Goal: Task Accomplishment & Management: Manage account settings

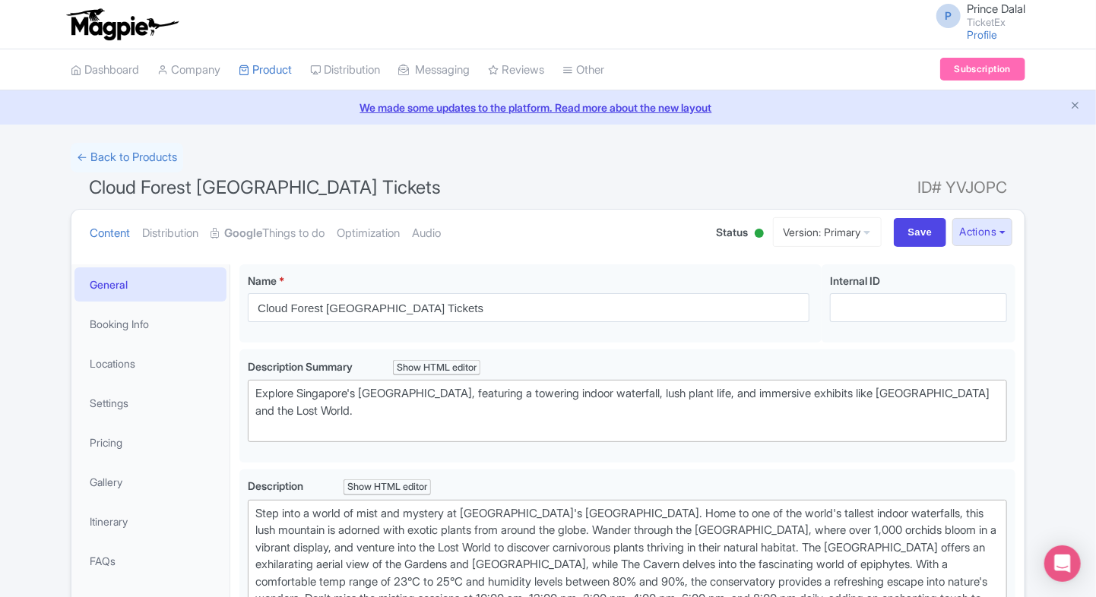
click at [0, 121] on html "P Prince Dalal TicketEx Profile Users Settings Sign out Dashboard Company Produ…" at bounding box center [548, 298] width 1096 height 597
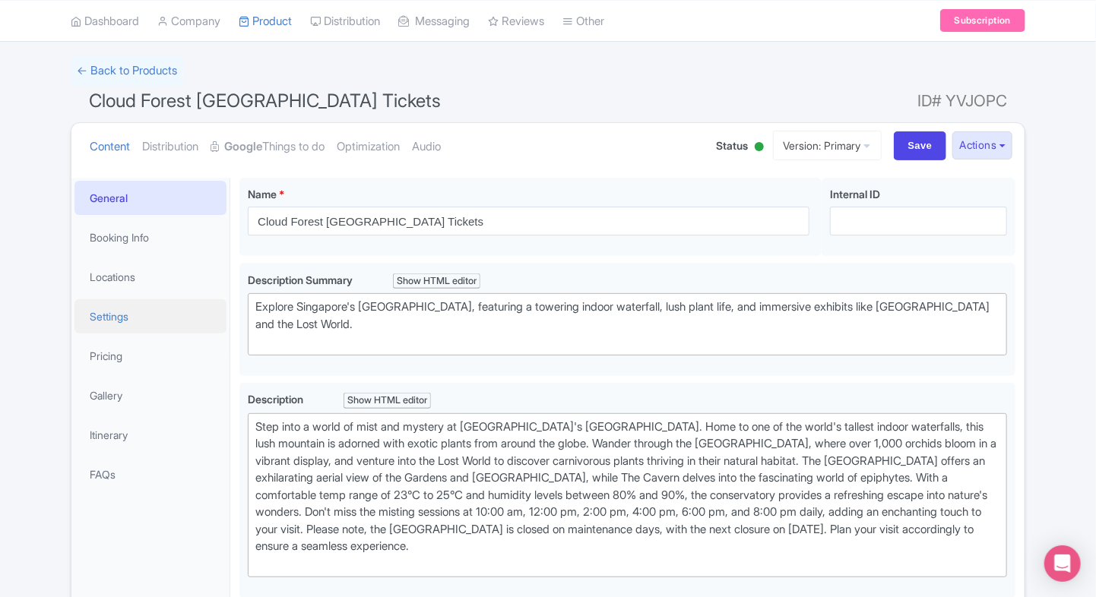
scroll to position [87, 0]
click at [252, 148] on strong "Google" at bounding box center [243, 146] width 38 height 17
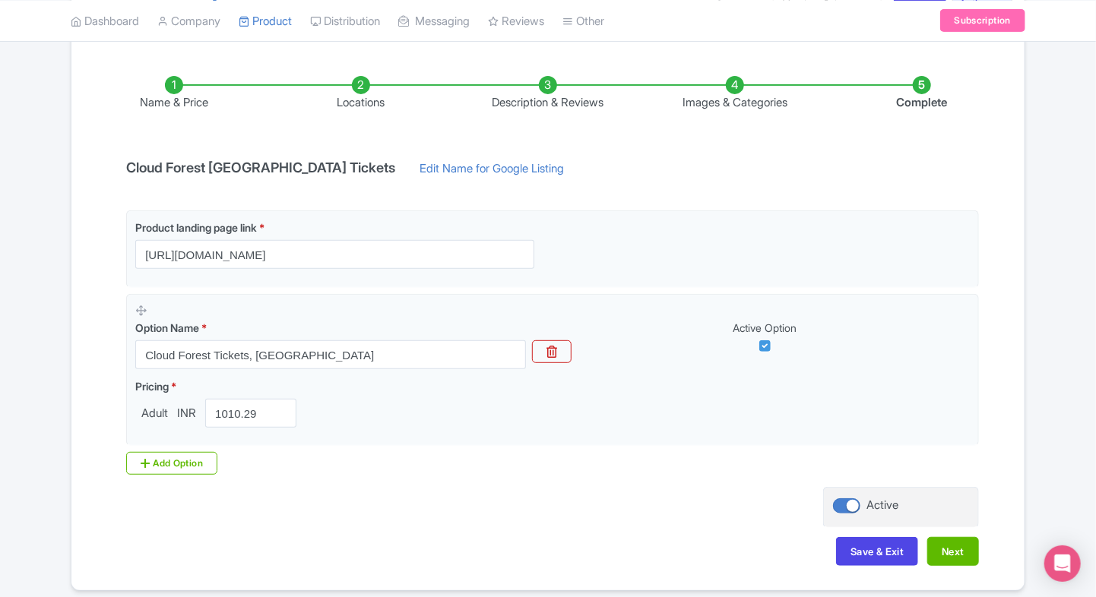
scroll to position [239, 0]
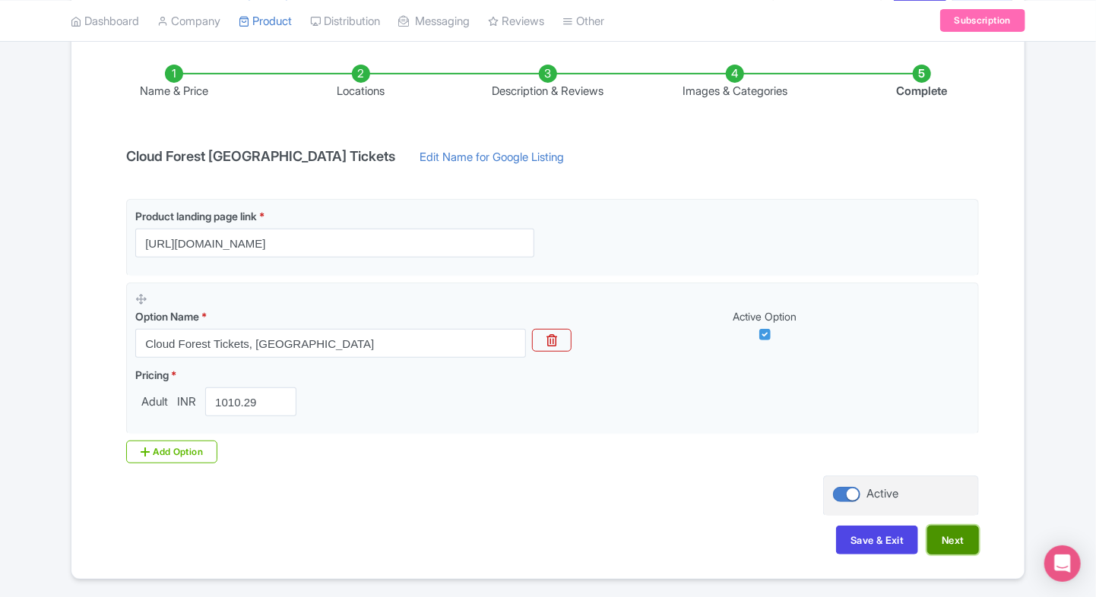
click at [958, 547] on button "Next" at bounding box center [953, 540] width 52 height 29
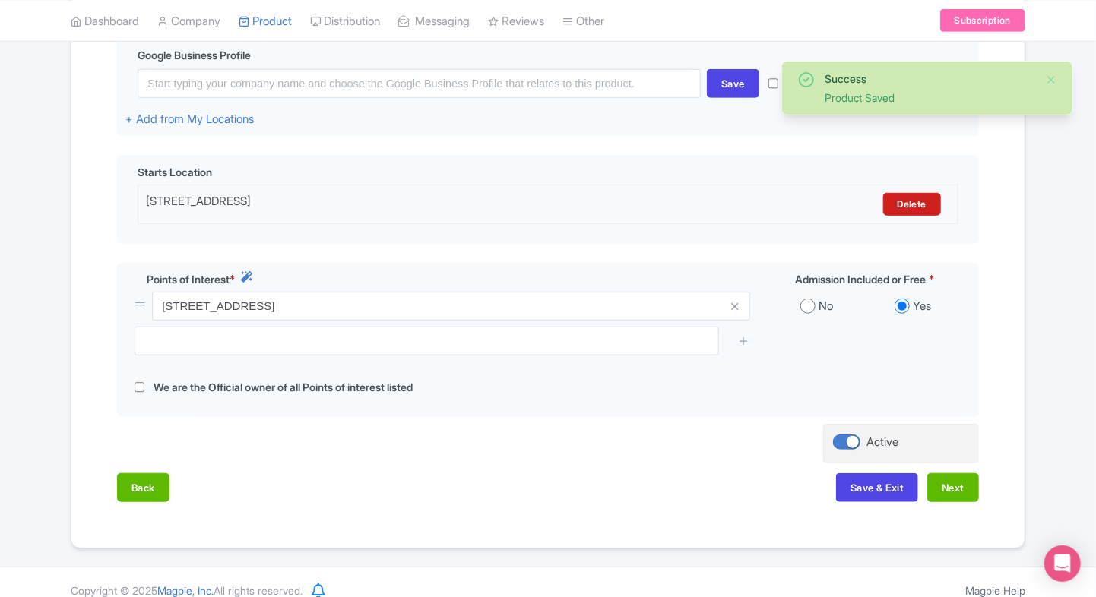
scroll to position [392, 0]
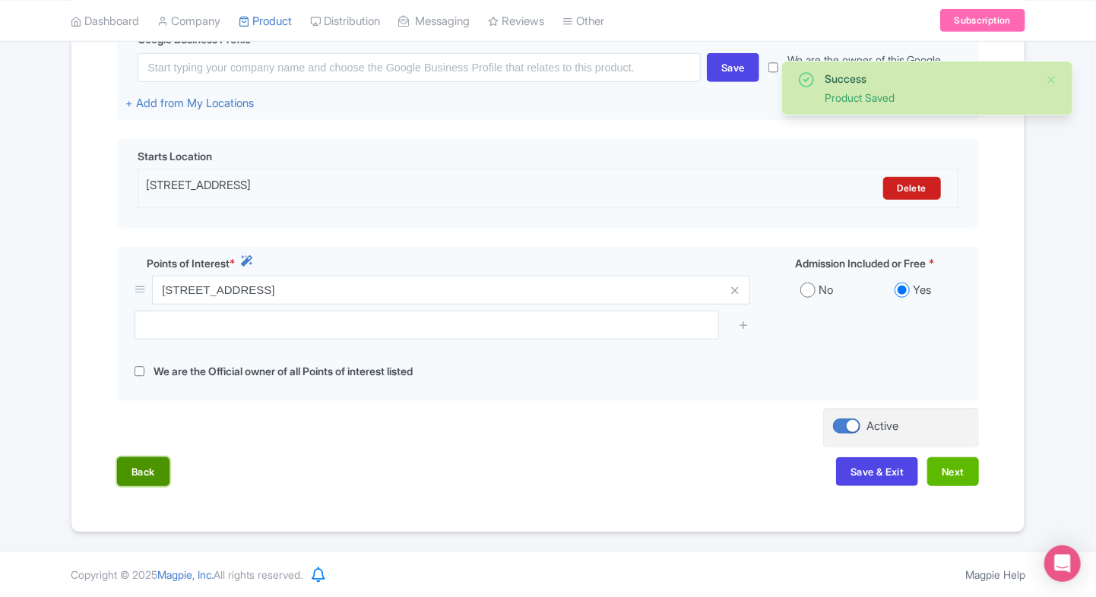
click at [137, 470] on button "Back" at bounding box center [143, 472] width 52 height 29
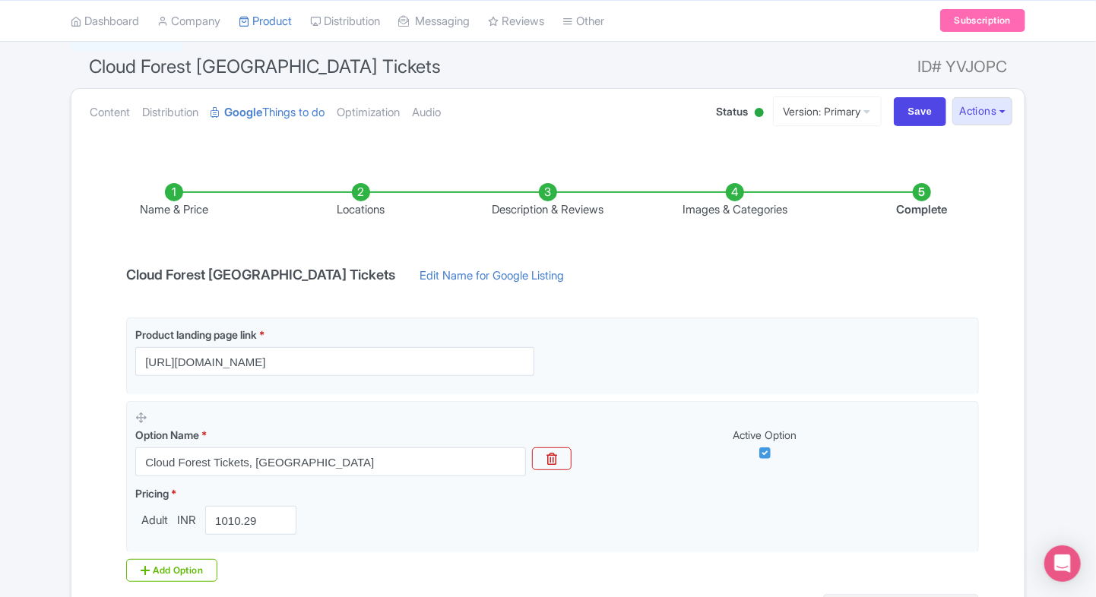
scroll to position [150, 0]
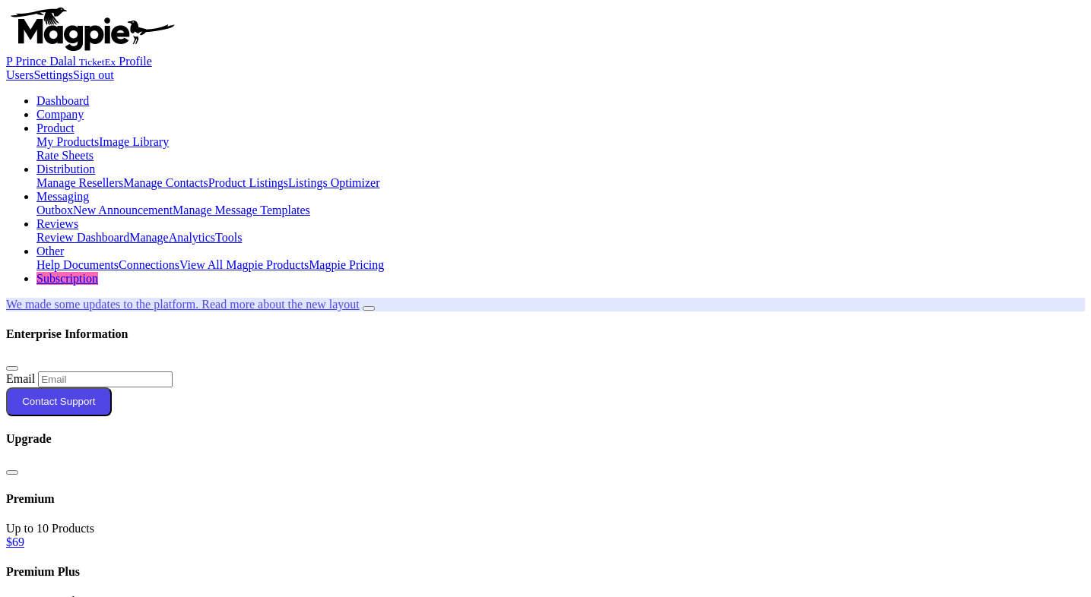
scroll to position [1317, 0]
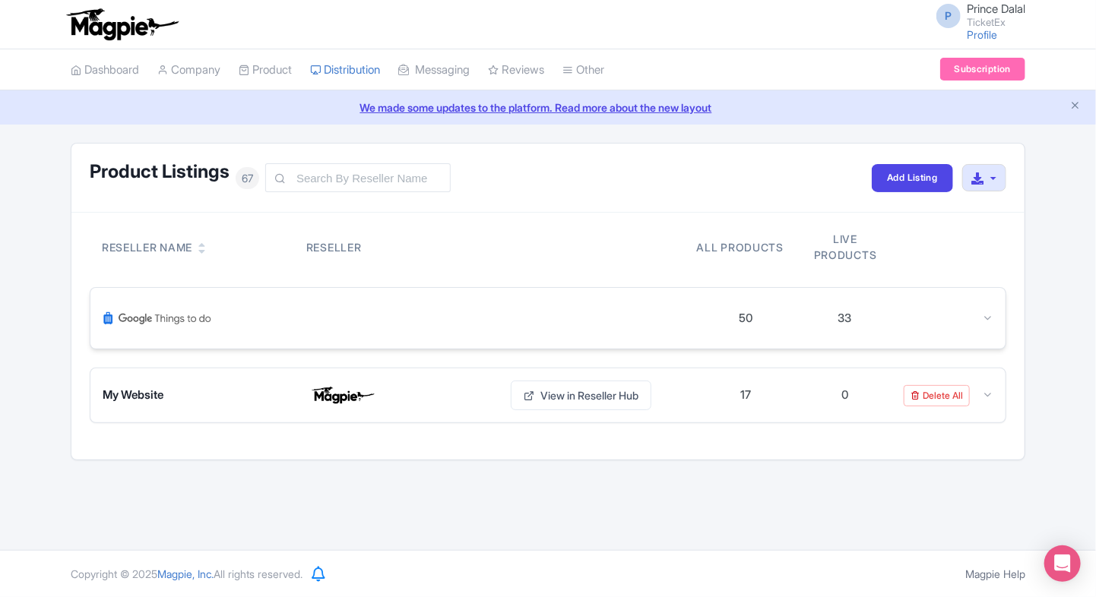
click at [979, 328] on div "50 33" at bounding box center [547, 318] width 915 height 61
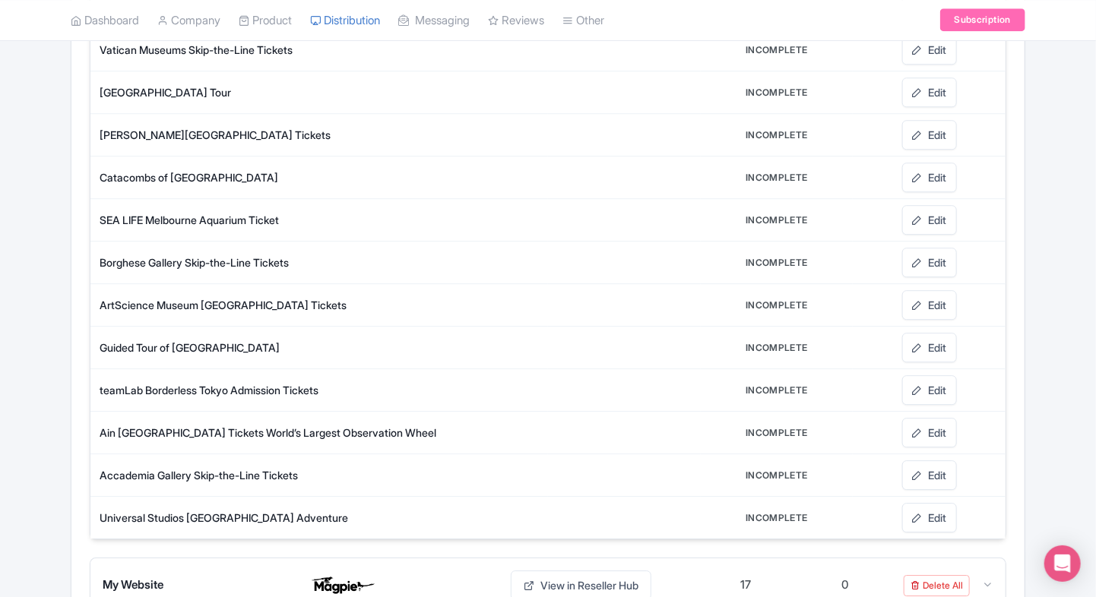
scroll to position [1971, 0]
click at [921, 506] on link "Edit" at bounding box center [929, 517] width 55 height 30
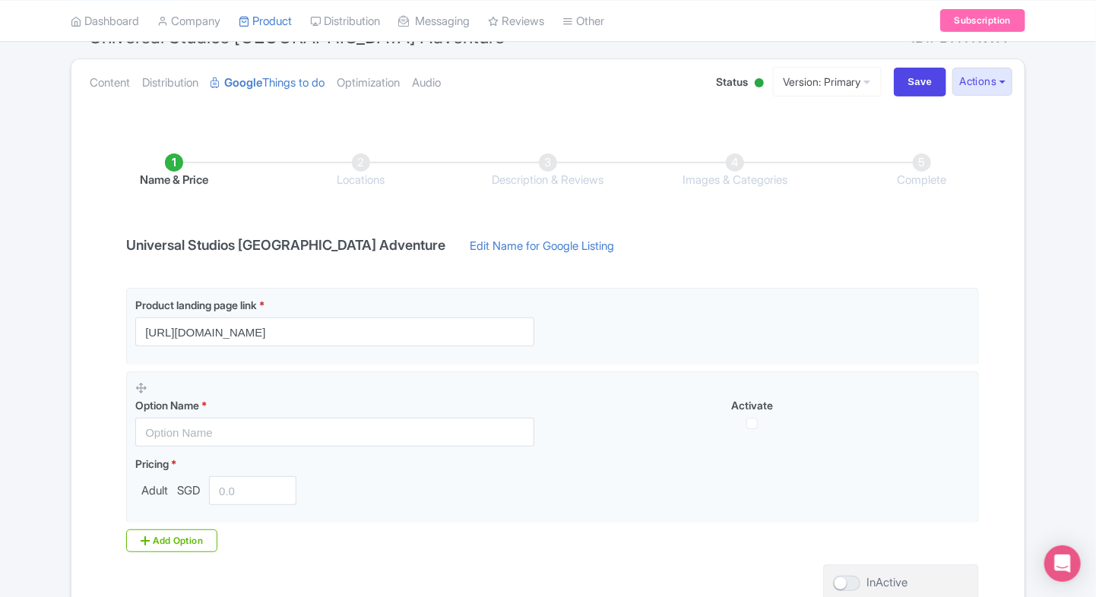
scroll to position [148, 0]
click at [102, 94] on link "Content" at bounding box center [110, 86] width 40 height 48
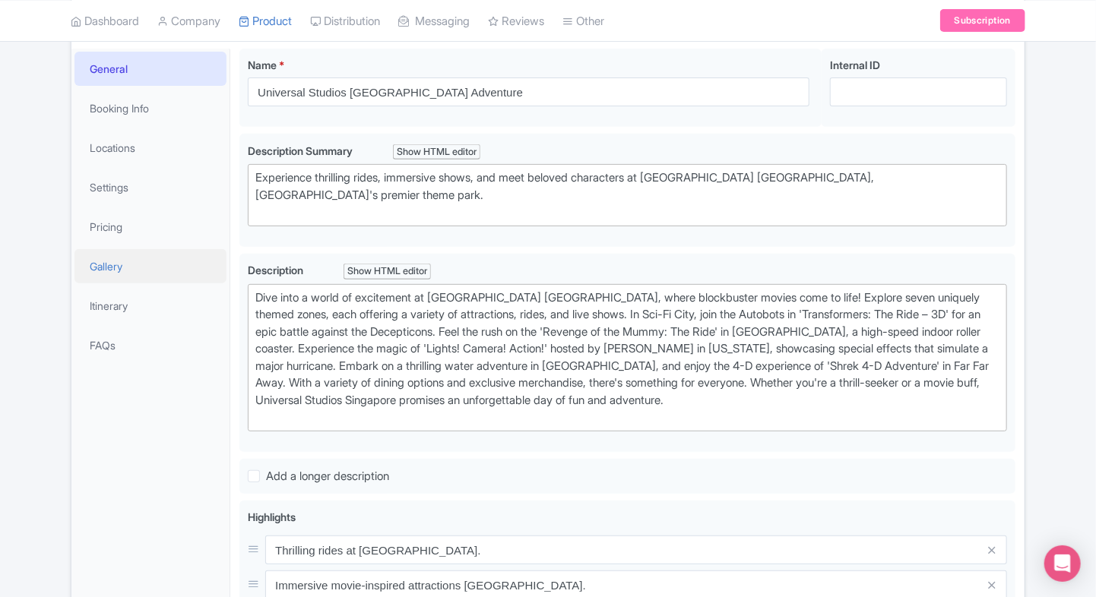
scroll to position [216, 0]
click at [127, 236] on link "Pricing" at bounding box center [150, 227] width 152 height 34
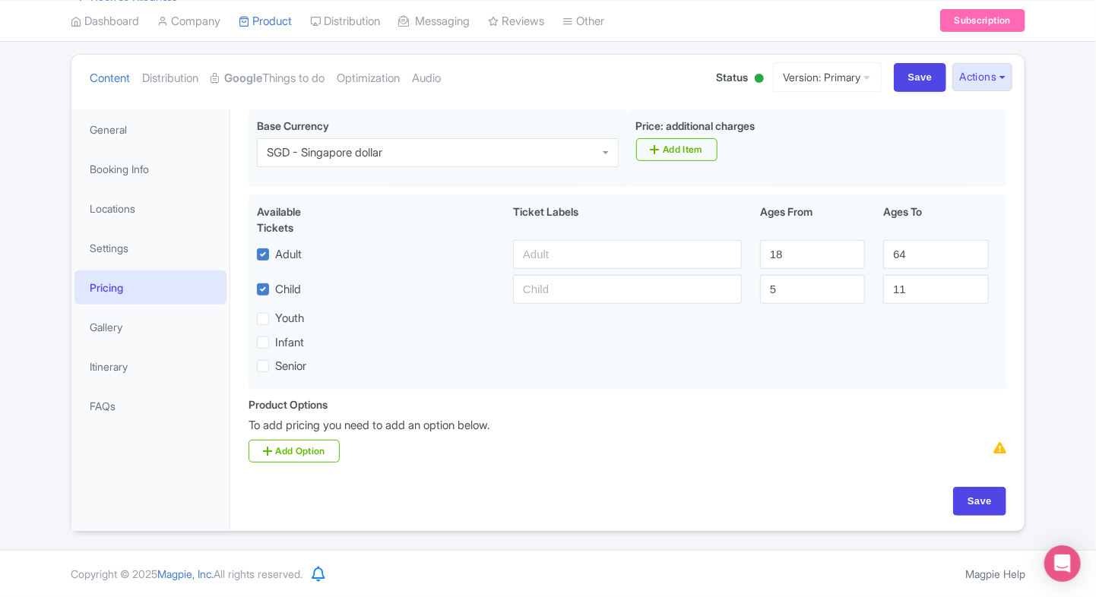
scroll to position [154, 0]
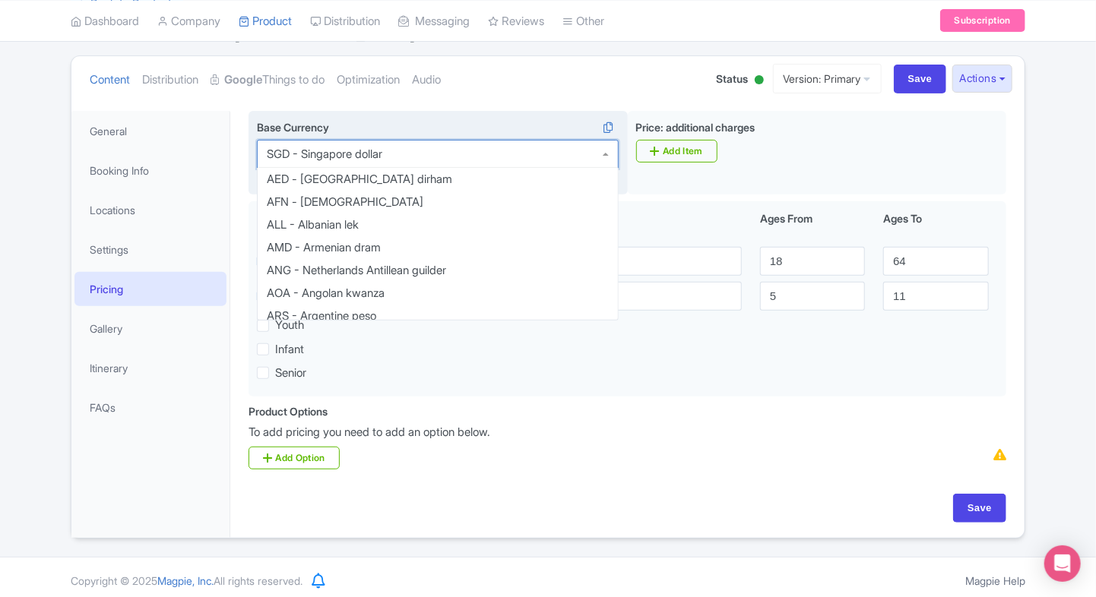
click at [399, 155] on div "SGD - Singapore dollar" at bounding box center [438, 154] width 362 height 29
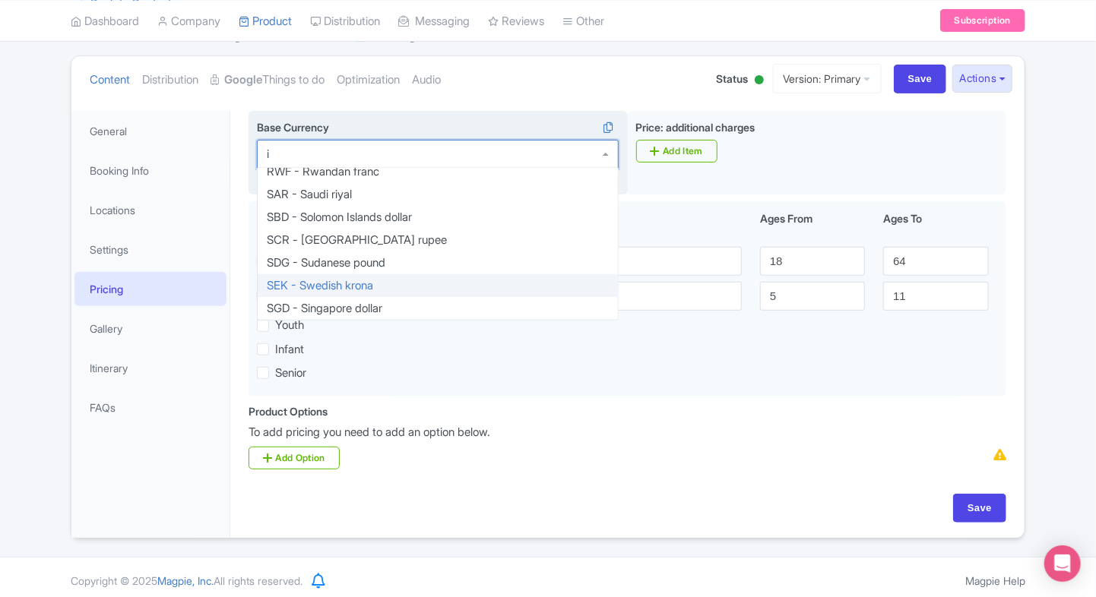
type input "inr"
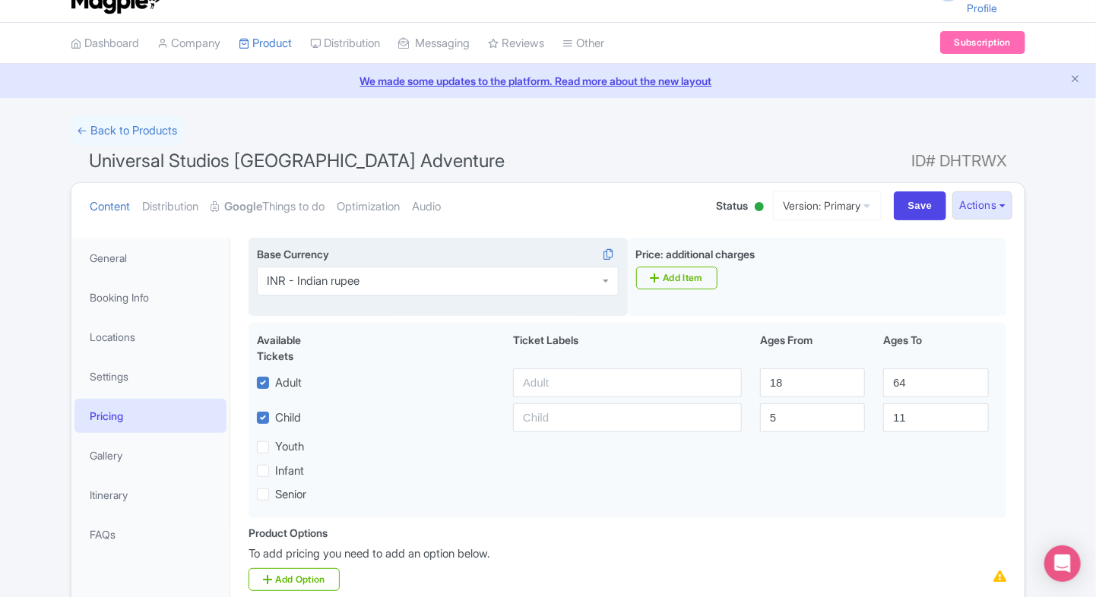
scroll to position [23, 0]
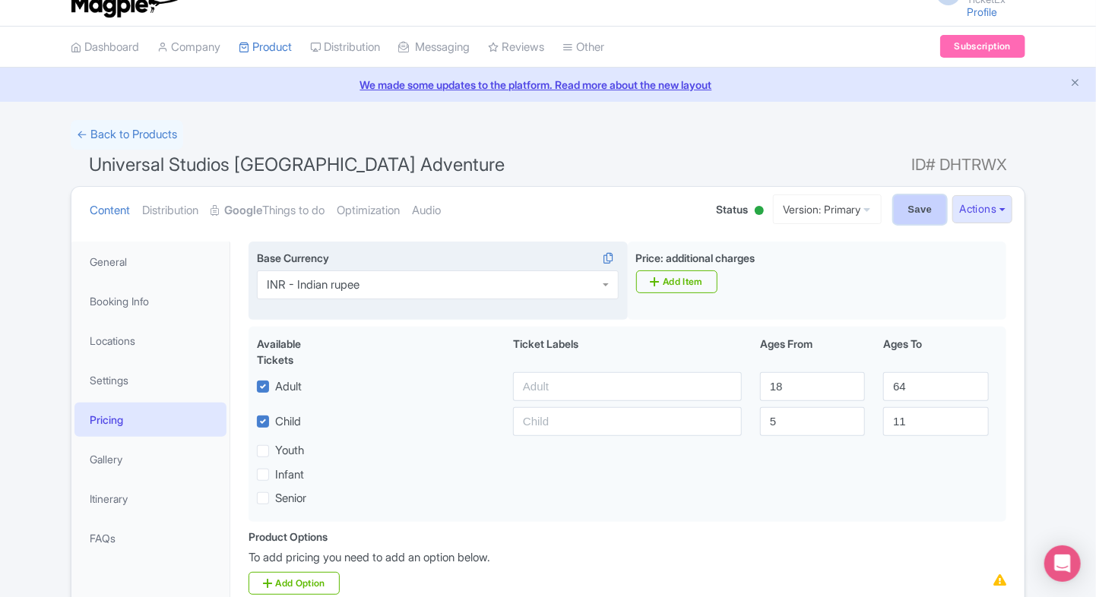
click at [896, 197] on input "Save" at bounding box center [920, 209] width 53 height 29
type input "Saving..."
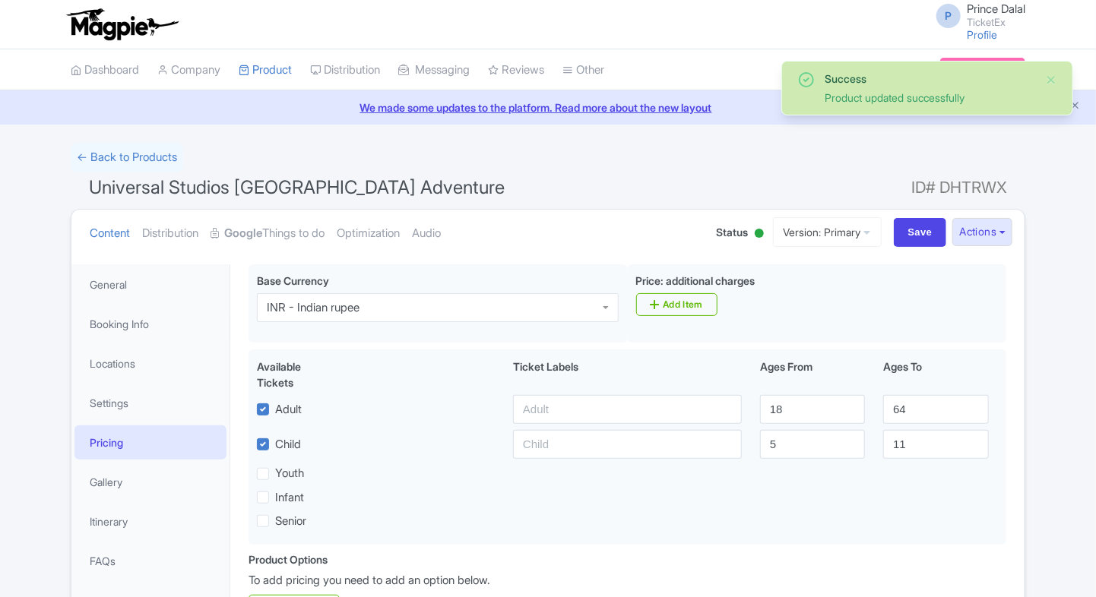
click at [294, 233] on link "Google Things to do" at bounding box center [268, 234] width 114 height 48
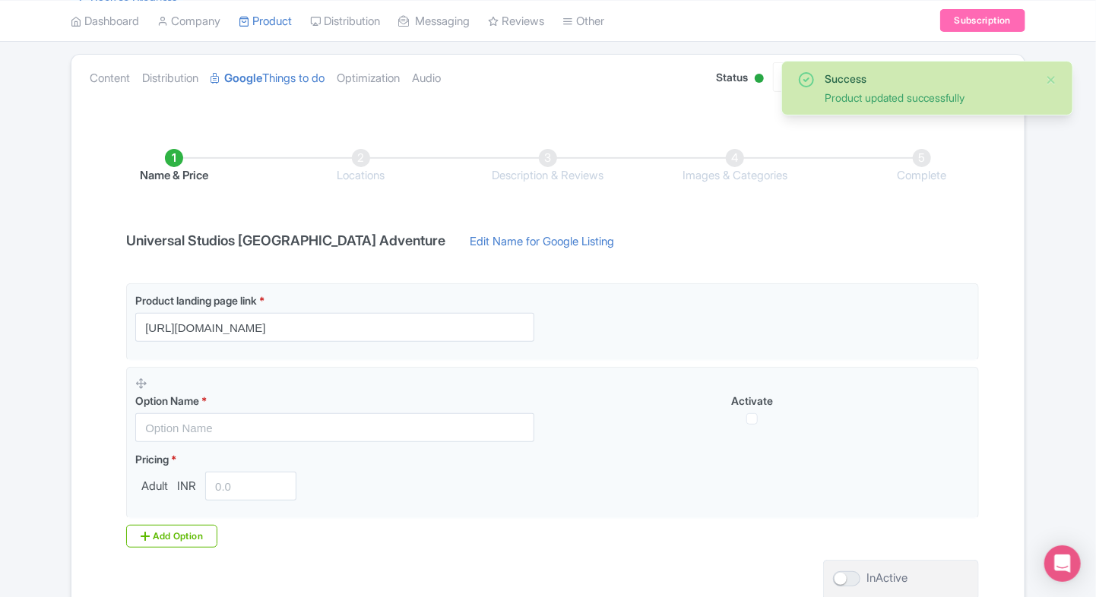
scroll to position [187, 0]
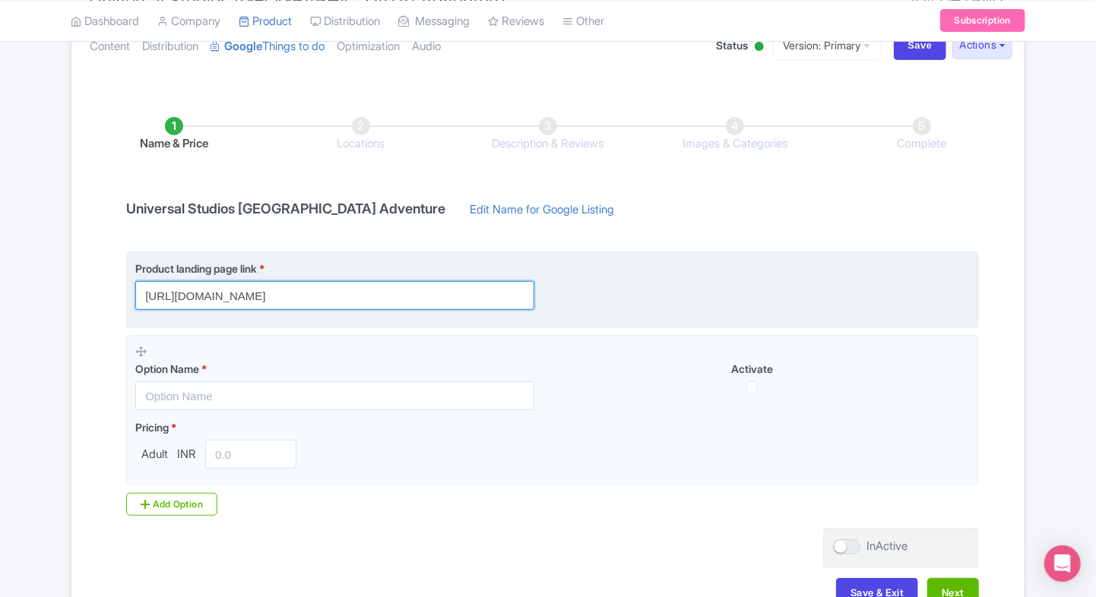
click at [239, 298] on input "[URL][DOMAIN_NAME]" at bounding box center [334, 295] width 399 height 29
click at [239, 298] on input "https://www.ticketex.co/activity/385/universal-studios-singapore-tickets-rides-…" at bounding box center [334, 295] width 399 height 29
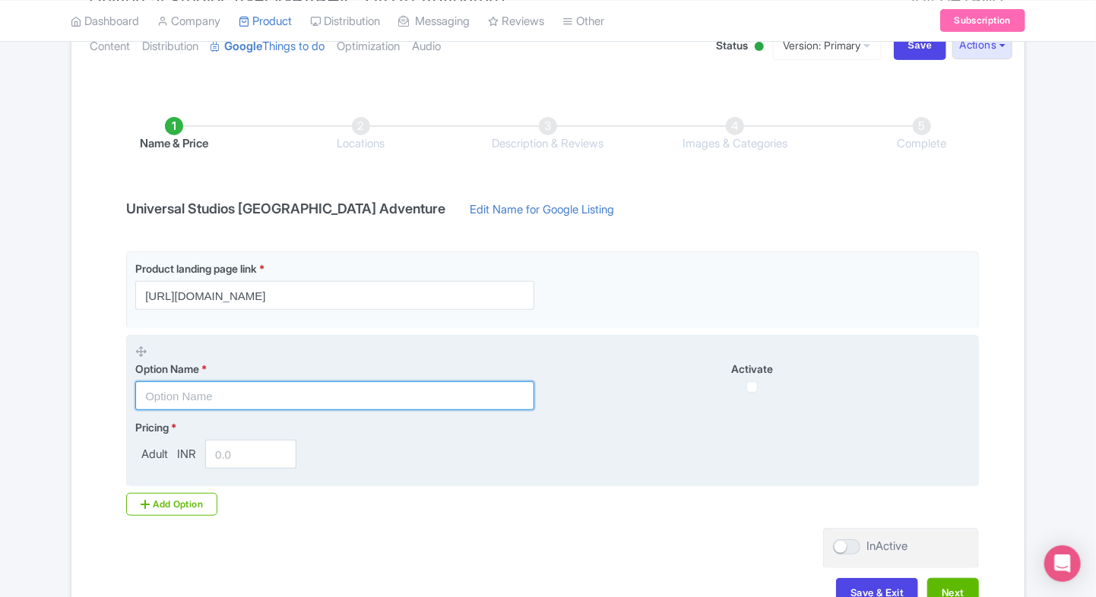
click at [272, 382] on input "text" at bounding box center [334, 396] width 399 height 29
click at [296, 383] on input "text" at bounding box center [334, 396] width 399 height 29
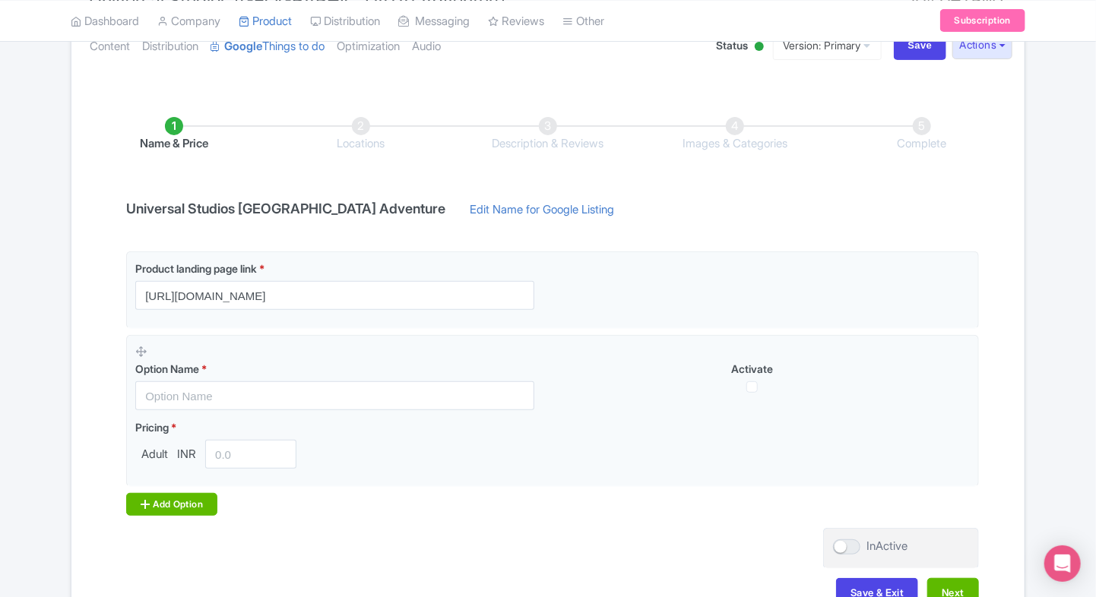
click at [170, 511] on div "Add Option" at bounding box center [171, 504] width 91 height 23
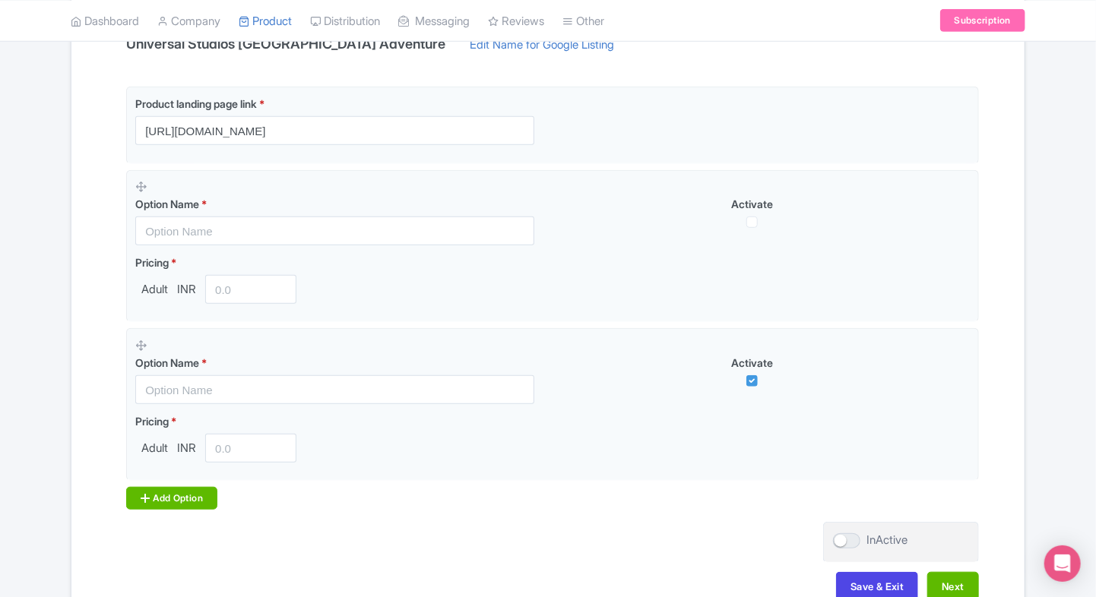
scroll to position [371, 0]
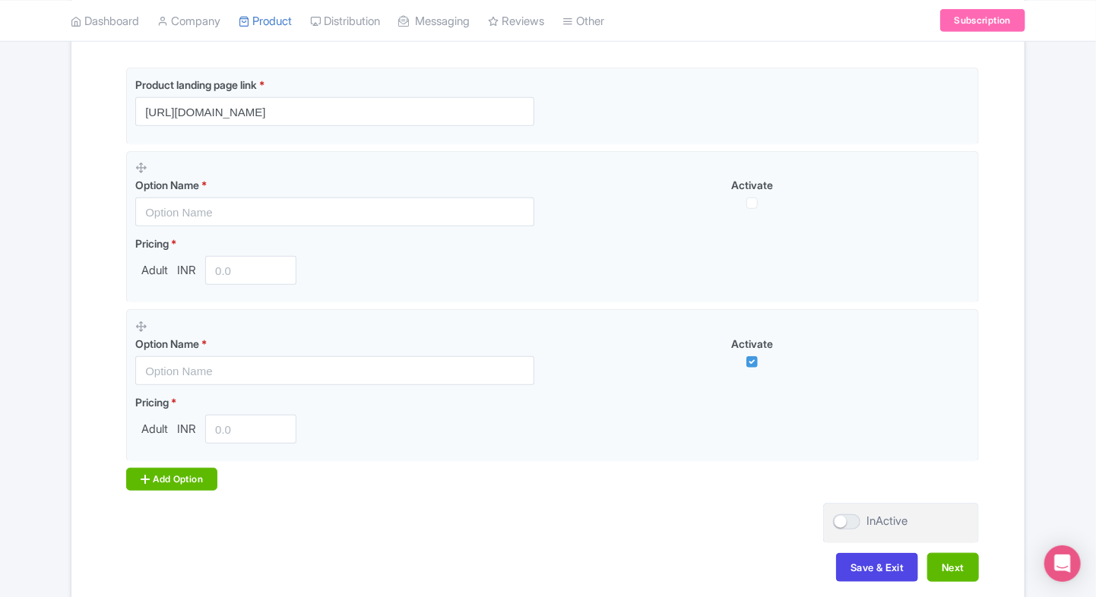
click at [188, 471] on div "Add Option" at bounding box center [171, 479] width 91 height 23
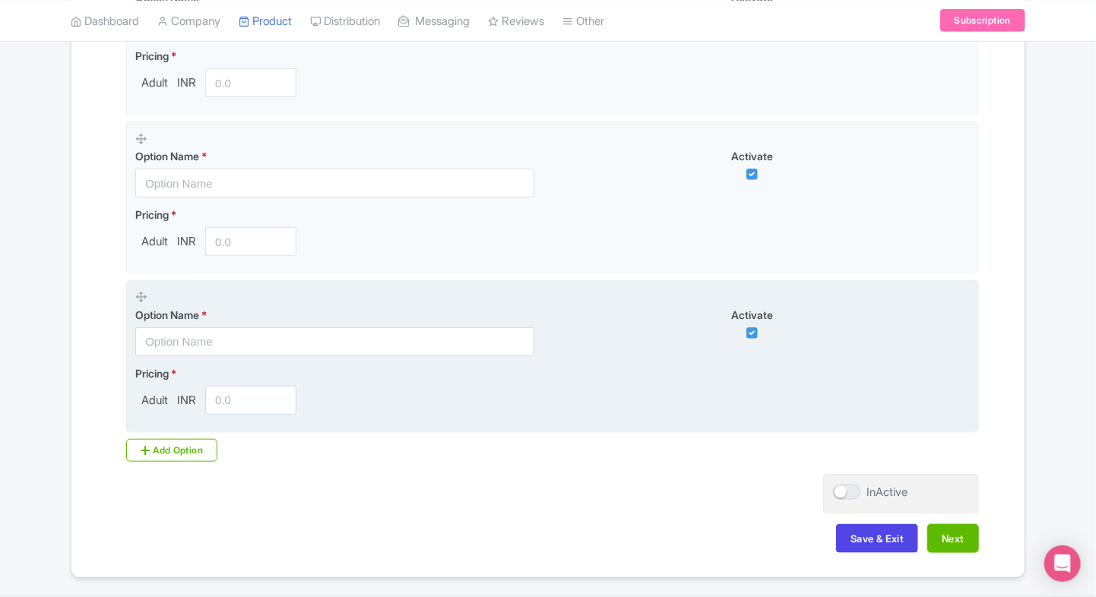
scroll to position [559, 0]
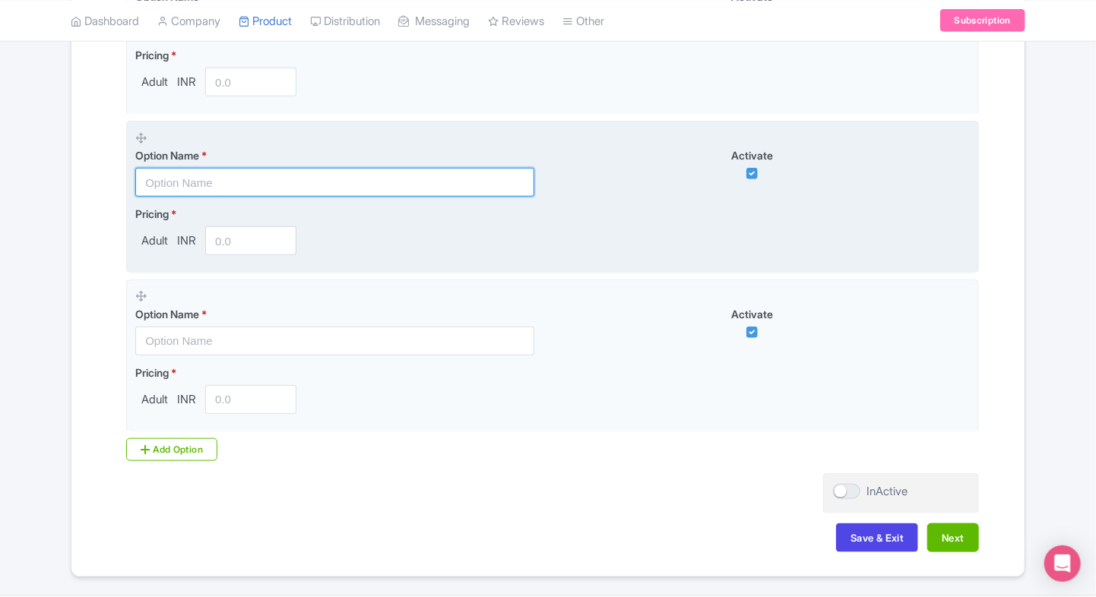
click at [333, 194] on input "text" at bounding box center [334, 182] width 399 height 29
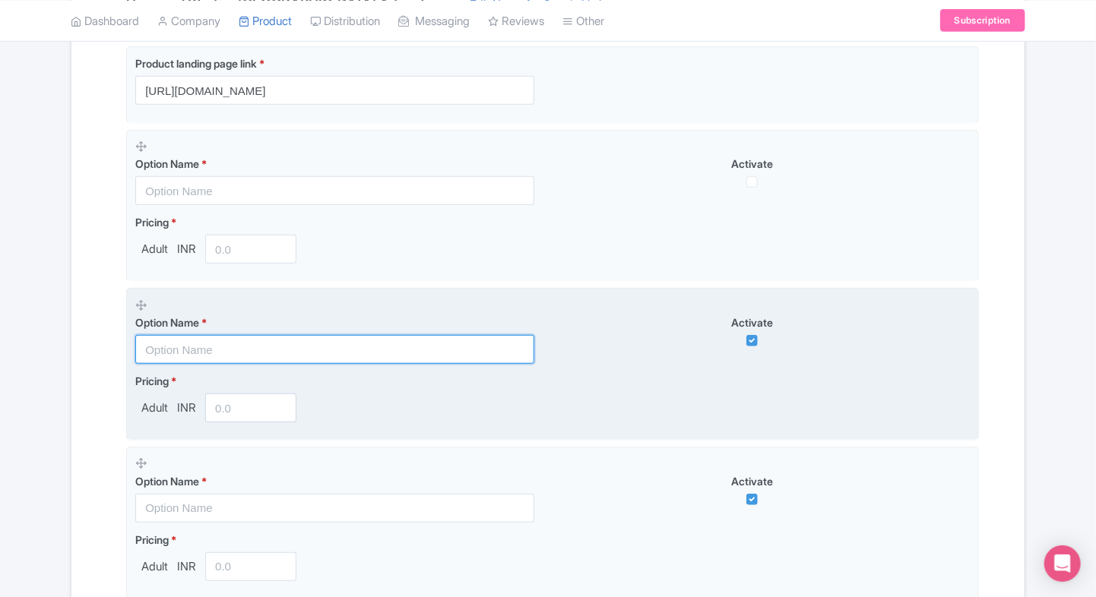
scroll to position [392, 0]
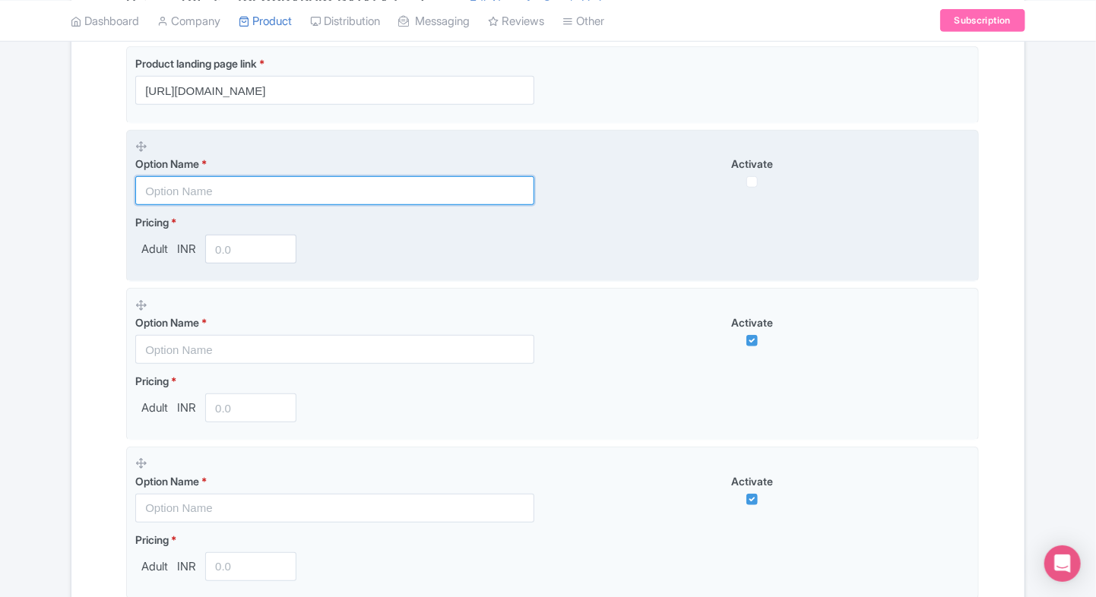
click at [301, 192] on input "text" at bounding box center [334, 190] width 399 height 29
paste input "Universal Studios Singapore - One Day Ticket"
type input "Universal Studios Singapore - One Day Ticket"
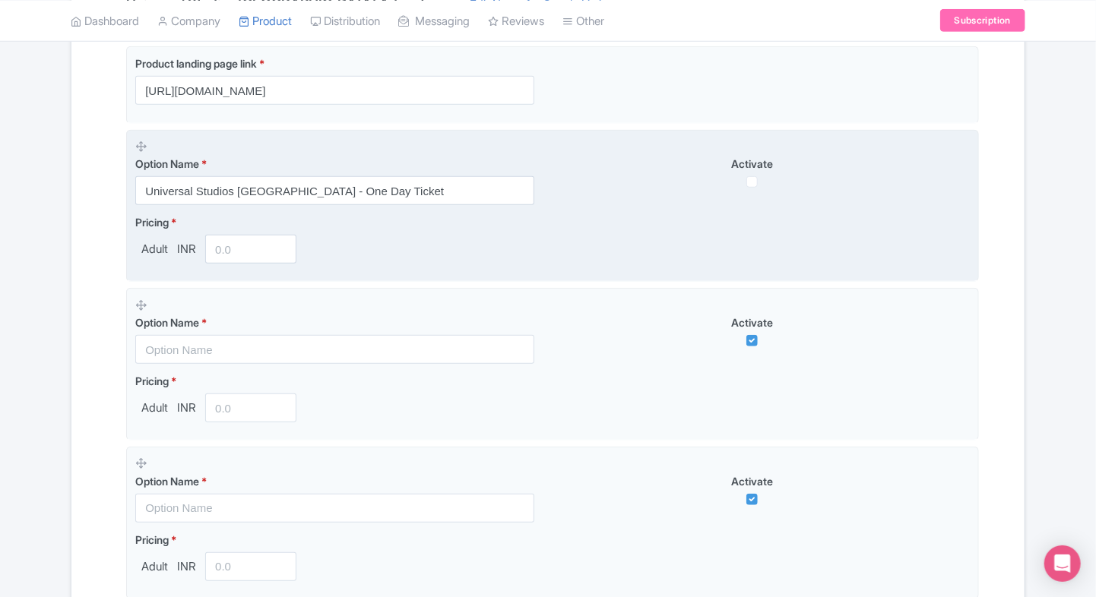
click at [219, 258] on input "number" at bounding box center [250, 249] width 91 height 29
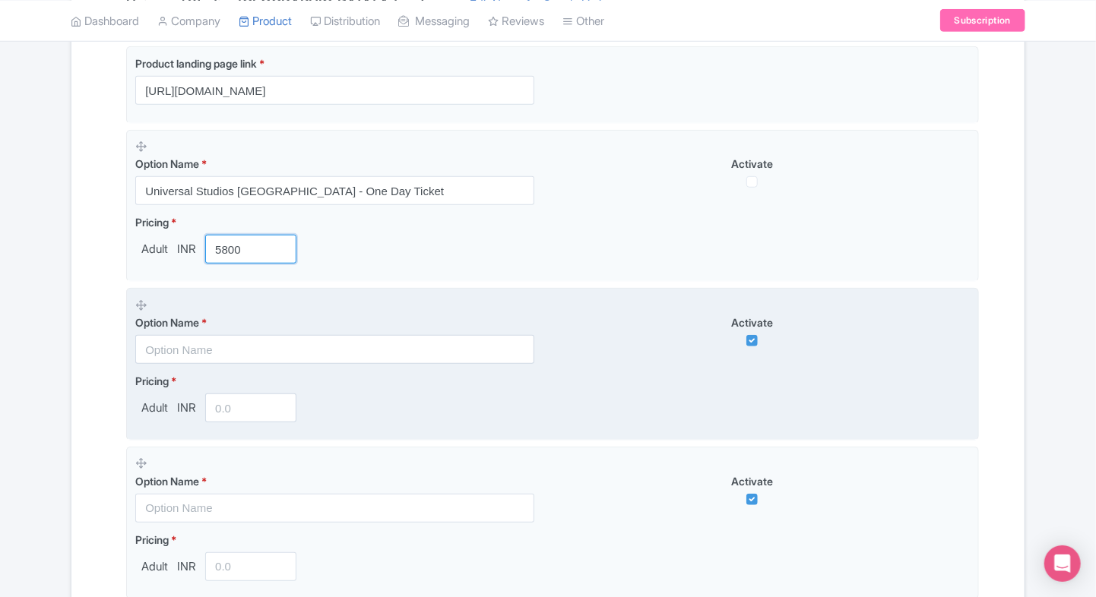
type input "5800"
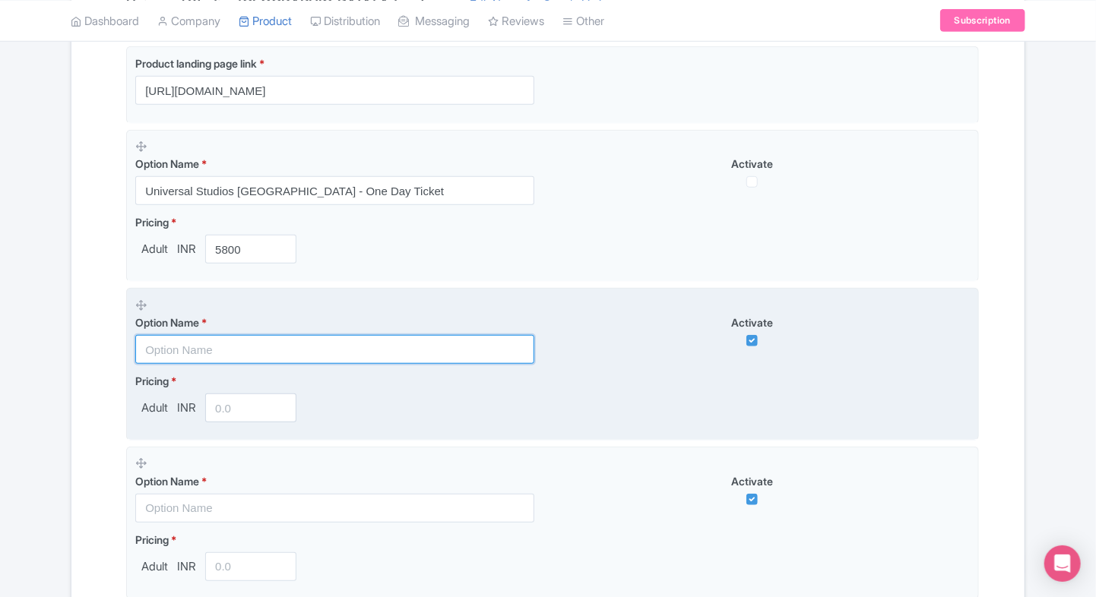
click at [179, 356] on input "text" at bounding box center [334, 349] width 399 height 29
paste input "Universal Studios Singapore - Universal Express Pass (Admission not included)"
type input "Universal Studios Singapore - Universal Express Pass (Admission not included)"
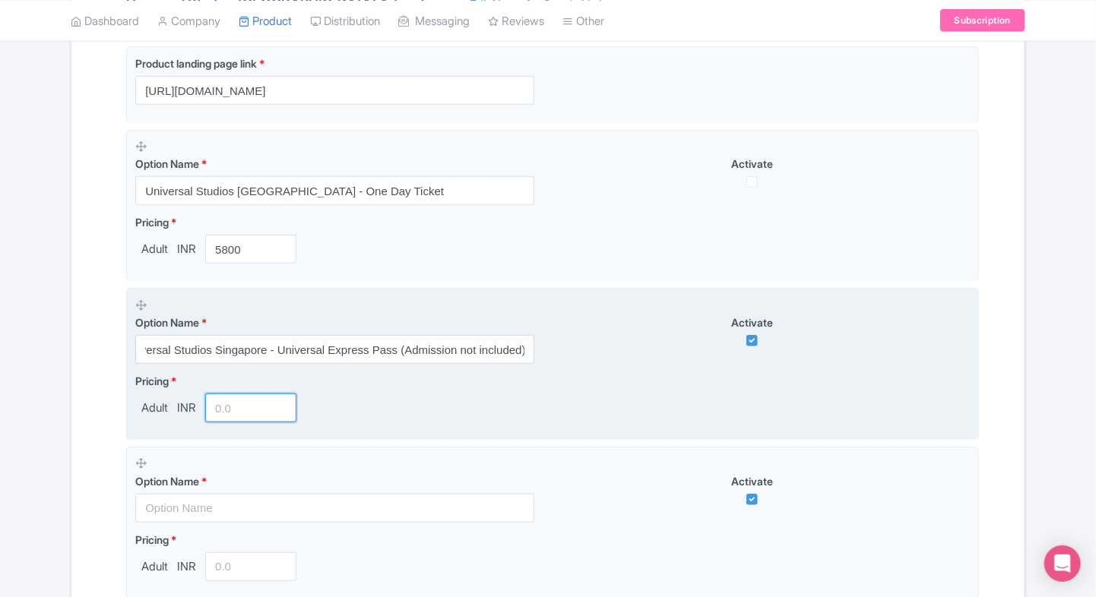
scroll to position [0, 0]
click at [251, 405] on input "number" at bounding box center [250, 408] width 91 height 29
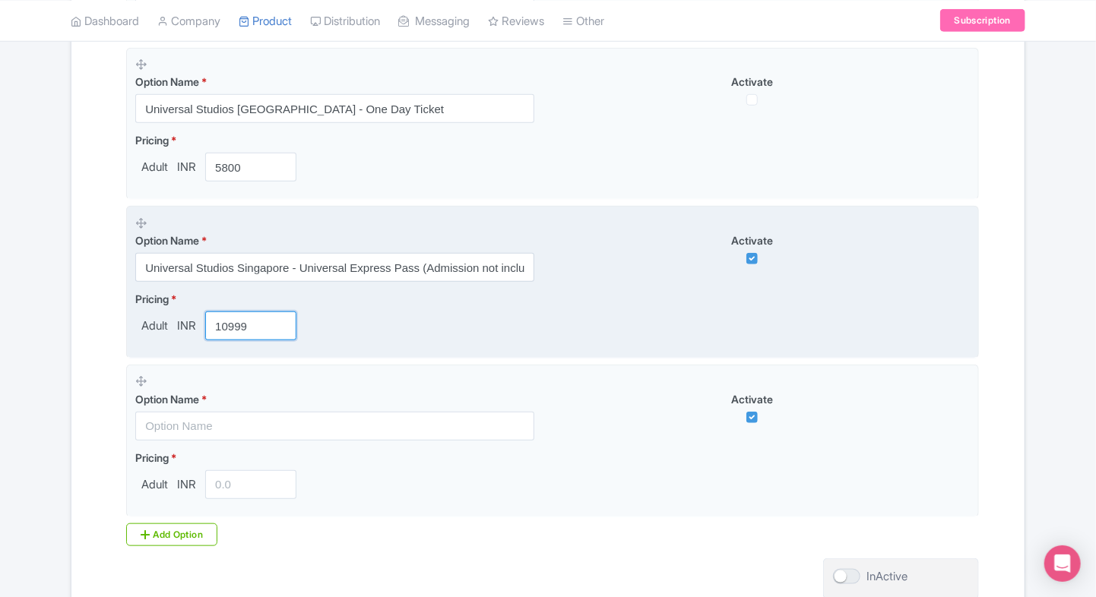
scroll to position [479, 0]
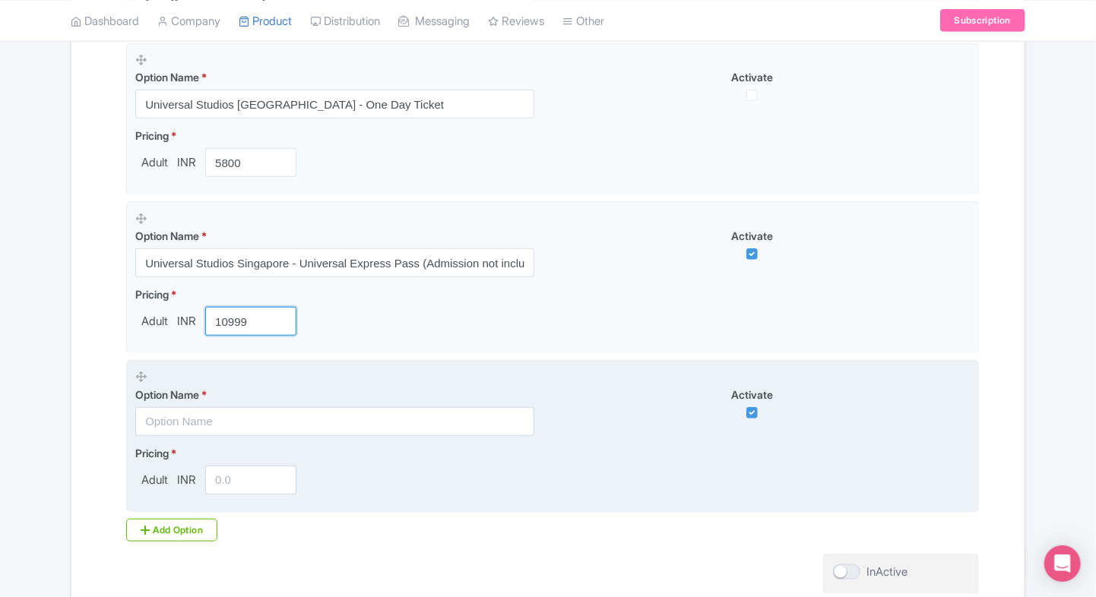
type input "10999"
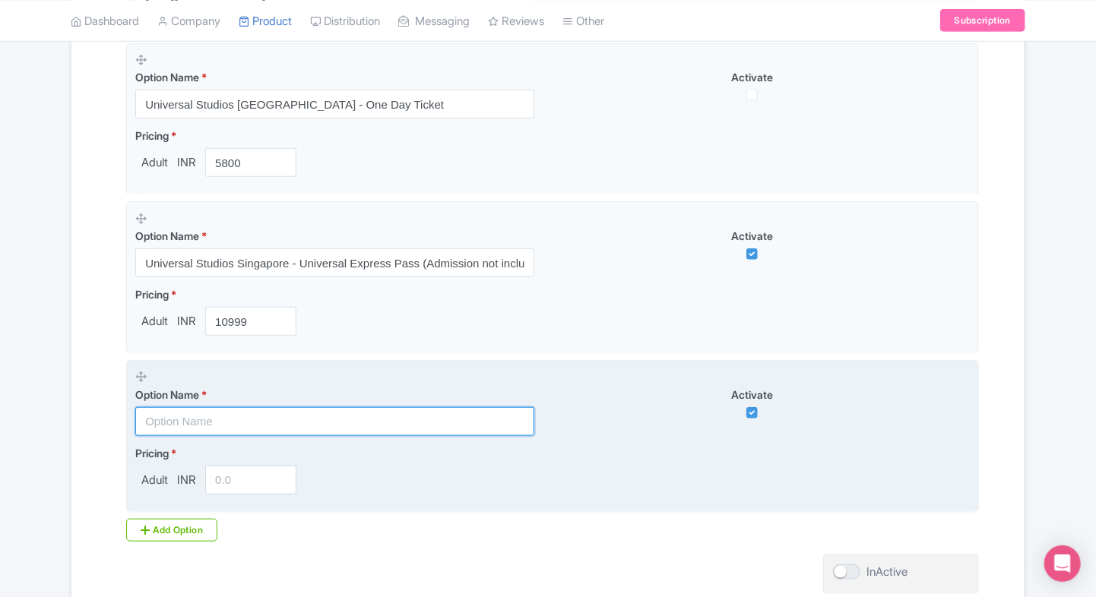
click at [243, 430] on input "text" at bounding box center [334, 421] width 399 height 29
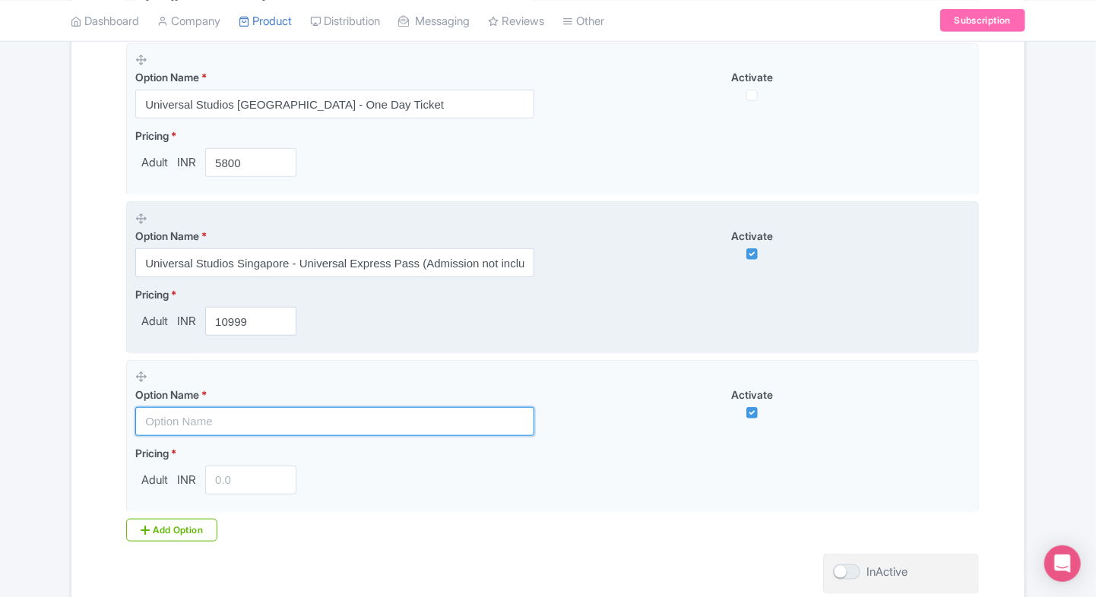
paste input "COMBO: Universal Studios Singapore (Fixed-dated) + Adventure Cove Waterpark (Op…"
type input "COMBO: Universal Studios Singapore (Fixed-dated) + Adventure Cove Waterpark (Op…"
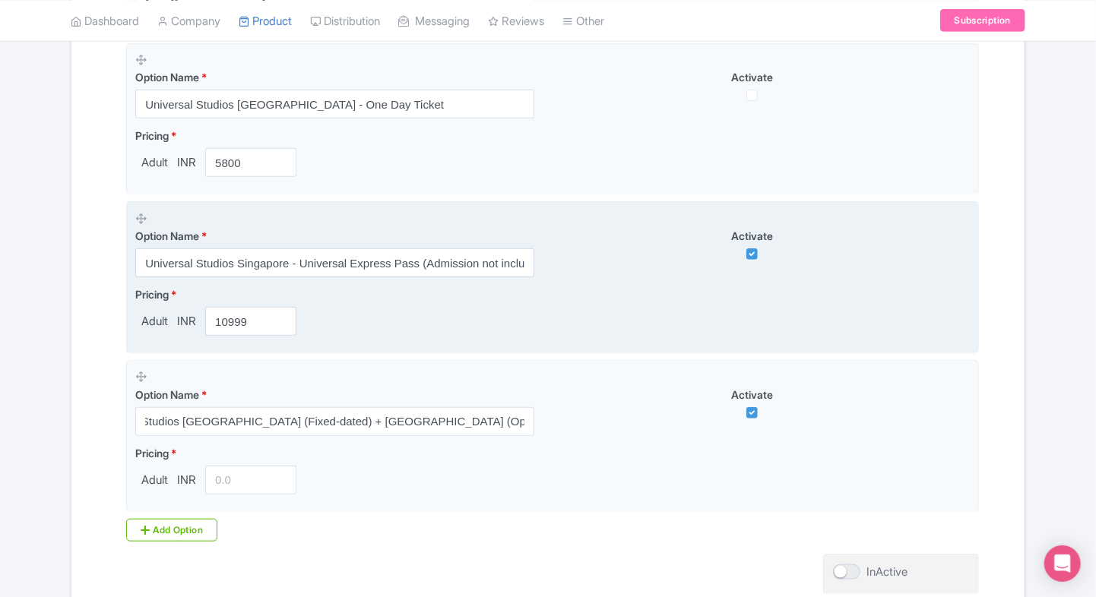
scroll to position [0, 0]
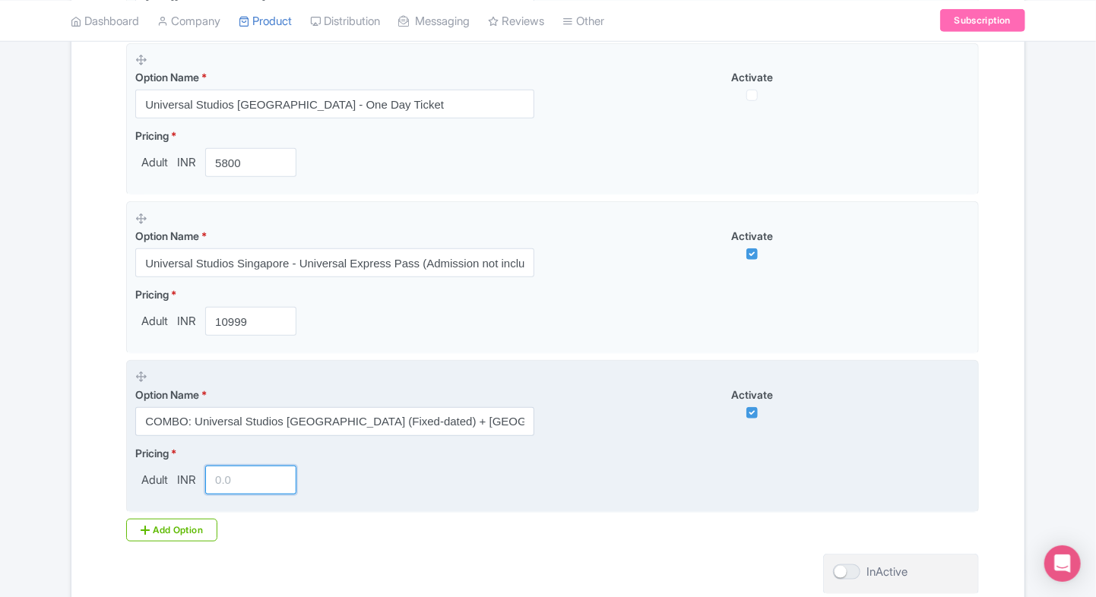
click at [230, 467] on input "number" at bounding box center [250, 480] width 91 height 29
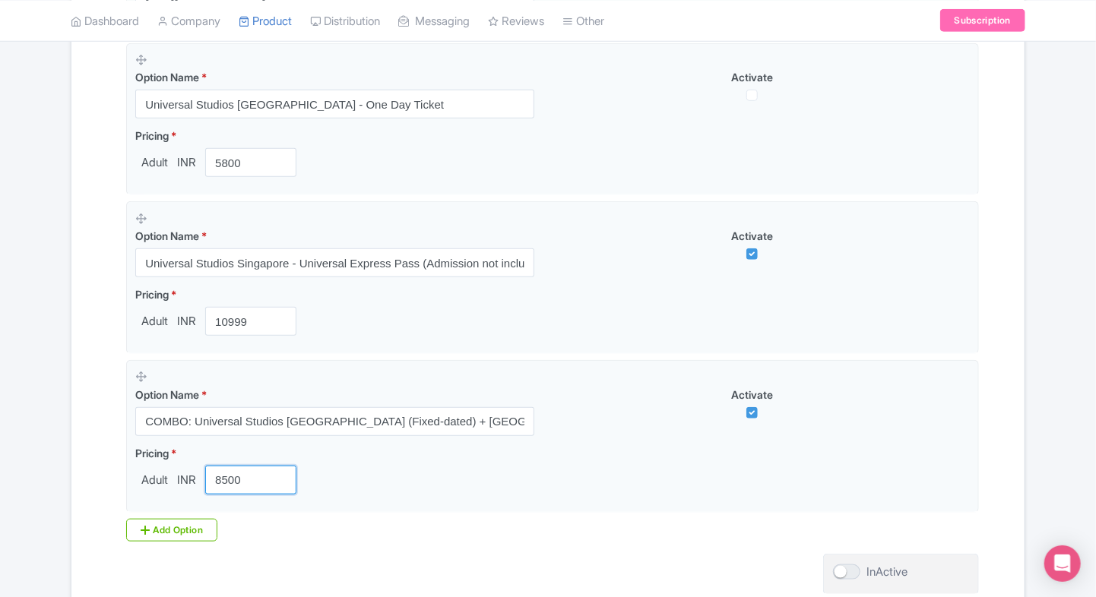
type input "8500"
click at [83, 438] on div "Name & Price Locations Description & Reviews Images & Categories Complete Unive…" at bounding box center [548, 221] width 935 height 853
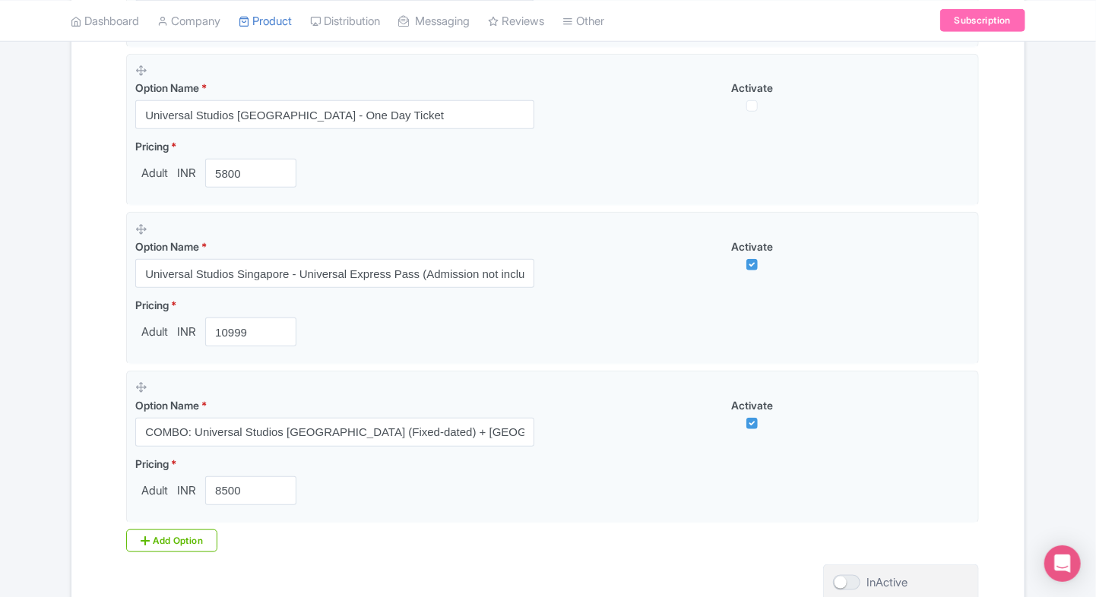
scroll to position [467, 0]
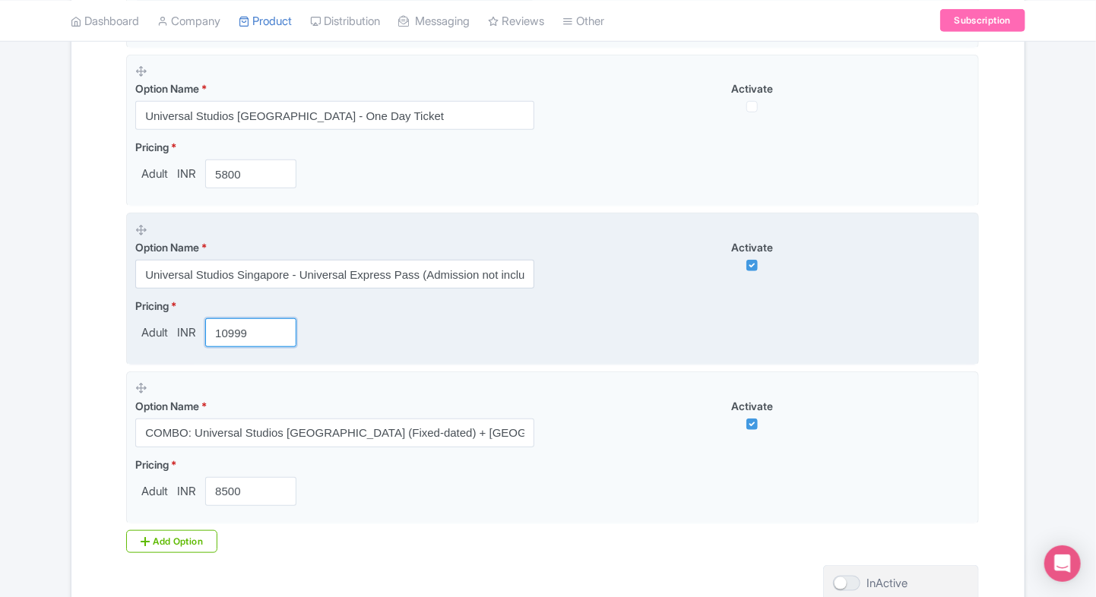
click at [261, 340] on input "10999" at bounding box center [250, 332] width 91 height 29
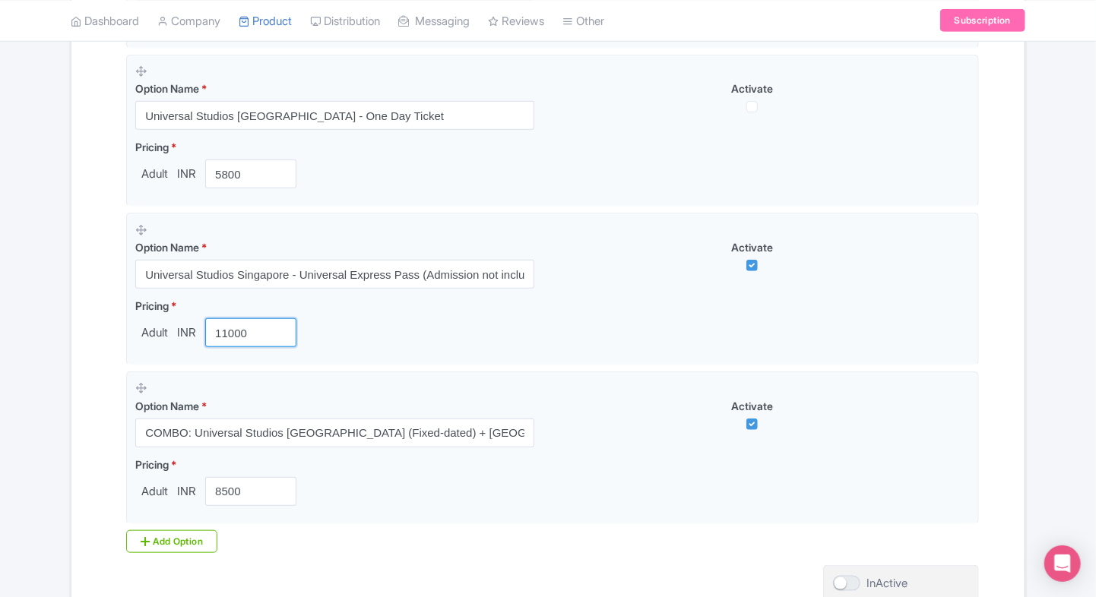
type input "11000"
click at [36, 368] on div "Success Product updated successfully ← Back to Products Universal Studios Singa…" at bounding box center [548, 172] width 1096 height 994
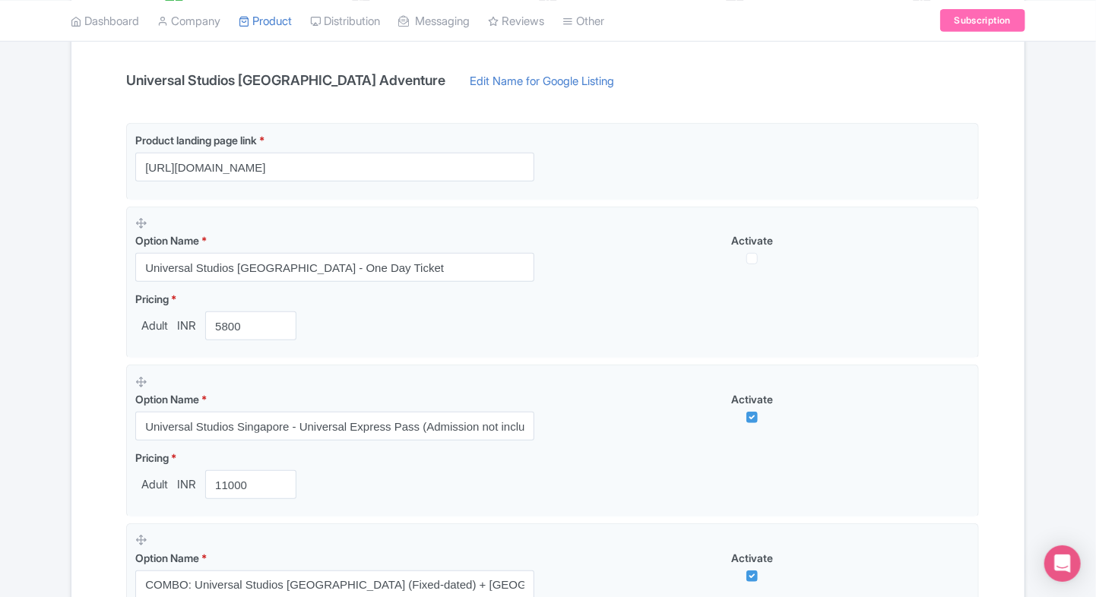
scroll to position [315, 0]
click at [36, 368] on div "Success Product updated successfully ← Back to Products Universal Studios Singa…" at bounding box center [548, 325] width 1096 height 994
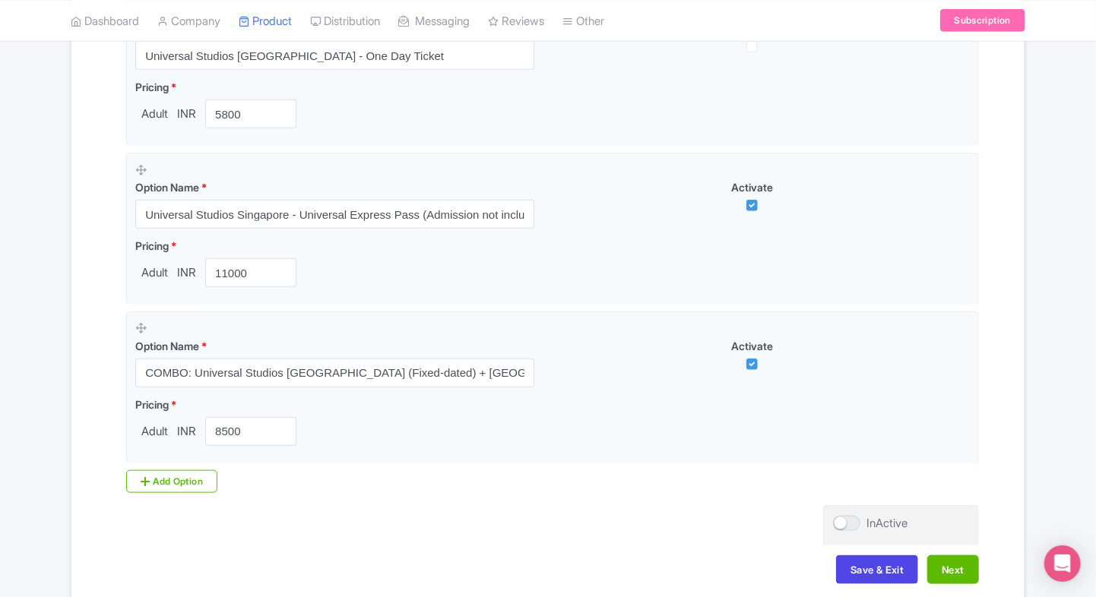
scroll to position [534, 0]
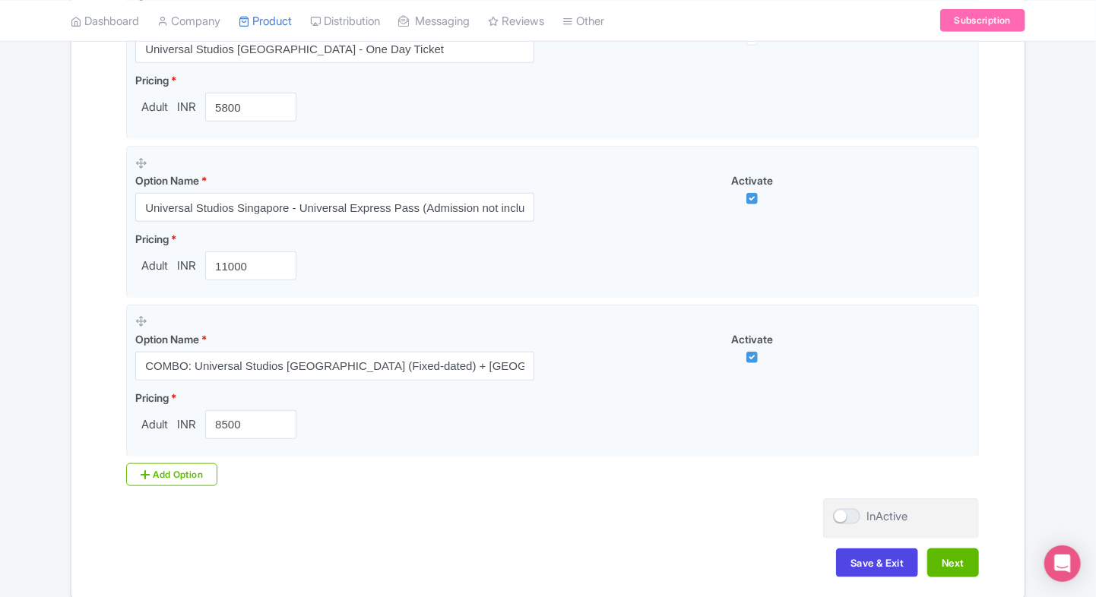
click at [36, 457] on div "Success Product updated successfully ← Back to Products Universal Studios Singa…" at bounding box center [548, 106] width 1096 height 994
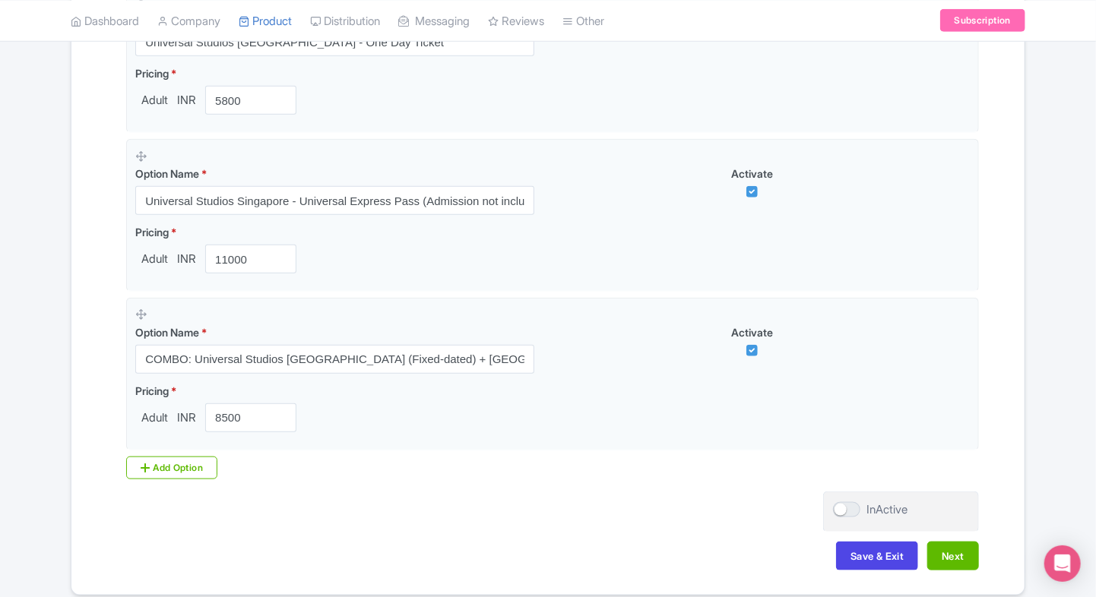
scroll to position [550, 0]
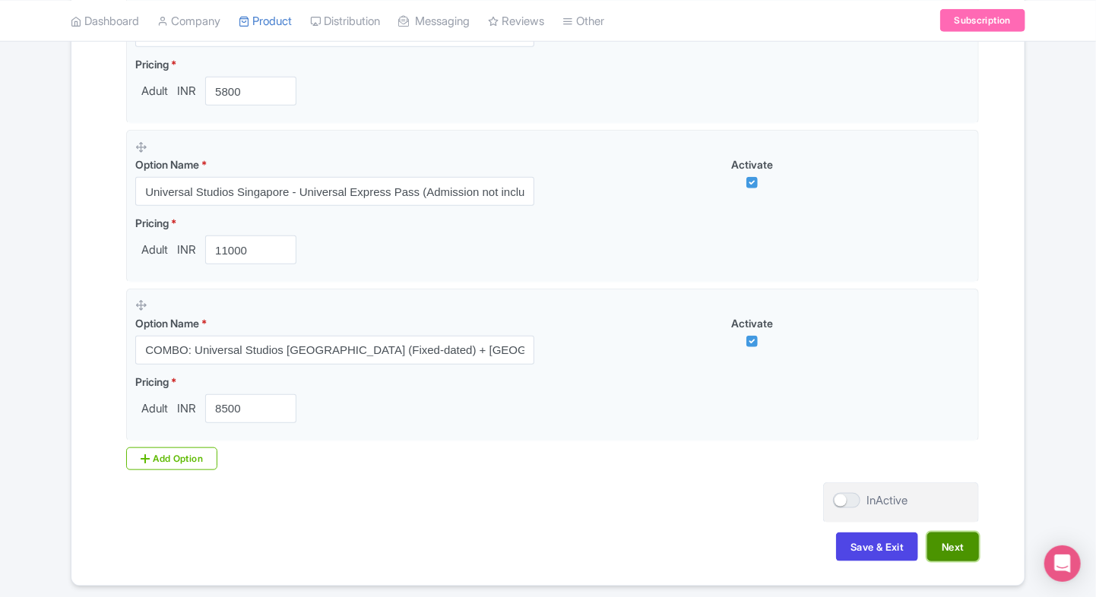
click at [954, 536] on button "Next" at bounding box center [953, 547] width 52 height 29
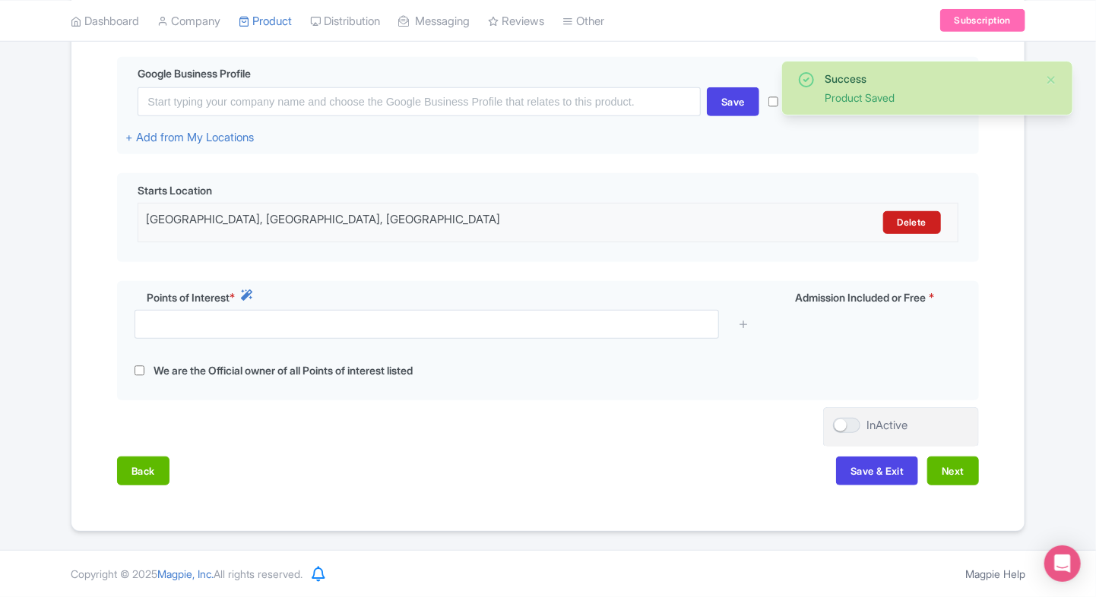
scroll to position [357, 0]
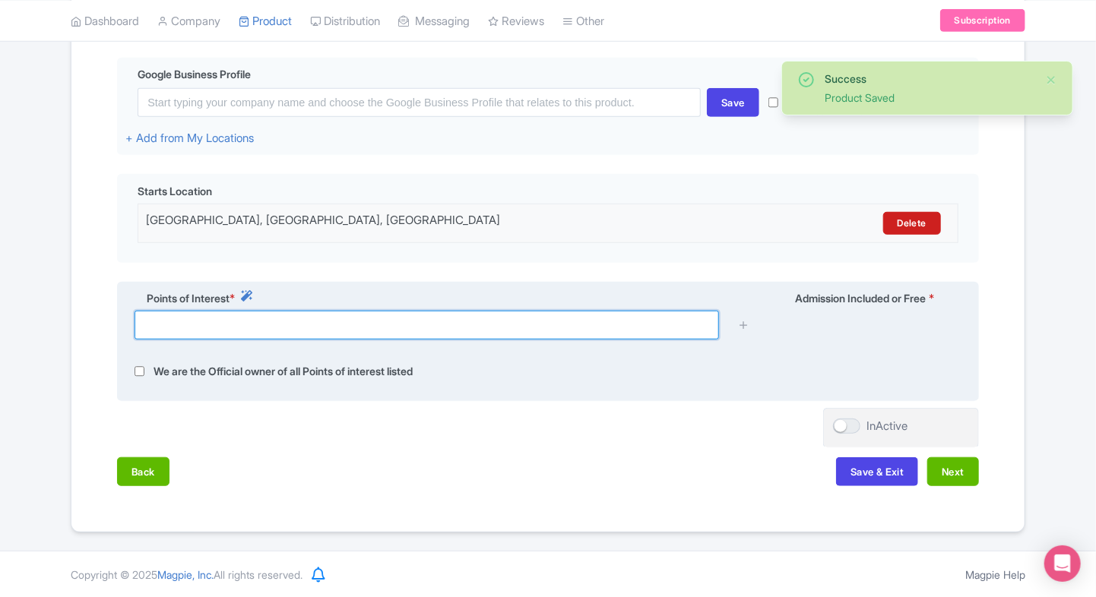
click at [480, 319] on input "text" at bounding box center [427, 325] width 584 height 29
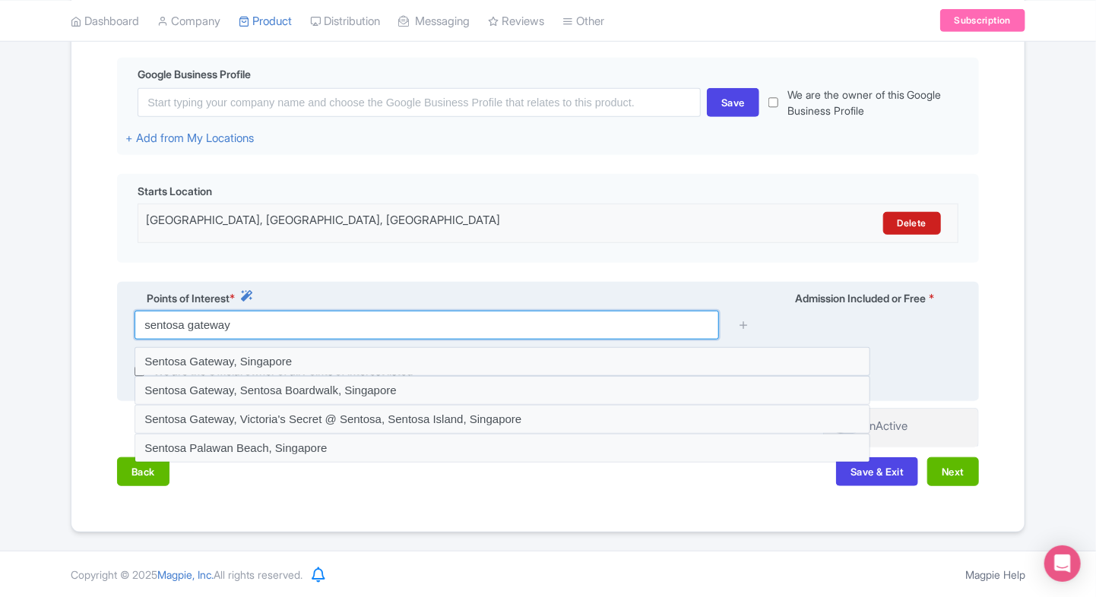
drag, startPoint x: 360, startPoint y: 324, endPoint x: 127, endPoint y: 334, distance: 233.5
click at [127, 334] on div "sentosa gateway" at bounding box center [442, 325] width 634 height 29
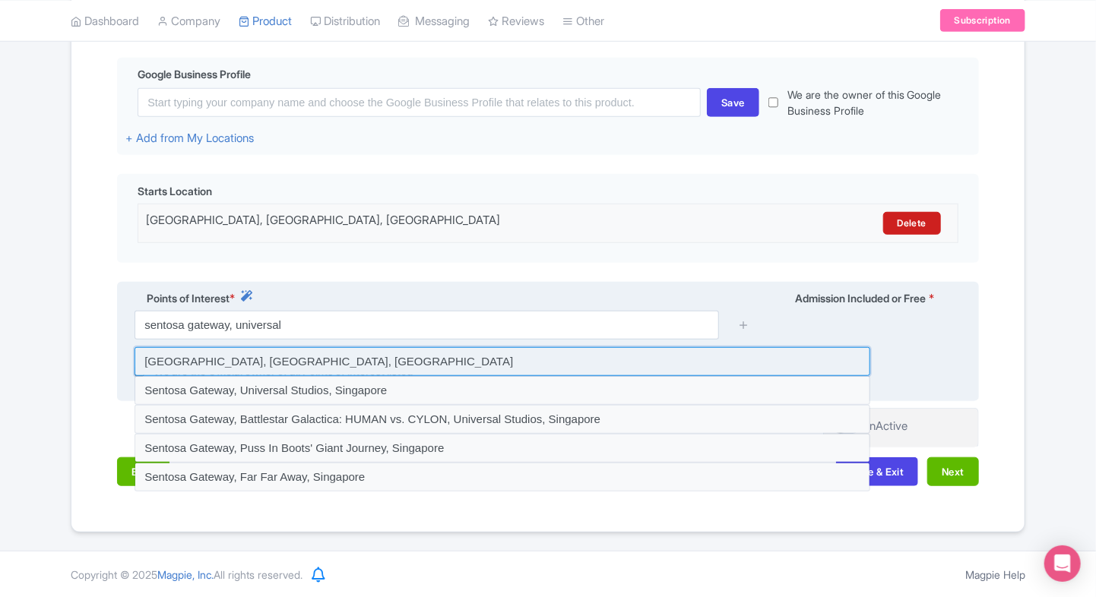
click at [473, 353] on input at bounding box center [503, 361] width 736 height 29
type input "Sentosa Gateway, Universal Studios Singapore, Singapore"
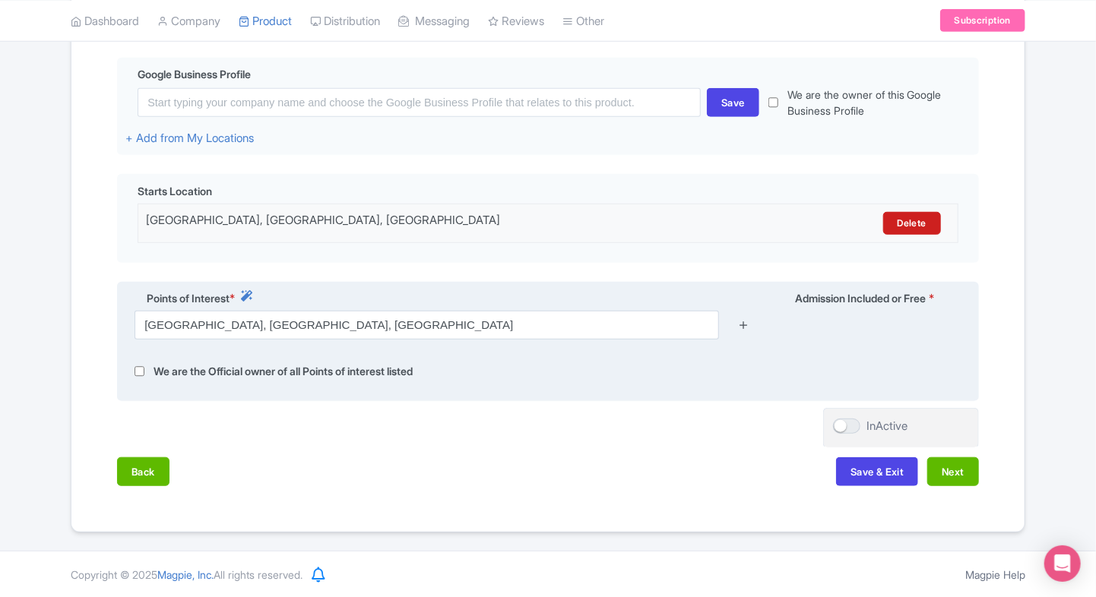
click at [744, 328] on icon at bounding box center [743, 324] width 11 height 11
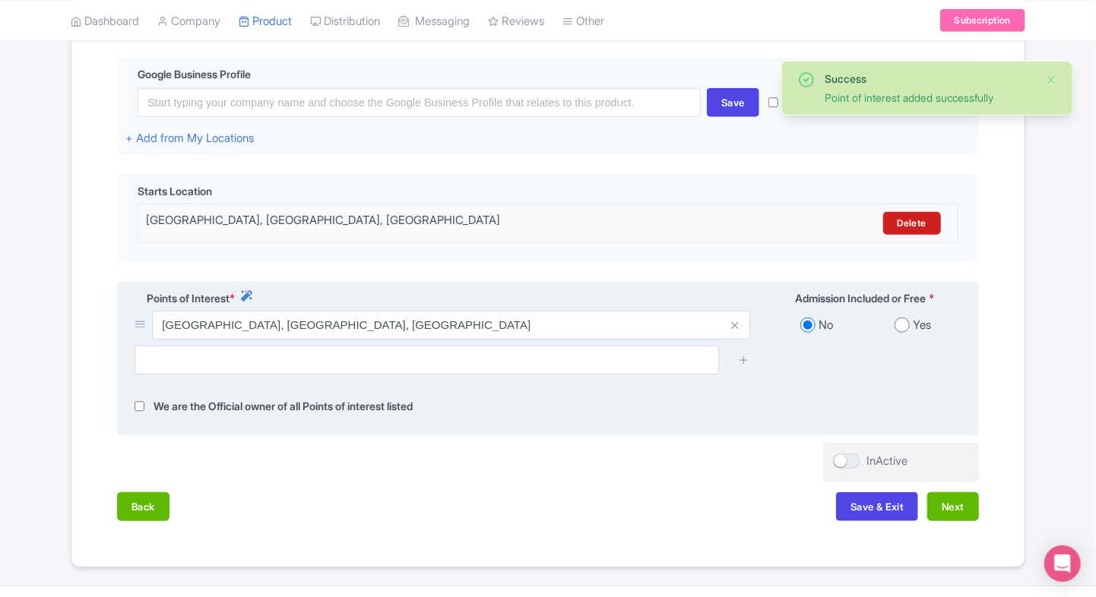
click at [898, 329] on input "radio" at bounding box center [902, 325] width 15 height 15
radio input "true"
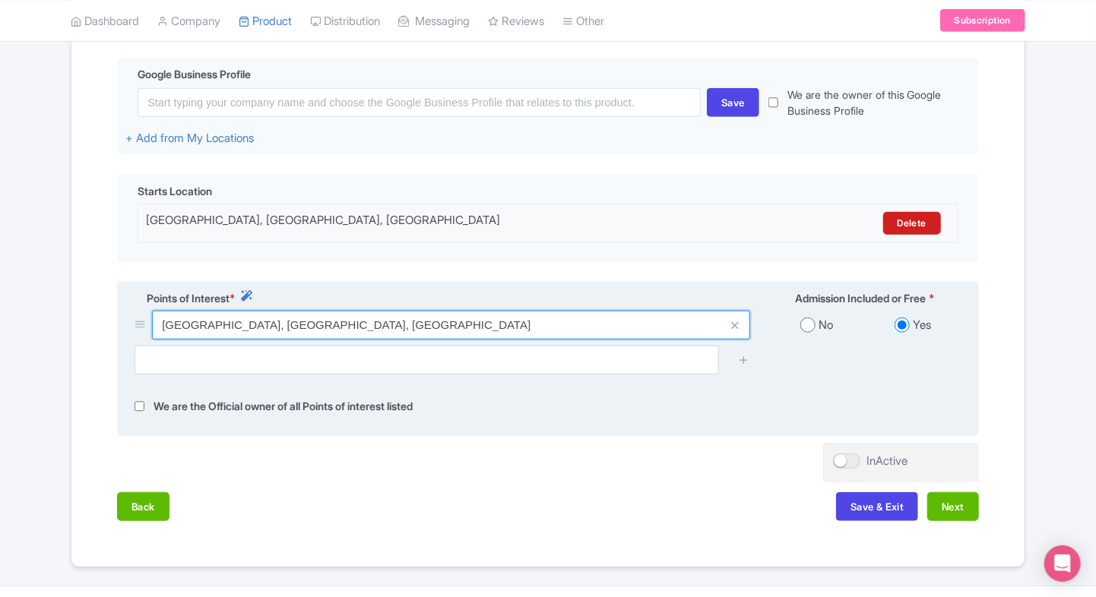
drag, startPoint x: 518, startPoint y: 324, endPoint x: 161, endPoint y: 336, distance: 357.4
click at [161, 336] on input "Sentosa Gateway, Universal Studios Singapore, Singapore" at bounding box center [451, 325] width 598 height 29
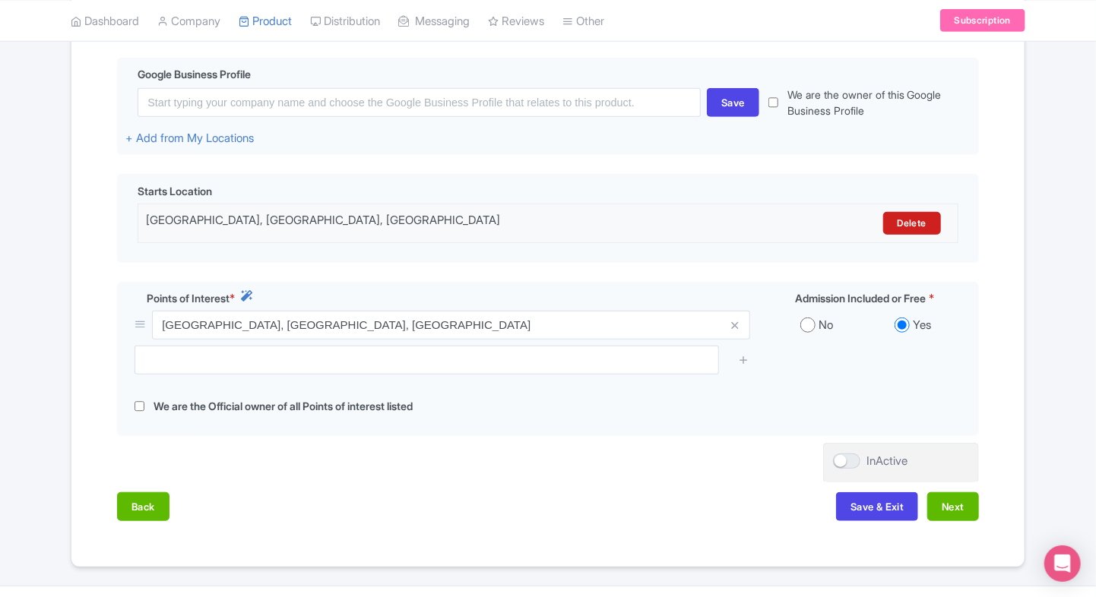
click at [90, 337] on div "Name & Price Locations Description & Reviews Images & Categories Complete Edit …" at bounding box center [548, 226] width 935 height 620
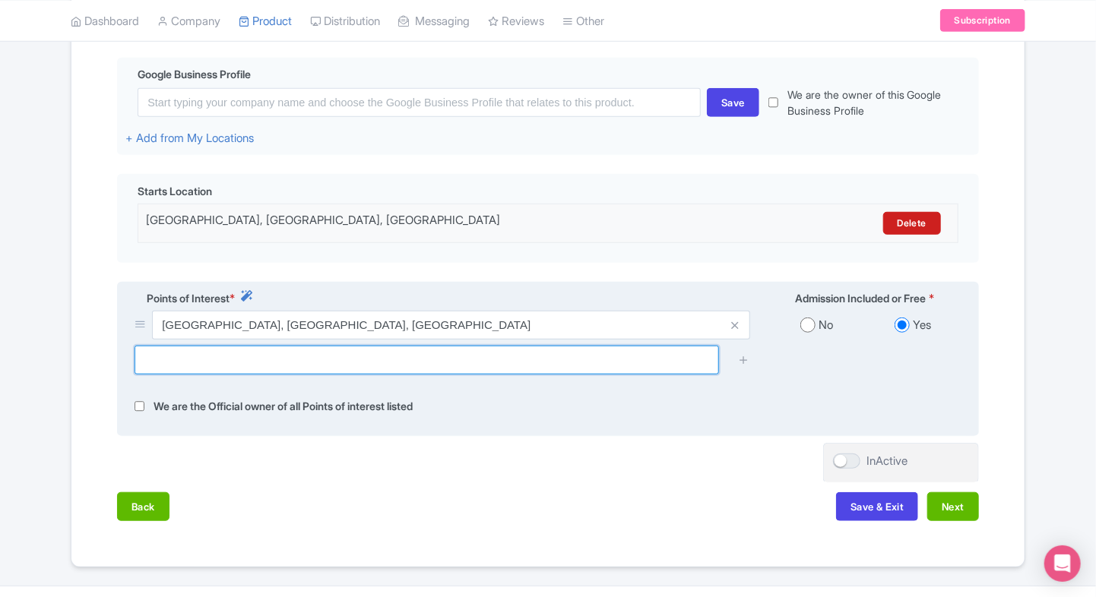
click at [350, 354] on input "text" at bounding box center [427, 360] width 584 height 29
paste input "8 Sentosa Gateway, Singapore 098269"
type input "8 Sentosa Gateway, Singapore 098269"
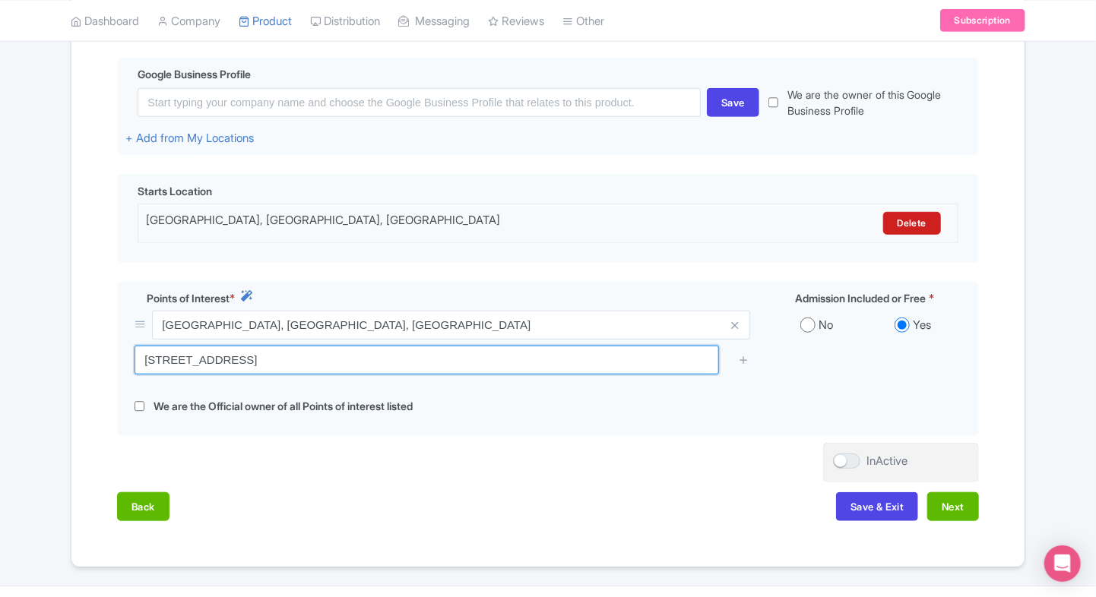
drag, startPoint x: 350, startPoint y: 354, endPoint x: 112, endPoint y: 361, distance: 237.2
click at [112, 361] on div "Name & Price Locations Description & Reviews Images & Categories Complete Edit …" at bounding box center [548, 226] width 935 height 620
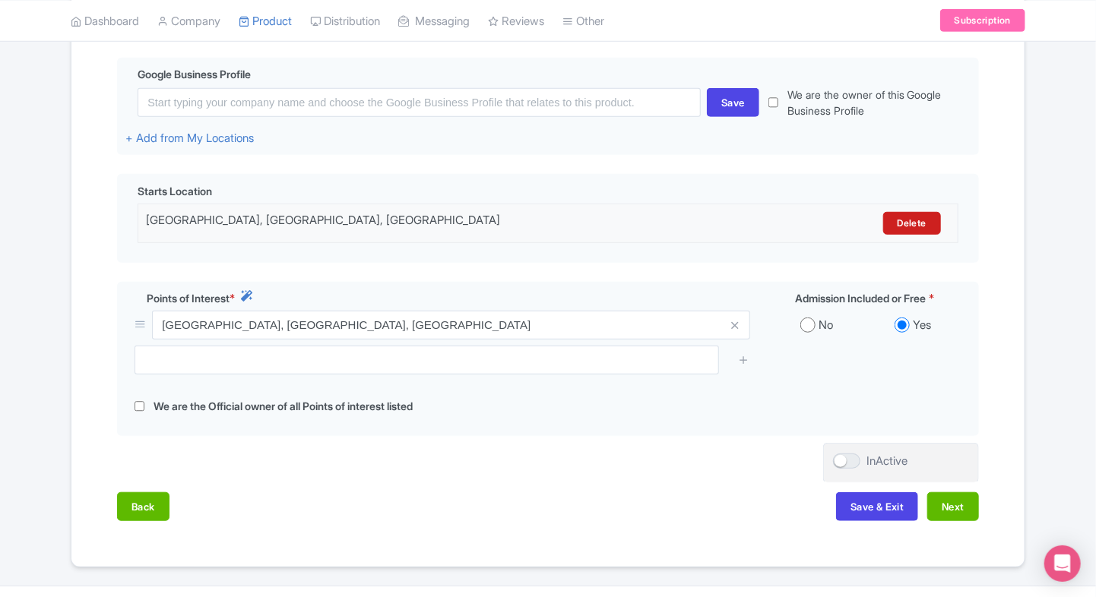
click at [682, 266] on div "Name & Price Locations Description & Reviews Images & Categories Complete Edit …" at bounding box center [548, 226] width 935 height 620
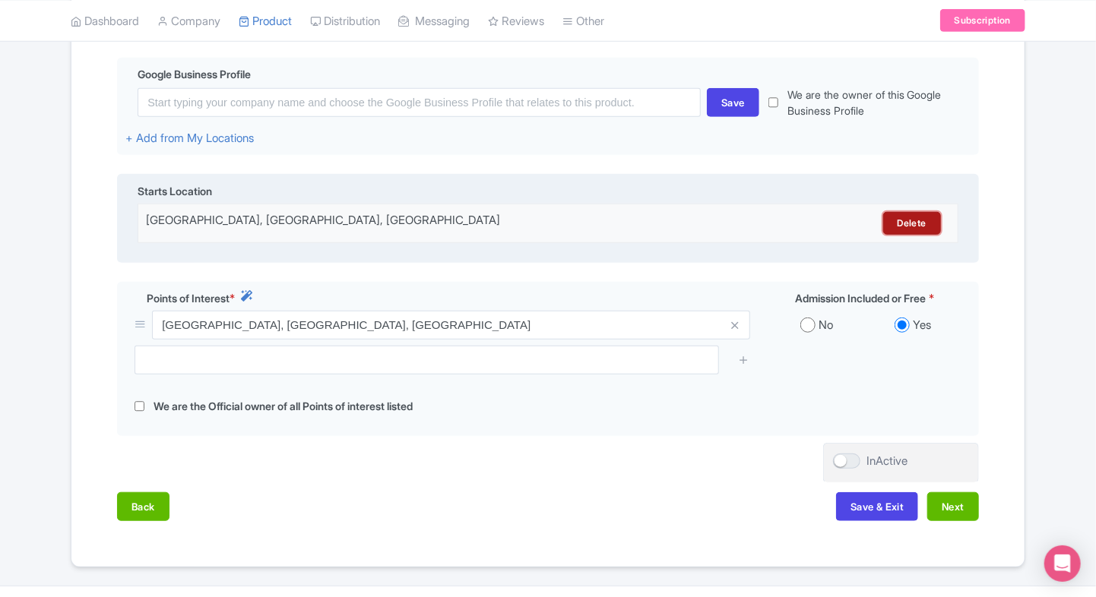
click at [916, 226] on link "Delete" at bounding box center [912, 223] width 58 height 23
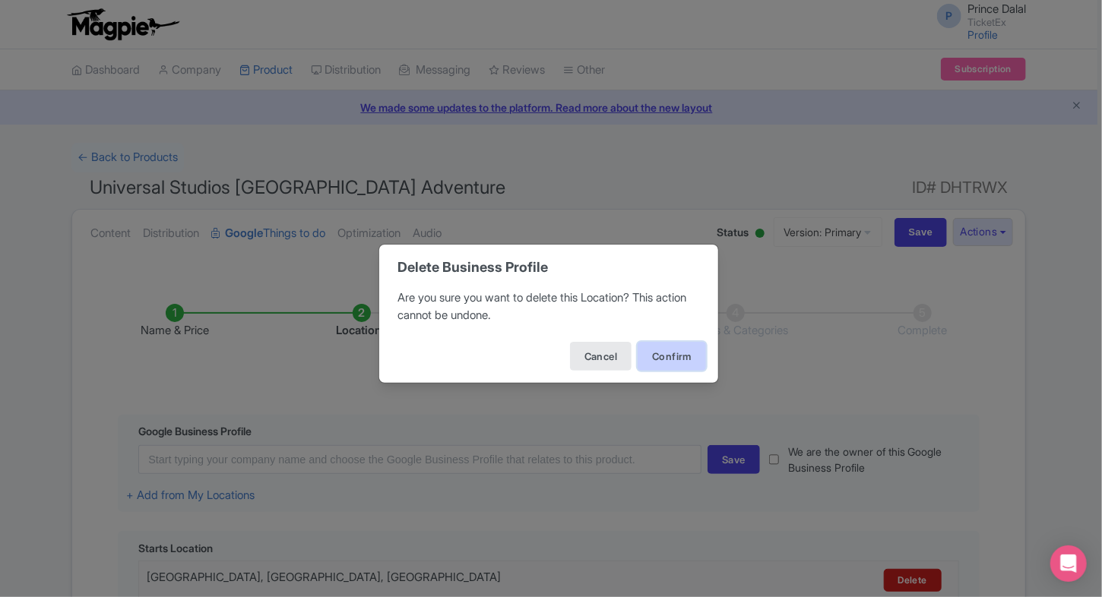
click at [678, 354] on button "Confirm" at bounding box center [672, 356] width 68 height 29
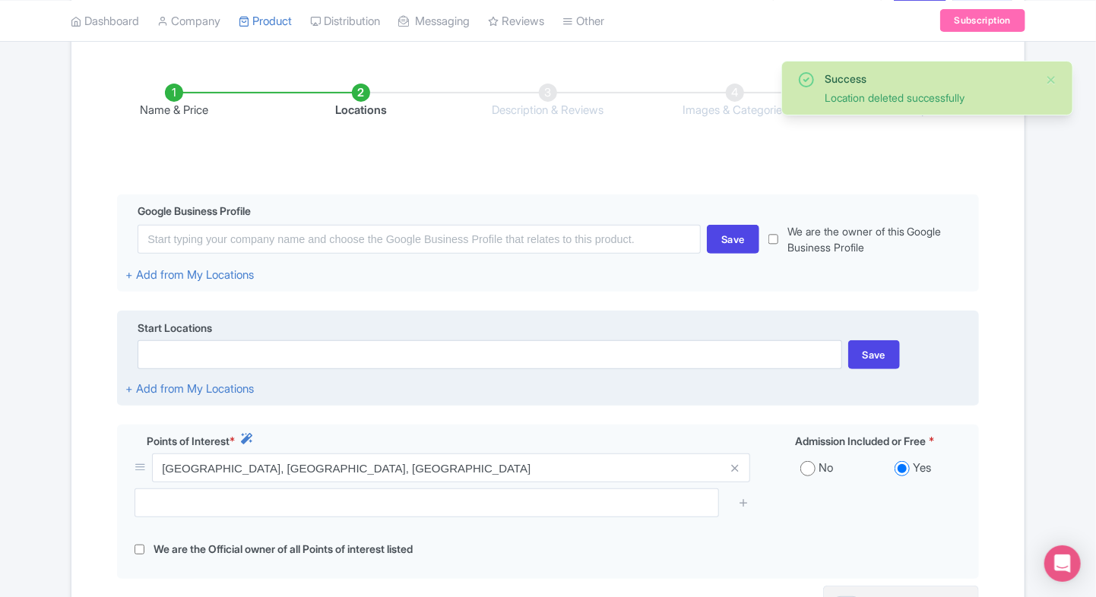
scroll to position [222, 0]
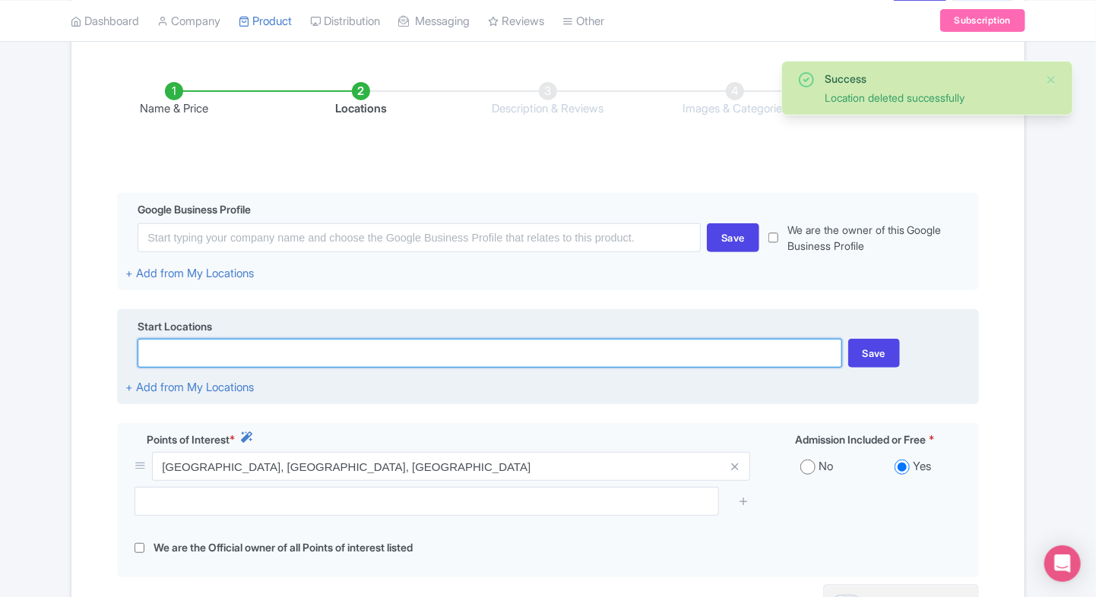
click at [442, 366] on input at bounding box center [490, 353] width 704 height 29
paste input "8 Sentosa Gateway, Singapore 098269"
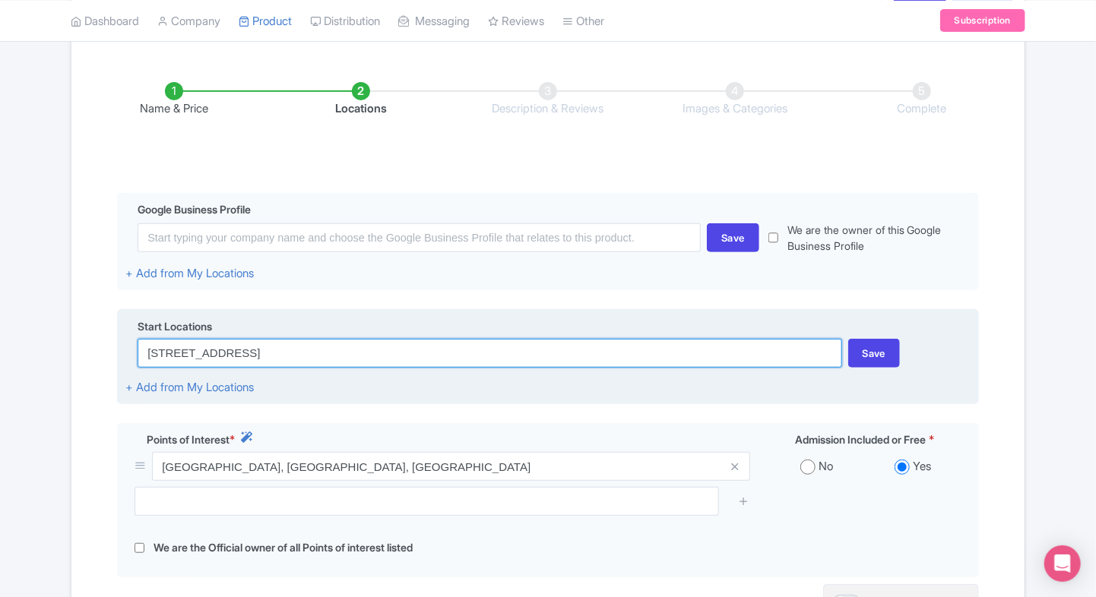
click at [442, 366] on input "8 Sentosa Gateway, Singapore 098269" at bounding box center [490, 353] width 704 height 29
type input "8 Sentosa Gateway, Singapore 09826"
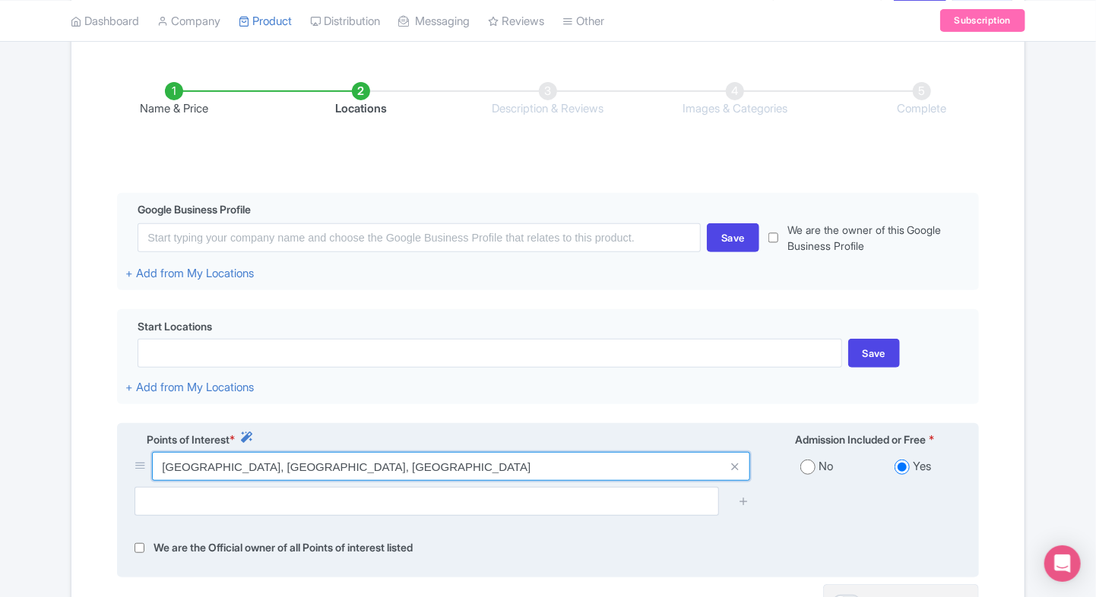
click at [470, 473] on input "Sentosa Gateway, Universal Studios Singapore, Singapore" at bounding box center [451, 466] width 598 height 29
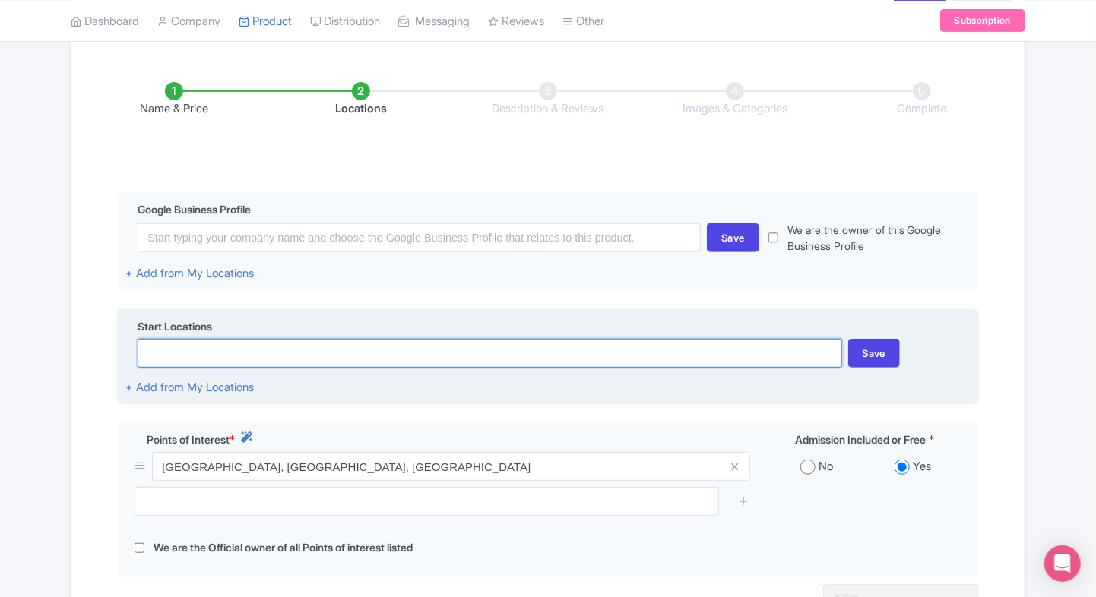
click at [464, 363] on input at bounding box center [490, 353] width 704 height 29
paste input "Sentosa Gateway, Universal Studios Singapore, Singapore"
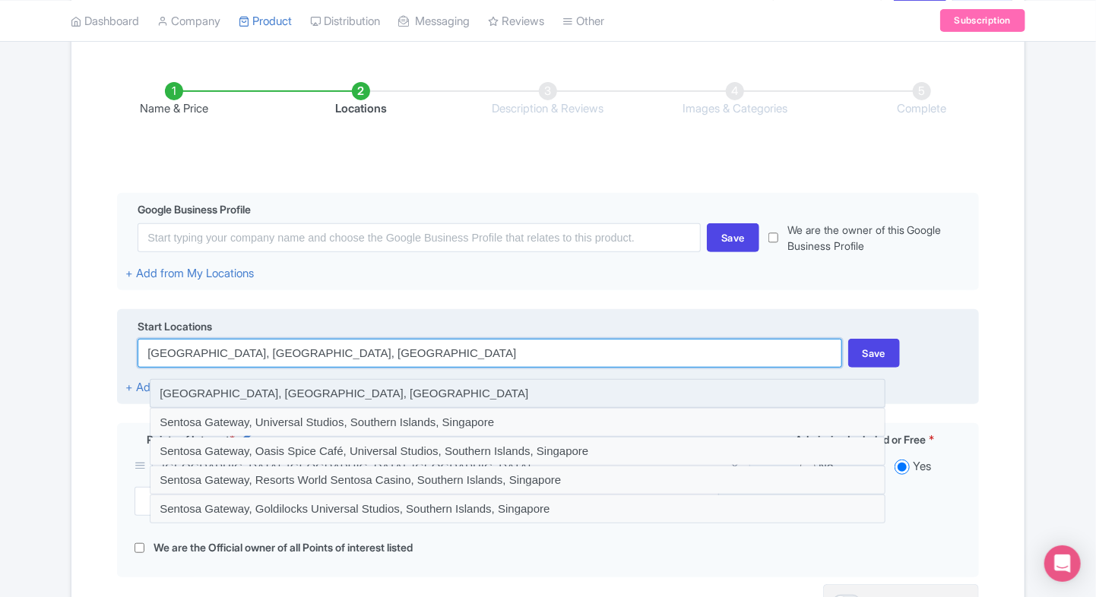
type input "Sentosa Gateway, Universal Studios Singapore, Singapore"
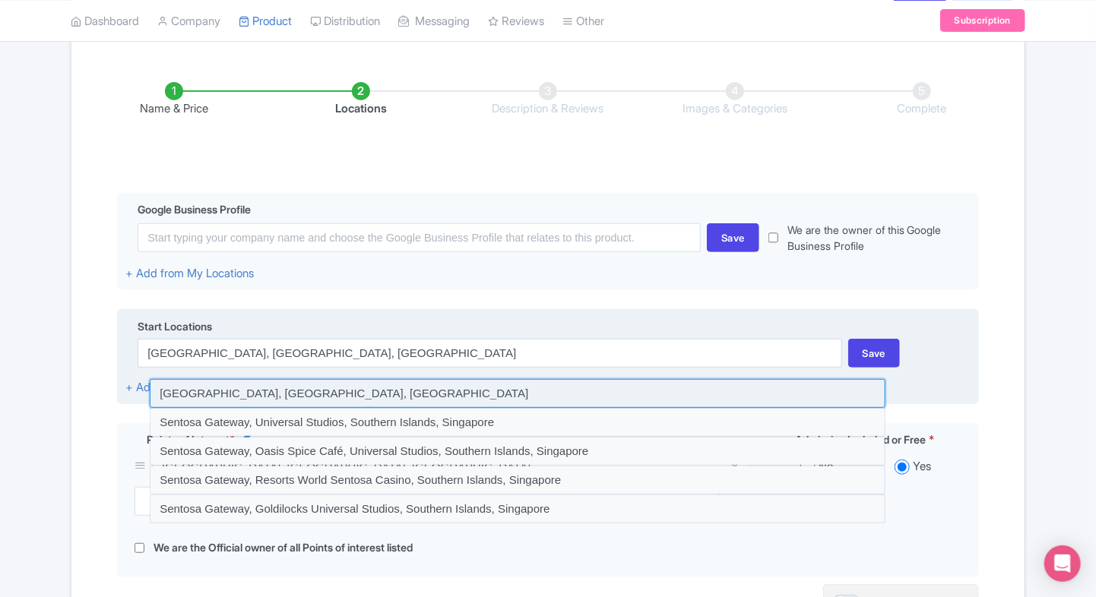
click at [537, 388] on input at bounding box center [518, 393] width 736 height 29
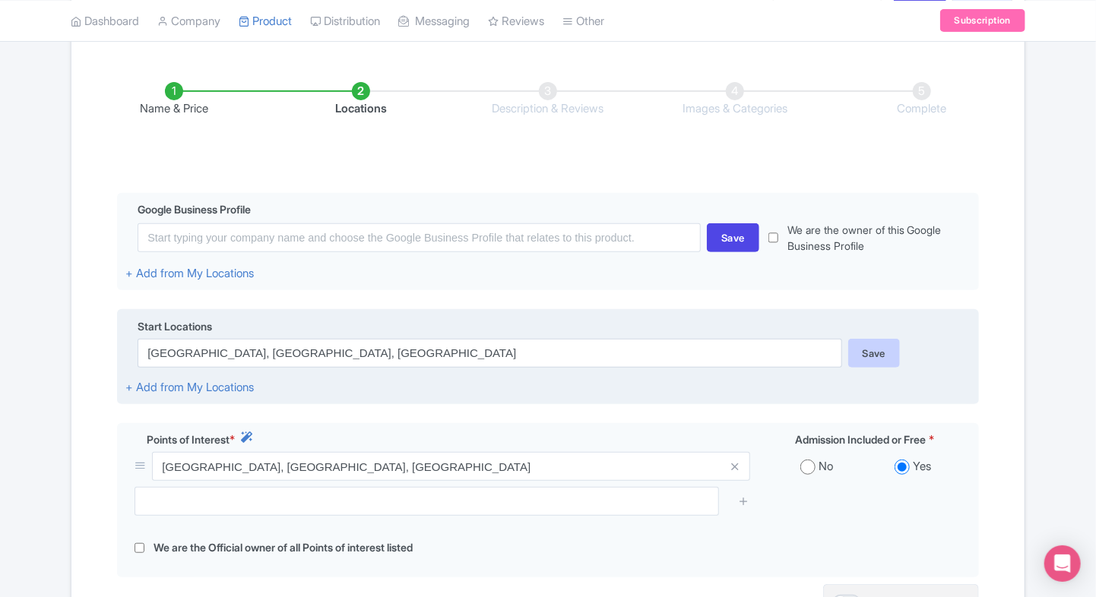
click at [867, 348] on div "Save" at bounding box center [874, 353] width 52 height 29
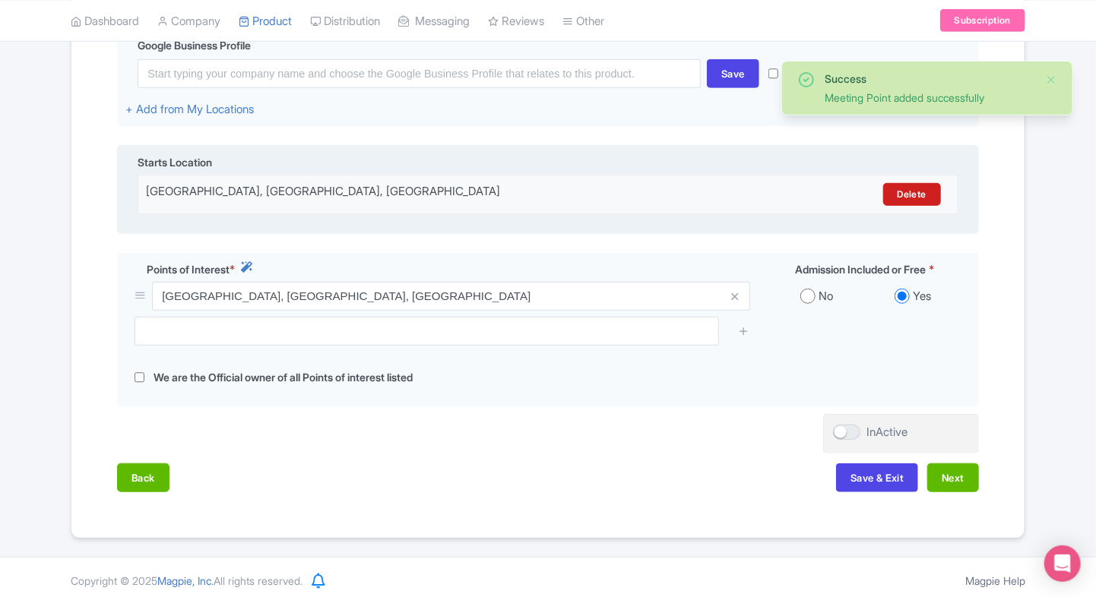
scroll to position [388, 0]
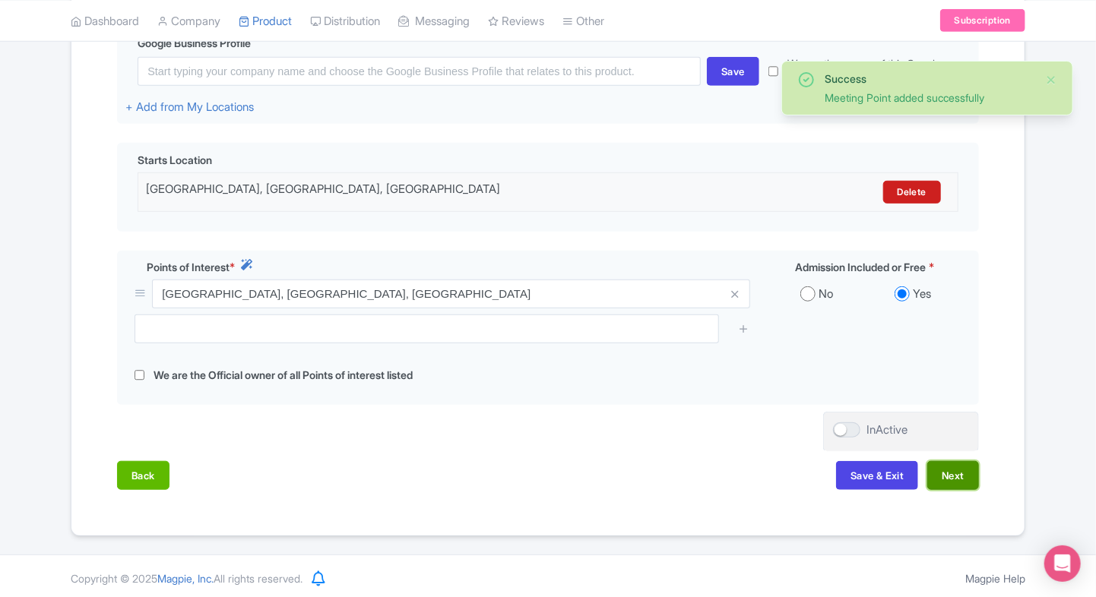
click at [951, 473] on button "Next" at bounding box center [953, 475] width 52 height 29
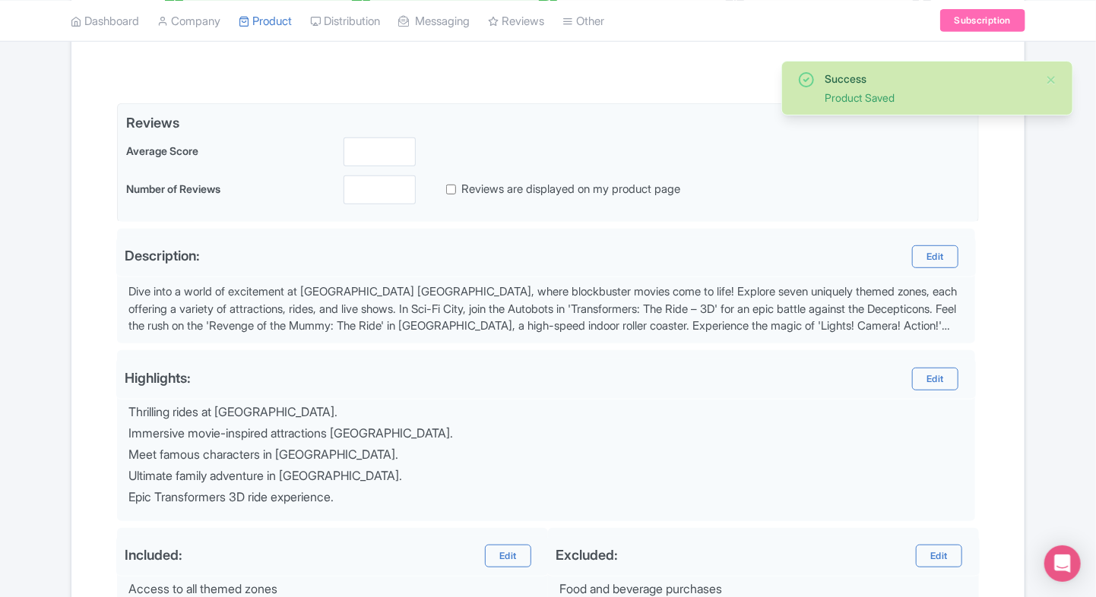
scroll to position [264, 0]
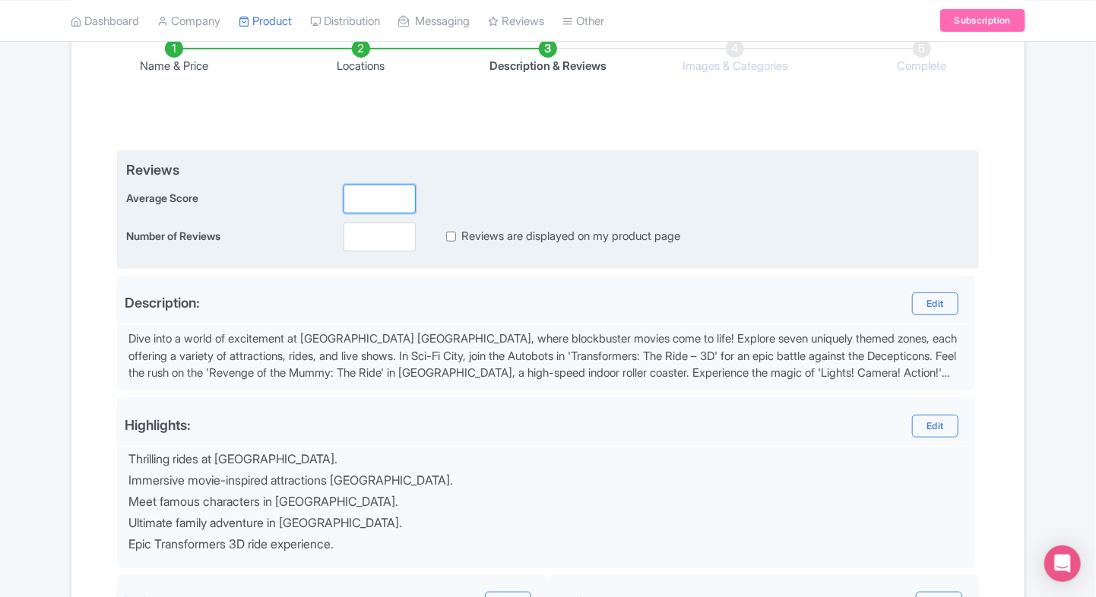
click at [368, 194] on input "number" at bounding box center [380, 199] width 72 height 29
type input "5"
click at [367, 233] on input "number" at bounding box center [380, 237] width 72 height 29
type input "1"
click at [453, 234] on input "Reviews are displayed on my product page" at bounding box center [451, 236] width 10 height 17
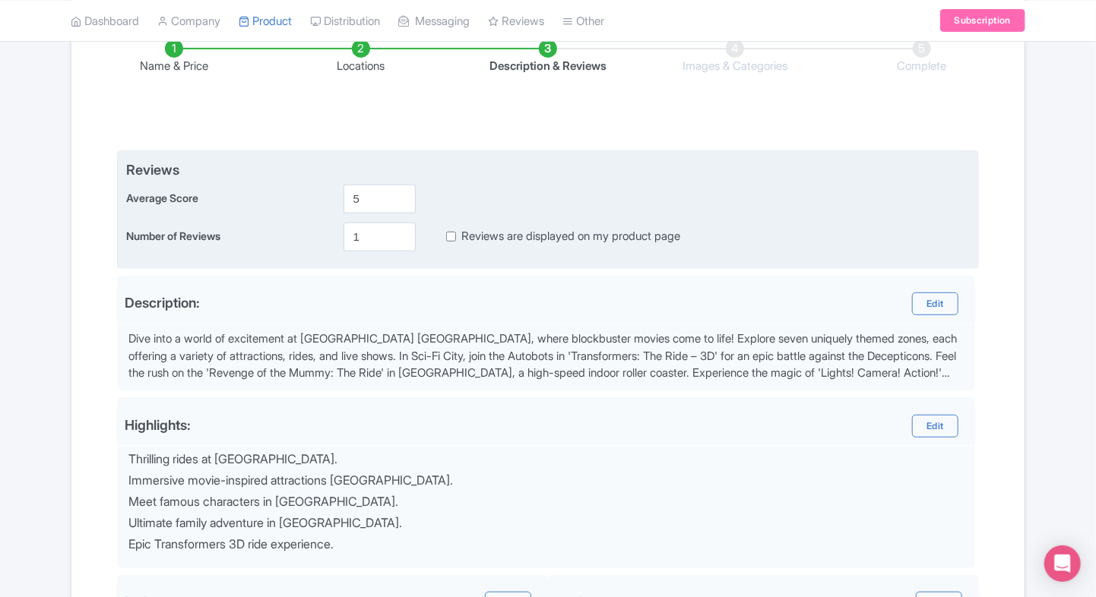
checkbox input "true"
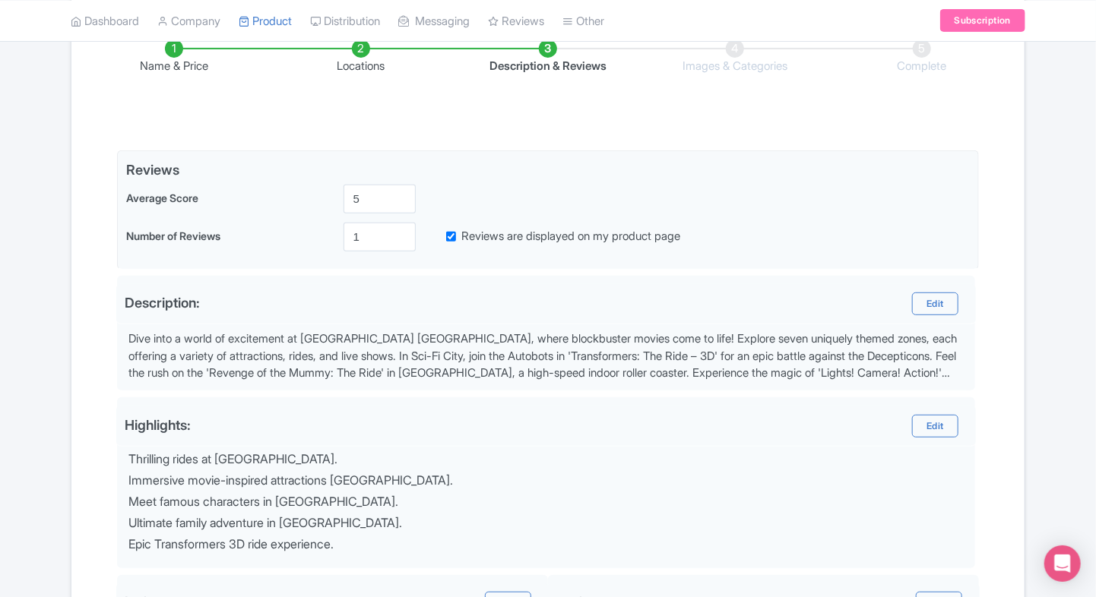
click at [84, 275] on div "Name & Price Locations Description & Reviews Images & Categories Complete Edit …" at bounding box center [548, 406] width 935 height 795
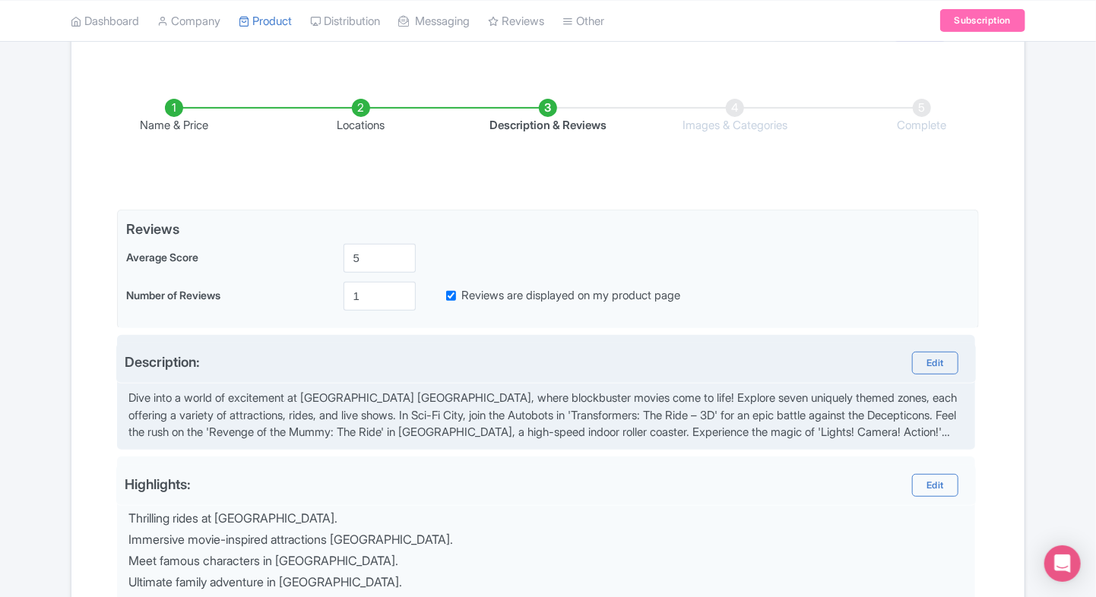
scroll to position [204, 0]
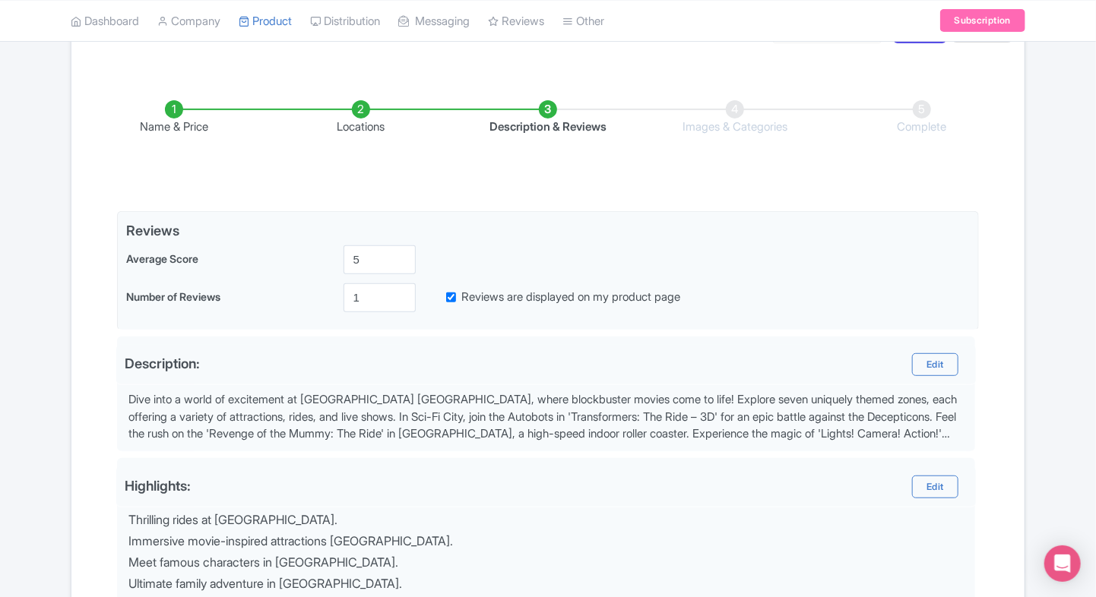
click at [1014, 223] on div "Name & Price Locations Description & Reviews Images & Categories Complete Edit …" at bounding box center [548, 467] width 935 height 795
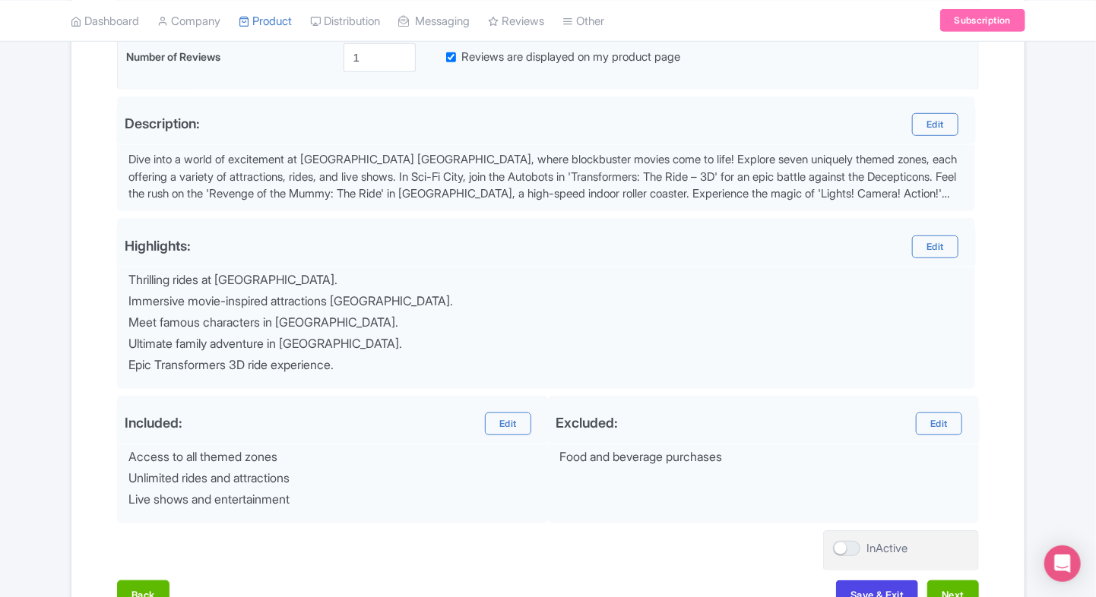
scroll to position [453, 0]
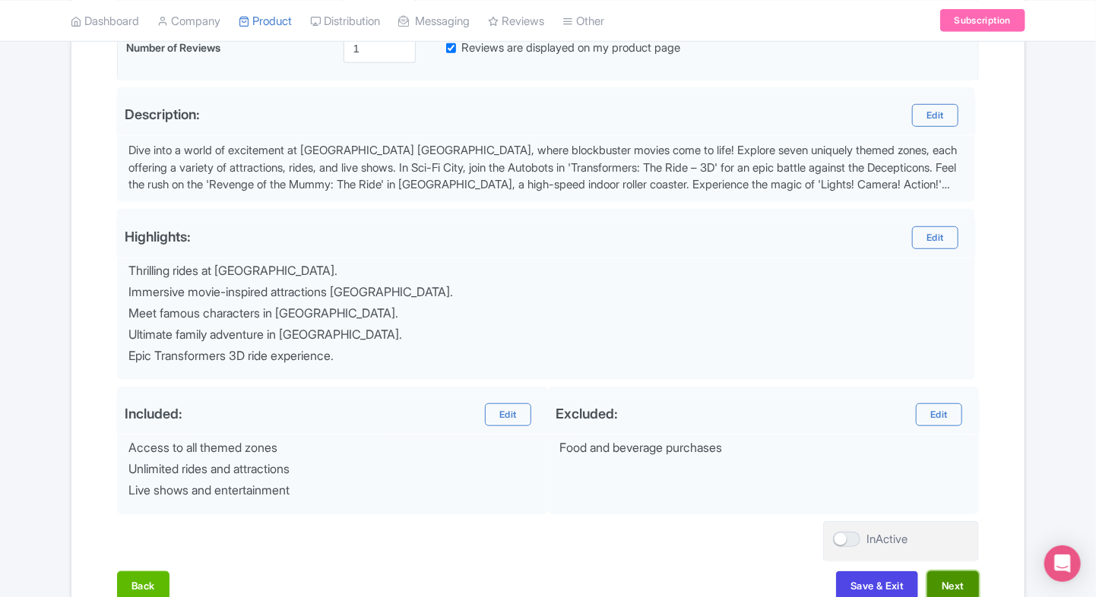
click at [944, 572] on button "Next" at bounding box center [953, 586] width 52 height 29
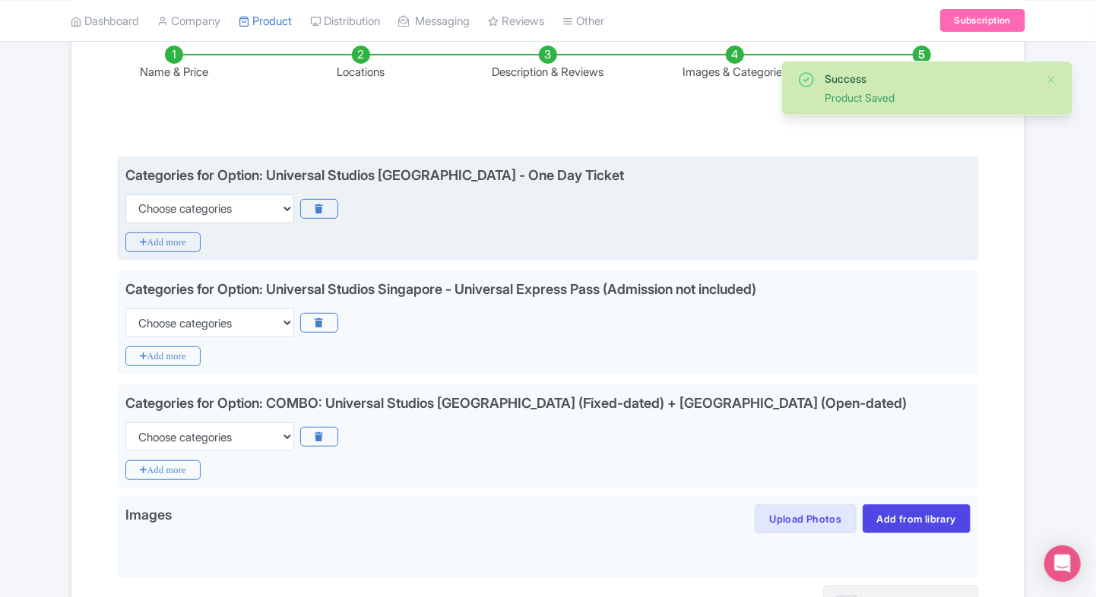
scroll to position [258, 0]
click at [191, 214] on select "Choose categories Adults Only Animals Audio Guide Beaches Bike Tours Boat Tours…" at bounding box center [209, 209] width 169 height 29
select select "family-friendly"
click at [125, 195] on select "Choose categories Adults Only Animals Audio Guide Beaches Bike Tours Boat Tours…" at bounding box center [209, 209] width 169 height 29
click at [164, 238] on icon "Add more" at bounding box center [162, 243] width 75 height 20
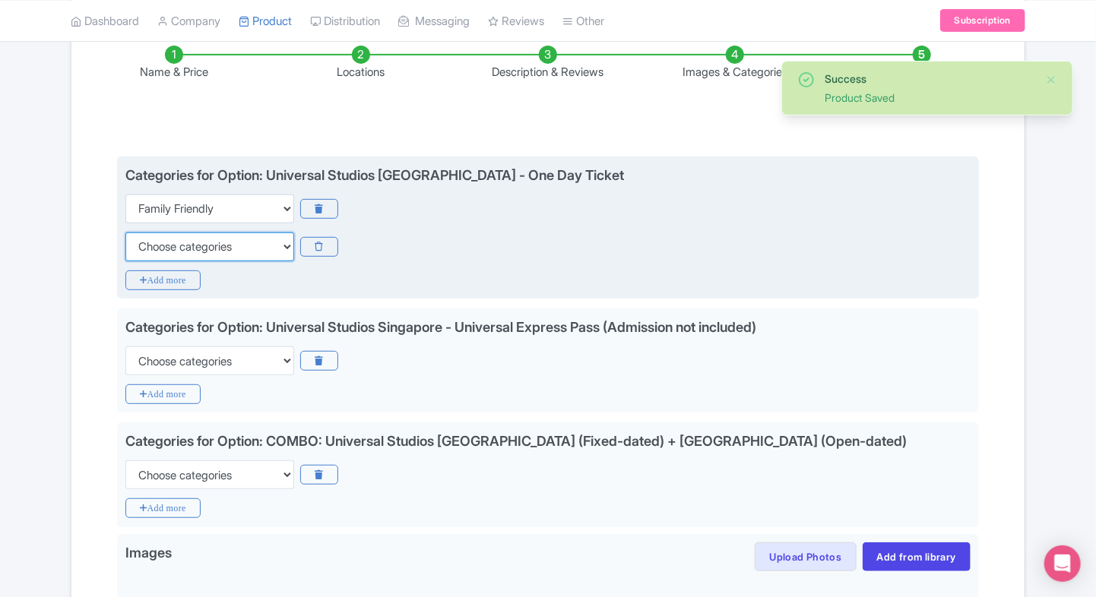
click at [164, 238] on select "Choose categories Adults Only Animals Audio Guide Beaches Bike Tours Boat Tours…" at bounding box center [209, 247] width 169 height 29
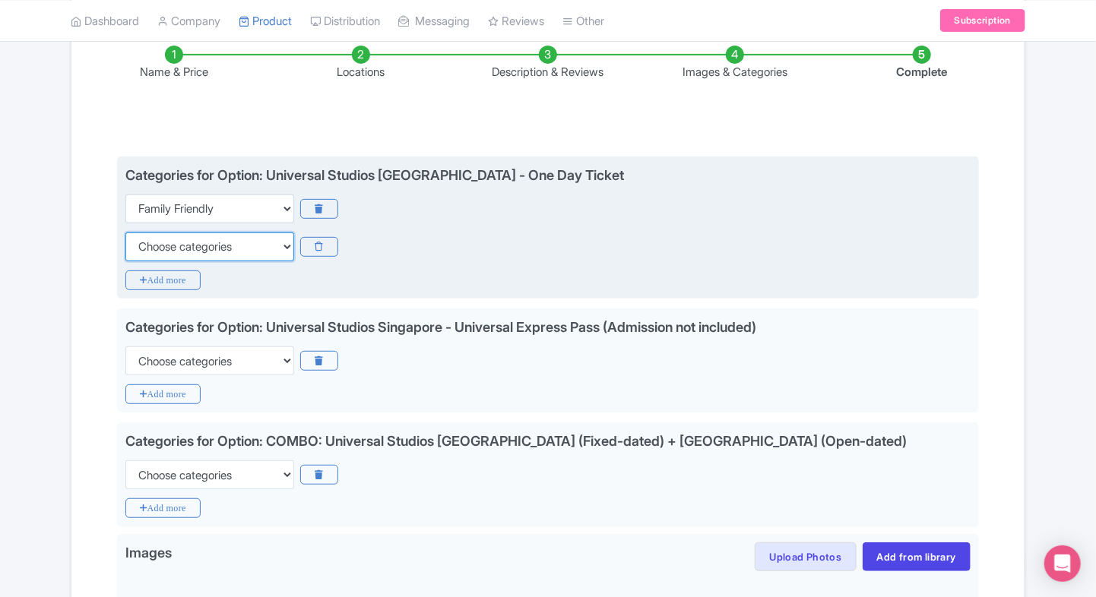
select select "walking-tours"
click at [125, 233] on select "Choose categories Adults Only Animals Audio Guide Beaches Bike Tours Boat Tours…" at bounding box center [209, 247] width 169 height 29
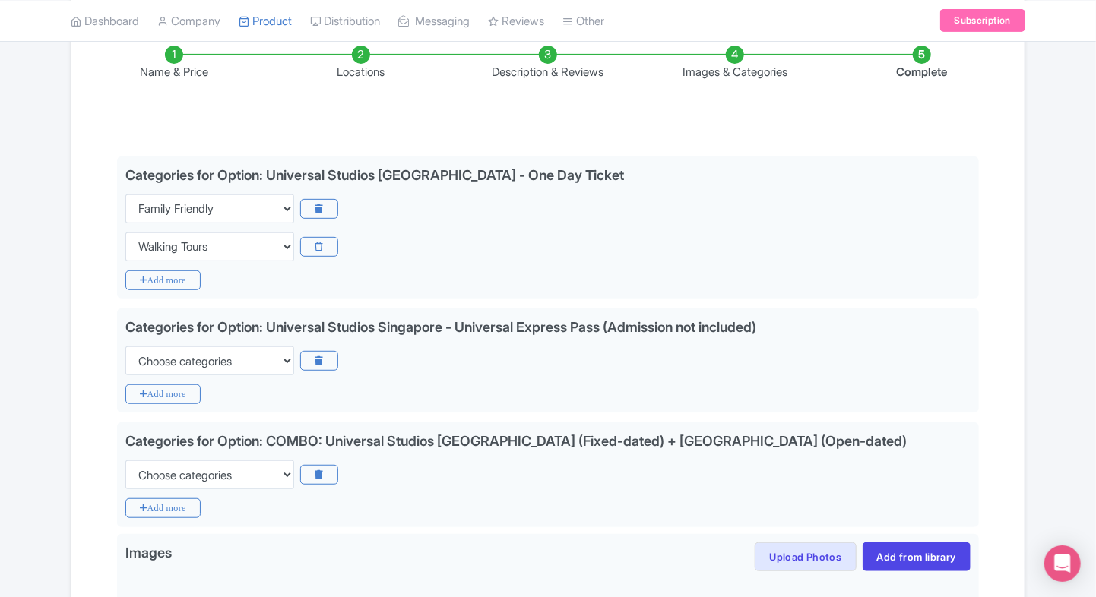
click at [62, 277] on div "Success Product Saved ← Back to Products Universal Studios Singapore Adventure …" at bounding box center [548, 305] width 973 height 843
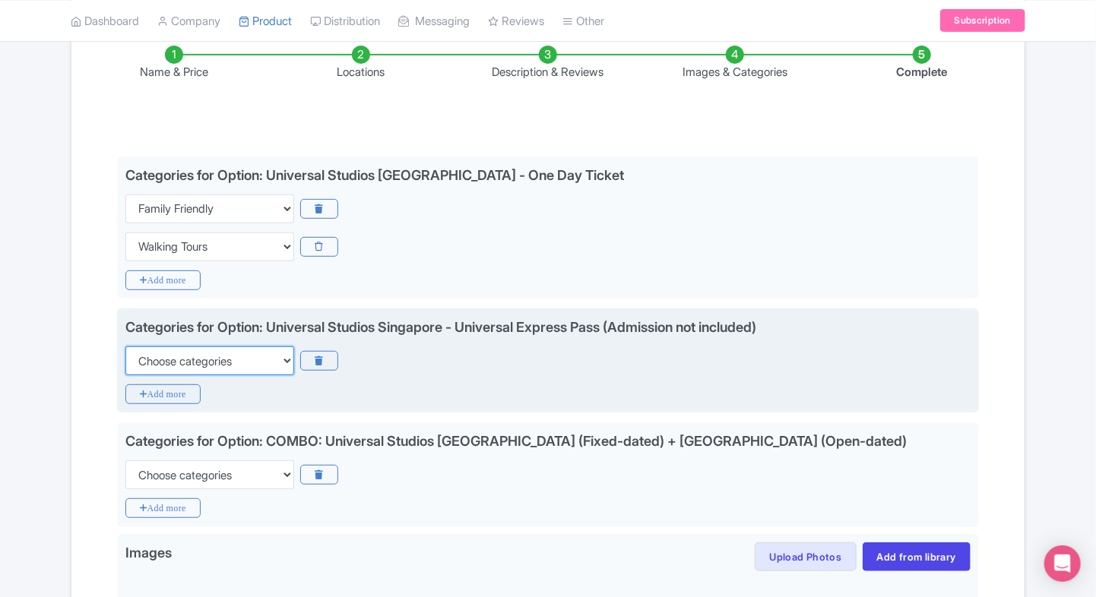
click at [161, 359] on select "Choose categories Adults Only Animals Audio Guide Beaches Bike Tours Boat Tours…" at bounding box center [209, 361] width 169 height 29
select select "family-friendly"
click at [125, 347] on select "Choose categories Adults Only Animals Audio Guide Beaches Bike Tours Boat Tours…" at bounding box center [209, 361] width 169 height 29
click at [148, 387] on icon "Add more" at bounding box center [162, 395] width 75 height 20
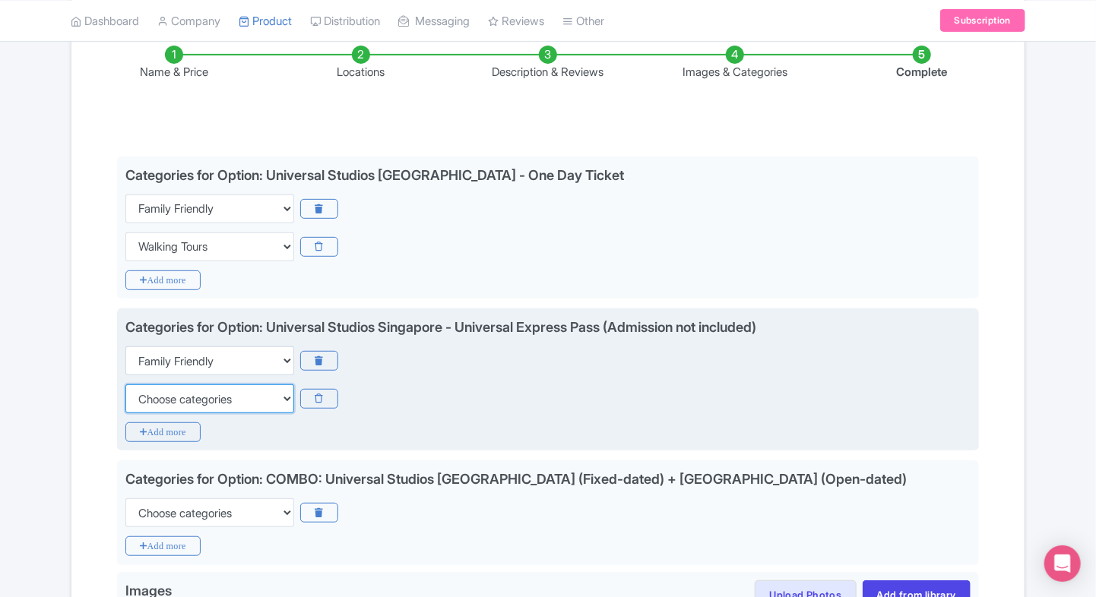
click at [148, 387] on select "Choose categories Adults Only Animals Audio Guide Beaches Bike Tours Boat Tours…" at bounding box center [209, 399] width 169 height 29
select select "wheelchair-accessible"
click at [125, 385] on select "Choose categories Adults Only Animals Audio Guide Beaches Bike Tours Boat Tours…" at bounding box center [209, 399] width 169 height 29
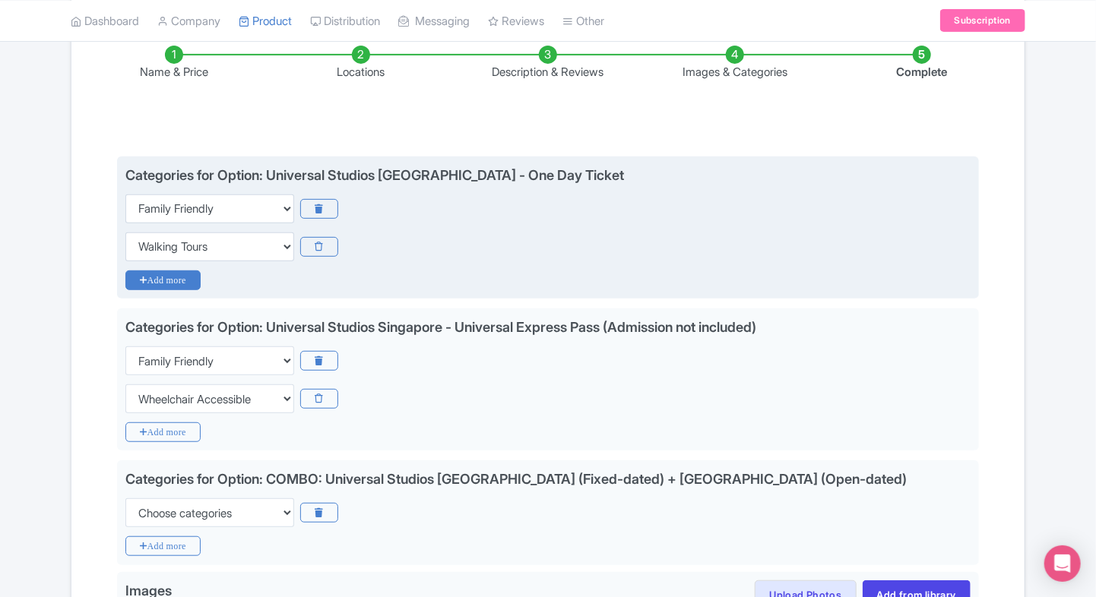
click at [163, 288] on icon "Add more" at bounding box center [162, 281] width 75 height 20
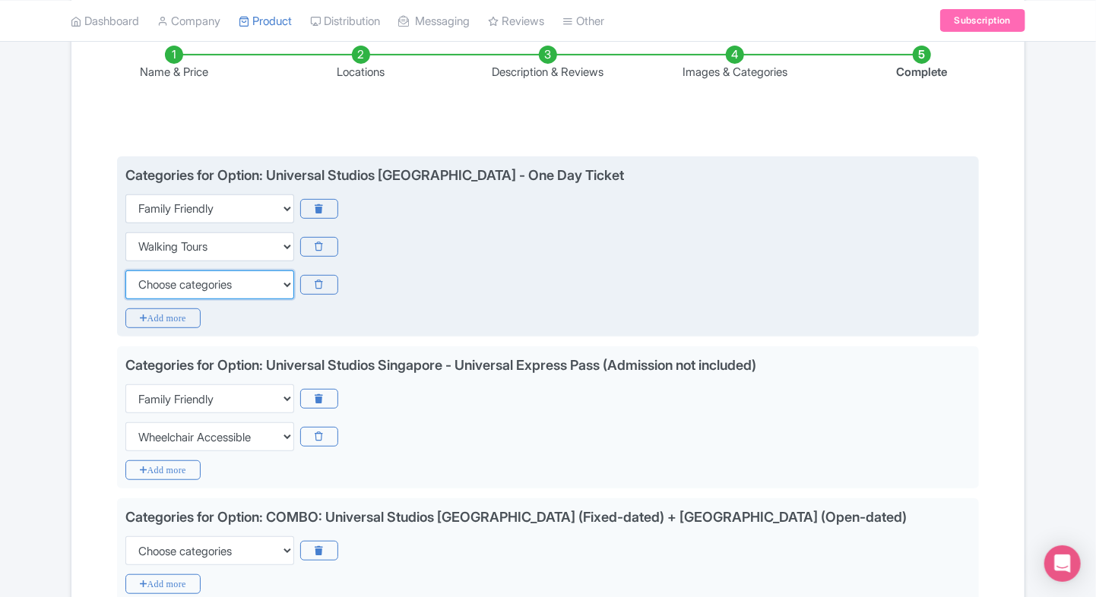
click at [163, 288] on select "Choose categories Adults Only Animals Audio Guide Beaches Bike Tours Boat Tours…" at bounding box center [209, 285] width 169 height 29
select select "wheelchair-accessible"
click at [125, 271] on select "Choose categories Adults Only Animals Audio Guide Beaches Bike Tours Boat Tours…" at bounding box center [209, 285] width 169 height 29
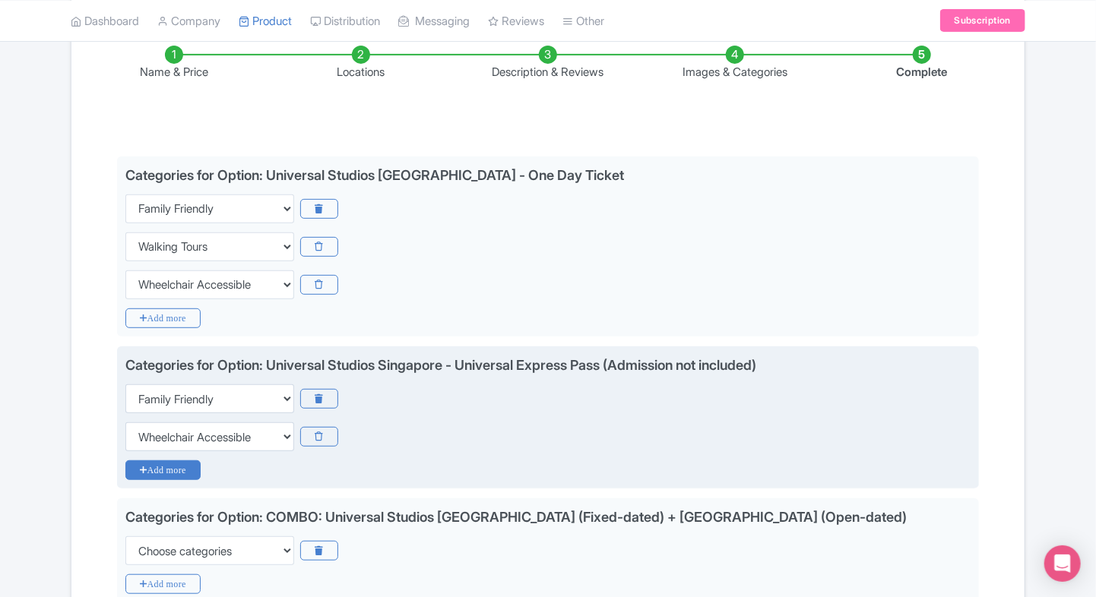
click at [147, 469] on icon "Add more" at bounding box center [162, 471] width 75 height 20
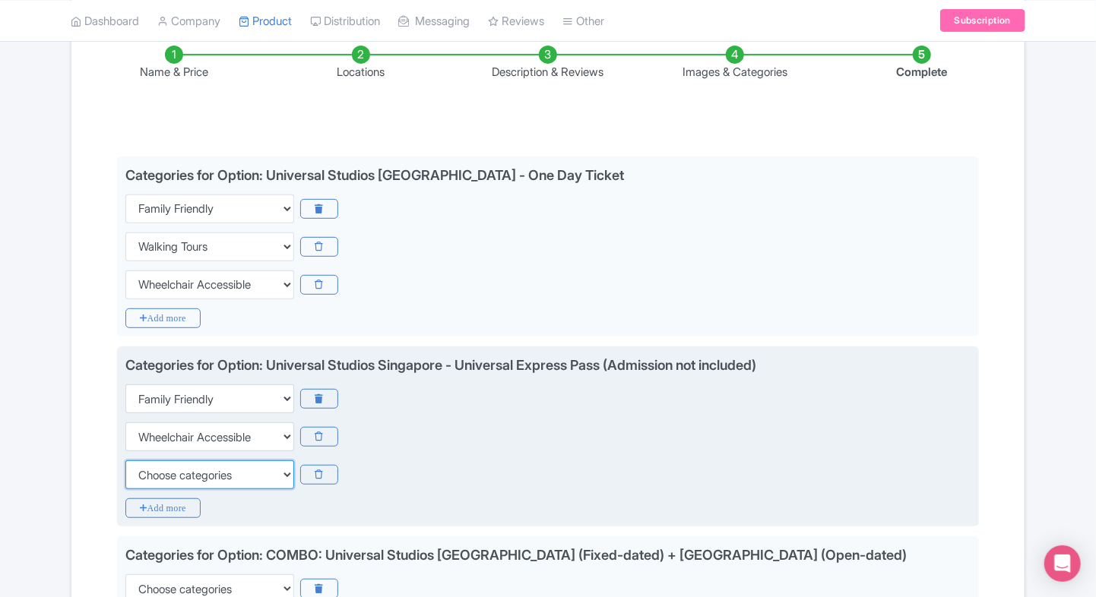
click at [160, 470] on select "Choose categories Adults Only Animals Audio Guide Beaches Bike Tours Boat Tours…" at bounding box center [209, 475] width 169 height 29
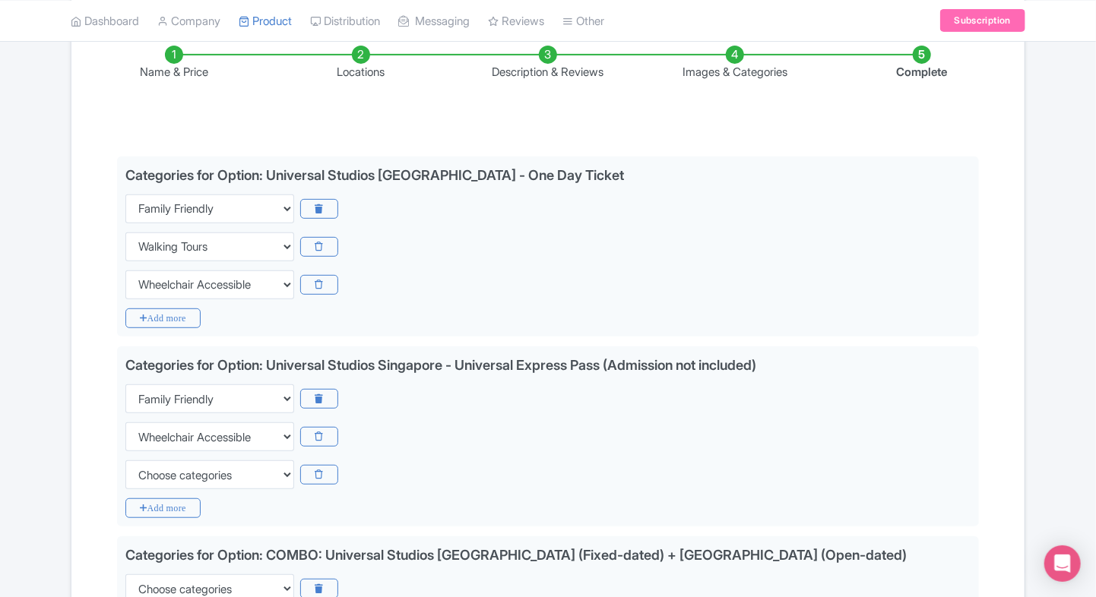
click at [61, 391] on div "Success Product Saved ← Back to Products Universal Studios Singapore Adventure …" at bounding box center [548, 362] width 1096 height 957
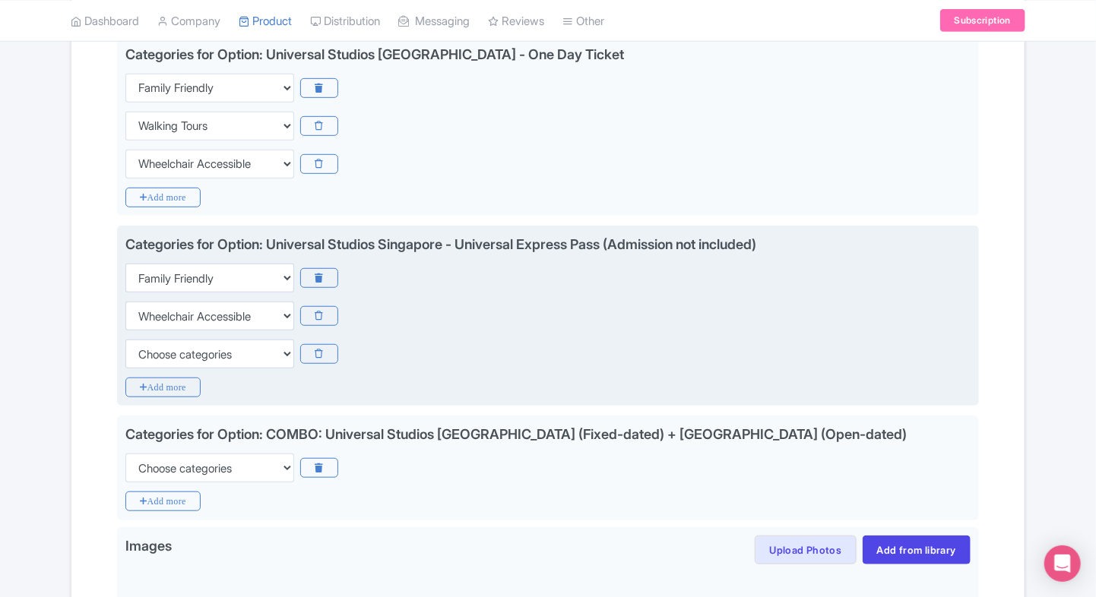
scroll to position [380, 0]
click at [166, 348] on select "Choose categories Adults Only Animals Audio Guide Beaches Bike Tours Boat Tours…" at bounding box center [209, 353] width 169 height 29
select select "walking-tours"
click at [125, 339] on select "Choose categories Adults Only Animals Audio Guide Beaches Bike Tours Boat Tours…" at bounding box center [209, 353] width 169 height 29
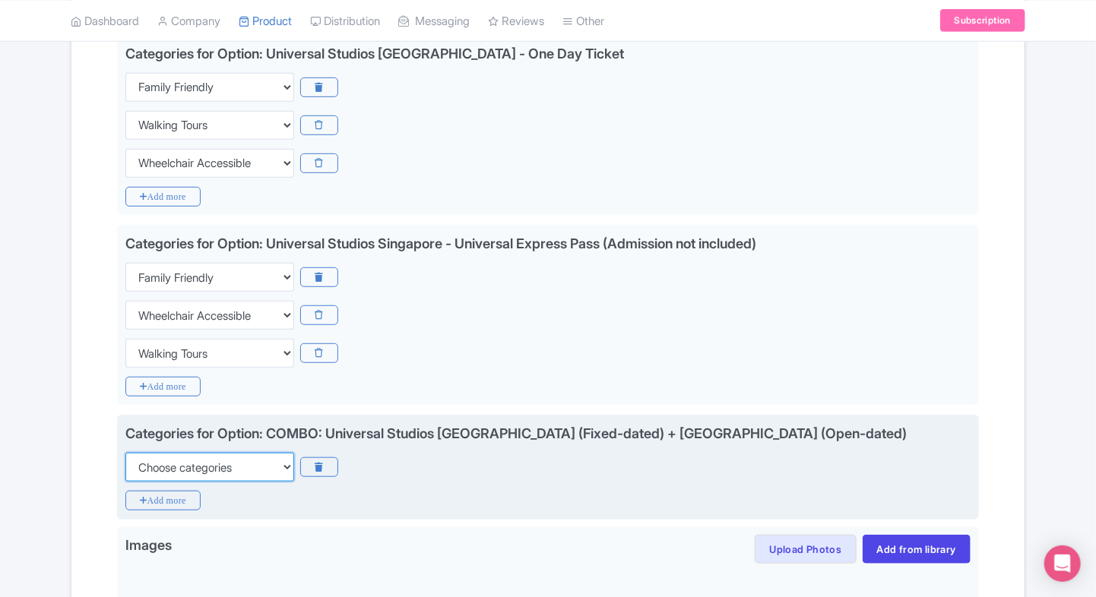
click at [154, 466] on select "Choose categories Adults Only Animals Audio Guide Beaches Bike Tours Boat Tours…" at bounding box center [209, 467] width 169 height 29
select select "family-friendly"
click at [125, 453] on select "Choose categories Adults Only Animals Audio Guide Beaches Bike Tours Boat Tours…" at bounding box center [209, 467] width 169 height 29
click at [146, 503] on icon "Add more" at bounding box center [162, 501] width 75 height 20
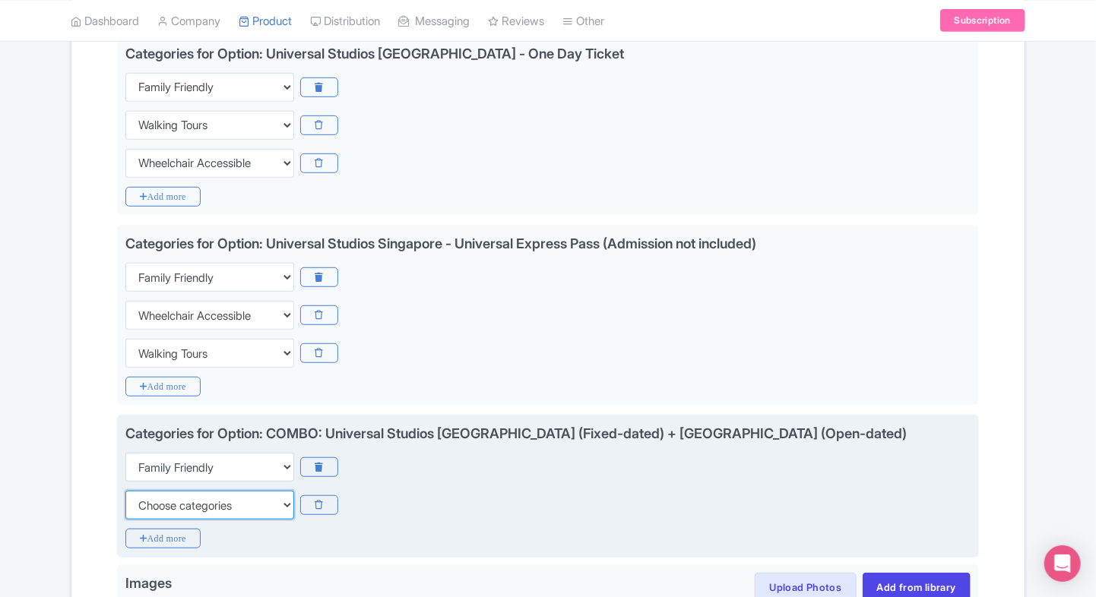
click at [146, 503] on select "Choose categories Adults Only Animals Audio Guide Beaches Bike Tours Boat Tours…" at bounding box center [209, 505] width 169 height 29
click at [125, 491] on select "Choose categories Adults Only Animals Audio Guide Beaches Bike Tours Boat Tours…" at bounding box center [209, 505] width 169 height 29
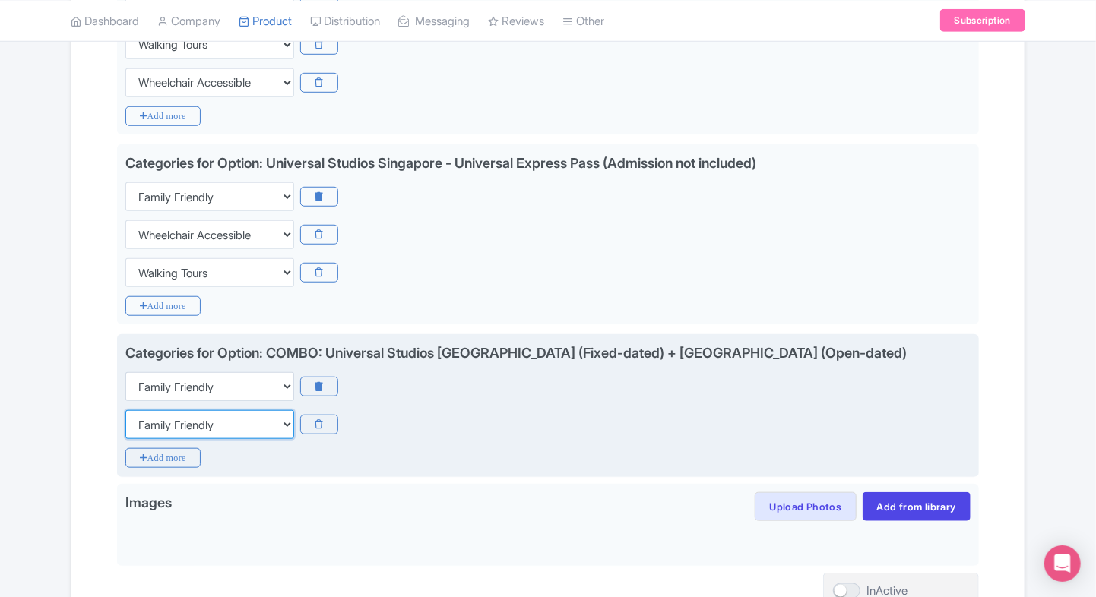
scroll to position [462, 0]
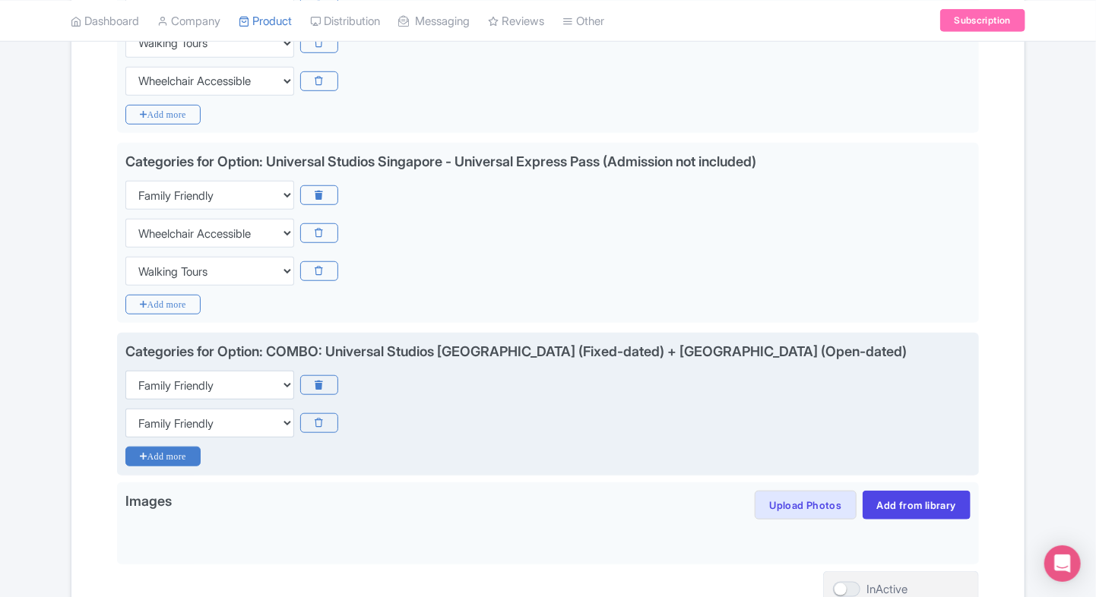
click at [171, 451] on icon "Add more" at bounding box center [162, 457] width 75 height 20
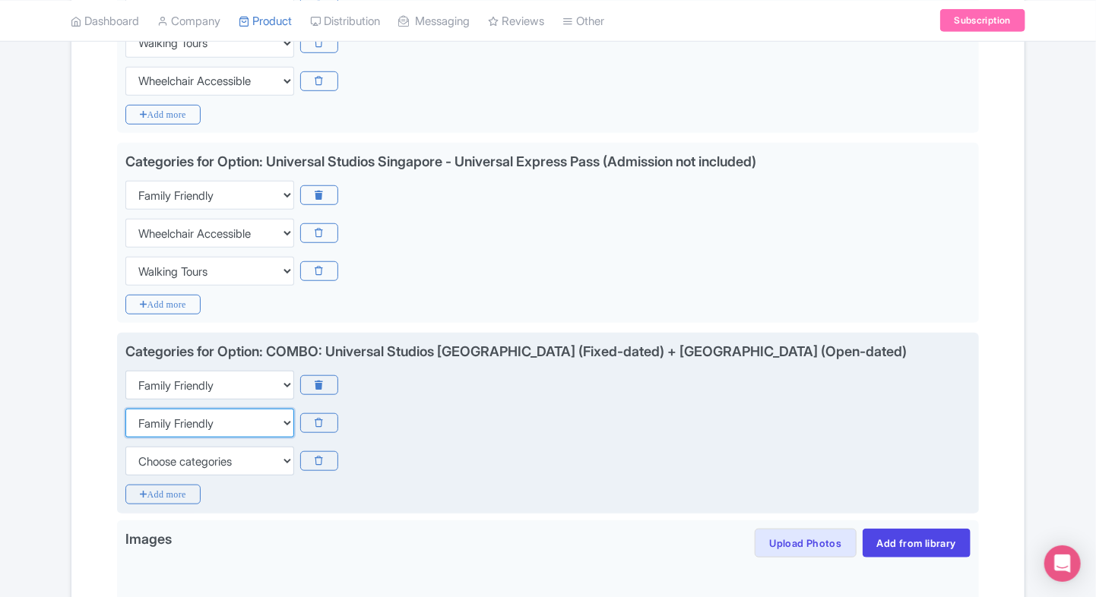
click at [197, 423] on select "Choose categories Adults Only Animals Audio Guide Beaches Bike Tours Boat Tours…" at bounding box center [209, 423] width 169 height 29
select select "wheelchair-accessible"
click at [125, 409] on select "Choose categories Adults Only Animals Audio Guide Beaches Bike Tours Boat Tours…" at bounding box center [209, 423] width 169 height 29
click at [167, 464] on select "Choose categories Adults Only Animals Audio Guide Beaches Bike Tours Boat Tours…" at bounding box center [209, 461] width 169 height 29
select select "walking-tours"
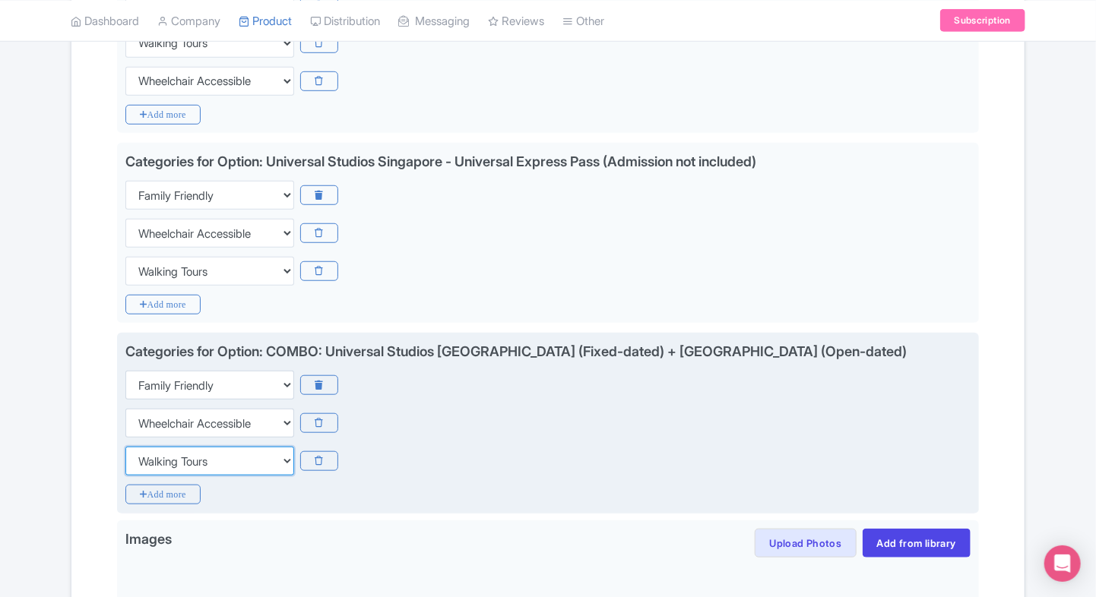
click at [125, 447] on select "Choose categories Adults Only Animals Audio Guide Beaches Bike Tours Boat Tours…" at bounding box center [209, 461] width 169 height 29
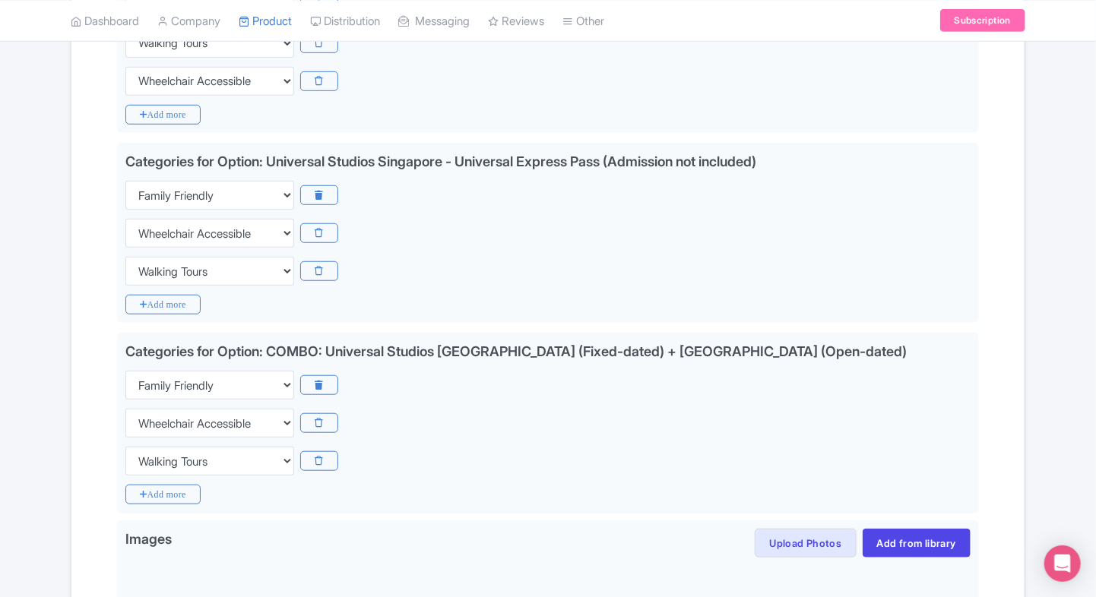
click at [82, 451] on div "Name & Price Locations Description & Reviews Images & Categories Complete Edit …" at bounding box center [548, 258] width 935 height 892
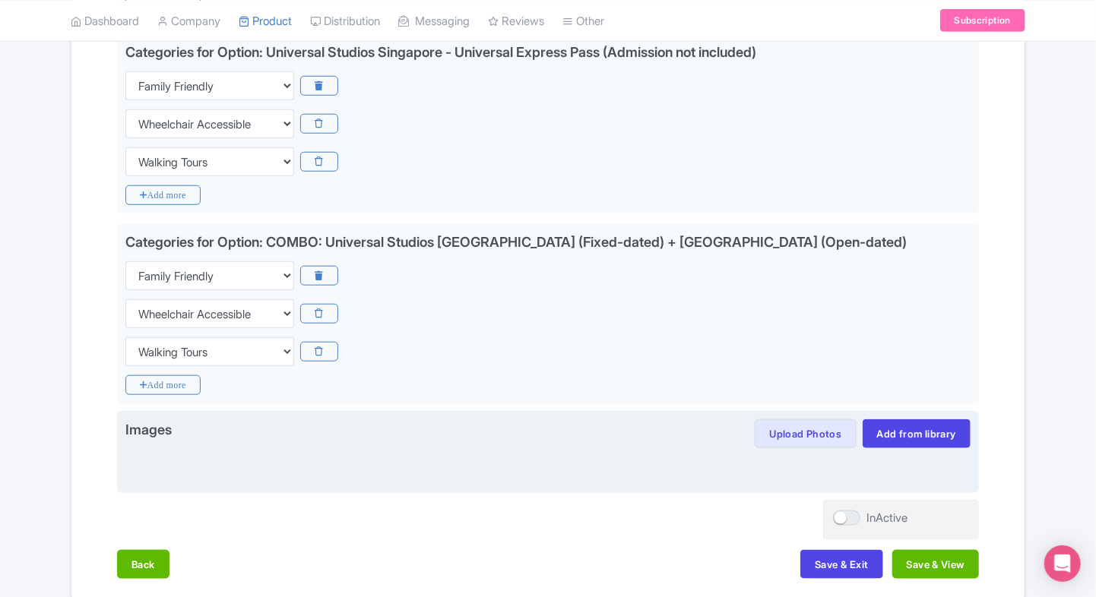
scroll to position [640, 0]
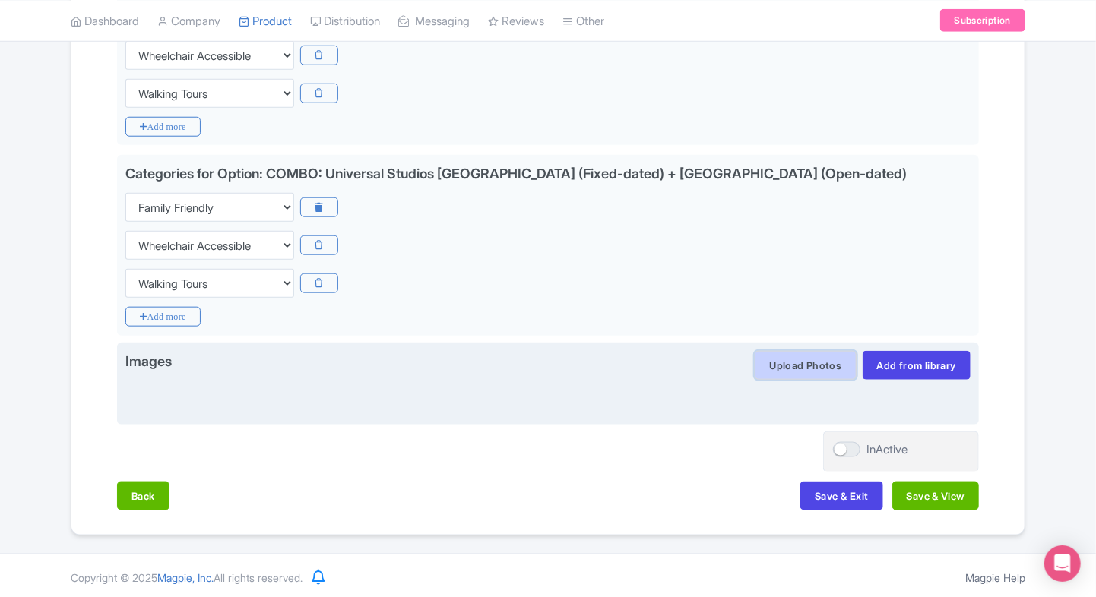
click at [778, 364] on button "Upload Photos" at bounding box center [805, 365] width 101 height 29
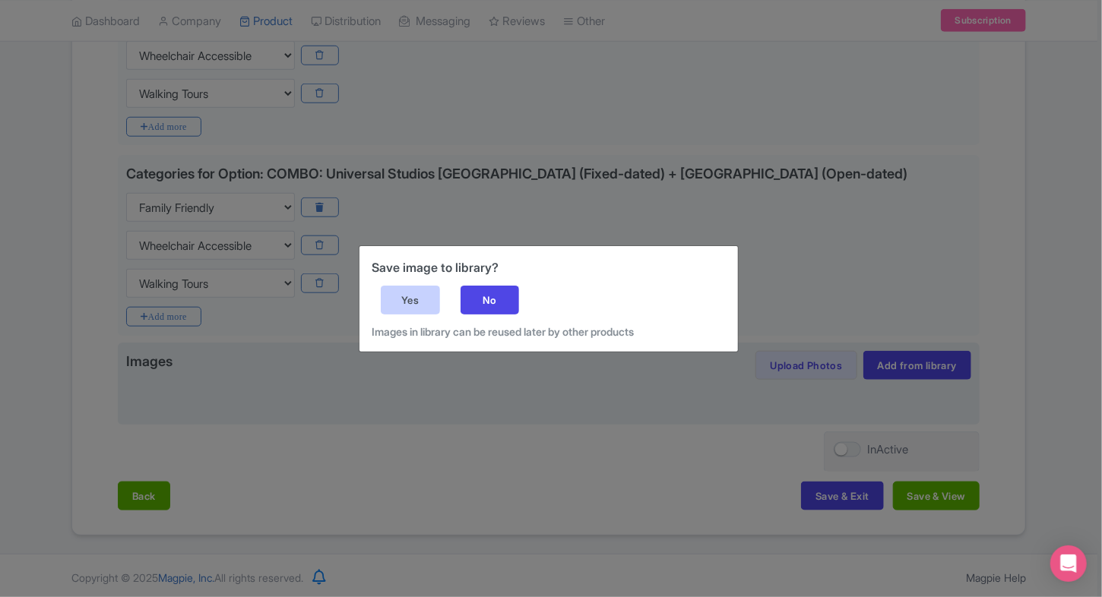
click at [409, 299] on div "Yes" at bounding box center [410, 300] width 59 height 29
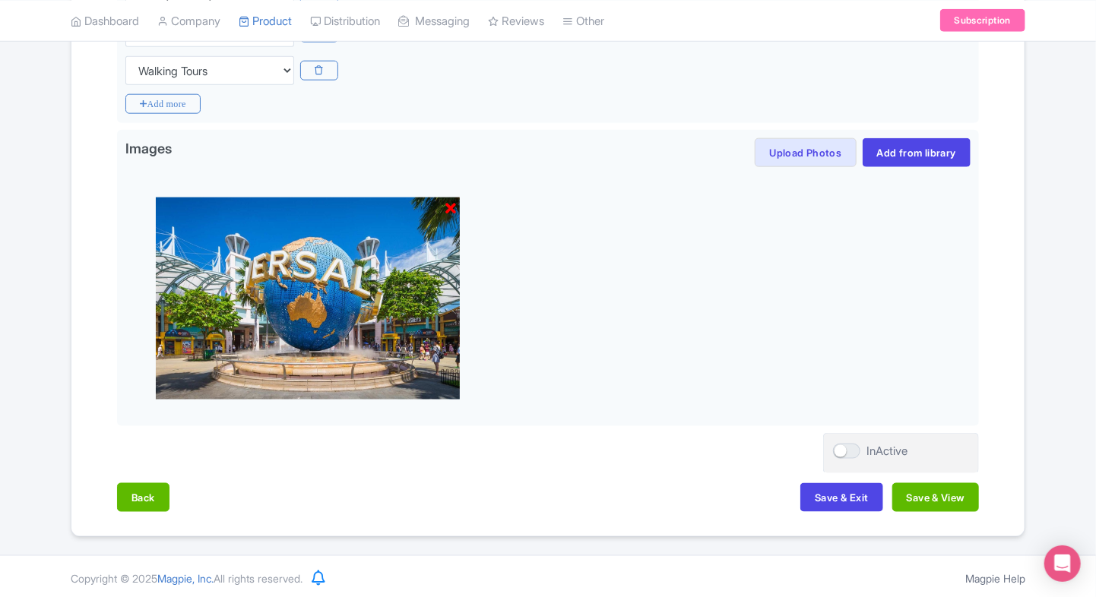
scroll to position [853, 0]
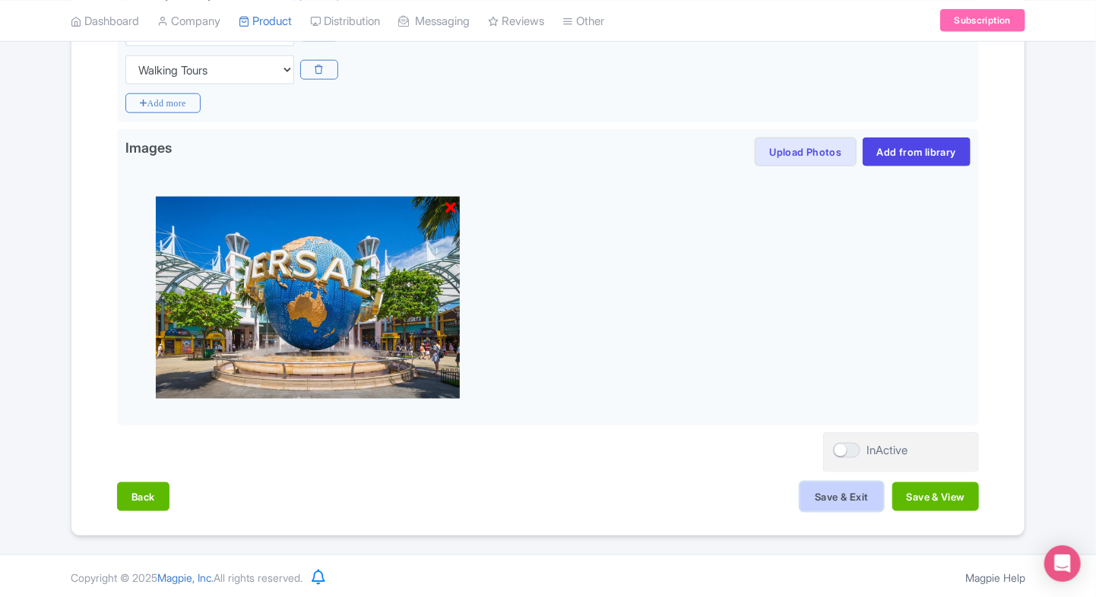
click at [815, 485] on button "Save & Exit" at bounding box center [841, 497] width 82 height 29
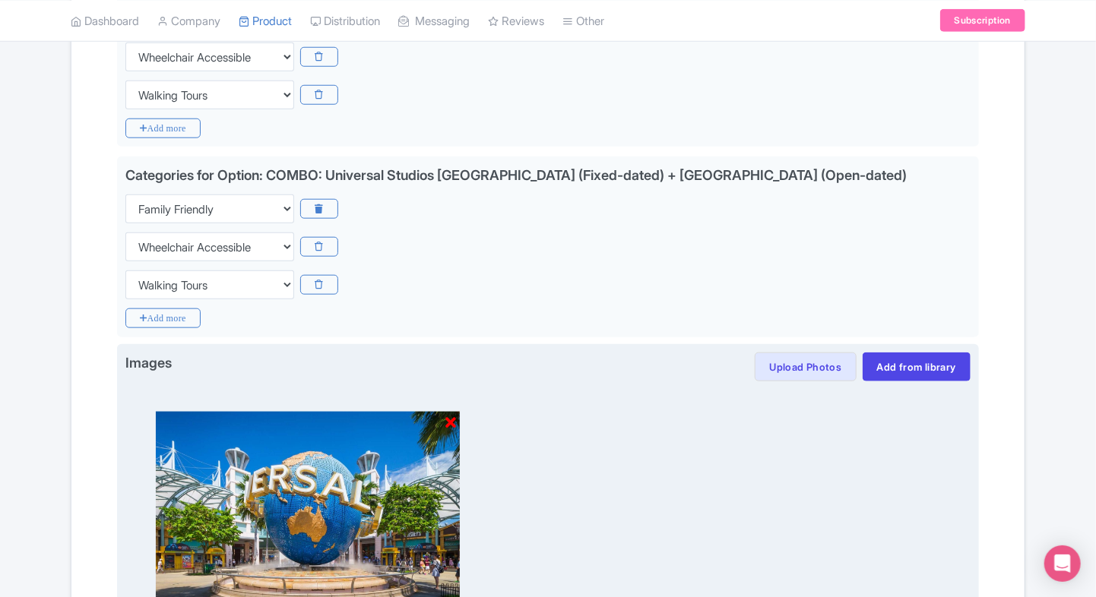
scroll to position [638, 0]
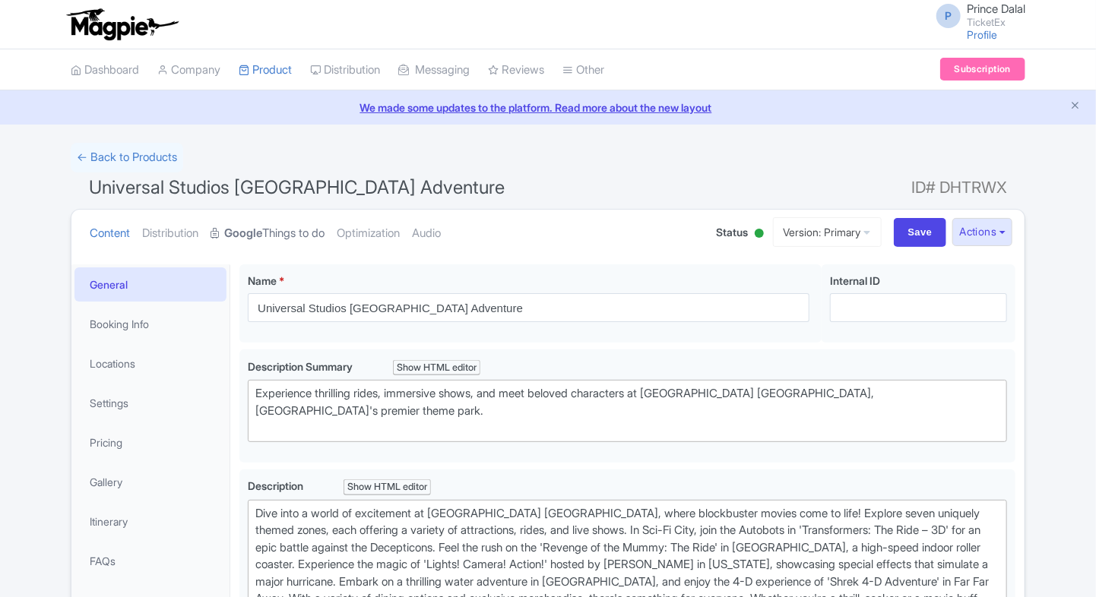
click at [275, 233] on link "Google Things to do" at bounding box center [268, 234] width 114 height 48
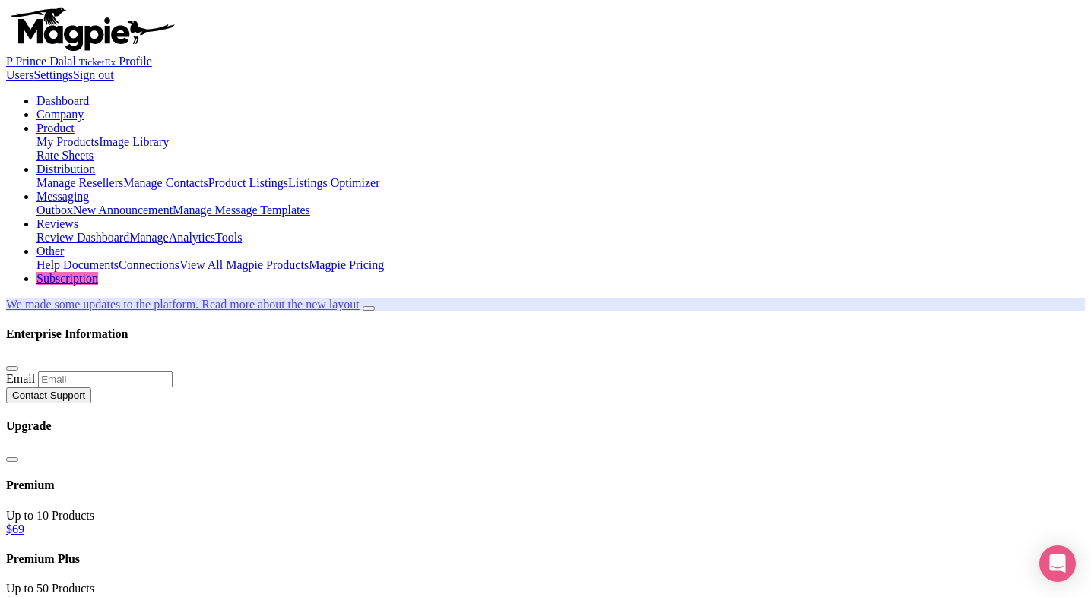
select select
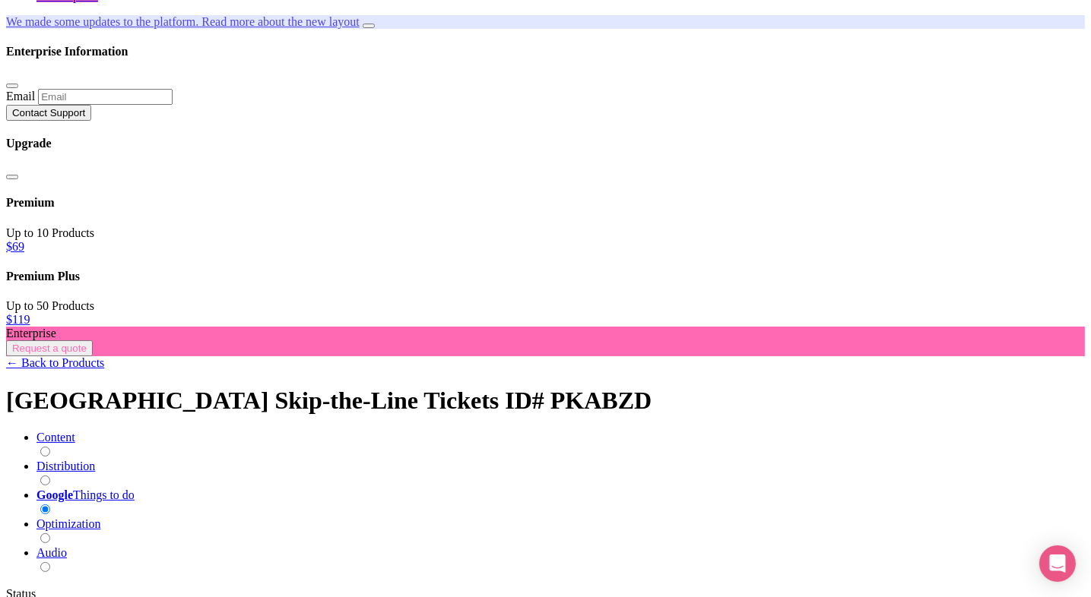
scroll to position [283, 0]
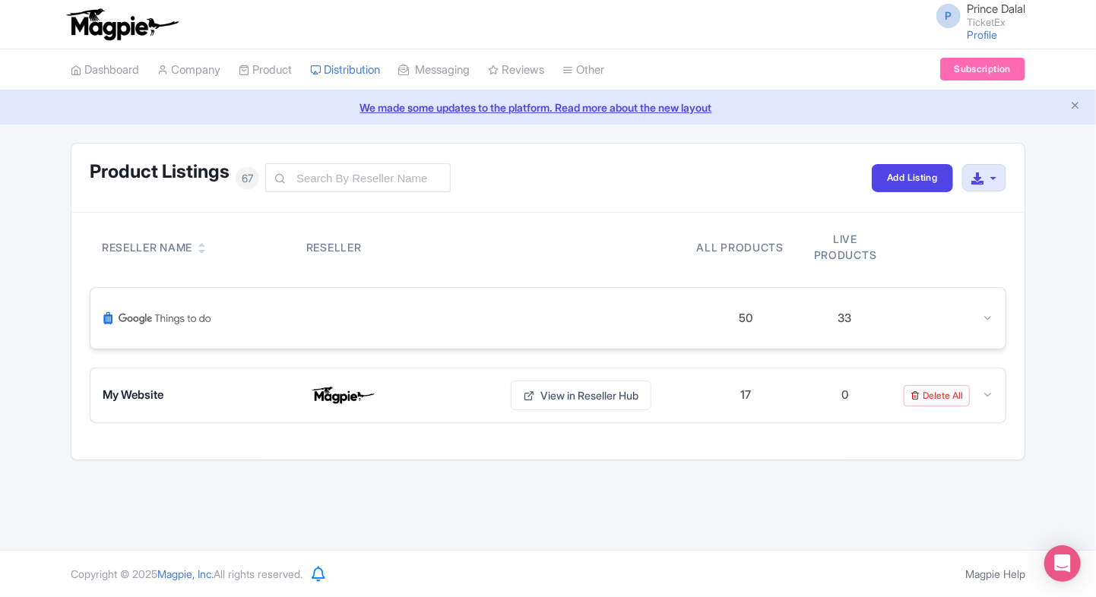
click at [991, 316] on icon at bounding box center [987, 317] width 11 height 11
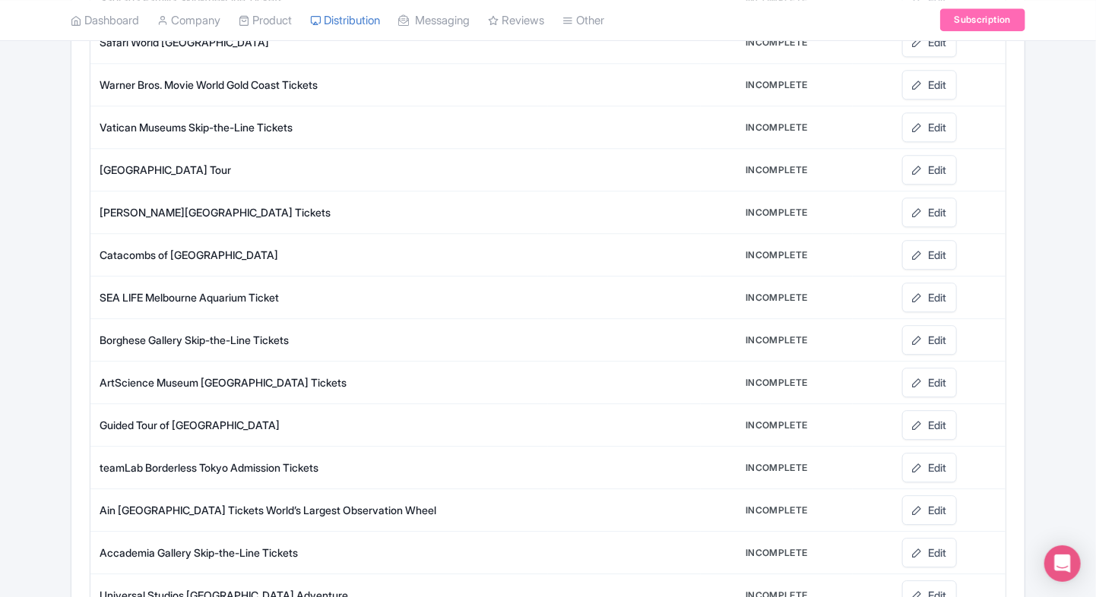
scroll to position [1927, 0]
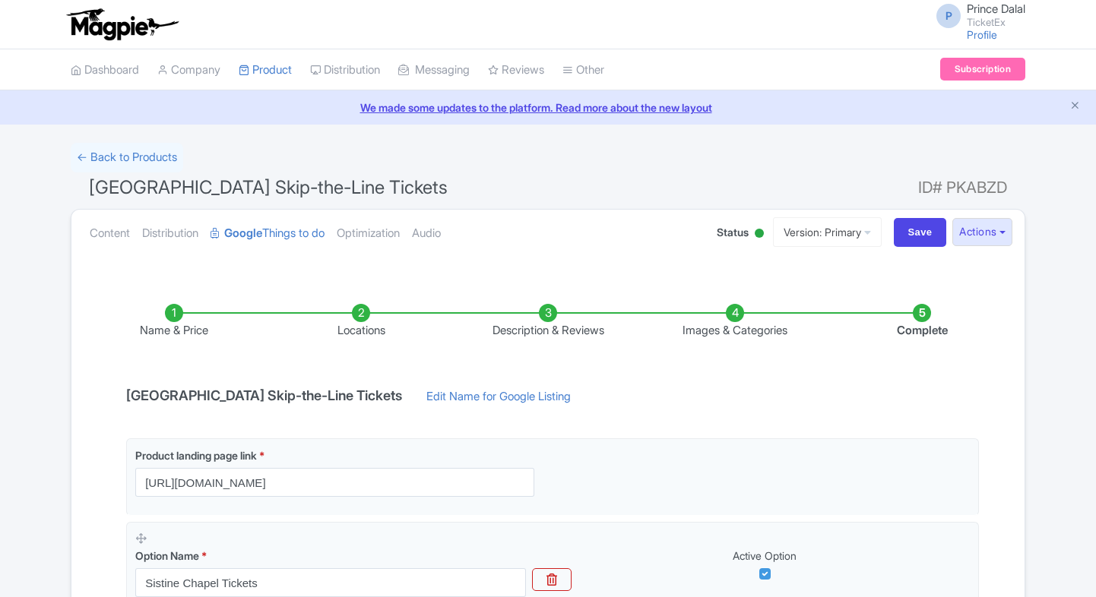
scroll to position [96, 0]
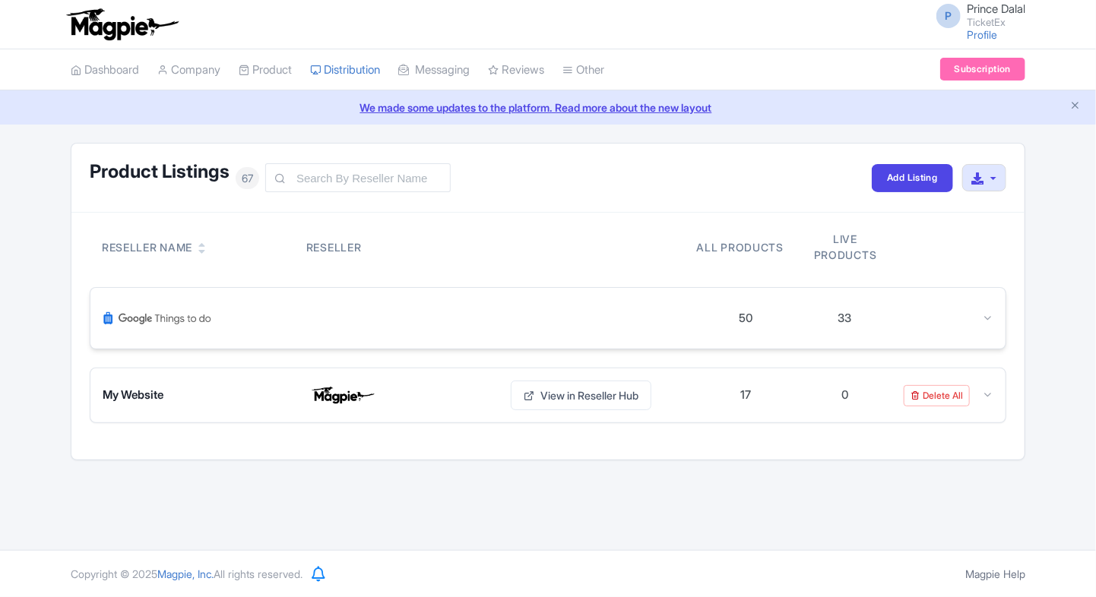
click at [930, 313] on div at bounding box center [944, 318] width 99 height 17
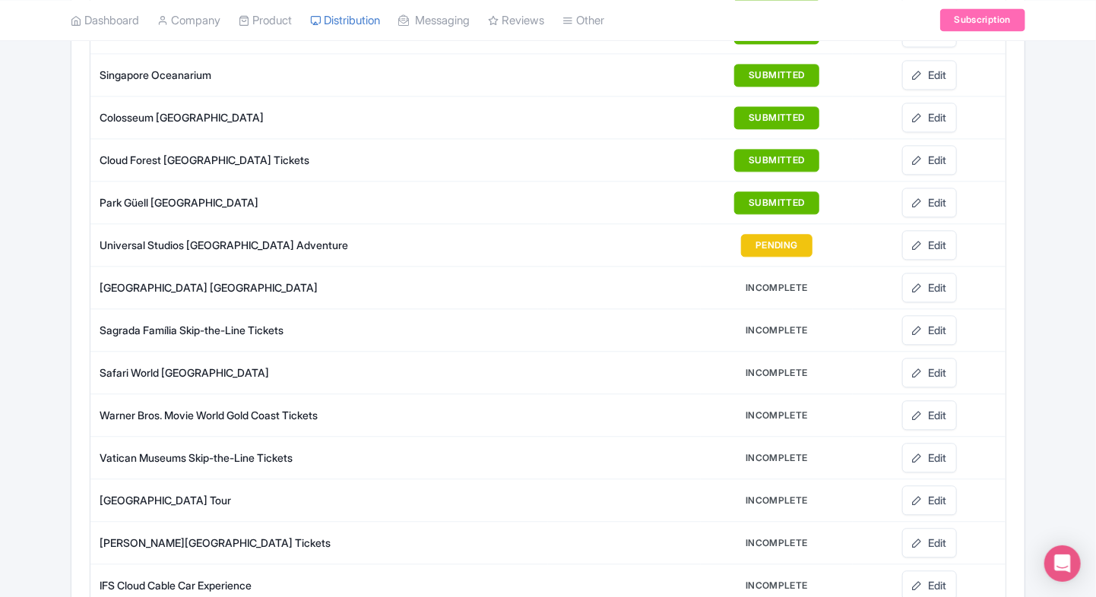
scroll to position [1561, 0]
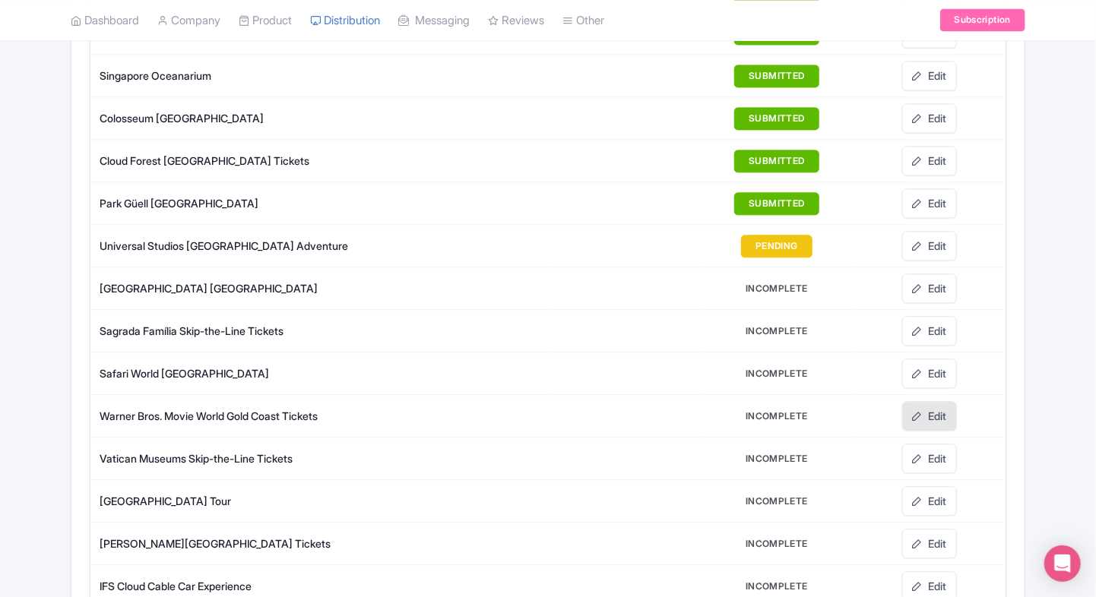
click at [923, 401] on link "Edit" at bounding box center [929, 416] width 55 height 30
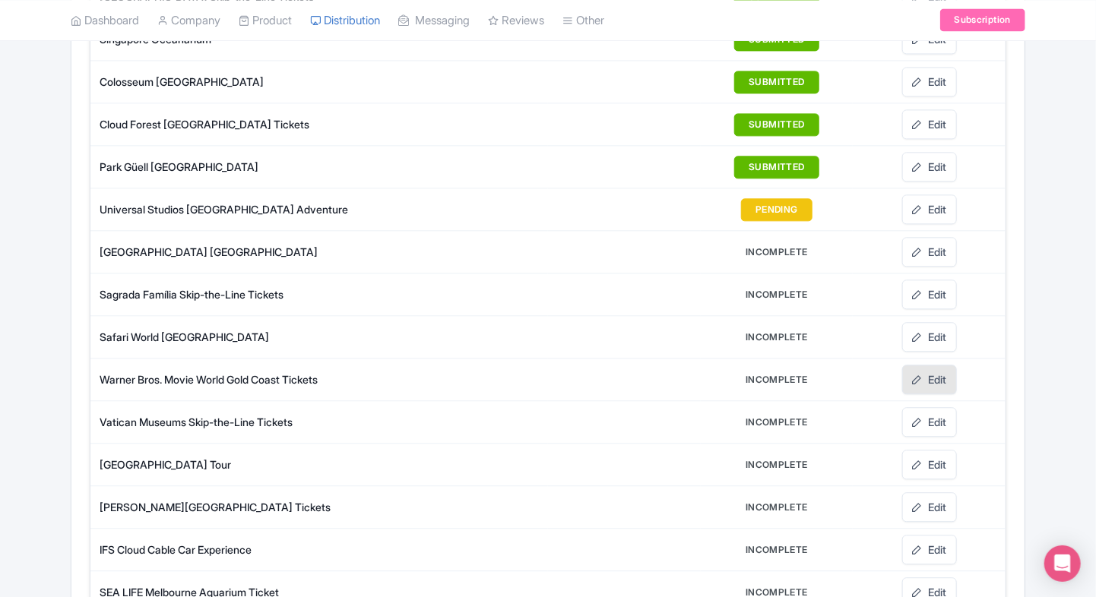
click at [937, 365] on link "Edit" at bounding box center [929, 380] width 55 height 30
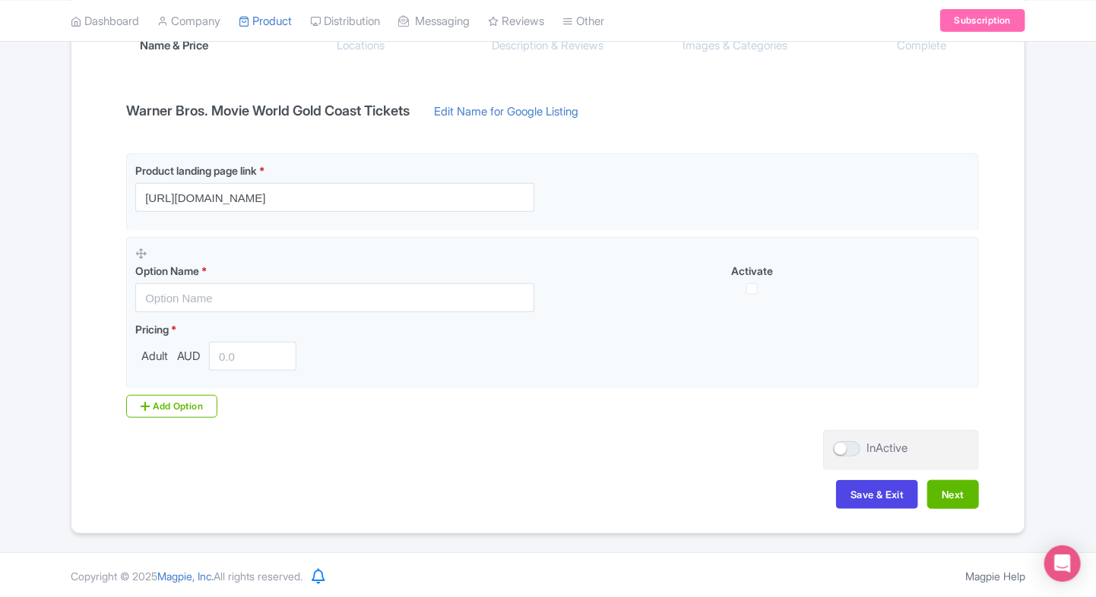
scroll to position [245, 0]
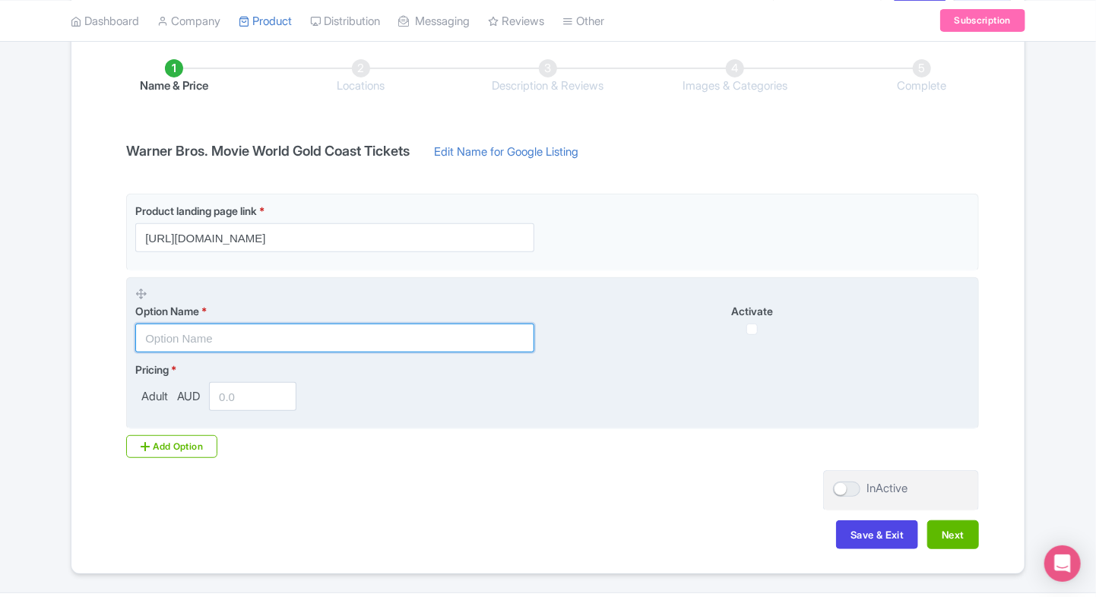
click at [188, 339] on input "text" at bounding box center [334, 338] width 399 height 29
paste input "Warner Bros. Movie World Admission Ticket"
click at [285, 336] on input "Warner Bros. Movie World Admission Ticket" at bounding box center [334, 338] width 399 height 29
type input "Warner Bros. Movie World General Admission Ticket"
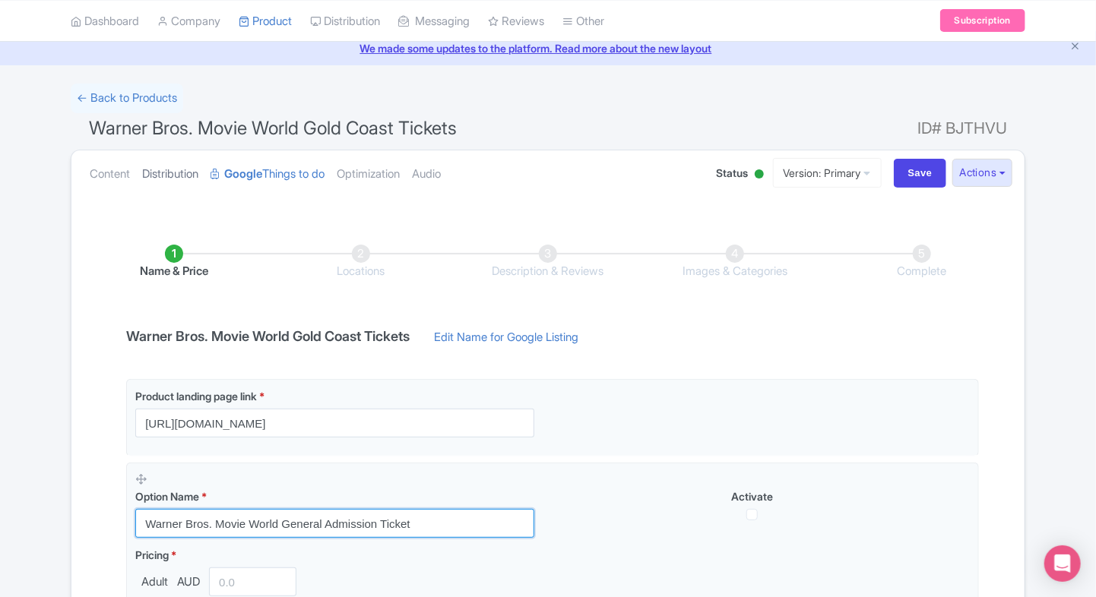
scroll to position [59, 0]
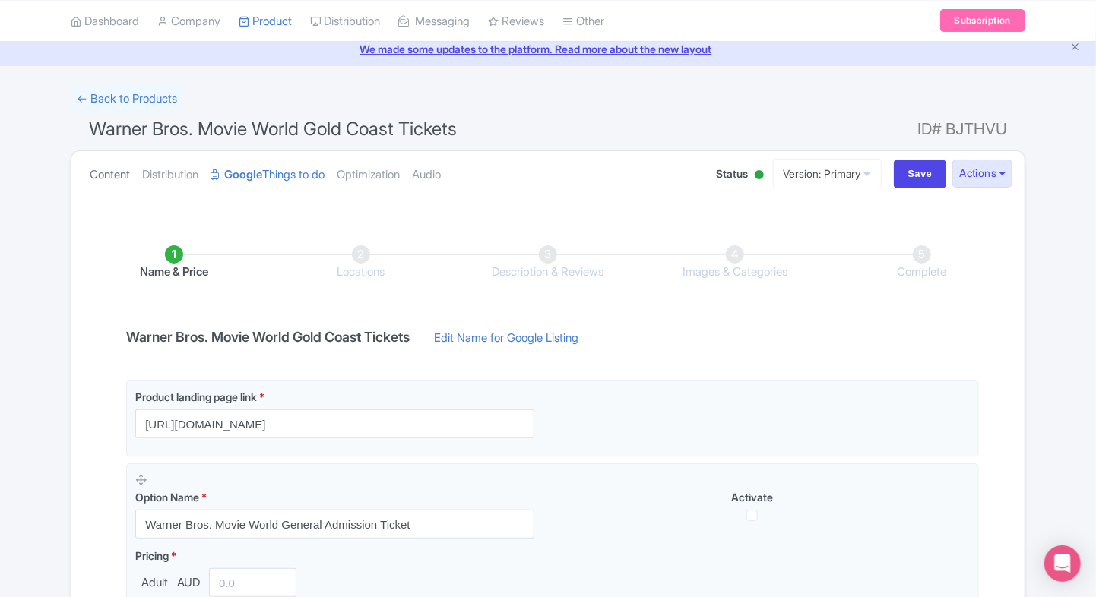
click at [106, 185] on link "Content" at bounding box center [110, 175] width 40 height 48
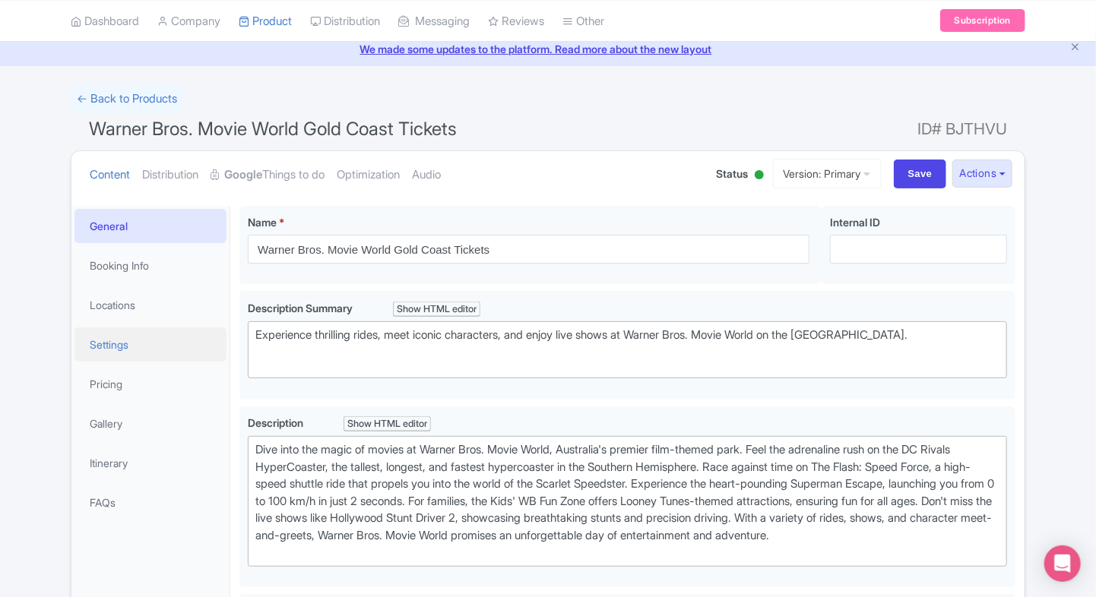
click at [147, 337] on link "Settings" at bounding box center [150, 345] width 152 height 34
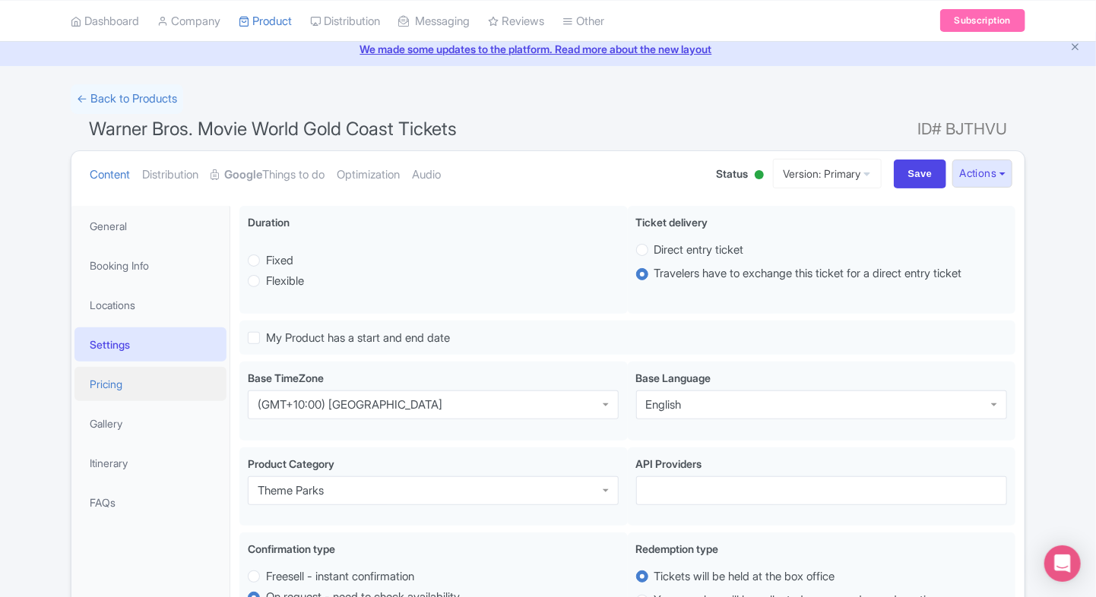
click at [119, 379] on link "Pricing" at bounding box center [150, 384] width 152 height 34
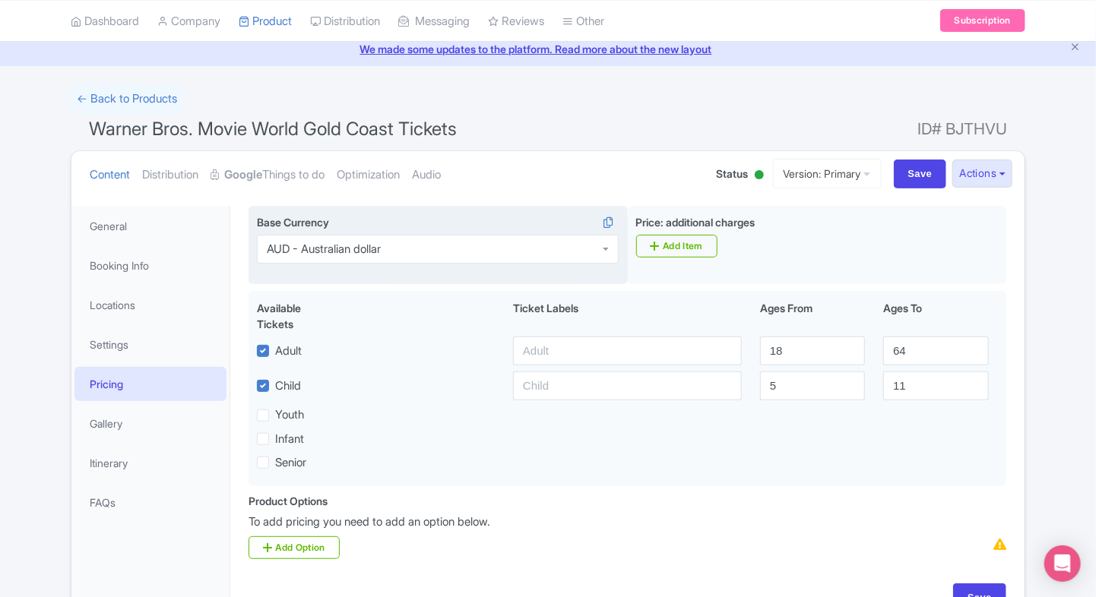
click at [340, 251] on div "AUD - Australian dollar" at bounding box center [324, 249] width 114 height 14
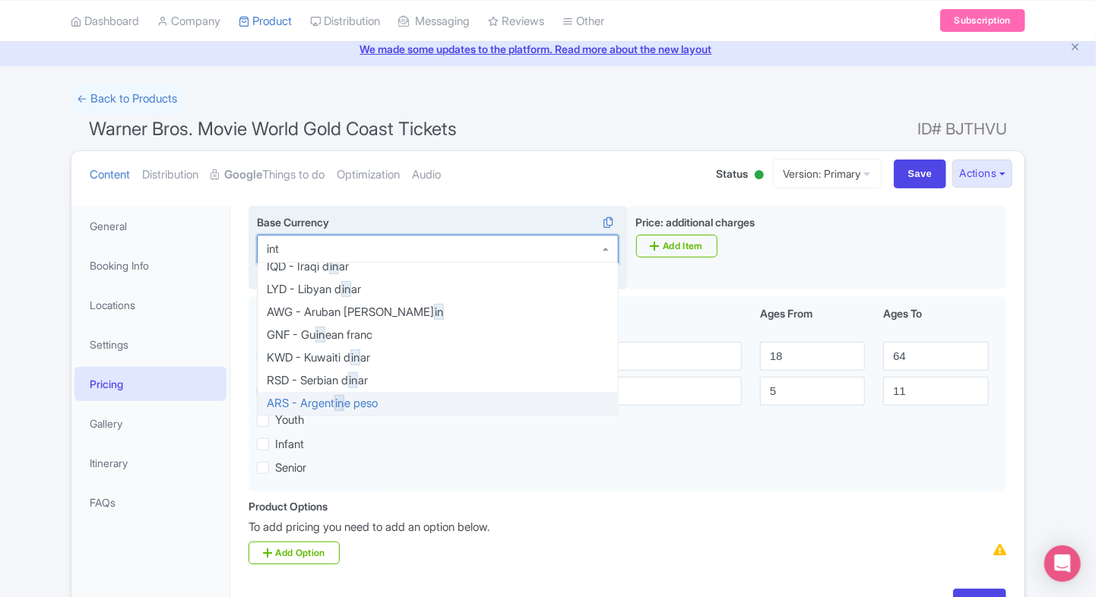
scroll to position [0, 0]
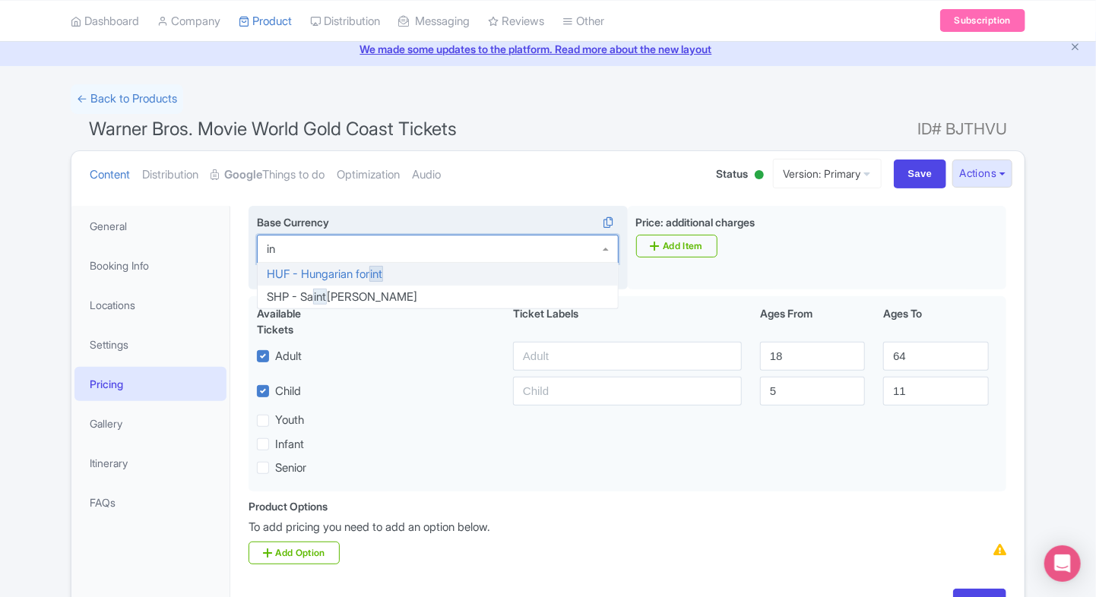
type input "inr"
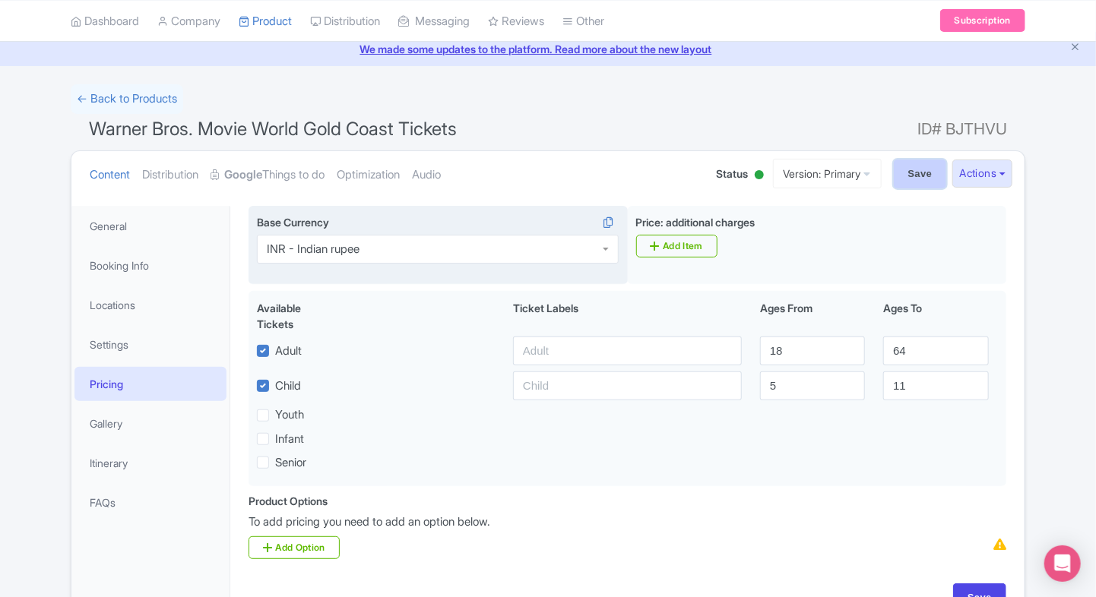
click at [920, 183] on input "Save" at bounding box center [920, 174] width 53 height 29
type input "Saving..."
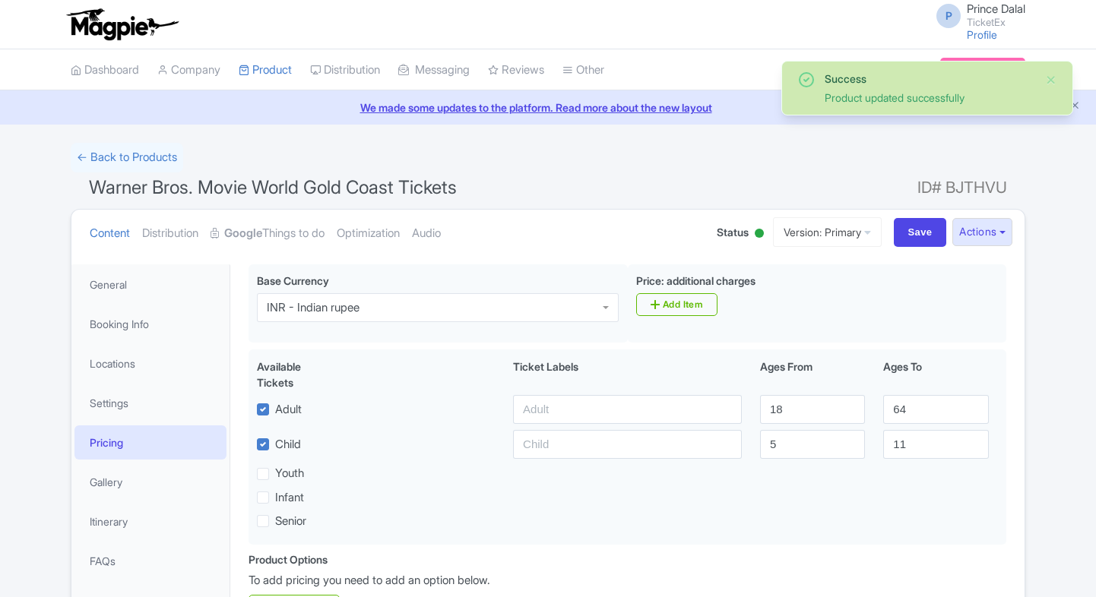
scroll to position [154, 0]
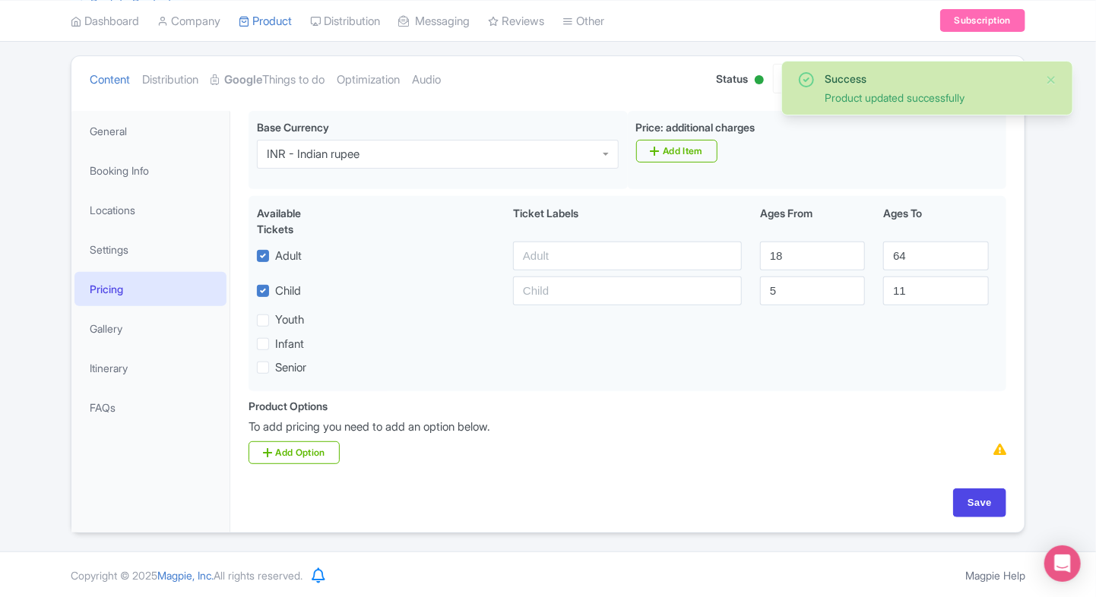
click at [286, 86] on link "Google Things to do" at bounding box center [268, 80] width 114 height 48
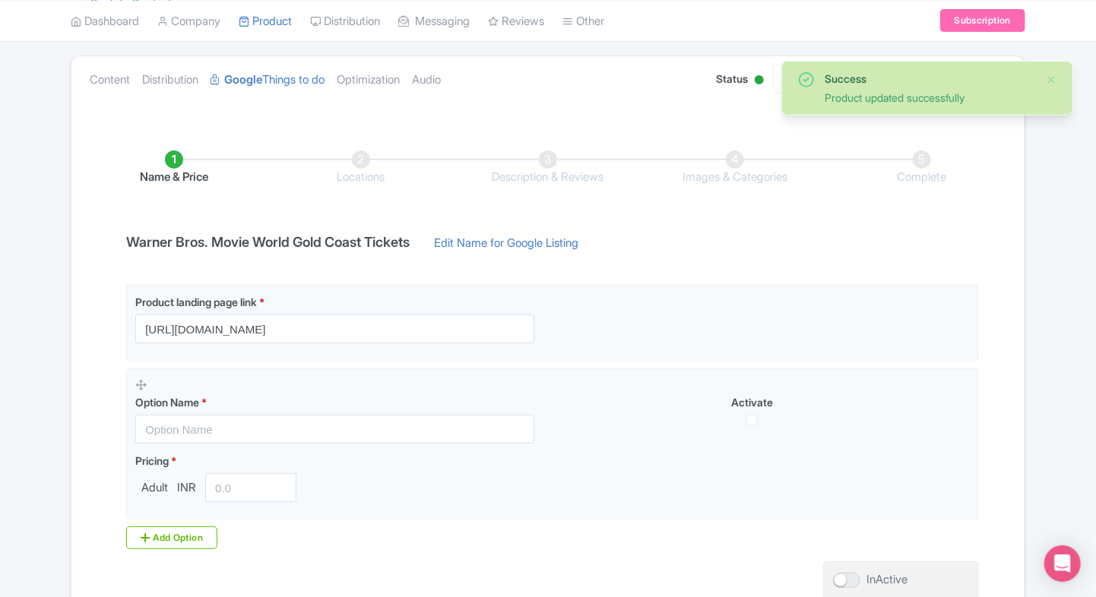
scroll to position [285, 0]
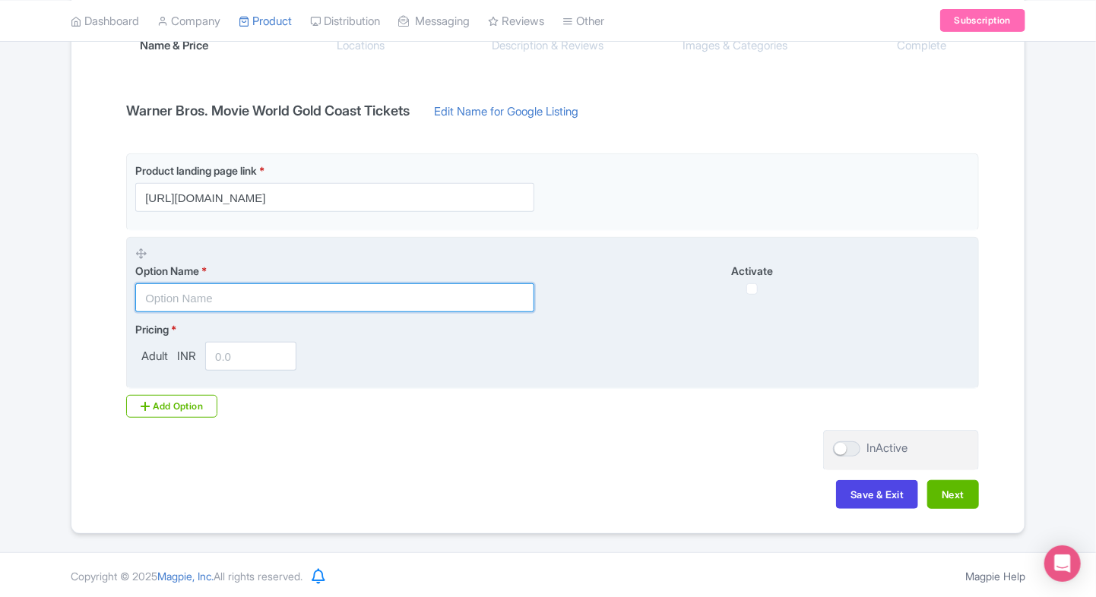
click at [188, 311] on input "text" at bounding box center [334, 297] width 399 height 29
paste input "Warner Bros. Movie World General Admission Ticket"
type input "Warner Bros. Movie World General Admission Ticket"
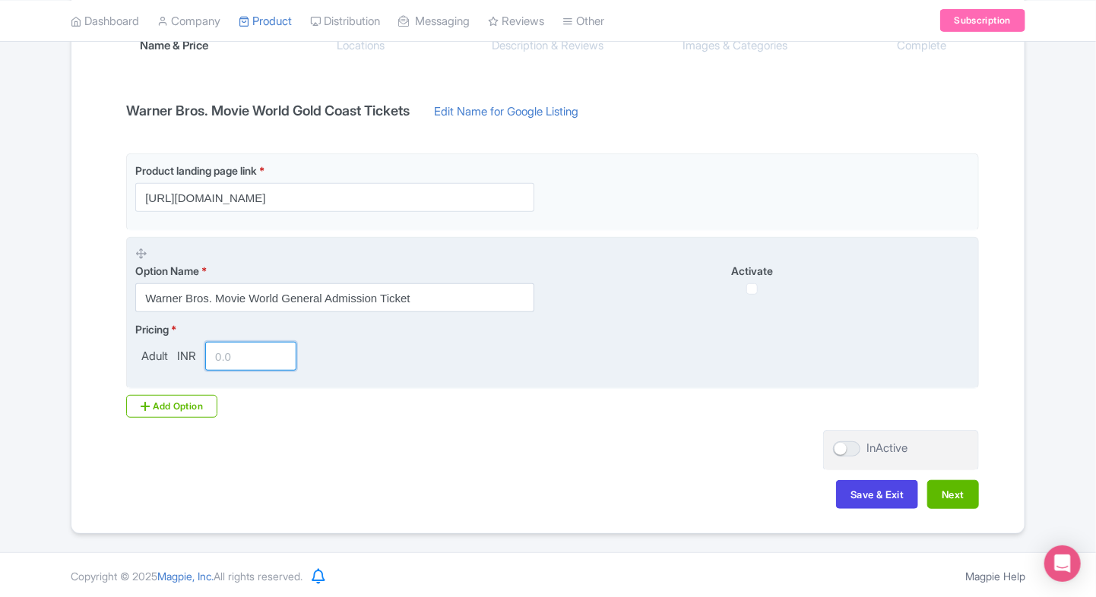
click at [241, 361] on input "number" at bounding box center [250, 356] width 91 height 29
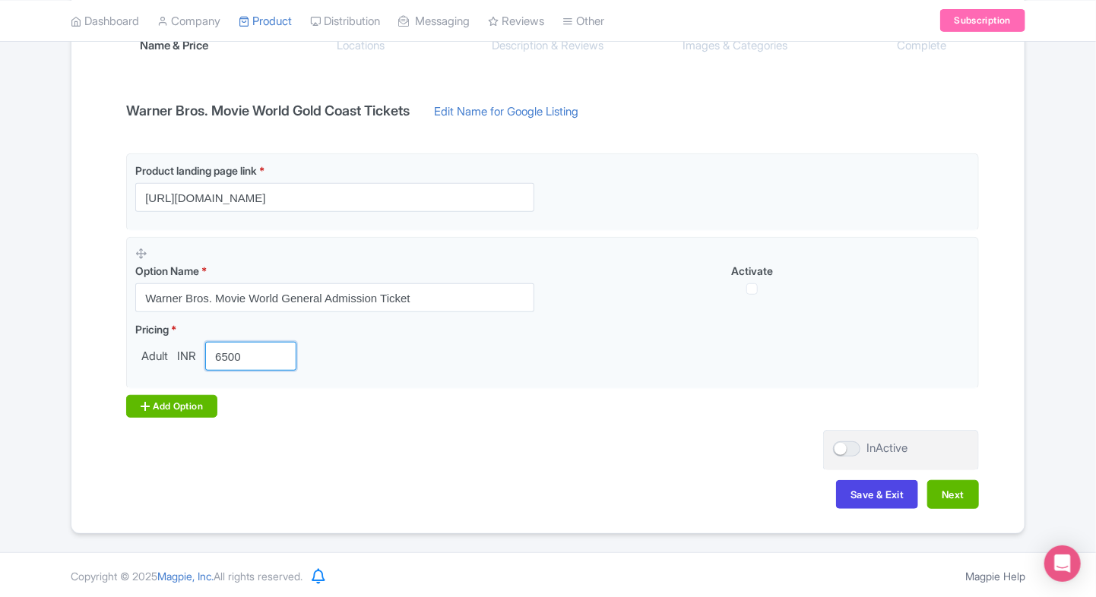
type input "6500"
click at [127, 413] on div "Add Option" at bounding box center [171, 406] width 91 height 23
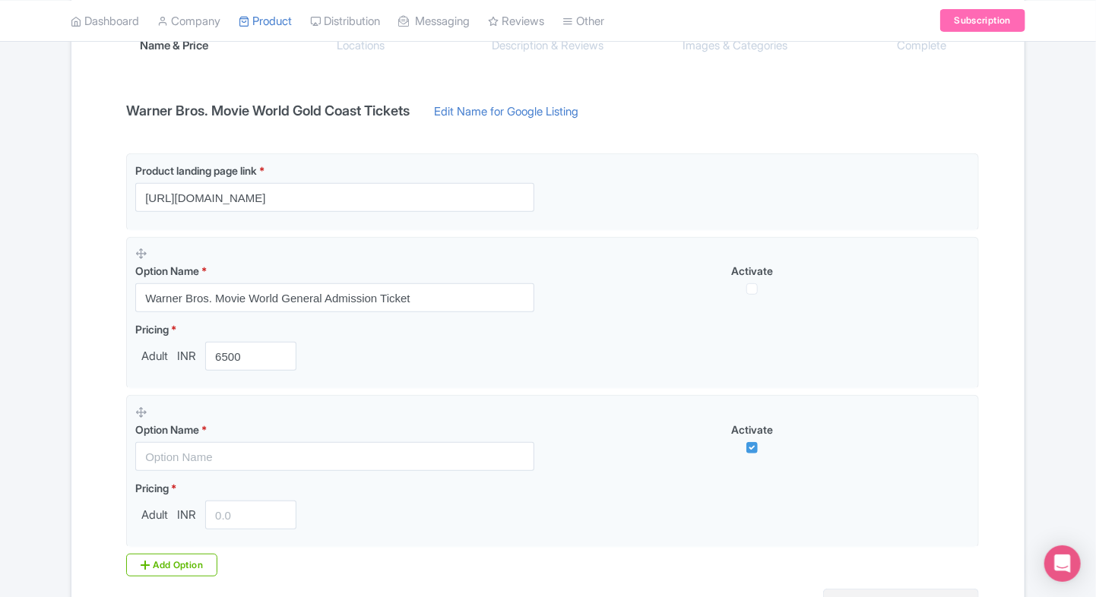
click at [55, 416] on div "Success Product updated successfully ← Back to Products Warner Bros. Movie Worl…" at bounding box center [548, 275] width 1096 height 835
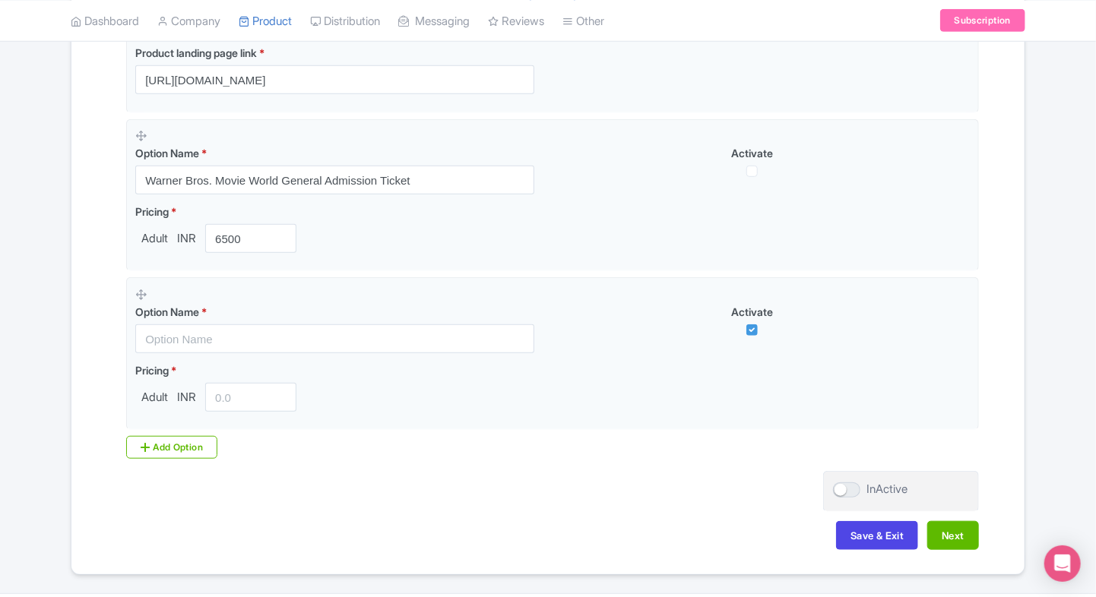
scroll to position [404, 0]
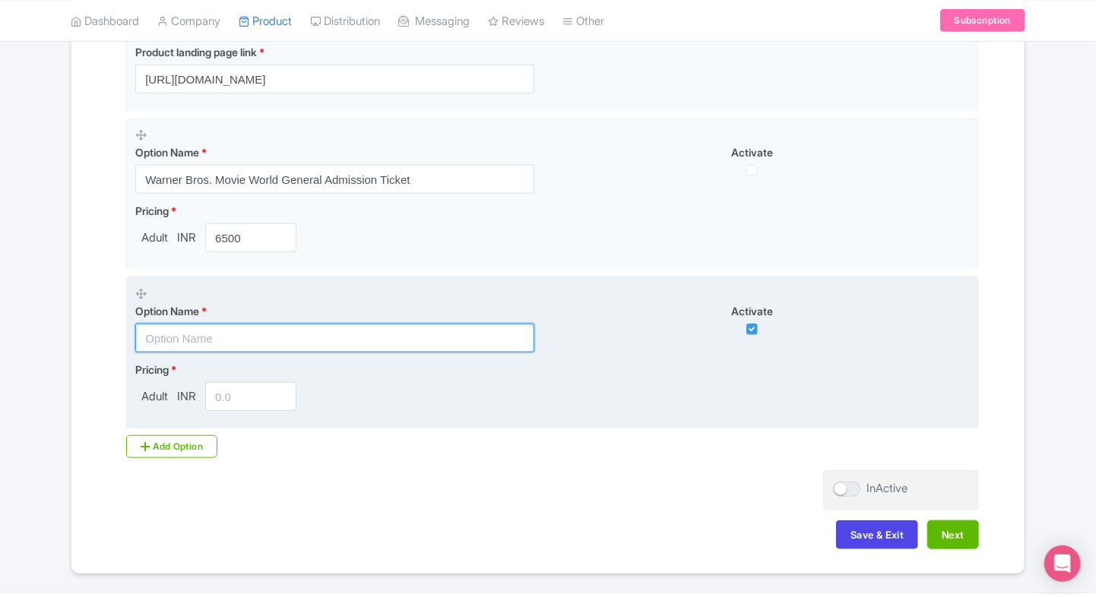
paste input "Family Combo (2 Adults + 1 Child) – Warner Bros. Movie World Single Day Pass"
click at [231, 344] on input "text" at bounding box center [334, 338] width 399 height 29
type input "Family Combo (2 Adults + 1 Child) – Warner Bros. Movie World Single Day Pass"
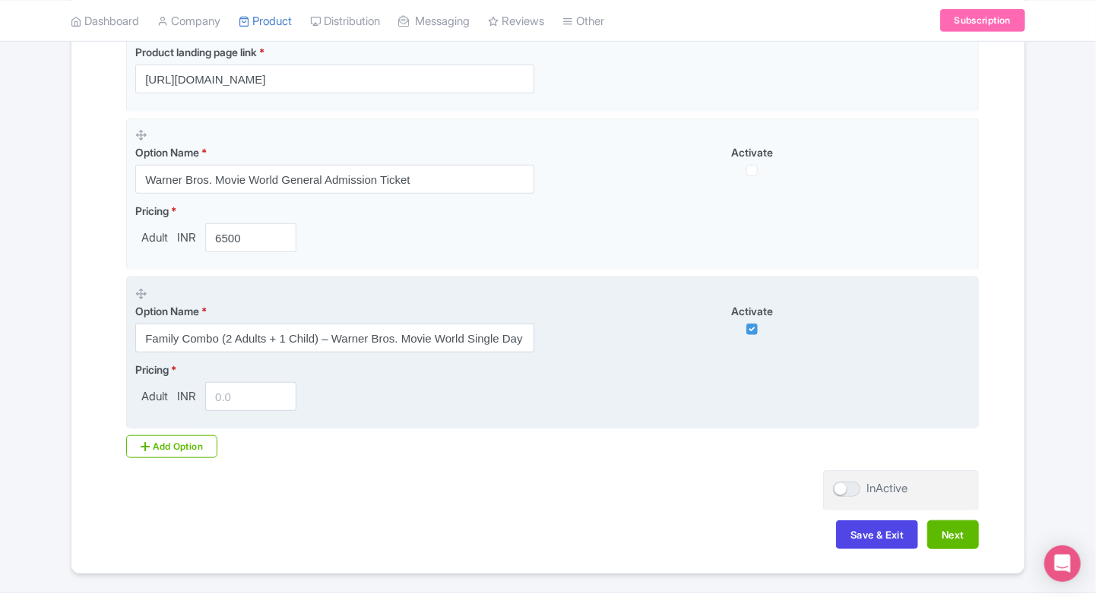
click at [255, 397] on input "number" at bounding box center [250, 396] width 91 height 29
paste input "17000.00"
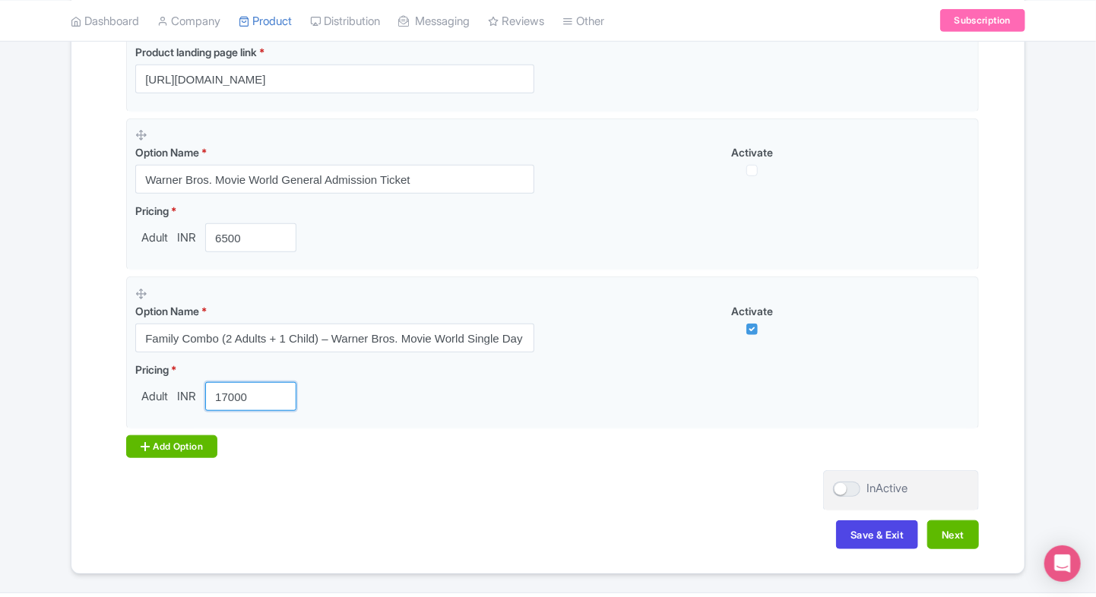
type input "17000"
click at [152, 450] on div "Add Option" at bounding box center [171, 446] width 91 height 23
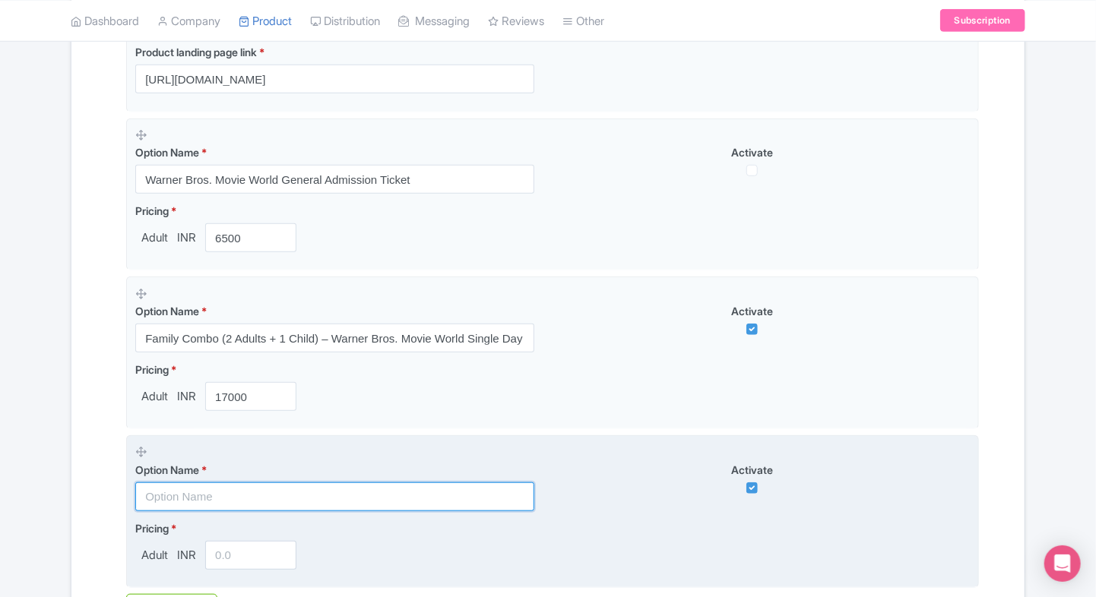
click at [156, 490] on input "text" at bounding box center [334, 497] width 399 height 29
paste input "Warner Bros. Movie World, Sea World, Wet'n'Wild, and Paradise Country - Super P…"
type input "Warner Bros. Movie World, Sea World, Wet'n'Wild, and Paradise Country - Super P…"
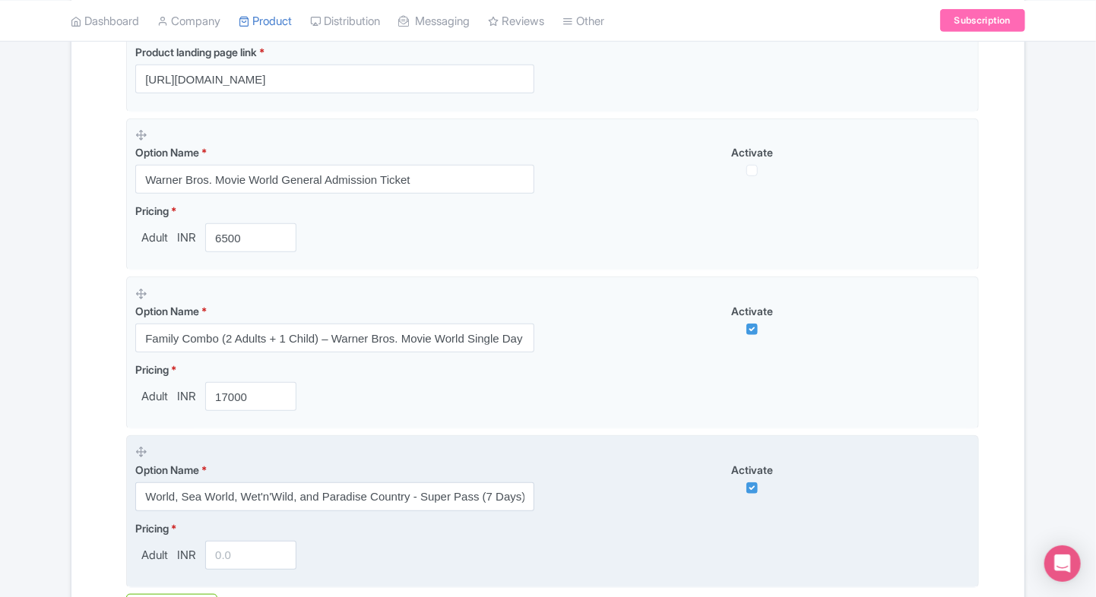
scroll to position [0, 0]
click at [236, 552] on input "number" at bounding box center [250, 555] width 91 height 29
paste input "11500.00"
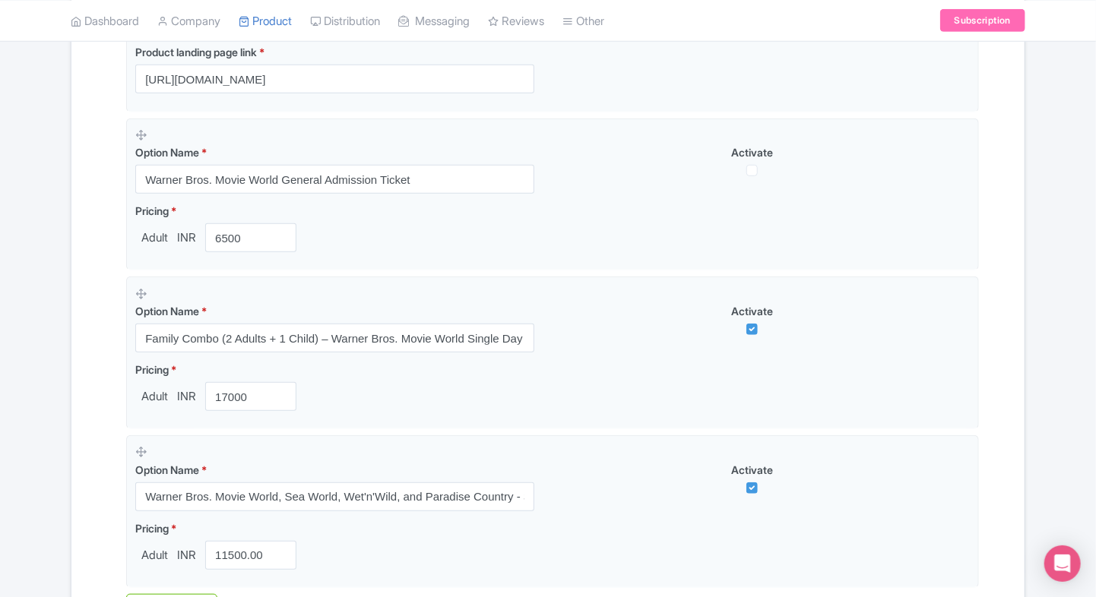
click at [58, 471] on div "Success Product updated successfully ← Back to Products Warner Bros. Movie Worl…" at bounding box center [548, 236] width 1096 height 994
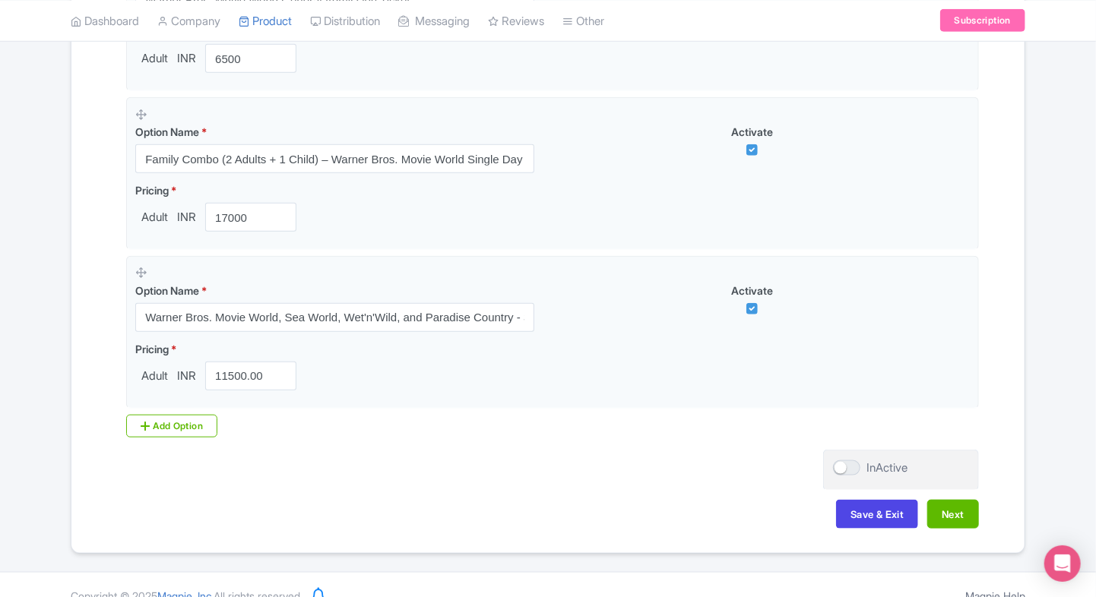
scroll to position [587, 0]
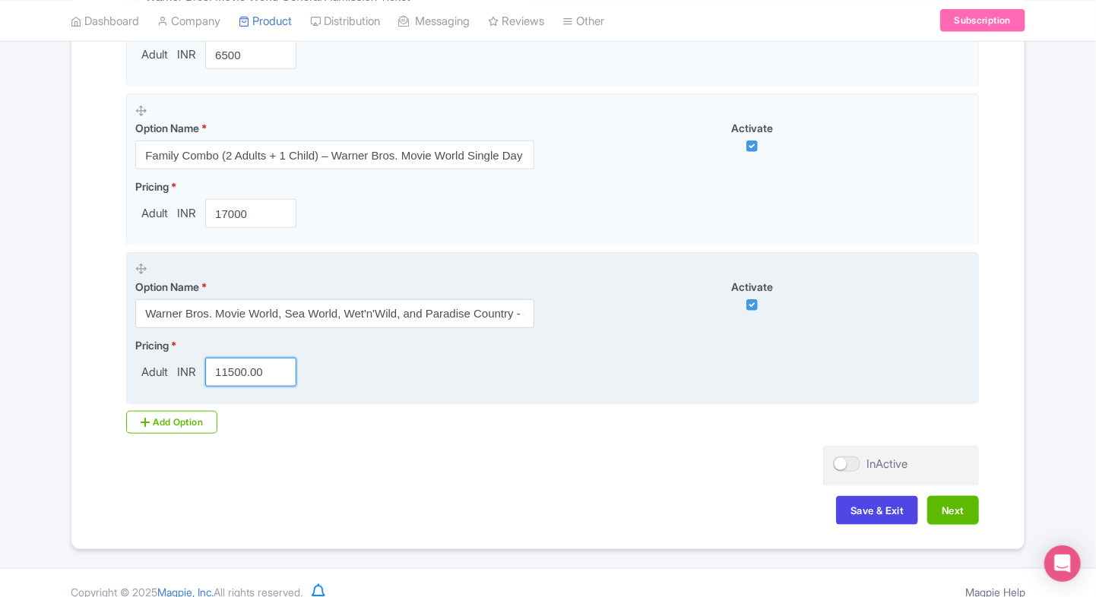
click at [264, 375] on input "11500.00" at bounding box center [250, 372] width 91 height 29
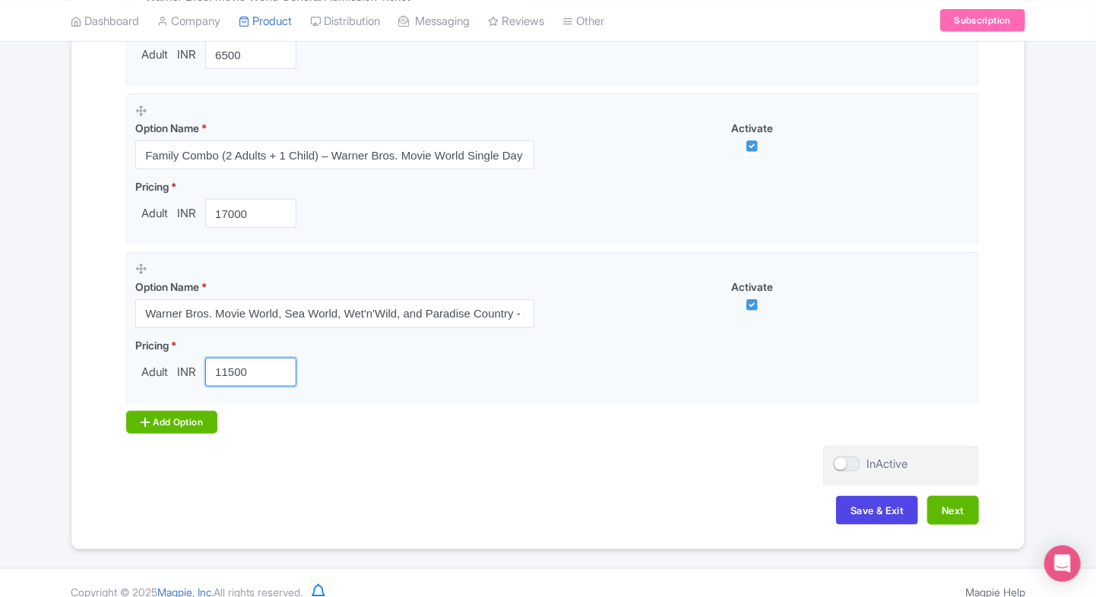
type input "11500"
click at [152, 415] on div "Add Option" at bounding box center [171, 422] width 91 height 23
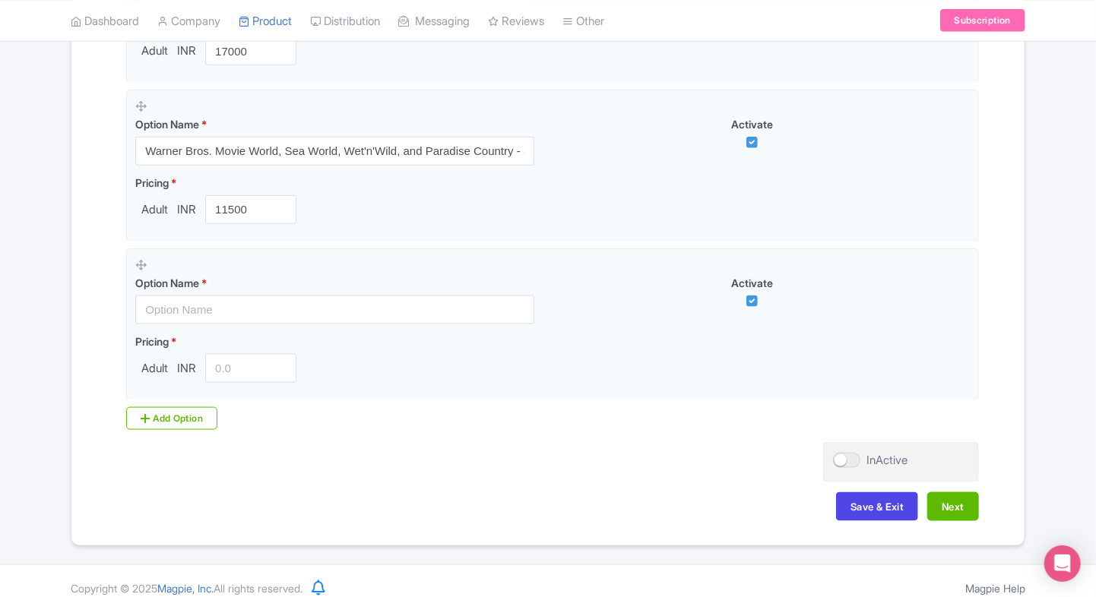
scroll to position [755, 0]
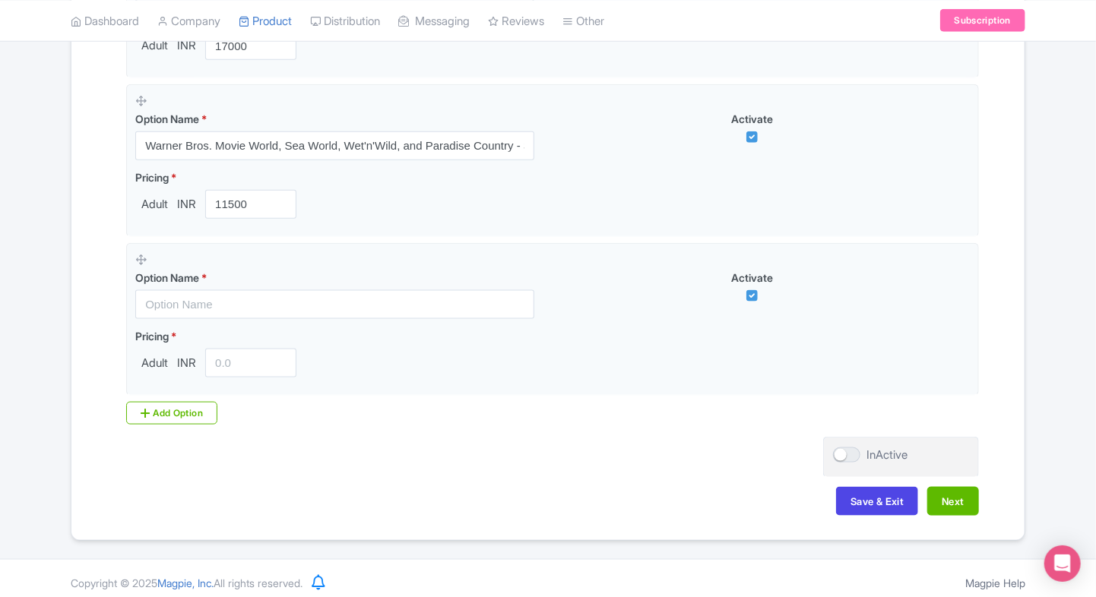
click at [91, 411] on div "Name & Price Locations Description & Reviews Images & Categories Complete Warne…" at bounding box center [548, 25] width 935 height 1012
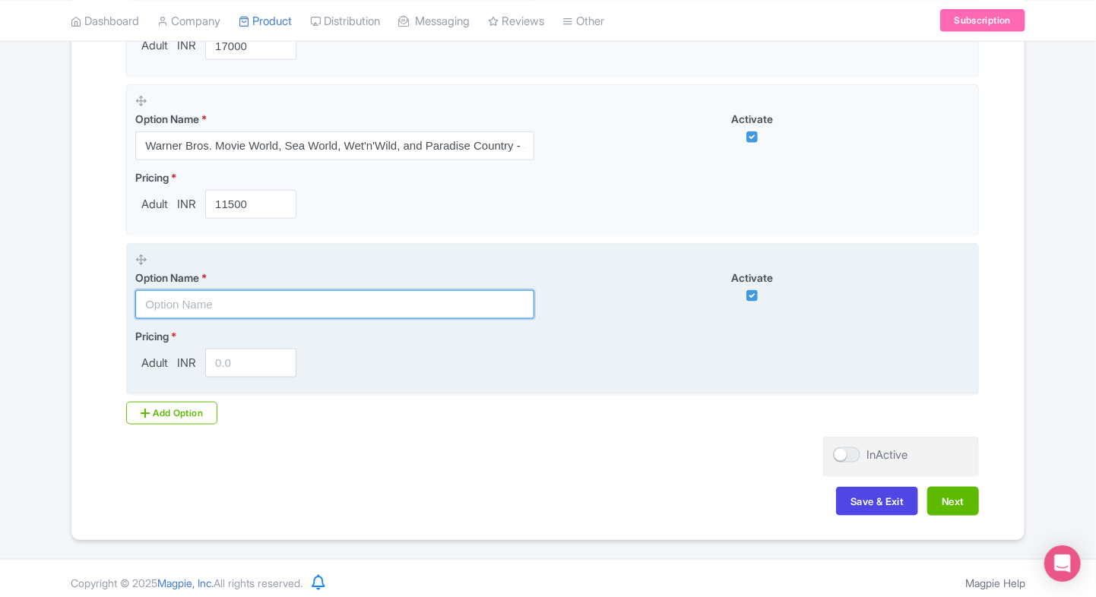
click at [223, 296] on input "text" at bounding box center [334, 304] width 399 height 29
paste input "Escape Pass (5 Days): Warner Bros. Movie World, Sea World & Wet'n'Wild"
type input "Escape Pass (5 Days): Warner Bros. Movie World, Sea World & Wet'n'Wild"
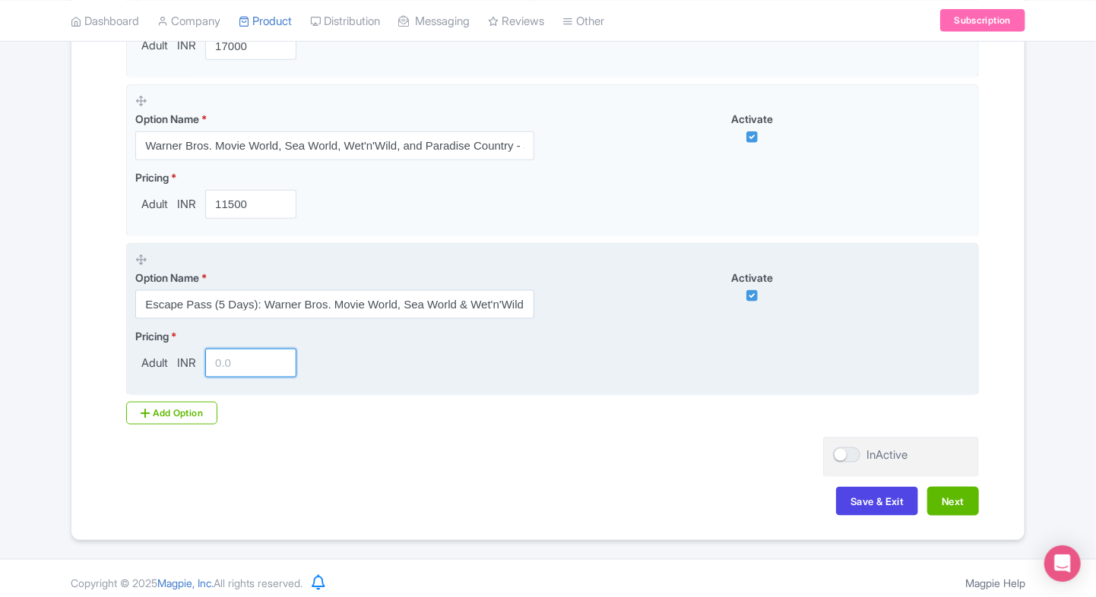
click at [222, 372] on input "number" at bounding box center [250, 363] width 91 height 29
paste input "10000.00"
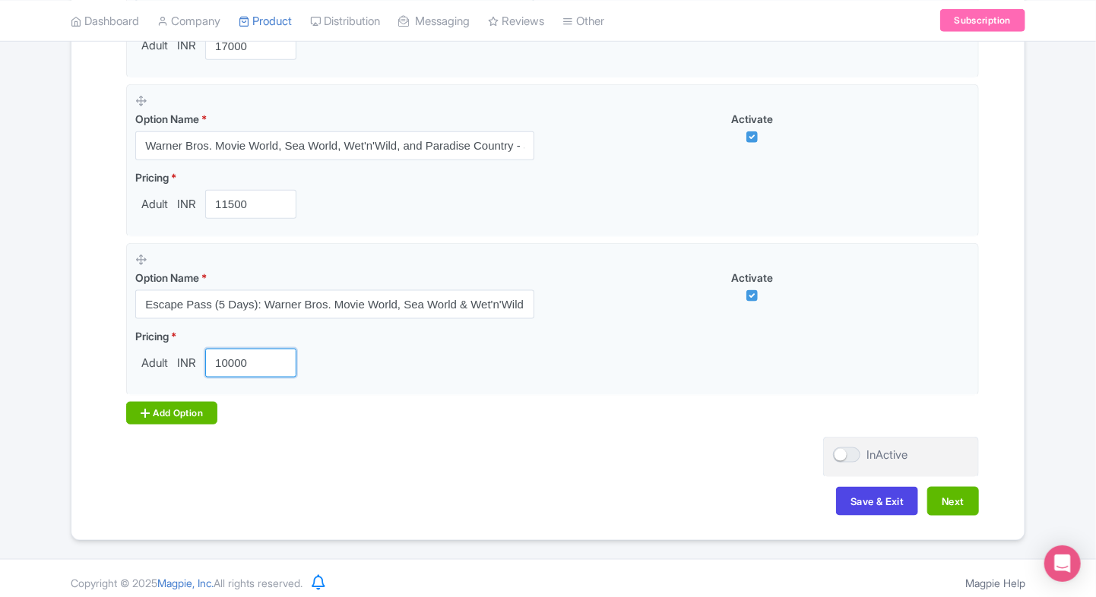
type input "10000"
click at [167, 403] on div "Add Option" at bounding box center [171, 413] width 91 height 23
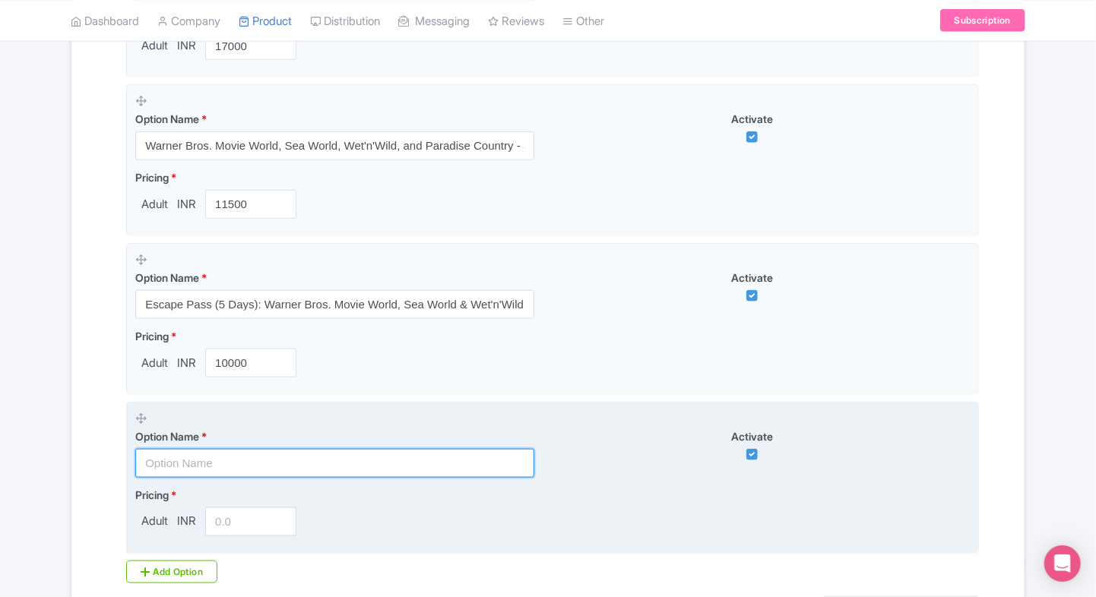
click at [188, 473] on input "text" at bounding box center [334, 463] width 399 height 29
paste input "Warner Bros. Movie World + Paradise Country Ticket"
type input "Warner Bros. Movie World + Paradise Country Ticket"
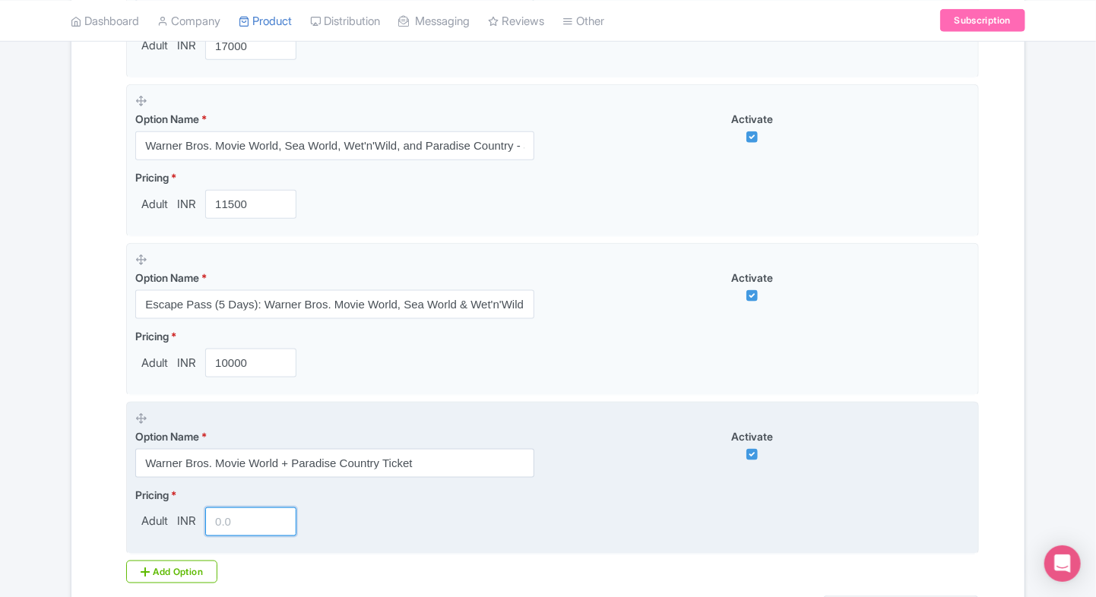
click at [238, 515] on input "number" at bounding box center [250, 522] width 91 height 29
paste input "11500.00"
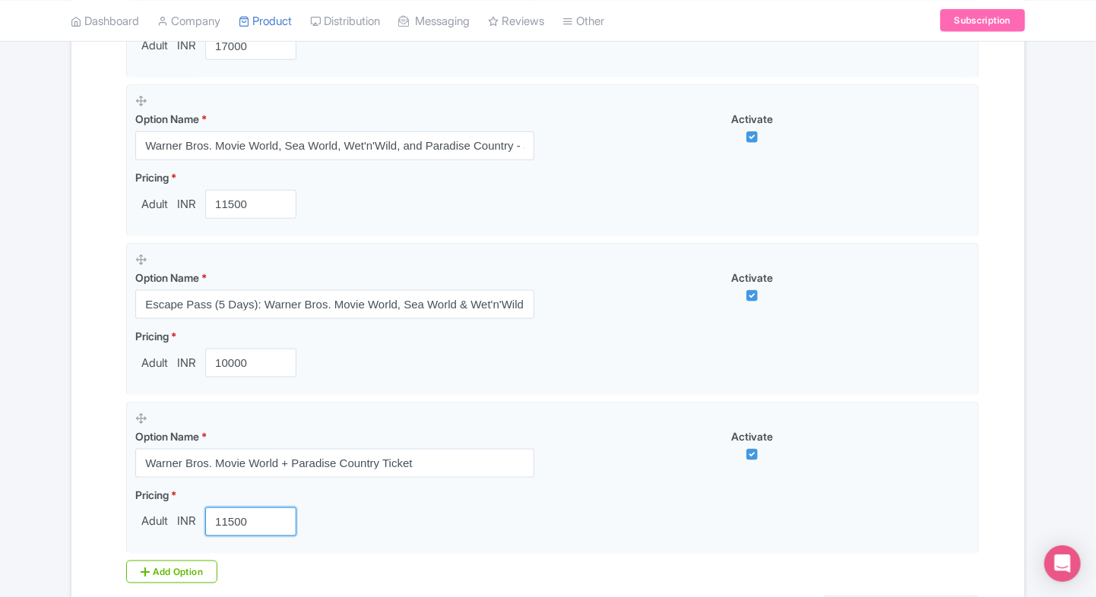
type input "11500"
click at [87, 523] on div "Name & Price Locations Description & Reviews Images & Categories Complete Warne…" at bounding box center [548, 104] width 935 height 1171
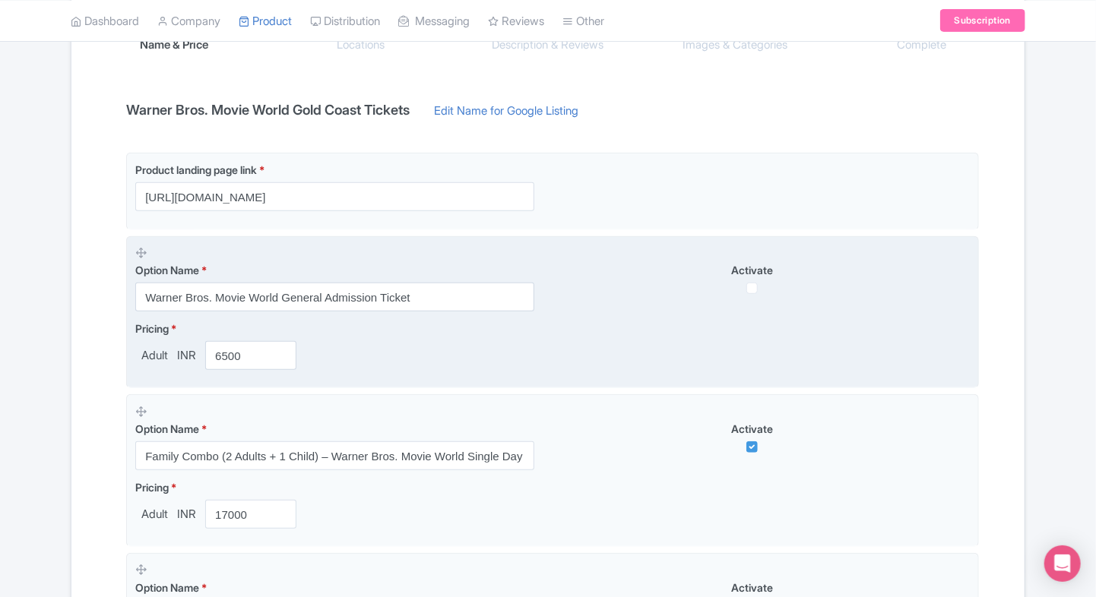
scroll to position [287, 0]
click at [750, 287] on input "checkbox" at bounding box center [751, 286] width 11 height 11
checkbox input "true"
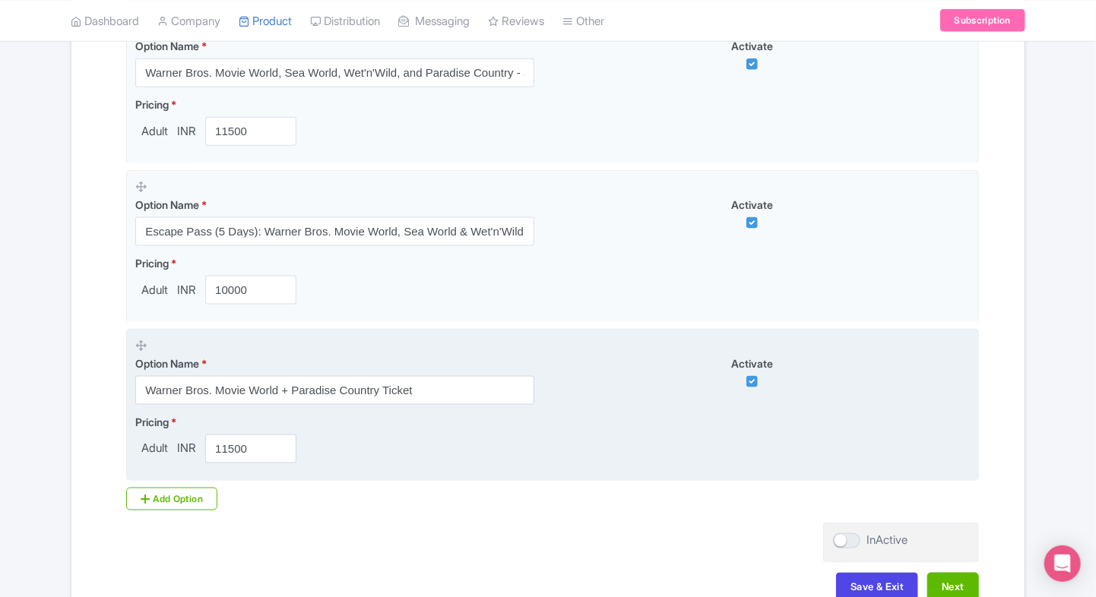
scroll to position [828, 0]
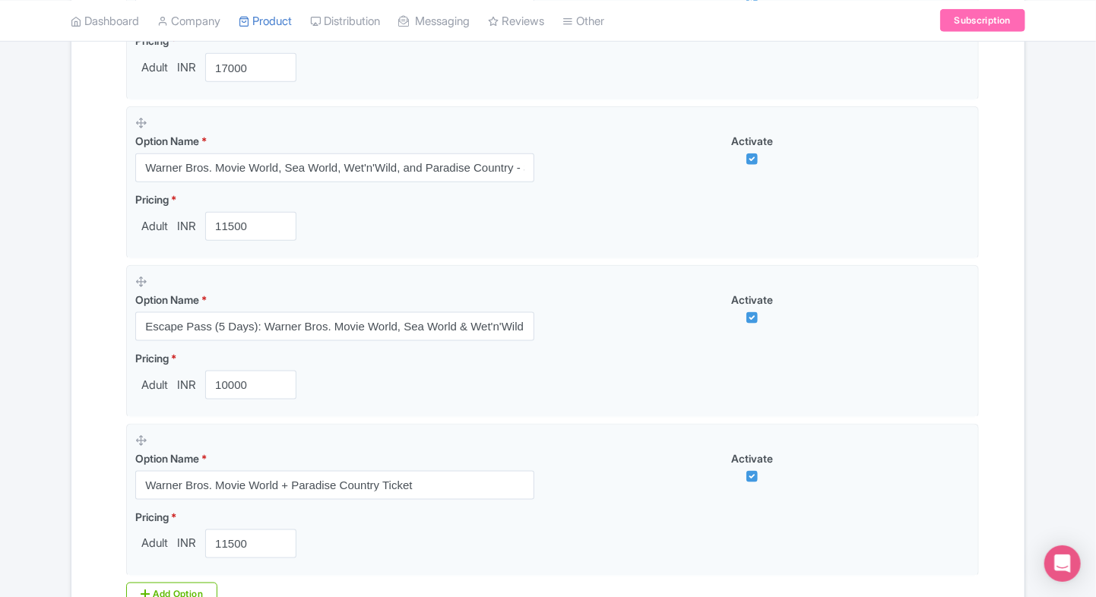
scroll to position [919, 0]
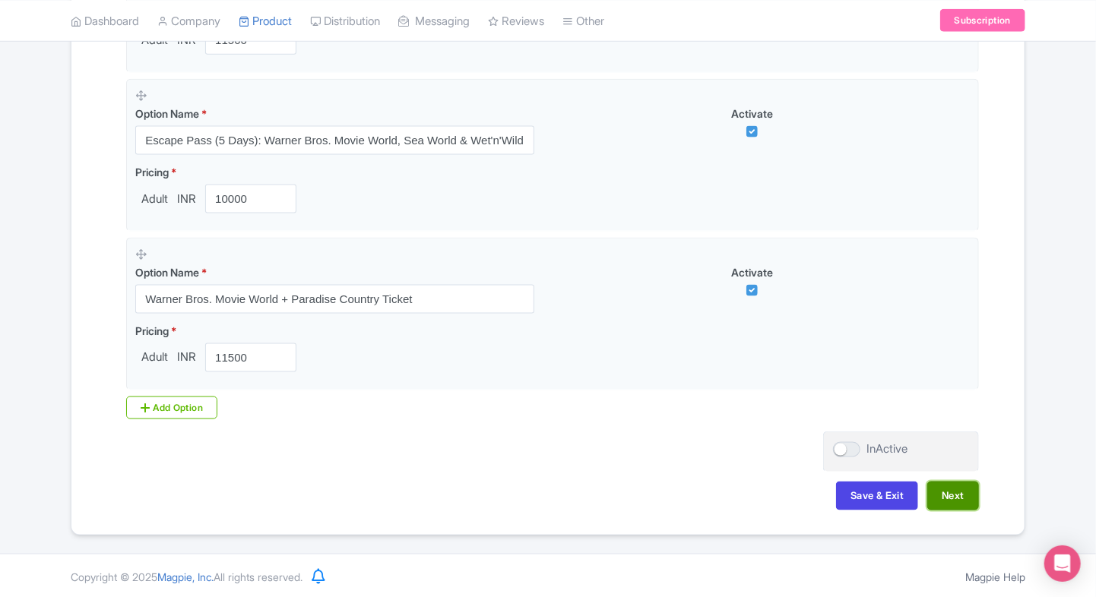
click at [952, 492] on button "Next" at bounding box center [953, 496] width 52 height 29
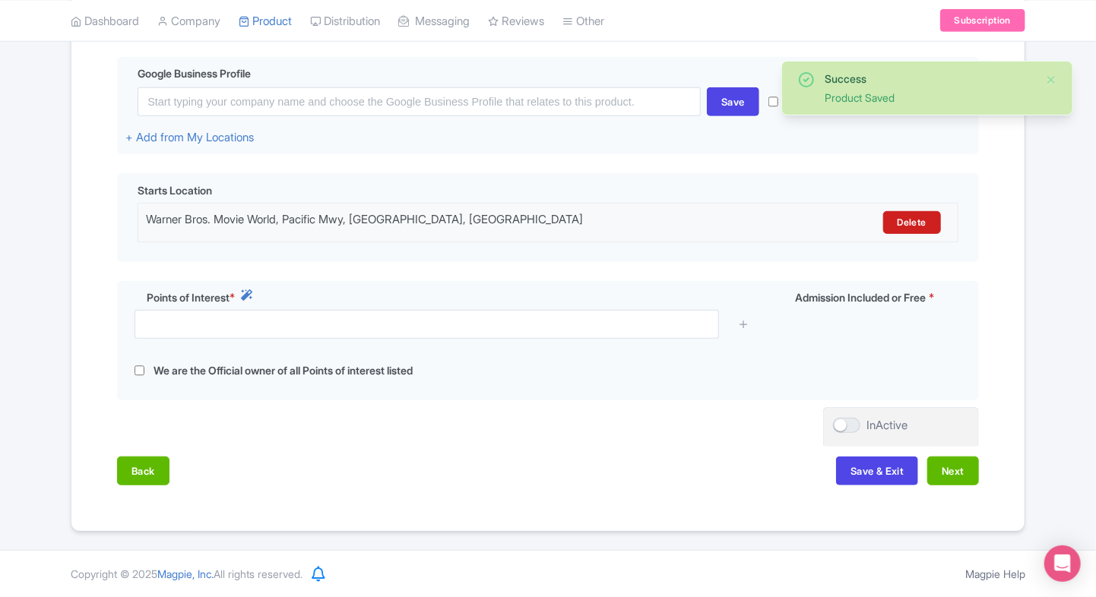
scroll to position [357, 0]
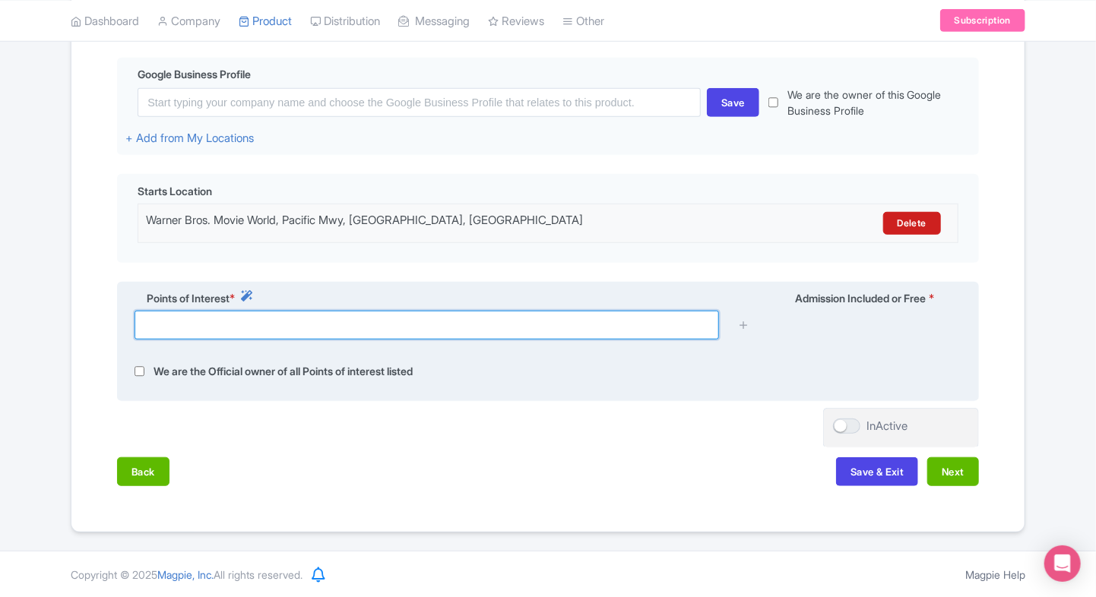
click at [242, 318] on input "text" at bounding box center [427, 325] width 584 height 29
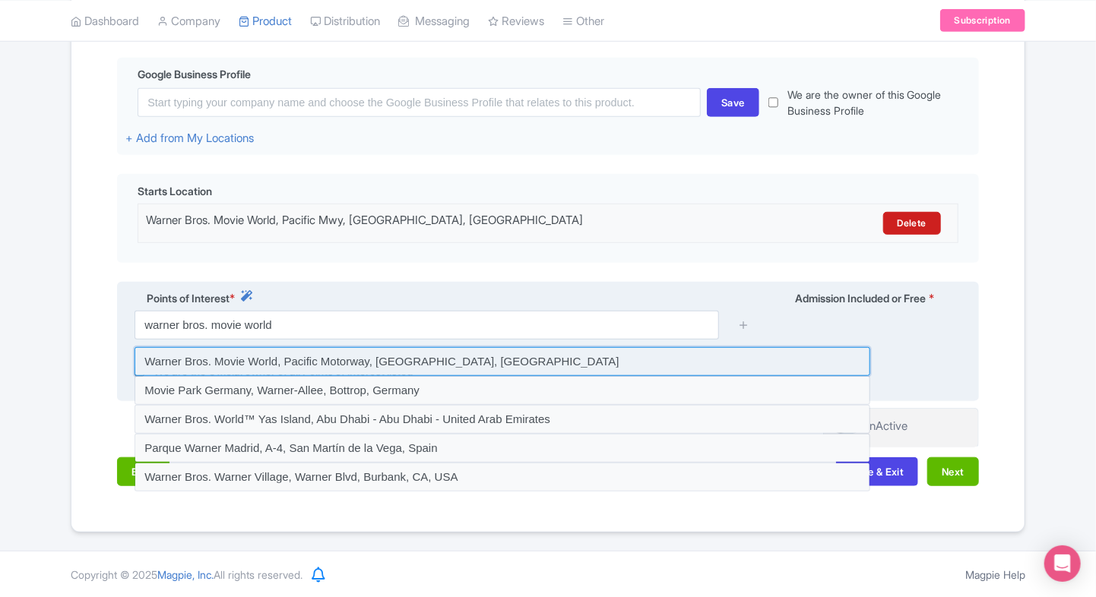
click at [274, 355] on input at bounding box center [503, 361] width 736 height 29
type input "Warner Bros. Movie World, Pacific Motorway, Oxenford QLD, Australia"
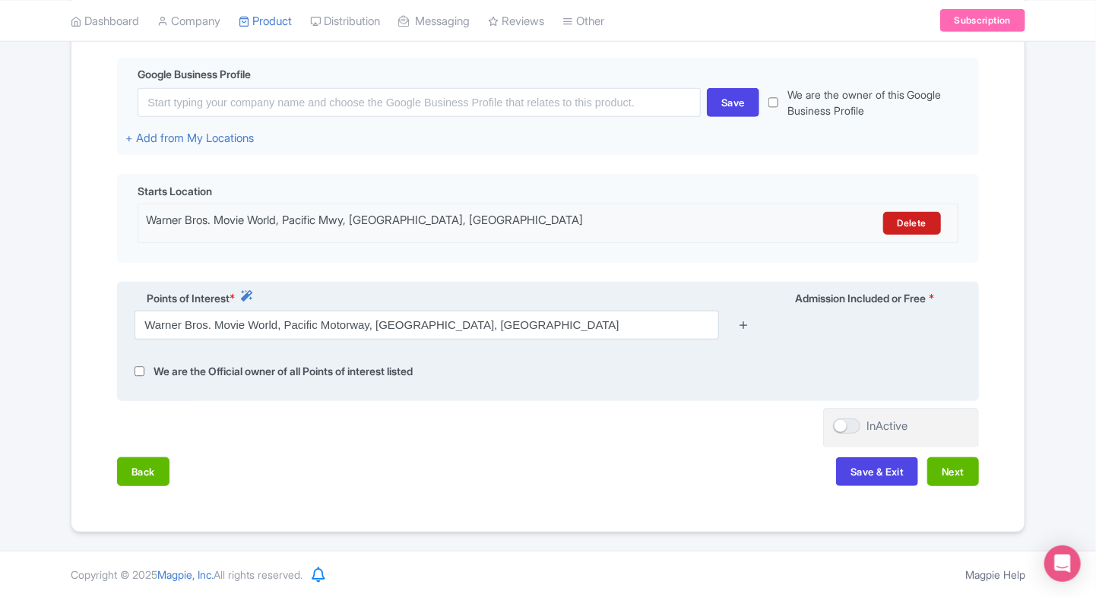
click at [744, 325] on icon at bounding box center [743, 324] width 11 height 11
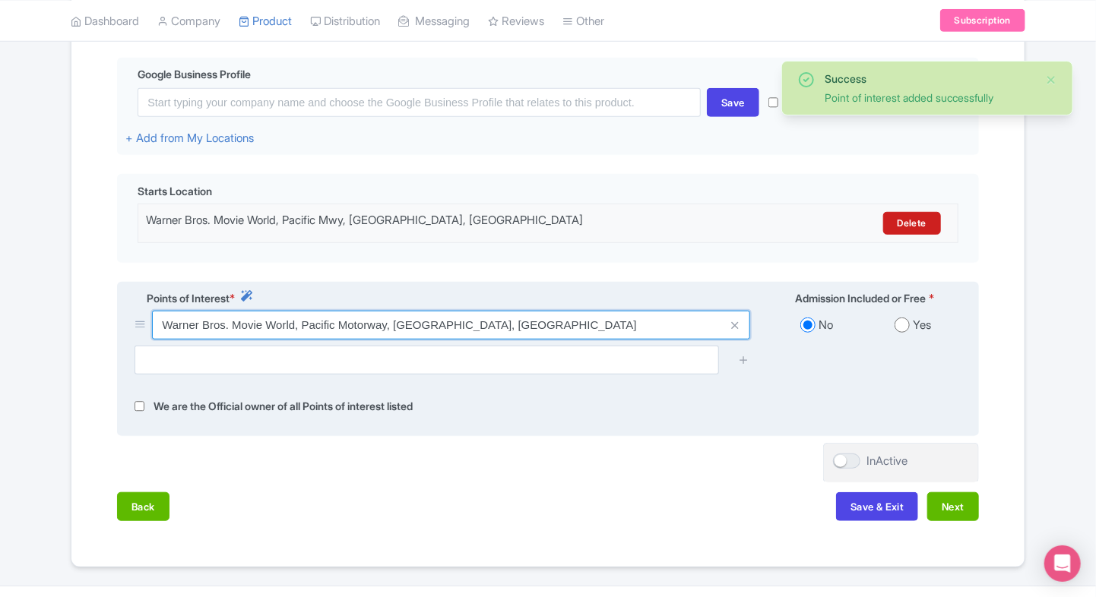
click at [541, 331] on input "Warner Bros. Movie World, Pacific Motorway, Oxenford QLD, Australia" at bounding box center [451, 325] width 598 height 29
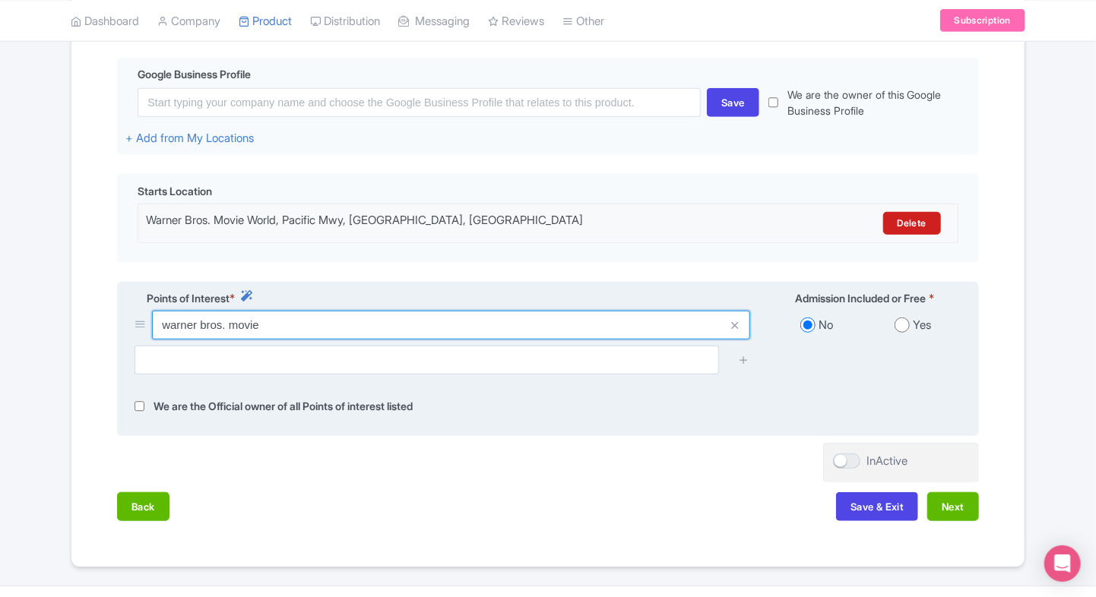
click at [398, 334] on input "warner bros. movie" at bounding box center [451, 325] width 598 height 29
paste input "Pacific Mwy, Oxenford QLD 4210, Australia"
click at [590, 319] on input "Pacific Mwy, Oxenford QLD 4210, Australia" at bounding box center [451, 325] width 598 height 29
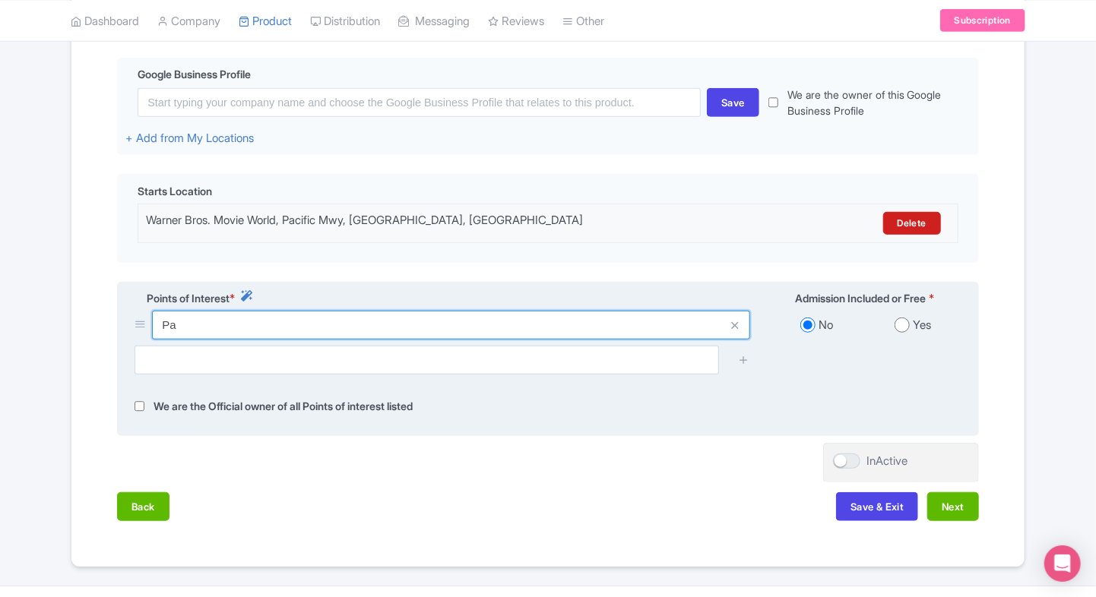
type input "P"
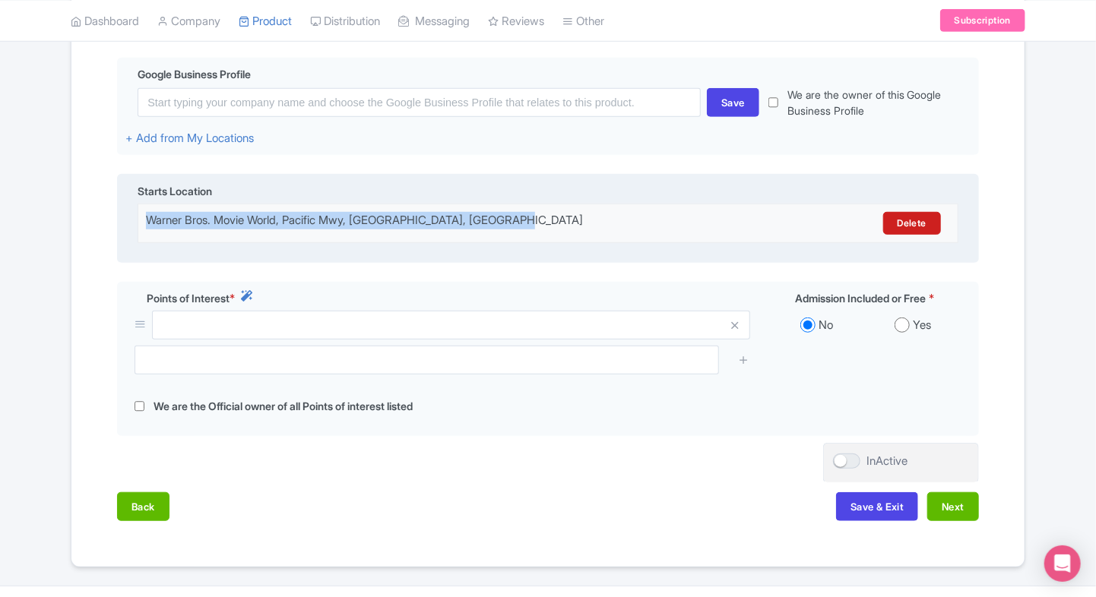
drag, startPoint x: 575, startPoint y: 213, endPoint x: 148, endPoint y: 213, distance: 426.4
click at [148, 213] on div "Warner Bros. Movie World, Pacific Mwy, Oxenford QLD 4210, Australia" at bounding box center [447, 223] width 603 height 23
copy div "Warner Bros. Movie World, Pacific Mwy, Oxenford QLD 4210, Australia"
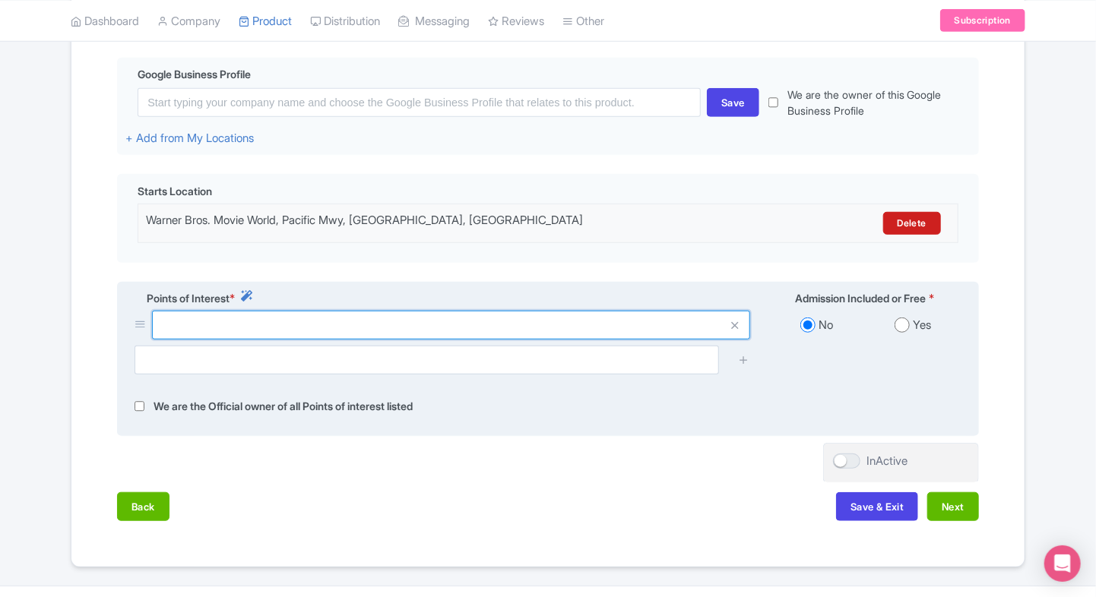
drag, startPoint x: 148, startPoint y: 213, endPoint x: 204, endPoint y: 325, distance: 125.4
click at [204, 325] on input "text" at bounding box center [451, 325] width 598 height 29
paste input "Warner Bros. Movie World, Pacific Mwy, Oxenford QLD 4210, Australia"
type input "Warner Bros. Movie World, Pacific Mwy, Oxenford QLD 4210, Australia"
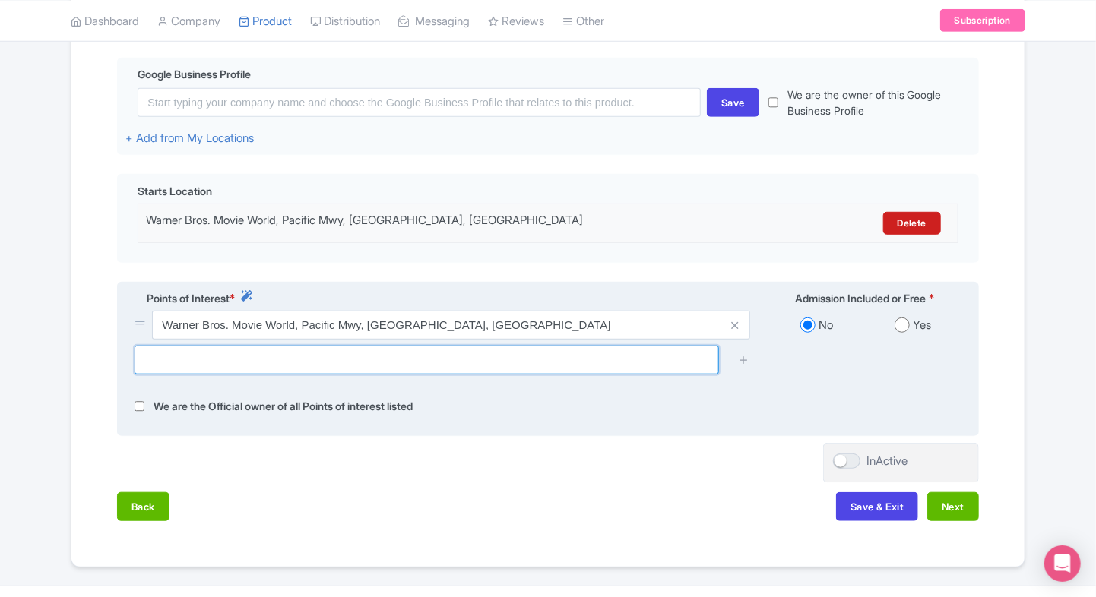
click at [519, 347] on input "text" at bounding box center [427, 360] width 584 height 29
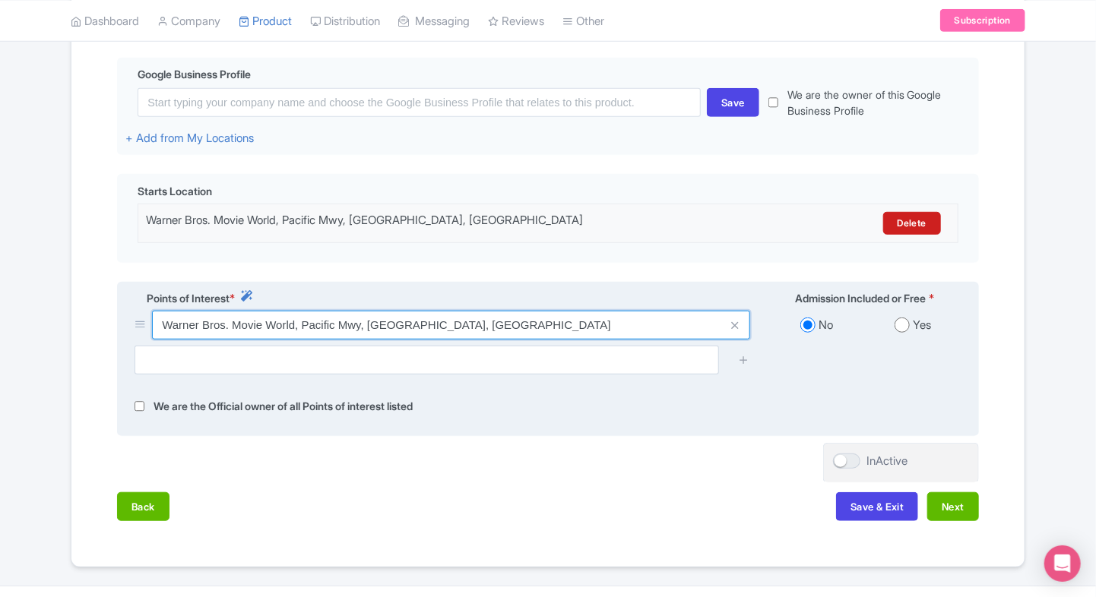
click at [575, 325] on input "Warner Bros. Movie World, Pacific Mwy, Oxenford QLD 4210, Australia" at bounding box center [451, 325] width 598 height 29
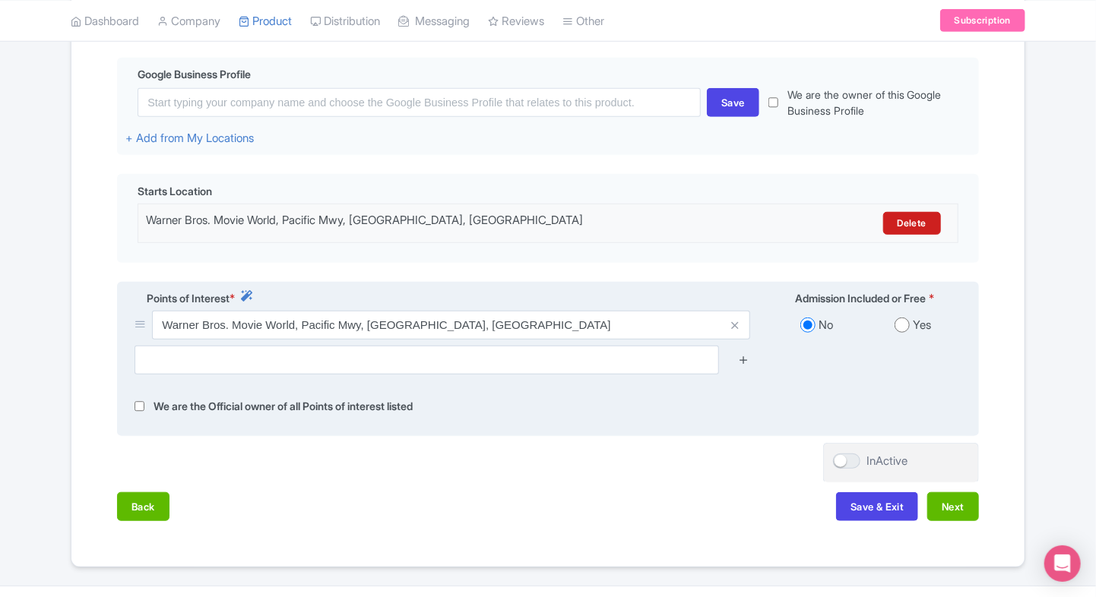
click at [742, 356] on icon at bounding box center [743, 359] width 11 height 11
click at [733, 322] on icon at bounding box center [734, 325] width 7 height 11
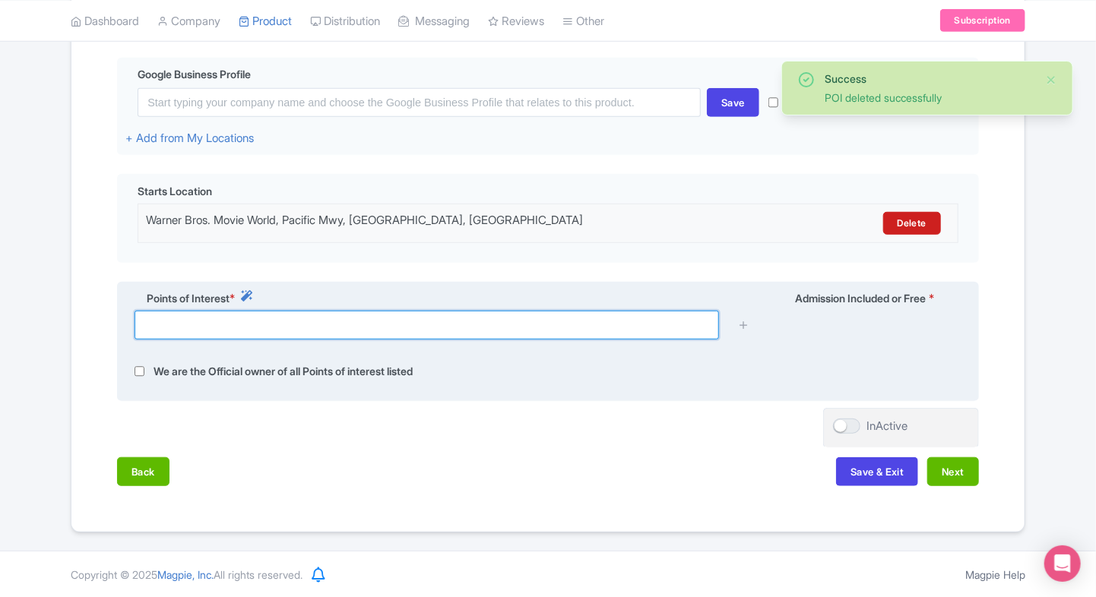
click at [550, 329] on input "text" at bounding box center [427, 325] width 584 height 29
paste input "Warner Bros. Movie World, Pacific Mwy, Oxenford QLD 4210, Australia"
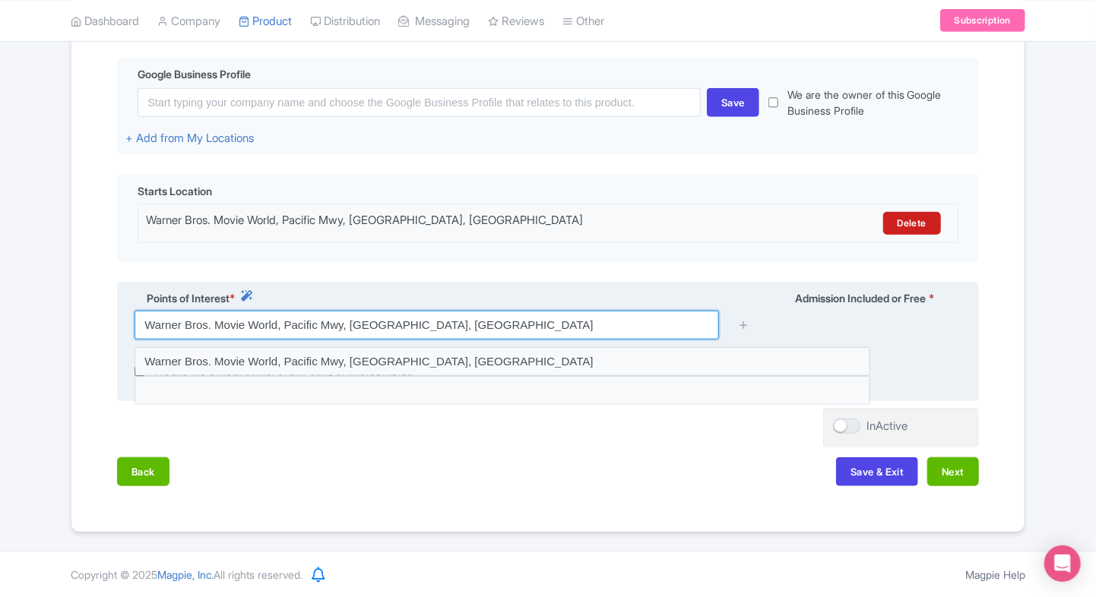
click at [468, 322] on input "Warner Bros. Movie World, Pacific Mwy, Oxenford QLD 4210, Australia" at bounding box center [427, 325] width 584 height 29
paste input "text"
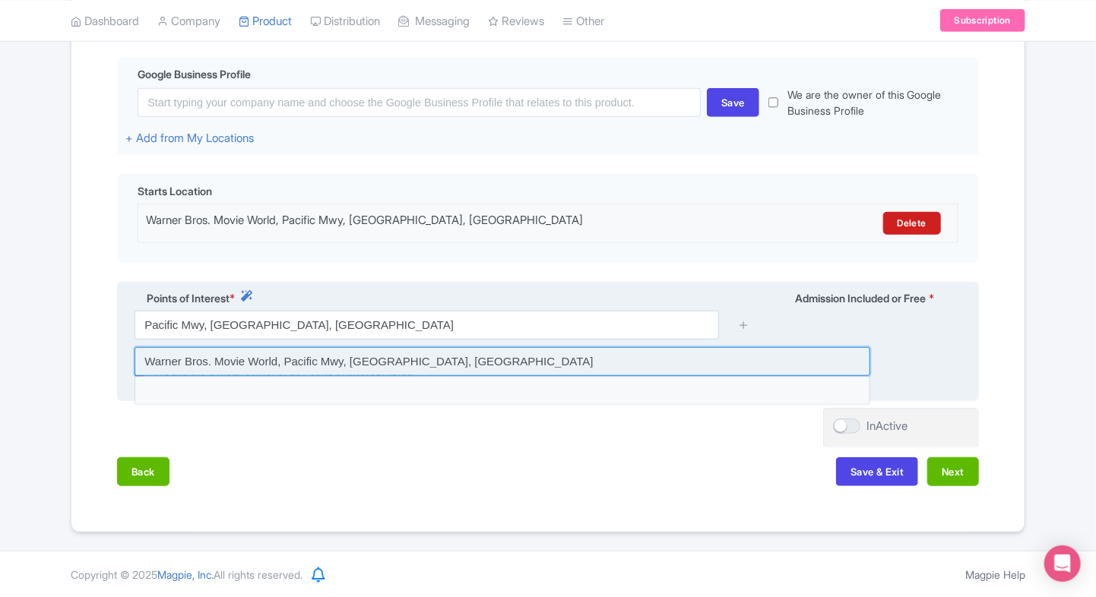
click at [441, 348] on input at bounding box center [503, 361] width 736 height 29
type input "Warner Bros. Movie World, Pacific Mwy, Oxenford QLD 4210, Australia"
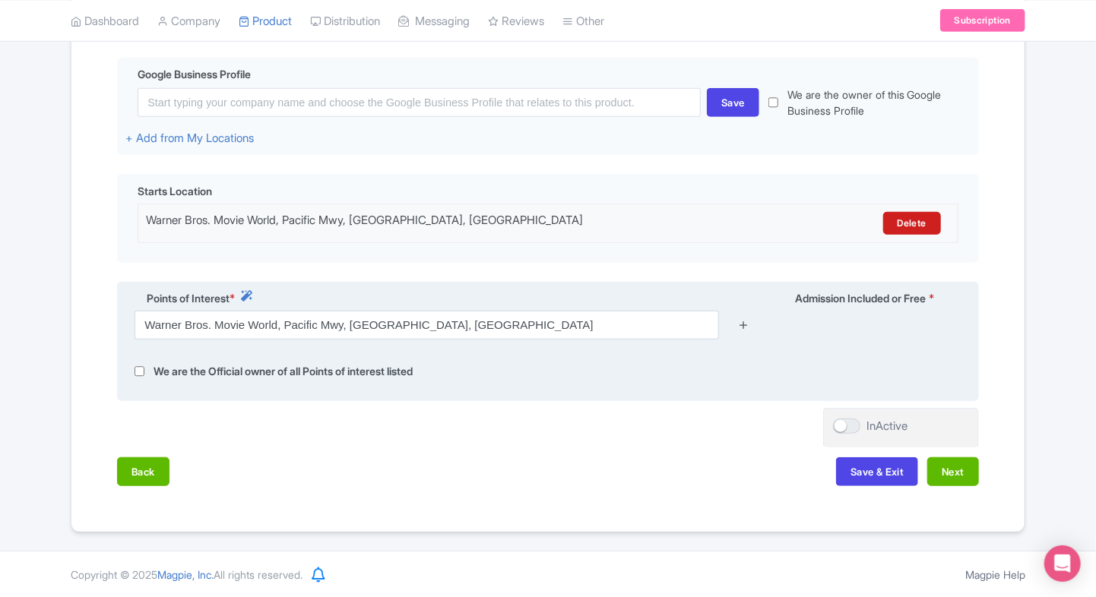
click at [746, 321] on icon at bounding box center [743, 324] width 11 height 11
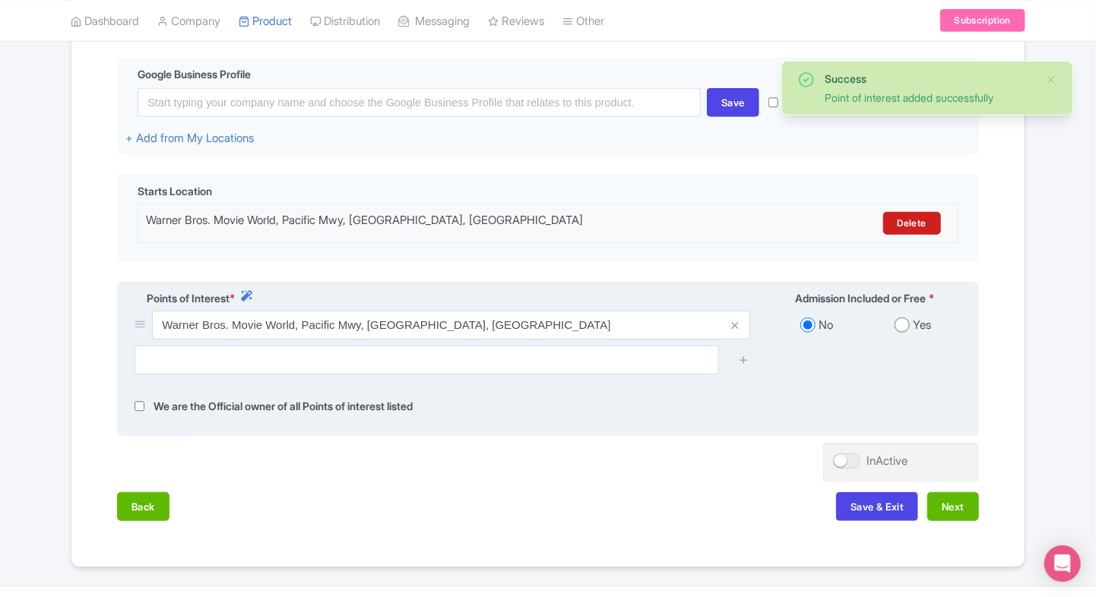
click at [904, 326] on input "radio" at bounding box center [902, 325] width 15 height 15
radio input "true"
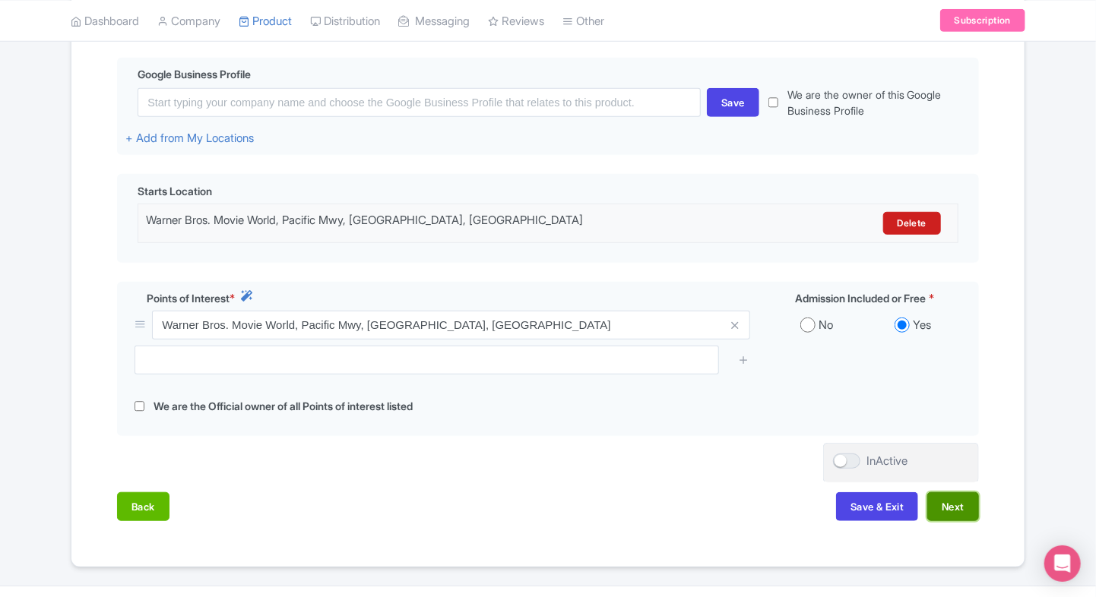
click at [952, 497] on button "Next" at bounding box center [953, 506] width 52 height 29
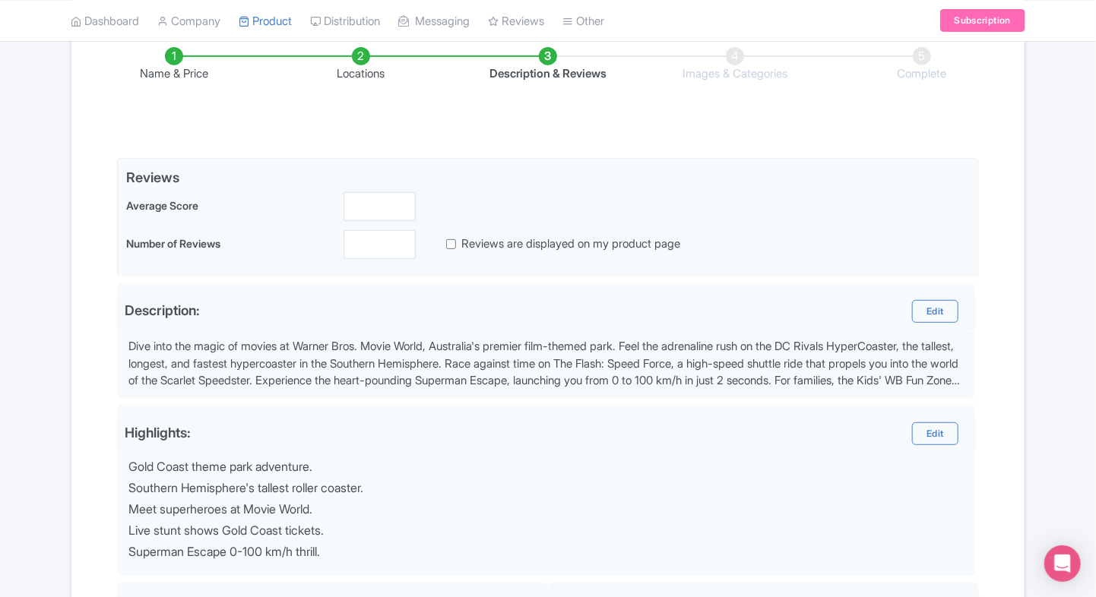
scroll to position [255, 0]
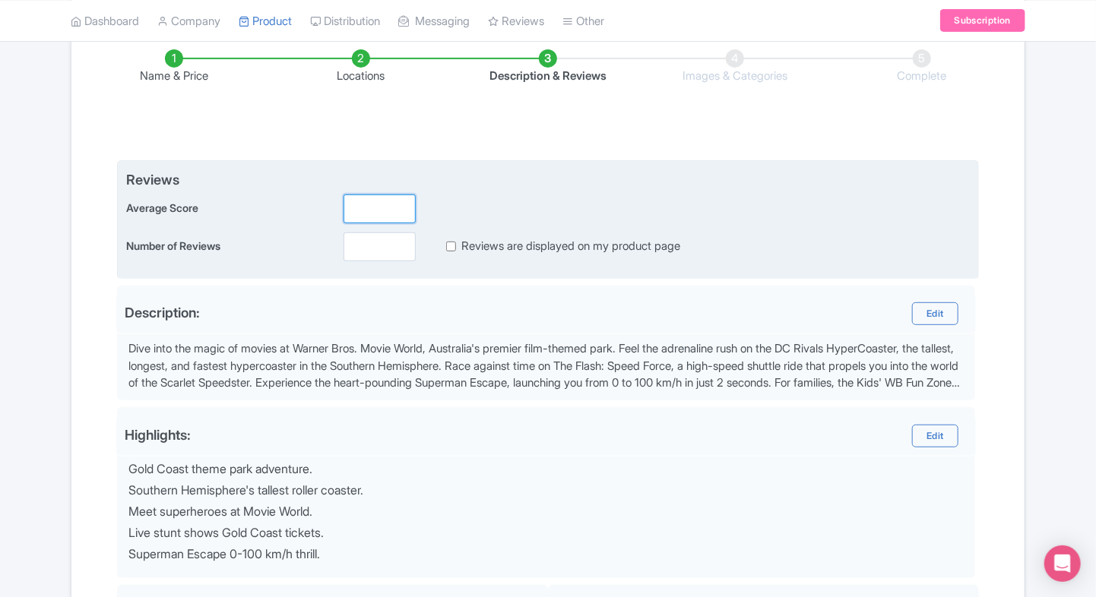
click at [369, 222] on input "number" at bounding box center [380, 209] width 72 height 29
type input "5"
click at [351, 251] on input "number" at bounding box center [380, 247] width 72 height 29
type input "1"
click at [458, 245] on div "Reviews are displayed on my product page" at bounding box center [551, 246] width 259 height 17
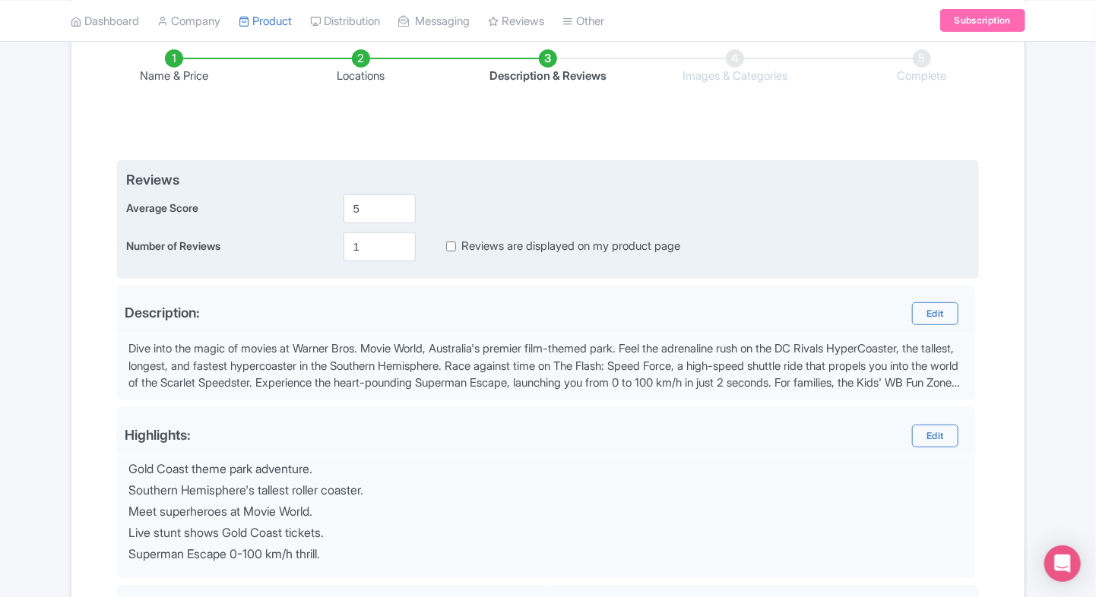
click at [452, 247] on input "Reviews are displayed on my product page" at bounding box center [451, 246] width 10 height 17
checkbox input "true"
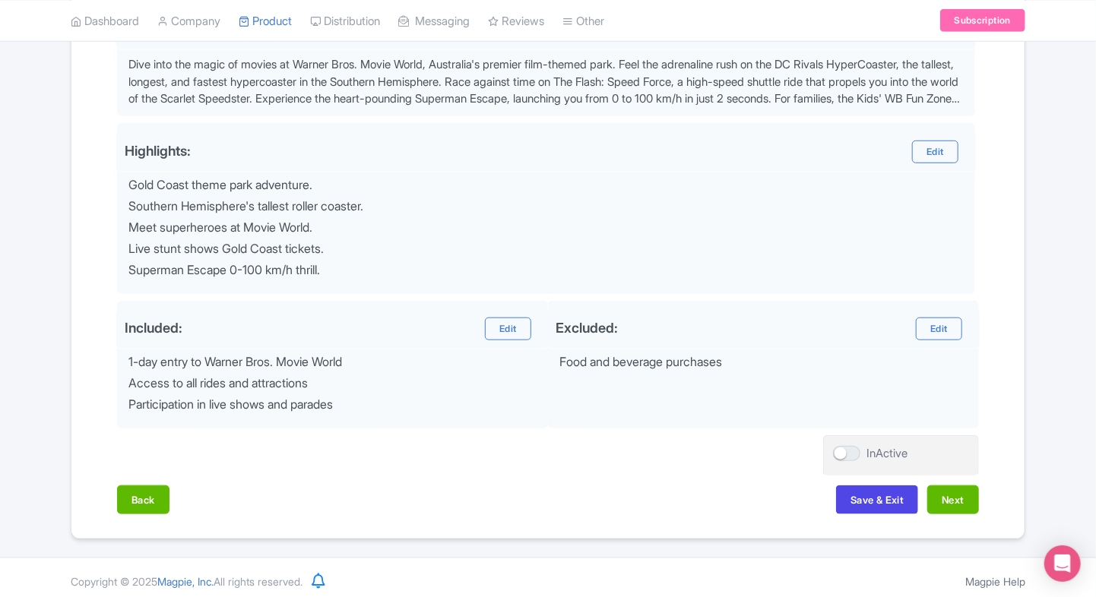
scroll to position [542, 0]
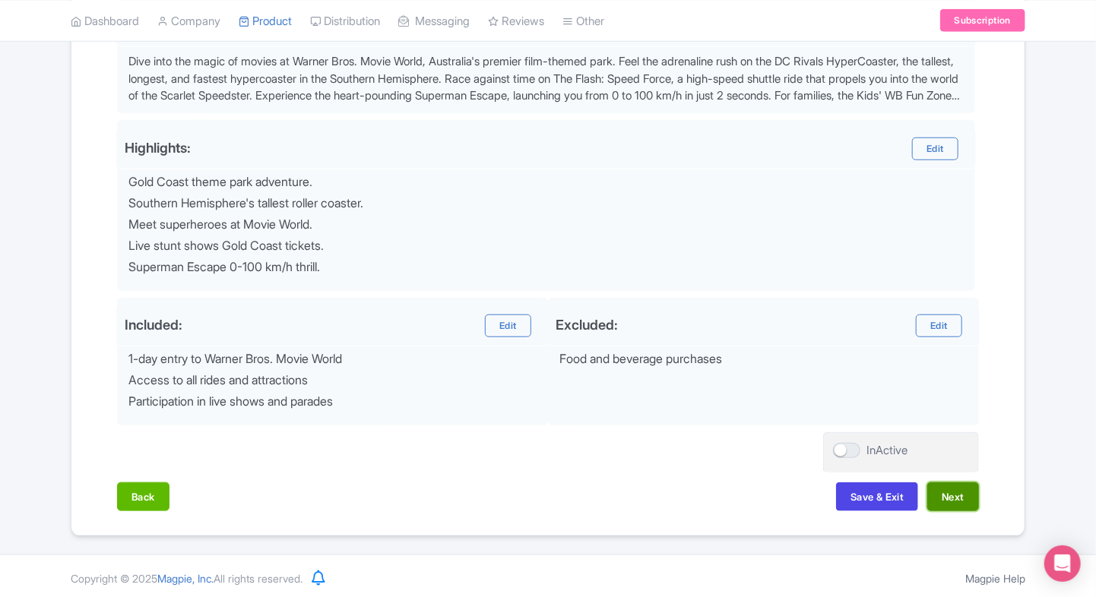
click at [942, 485] on button "Next" at bounding box center [953, 497] width 52 height 29
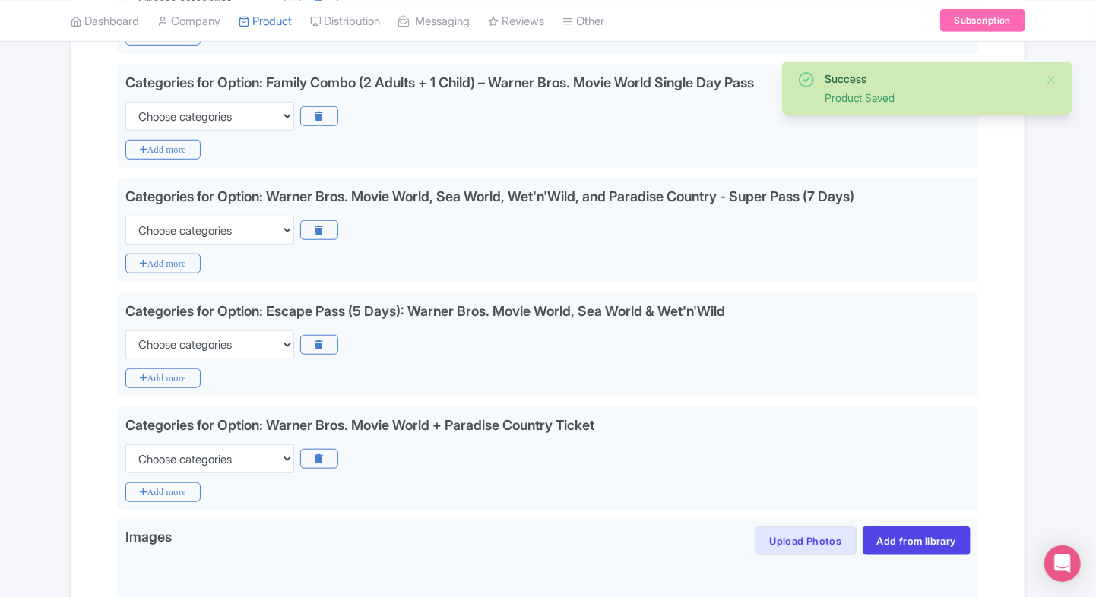
scroll to position [639, 0]
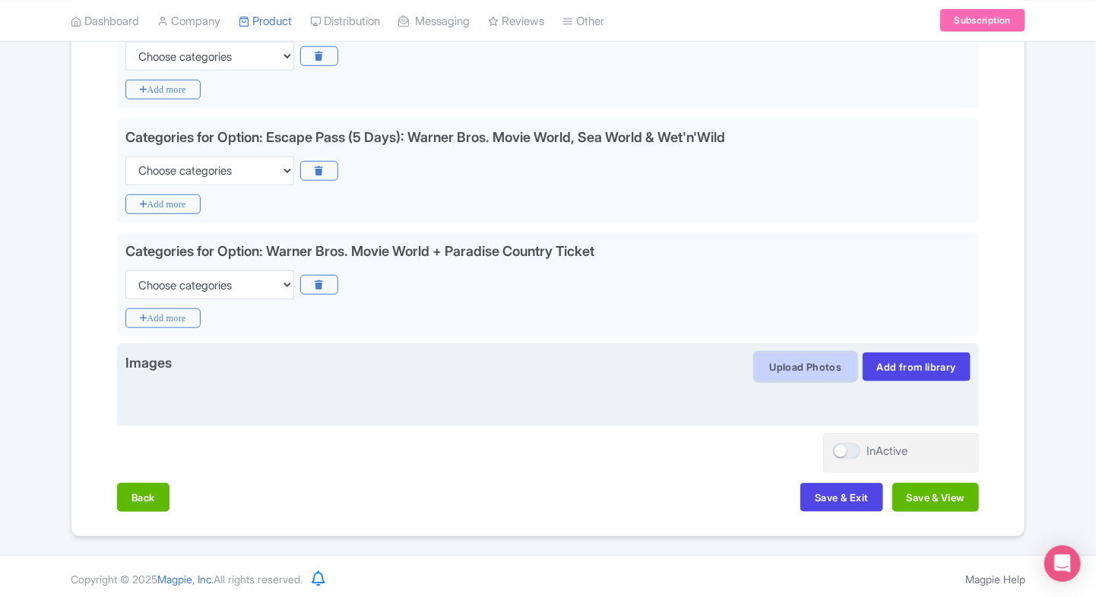
click at [778, 366] on button "Upload Photos" at bounding box center [805, 367] width 101 height 29
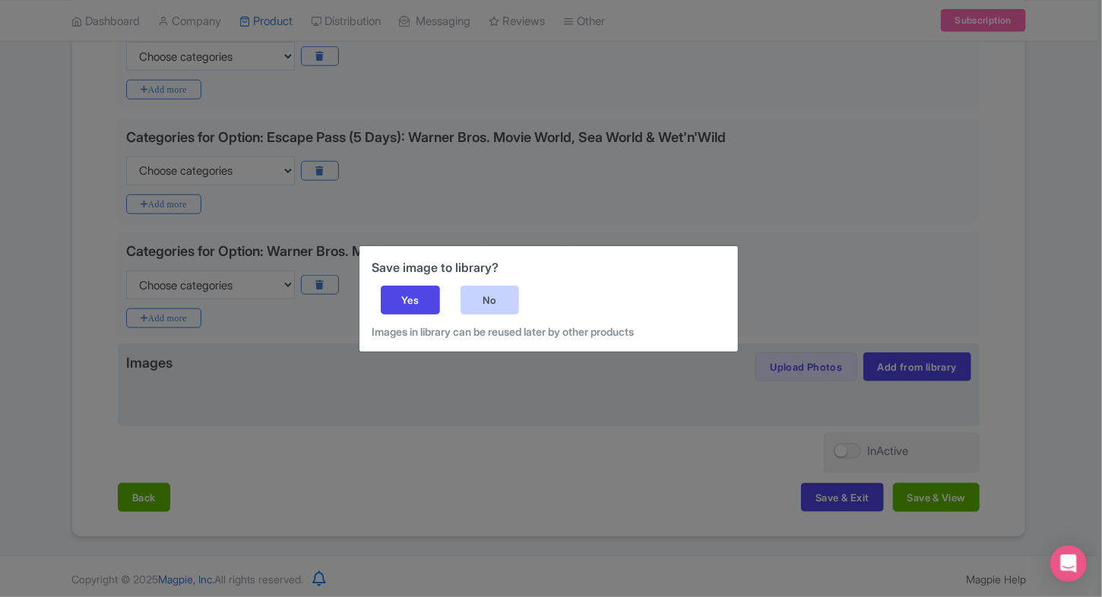
click at [483, 302] on div "No" at bounding box center [490, 300] width 59 height 29
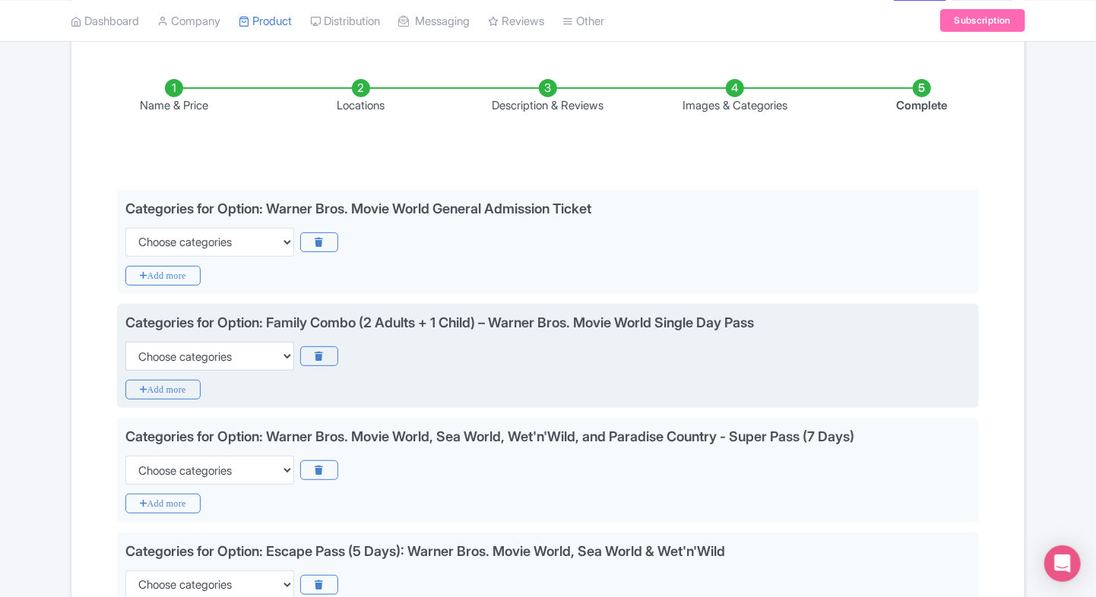
scroll to position [217, 0]
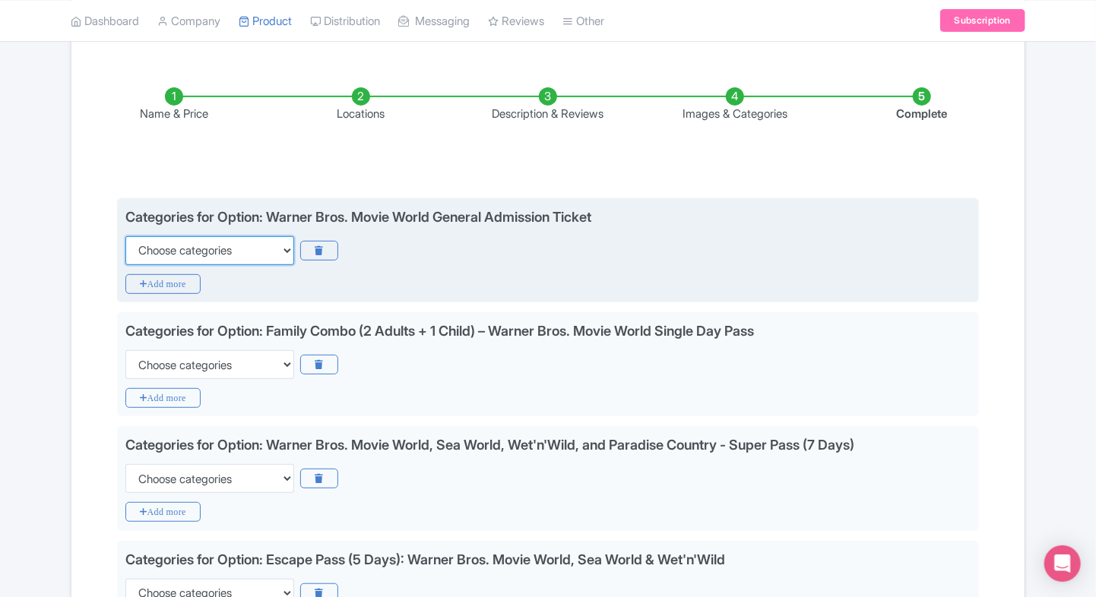
click at [221, 239] on select "Choose categories Adults Only Animals Audio Guide Beaches Bike Tours Boat Tours…" at bounding box center [209, 250] width 169 height 29
select select "family-friendly"
click at [125, 236] on select "Choose categories Adults Only Animals Audio Guide Beaches Bike Tours Boat Tours…" at bounding box center [209, 250] width 169 height 29
click at [168, 281] on icon "Add more" at bounding box center [162, 284] width 75 height 20
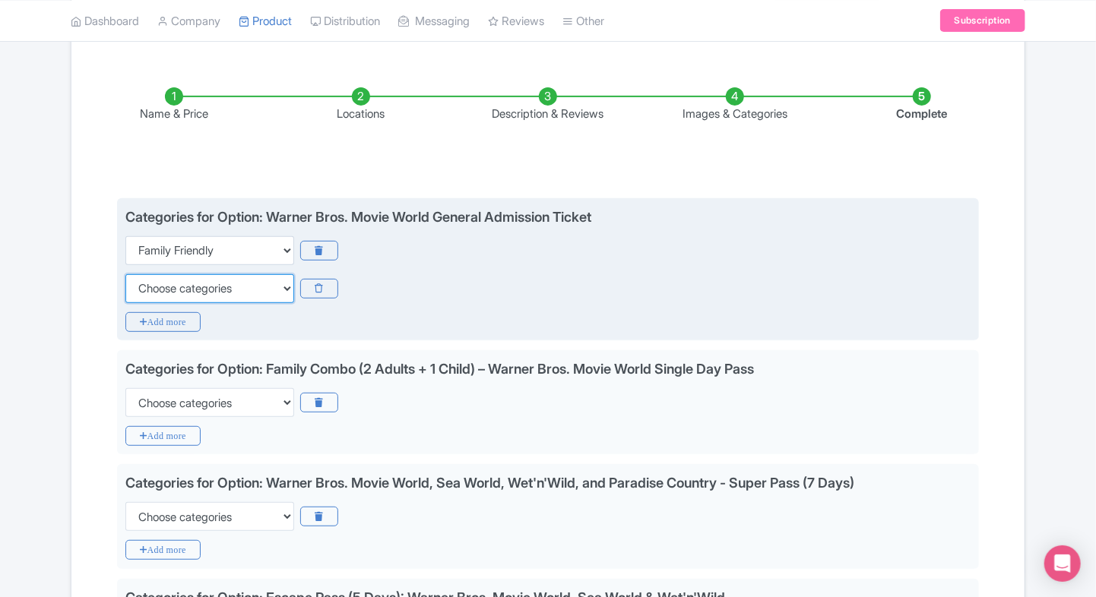
click at [168, 281] on select "Choose categories Adults Only Animals Audio Guide Beaches Bike Tours Boat Tours…" at bounding box center [209, 288] width 169 height 29
select select "self-guided"
click at [125, 274] on select "Choose categories Adults Only Animals Audio Guide Beaches Bike Tours Boat Tours…" at bounding box center [209, 288] width 169 height 29
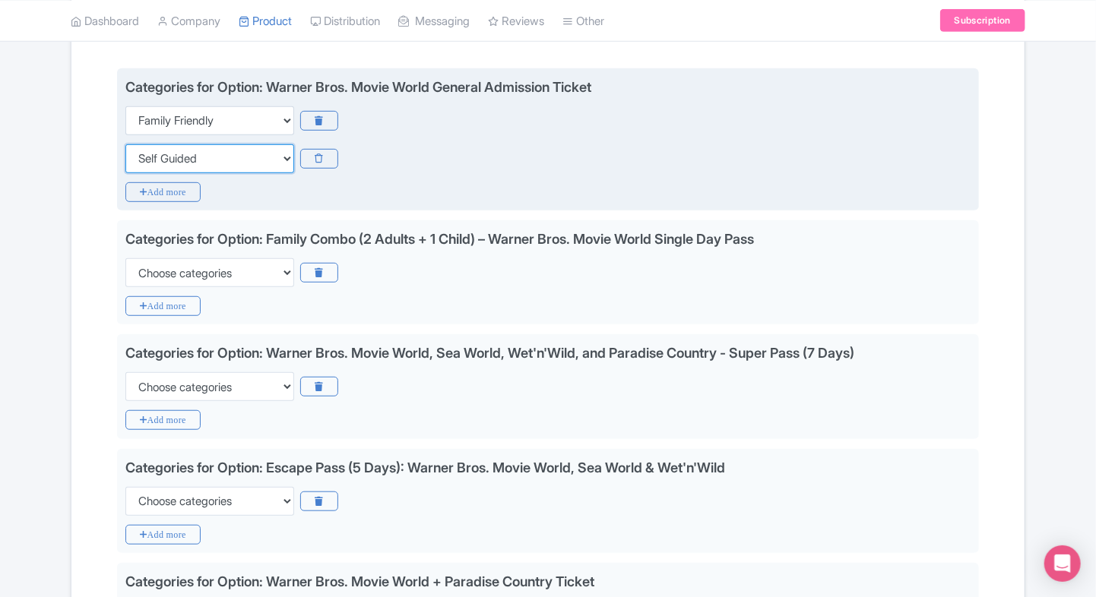
scroll to position [353, 0]
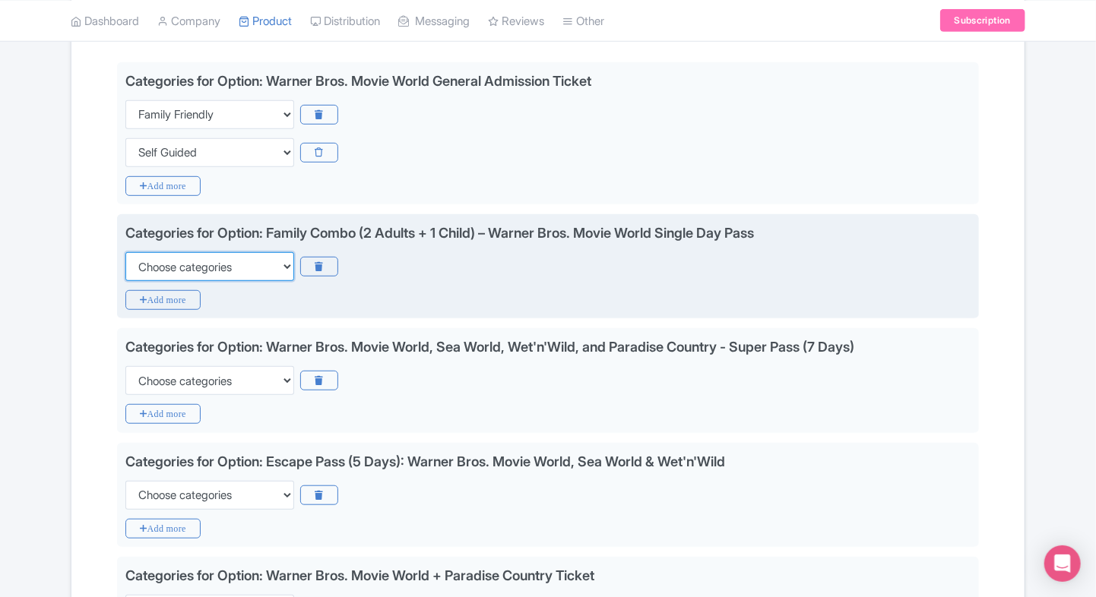
click at [166, 271] on select "Choose categories Adults Only Animals Audio Guide Beaches Bike Tours Boat Tours…" at bounding box center [209, 266] width 169 height 29
select select "family-friendly"
click at [125, 252] on select "Choose categories Adults Only Animals Audio Guide Beaches Bike Tours Boat Tours…" at bounding box center [209, 266] width 169 height 29
click at [147, 296] on icon "Add more" at bounding box center [162, 300] width 75 height 20
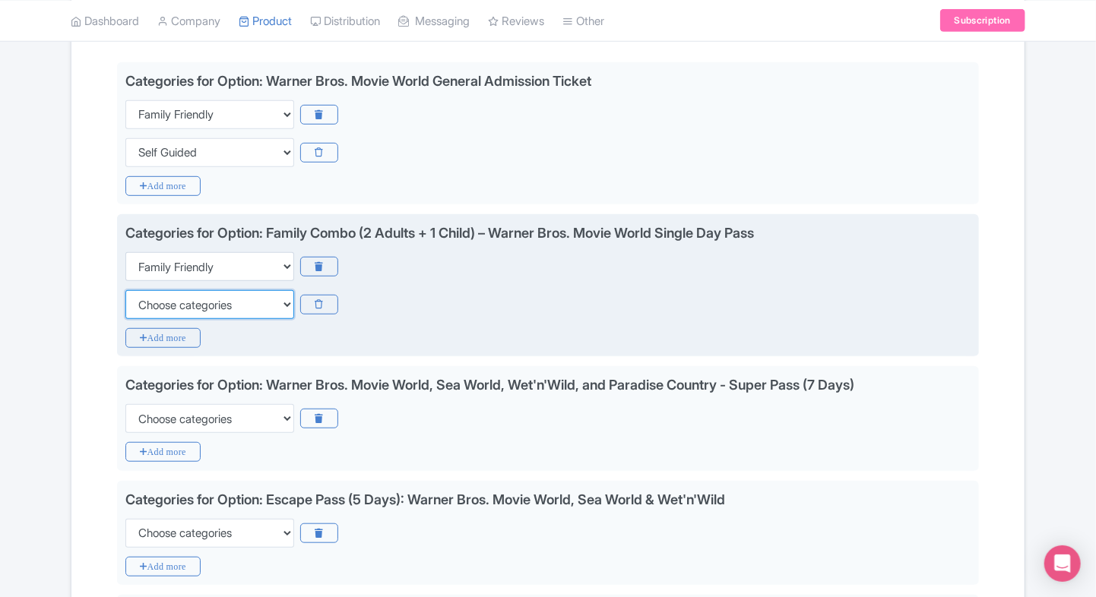
click at [147, 296] on select "Choose categories Adults Only Animals Audio Guide Beaches Bike Tours Boat Tours…" at bounding box center [209, 304] width 169 height 29
select select "self-guided"
click at [125, 290] on select "Choose categories Adults Only Animals Audio Guide Beaches Bike Tours Boat Tours…" at bounding box center [209, 304] width 169 height 29
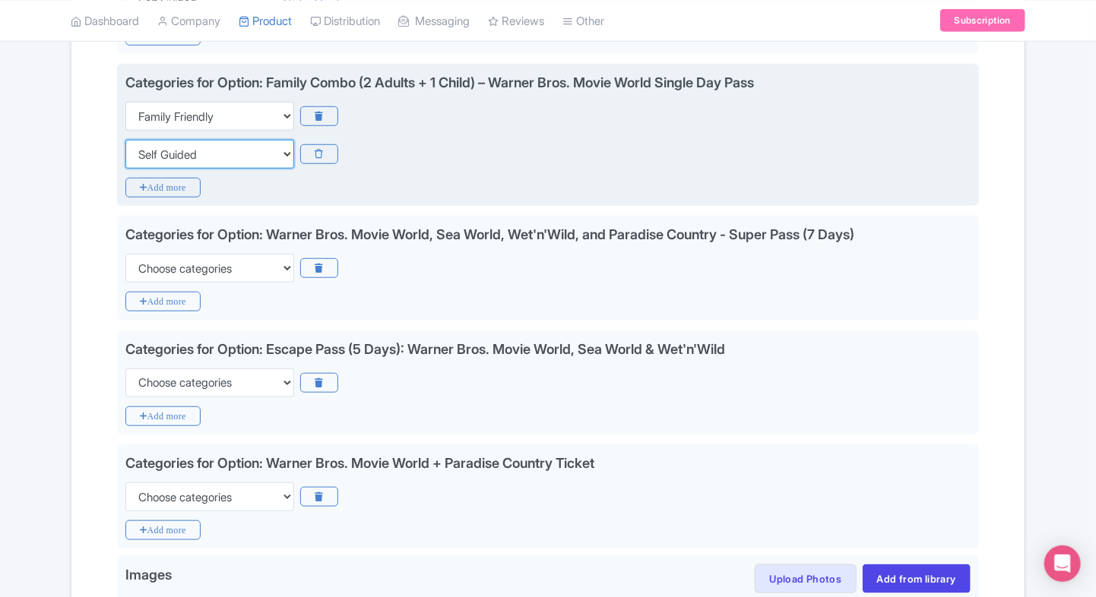
scroll to position [505, 0]
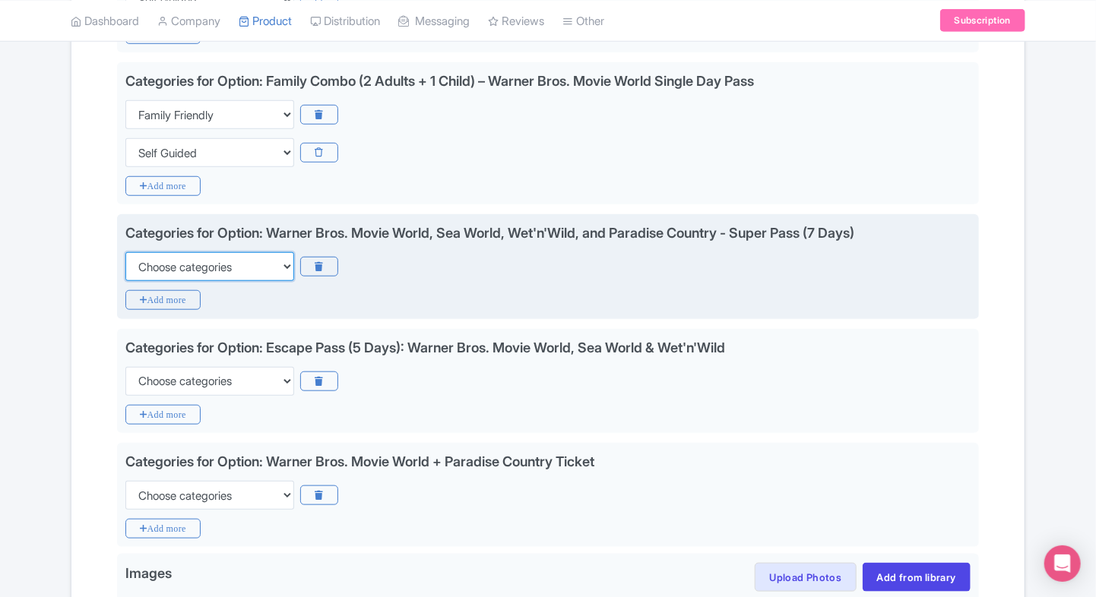
click at [188, 271] on select "Choose categories Adults Only Animals Audio Guide Beaches Bike Tours Boat Tours…" at bounding box center [209, 266] width 169 height 29
select select "family-friendly"
click at [125, 252] on select "Choose categories Adults Only Animals Audio Guide Beaches Bike Tours Boat Tours…" at bounding box center [209, 266] width 169 height 29
click at [161, 293] on icon "Add more" at bounding box center [162, 300] width 75 height 20
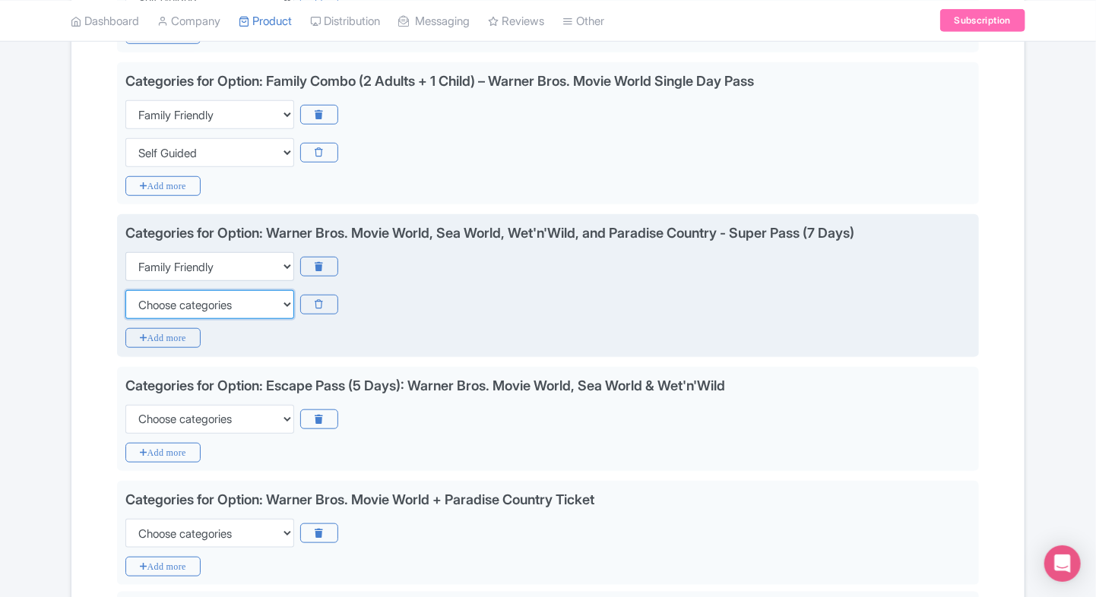
click at [161, 293] on select "Choose categories Adults Only Animals Audio Guide Beaches Bike Tours Boat Tours…" at bounding box center [209, 304] width 169 height 29
select select "self-guided"
click at [125, 290] on select "Choose categories Adults Only Animals Audio Guide Beaches Bike Tours Boat Tours…" at bounding box center [209, 304] width 169 height 29
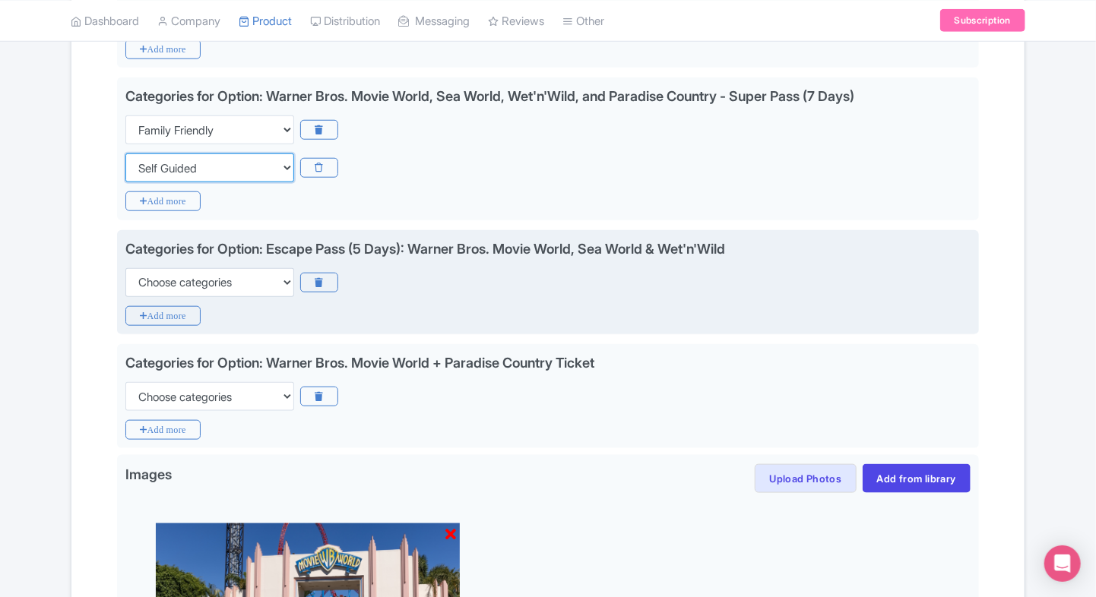
scroll to position [641, 0]
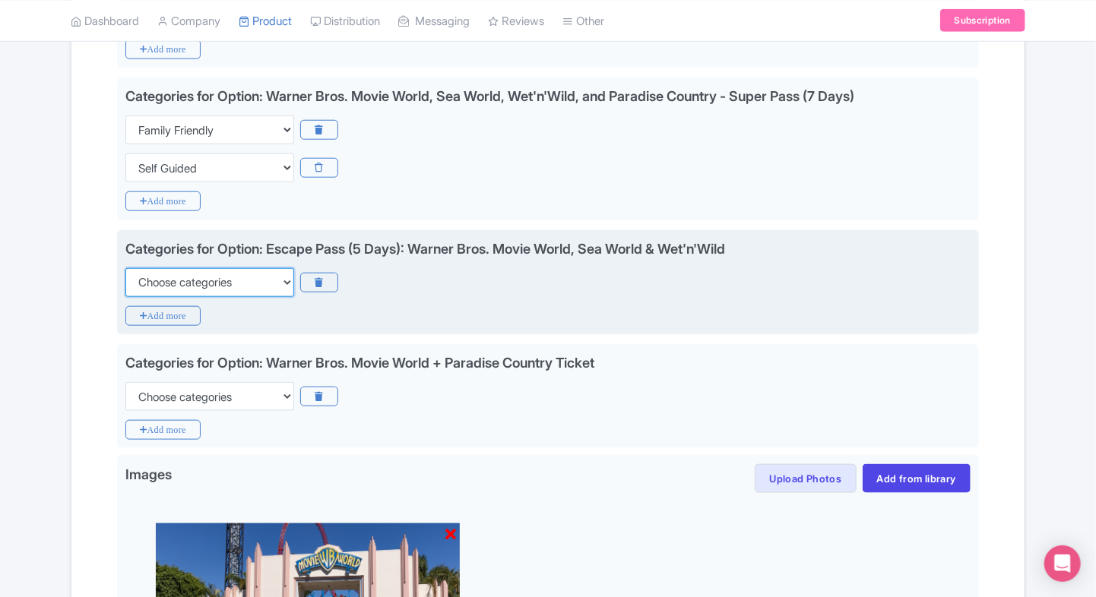
click at [195, 274] on select "Choose categories Adults Only Animals Audio Guide Beaches Bike Tours Boat Tours…" at bounding box center [209, 282] width 169 height 29
select select "family-friendly"
click at [125, 268] on select "Choose categories Adults Only Animals Audio Guide Beaches Bike Tours Boat Tours…" at bounding box center [209, 282] width 169 height 29
click at [171, 306] on icon "Add more" at bounding box center [162, 316] width 75 height 20
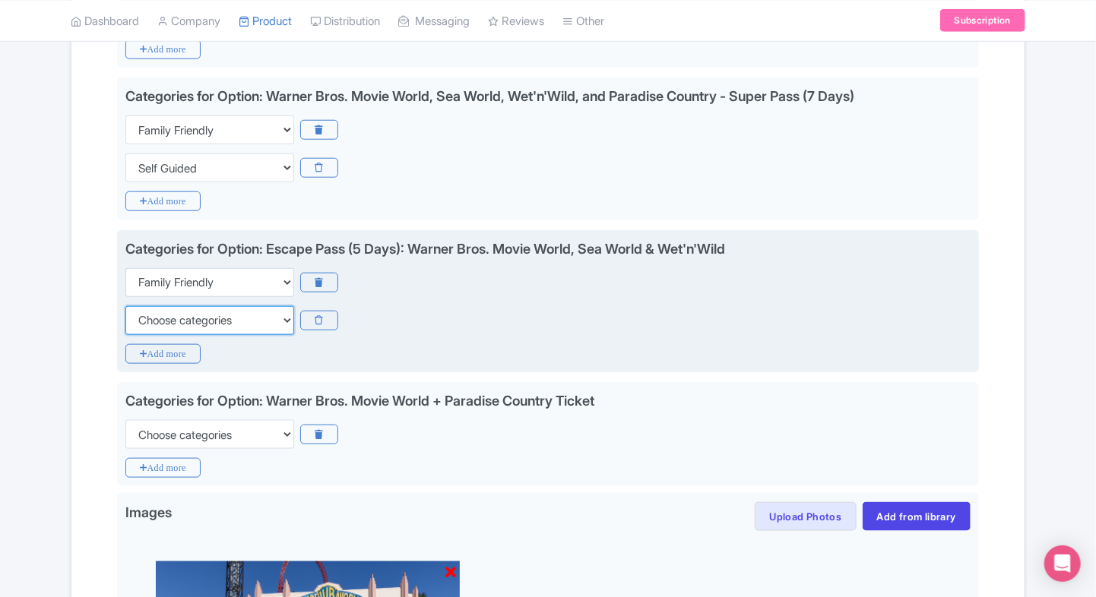
click at [171, 306] on select "Choose categories Adults Only Animals Audio Guide Beaches Bike Tours Boat Tours…" at bounding box center [209, 320] width 169 height 29
select select "self-guided"
click at [125, 306] on select "Choose categories Adults Only Animals Audio Guide Beaches Bike Tours Boat Tours…" at bounding box center [209, 320] width 169 height 29
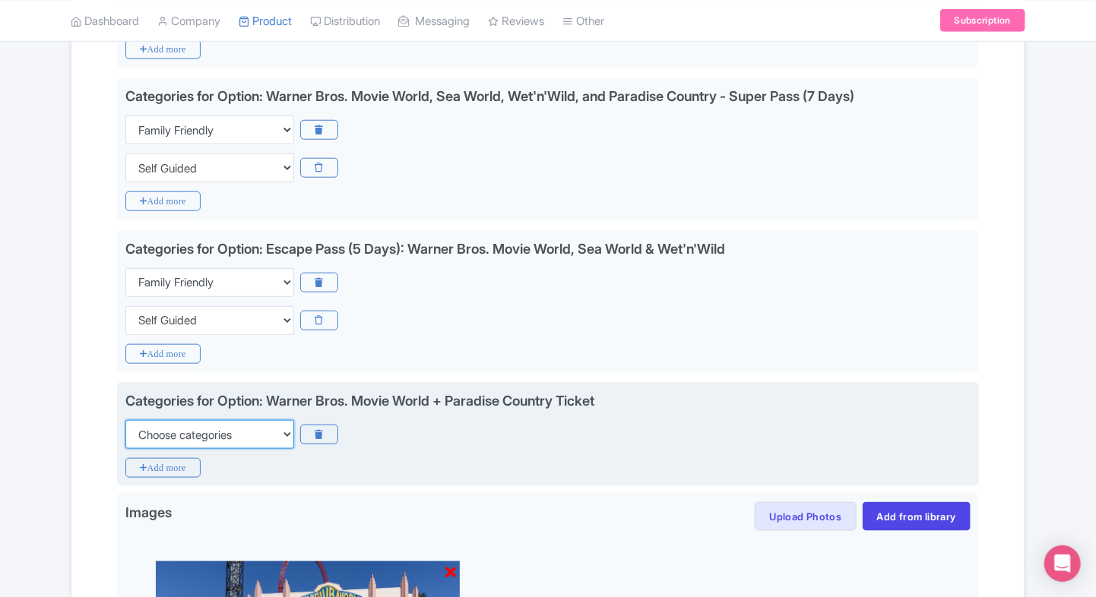
click at [188, 436] on select "Choose categories Adults Only Animals Audio Guide Beaches Bike Tours Boat Tours…" at bounding box center [209, 434] width 169 height 29
select select "family-friendly"
click at [125, 420] on select "Choose categories Adults Only Animals Audio Guide Beaches Bike Tours Boat Tours…" at bounding box center [209, 434] width 169 height 29
click at [160, 460] on icon "Add more" at bounding box center [162, 468] width 75 height 20
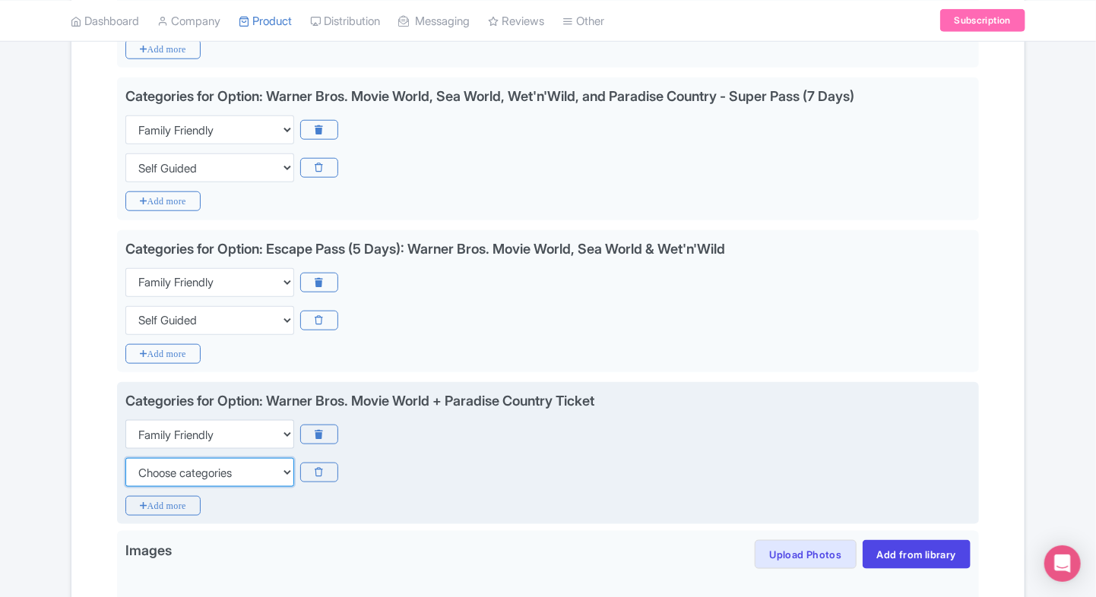
click at [160, 460] on select "Choose categories Adults Only Animals Audio Guide Beaches Bike Tours Boat Tours…" at bounding box center [209, 472] width 169 height 29
select select "self-guided"
click at [125, 458] on select "Choose categories Adults Only Animals Audio Guide Beaches Bike Tours Boat Tours…" at bounding box center [209, 472] width 169 height 29
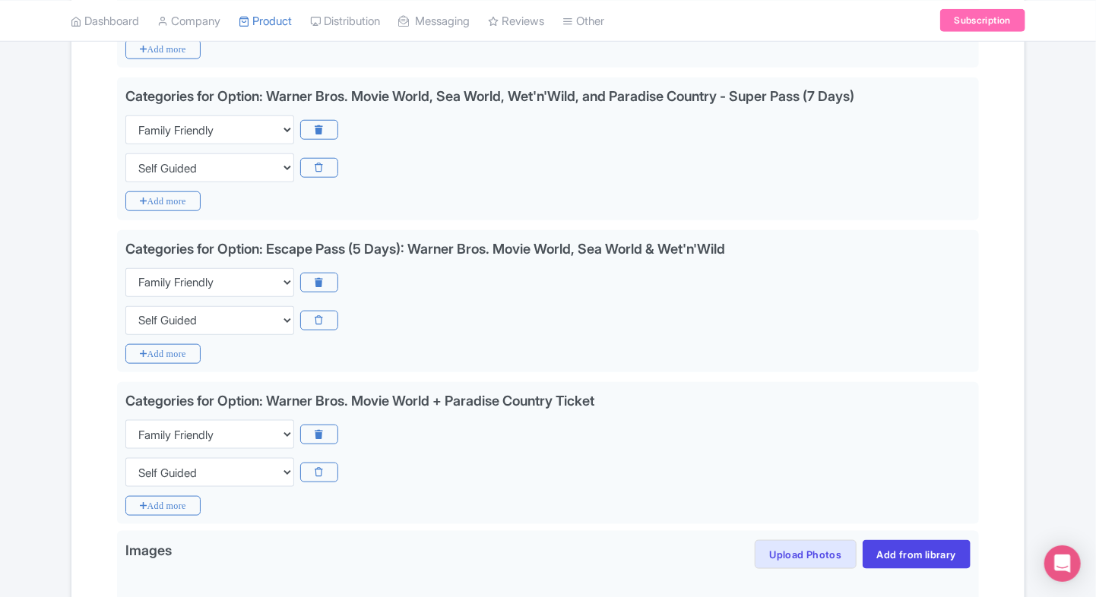
click at [62, 461] on div "Success Product Saved ← Back to Products Warner Bros. Movie World Gold Coast Ti…" at bounding box center [548, 220] width 973 height 1438
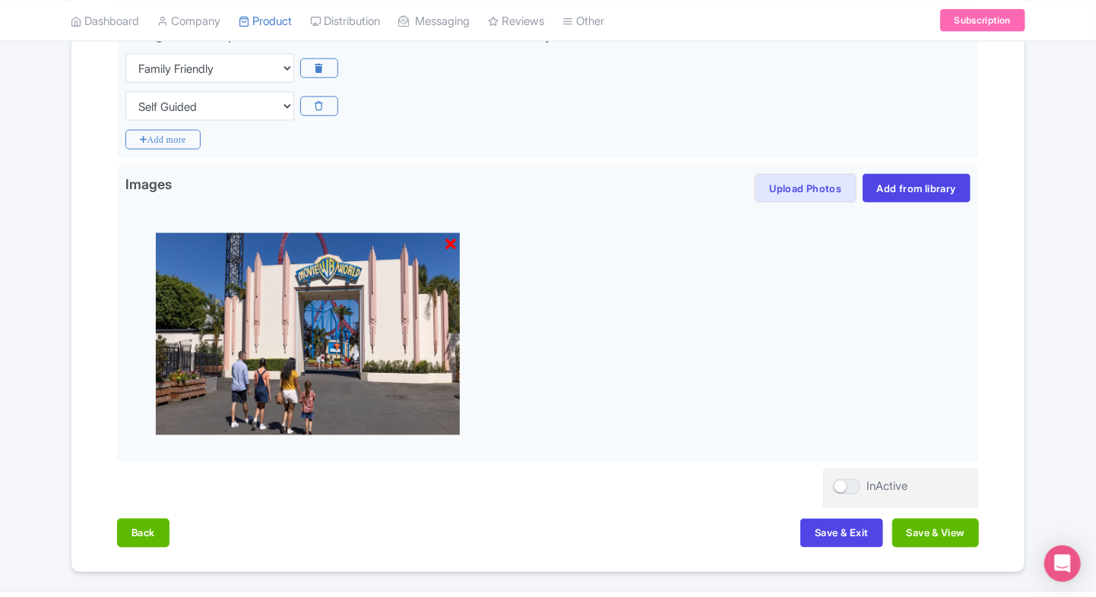
scroll to position [1043, 0]
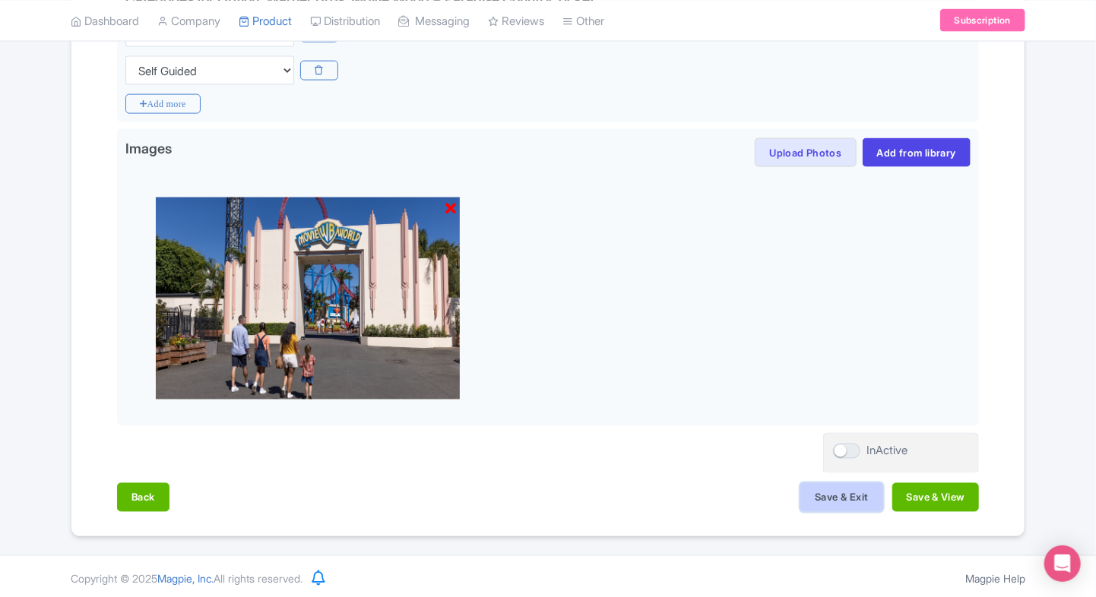
click at [837, 500] on button "Save & Exit" at bounding box center [841, 497] width 82 height 29
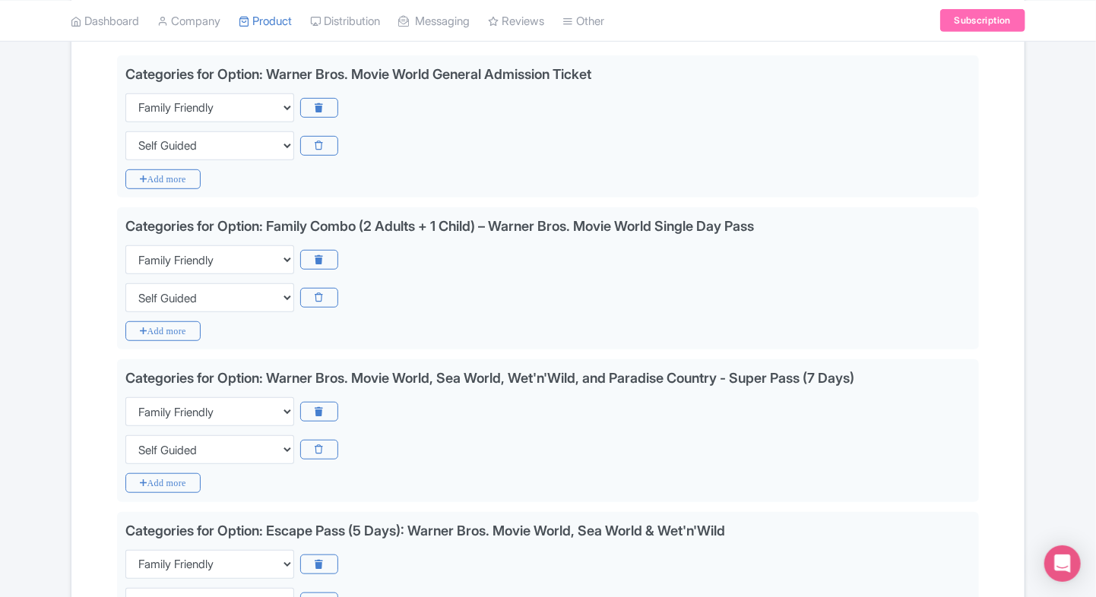
scroll to position [0, 0]
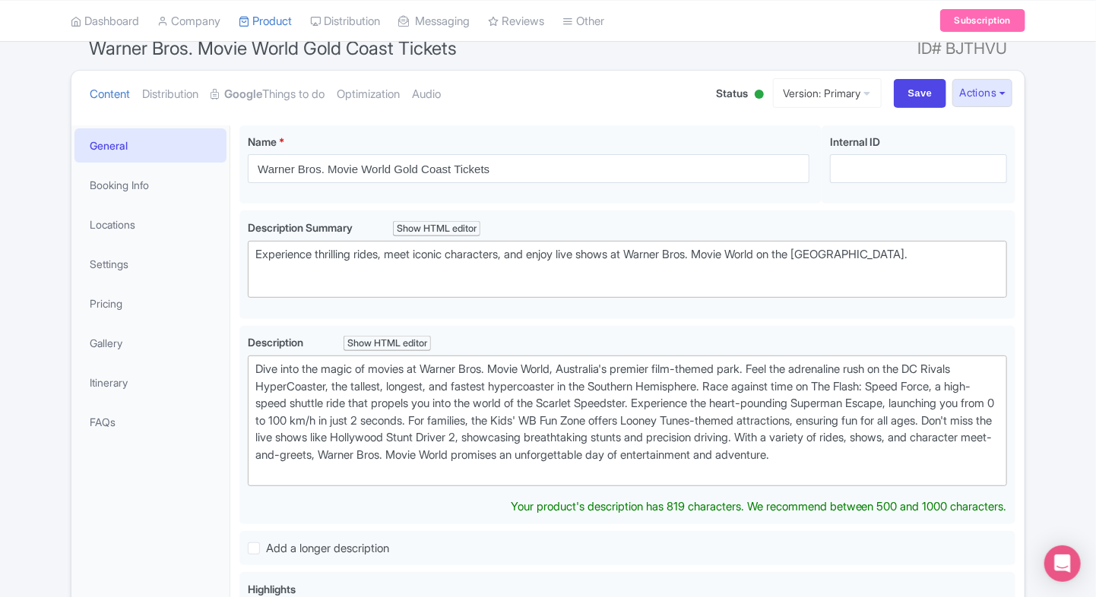
scroll to position [140, 0]
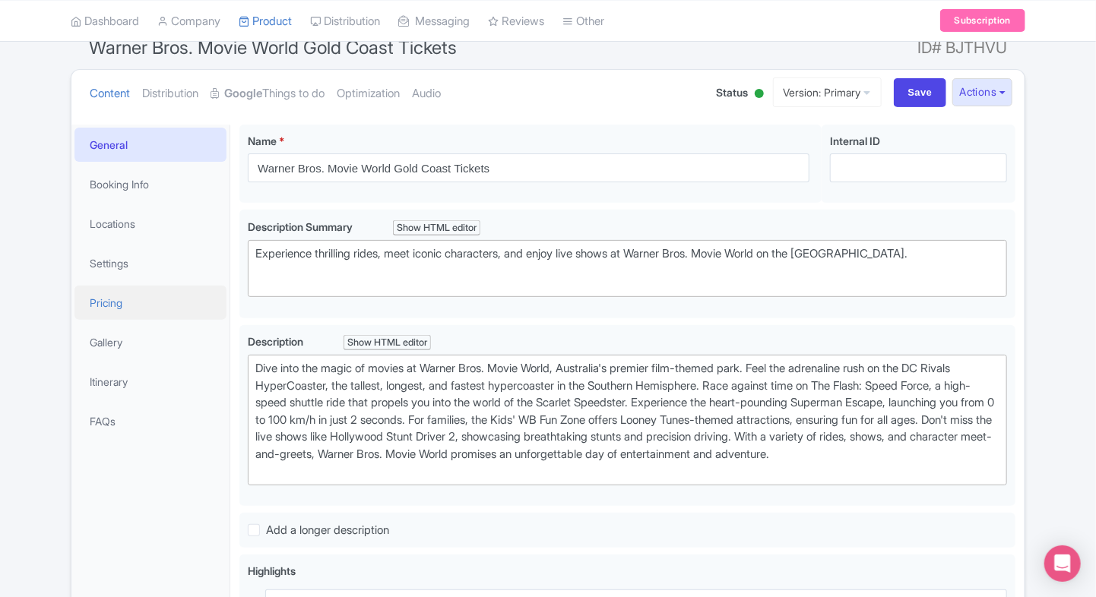
click at [100, 299] on link "Pricing" at bounding box center [150, 303] width 152 height 34
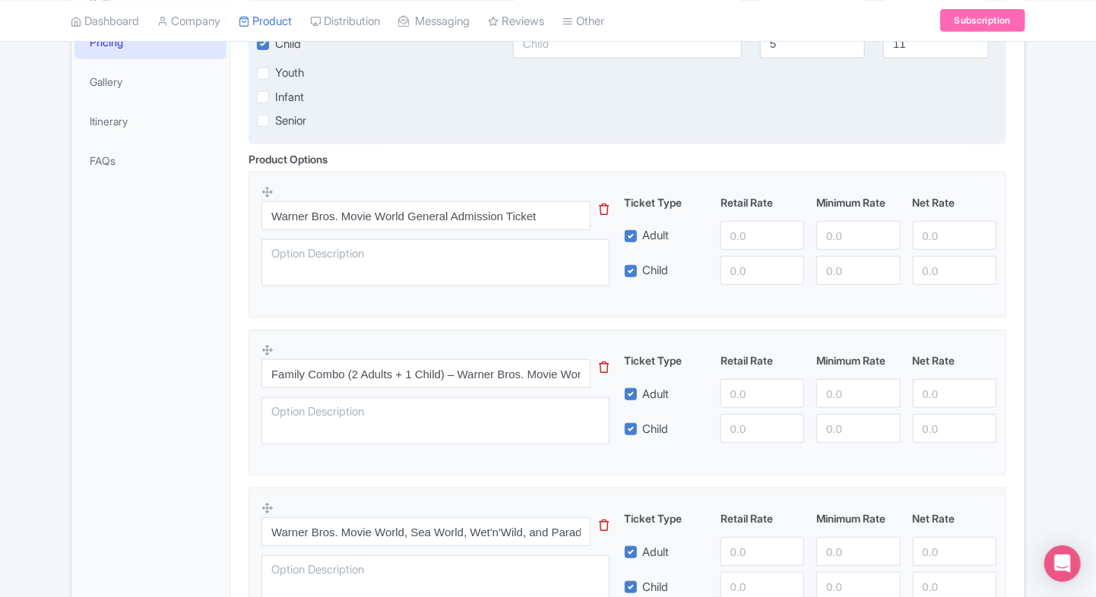
scroll to position [404, 0]
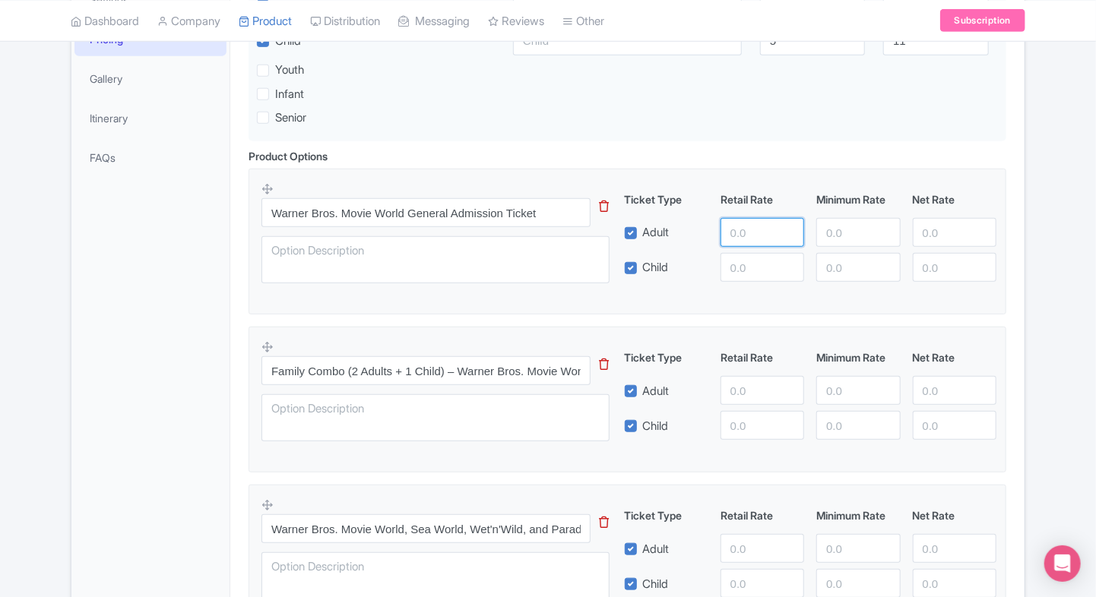
click at [759, 237] on input "number" at bounding box center [762, 232] width 84 height 29
click at [828, 170] on fieldset "Warner Bros. Movie World General Admission Ticket This tip has not data. Code: …" at bounding box center [628, 242] width 758 height 146
click at [747, 236] on input "number" at bounding box center [762, 232] width 84 height 29
type input "1"
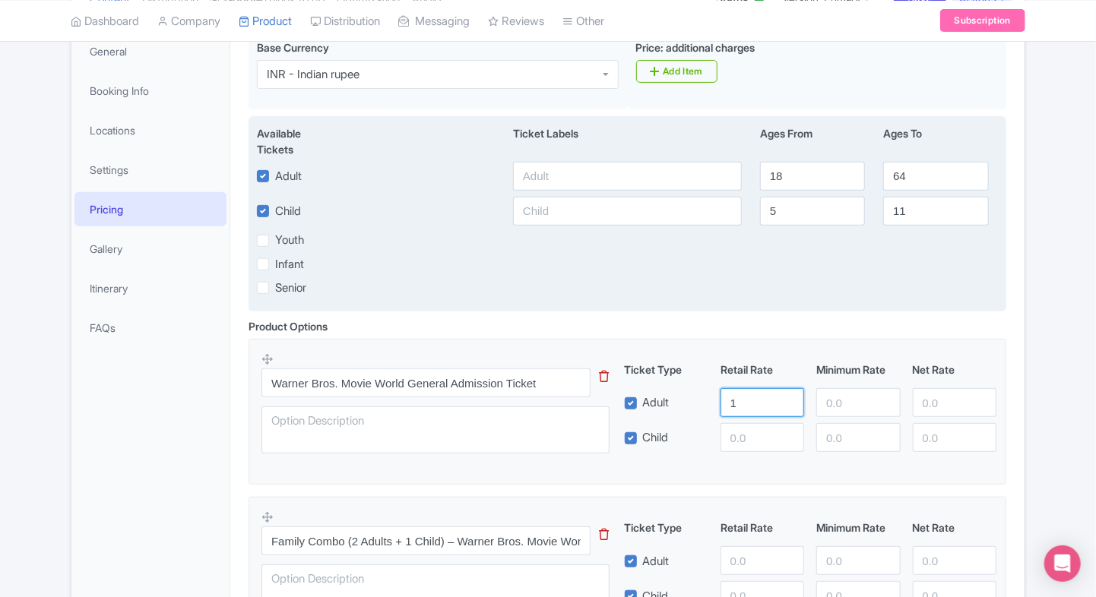
scroll to position [181, 0]
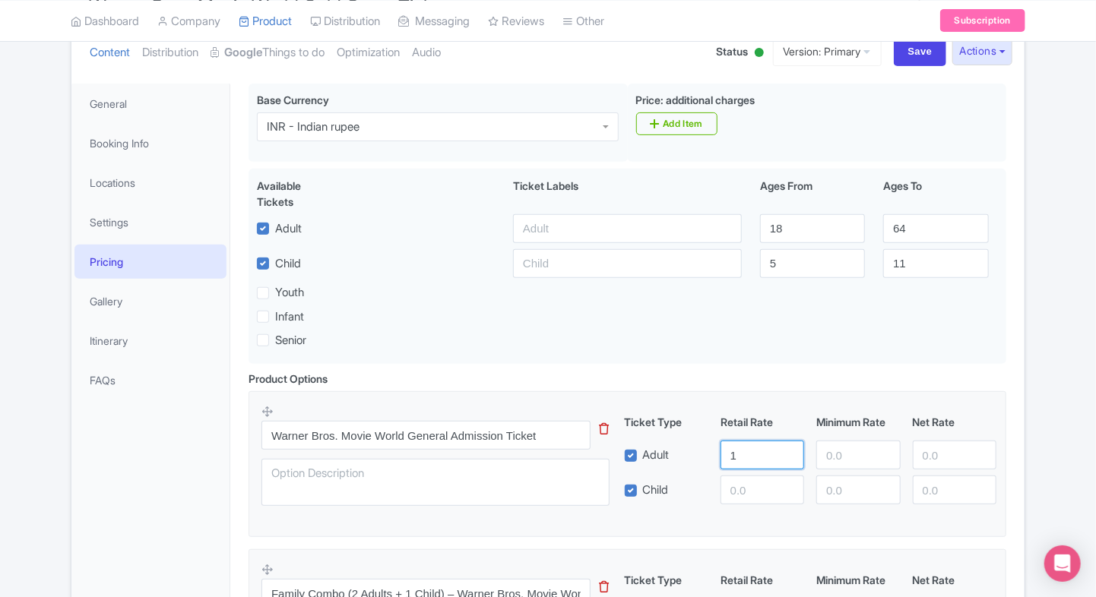
click at [748, 458] on input "1" at bounding box center [762, 455] width 84 height 29
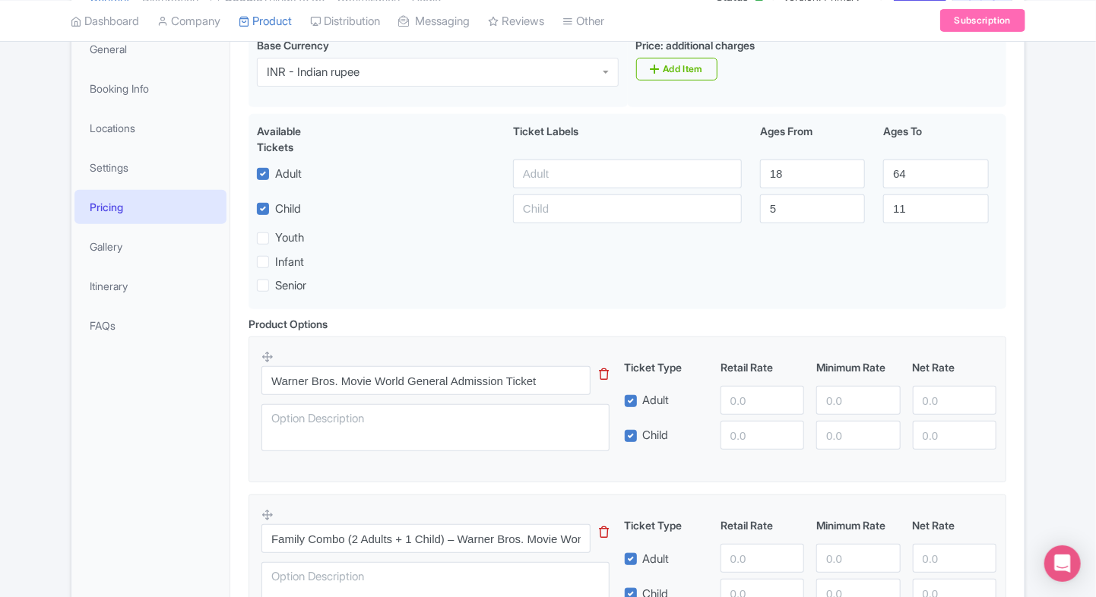
scroll to position [269, 0]
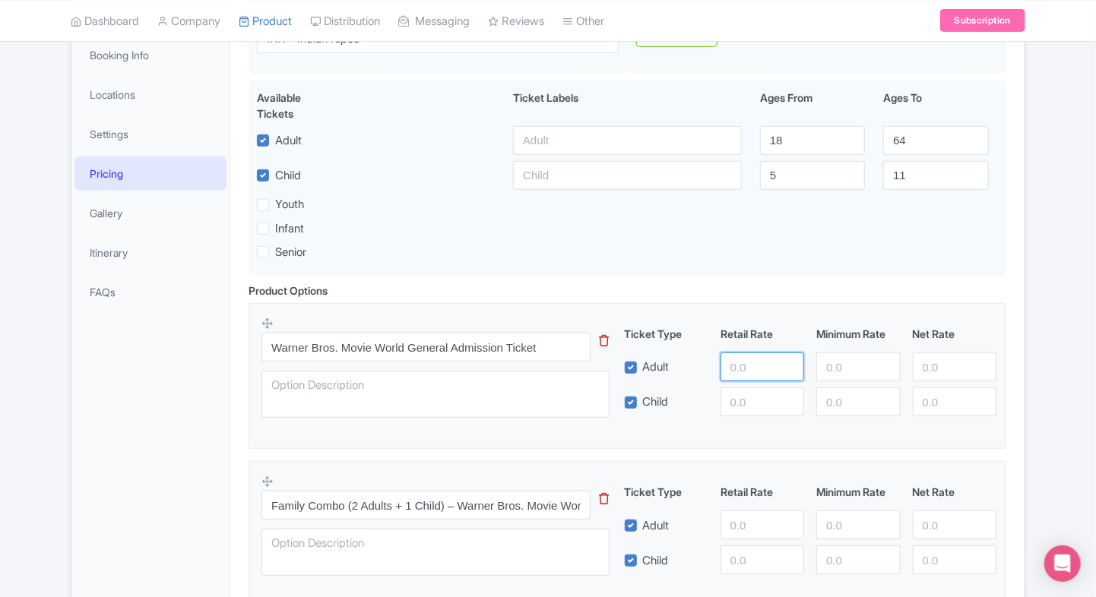
click at [739, 363] on input "number" at bounding box center [762, 367] width 84 height 29
type input "6500"
click at [746, 403] on input "number" at bounding box center [762, 402] width 84 height 29
type input "6500"
click at [841, 372] on input "number" at bounding box center [858, 367] width 84 height 29
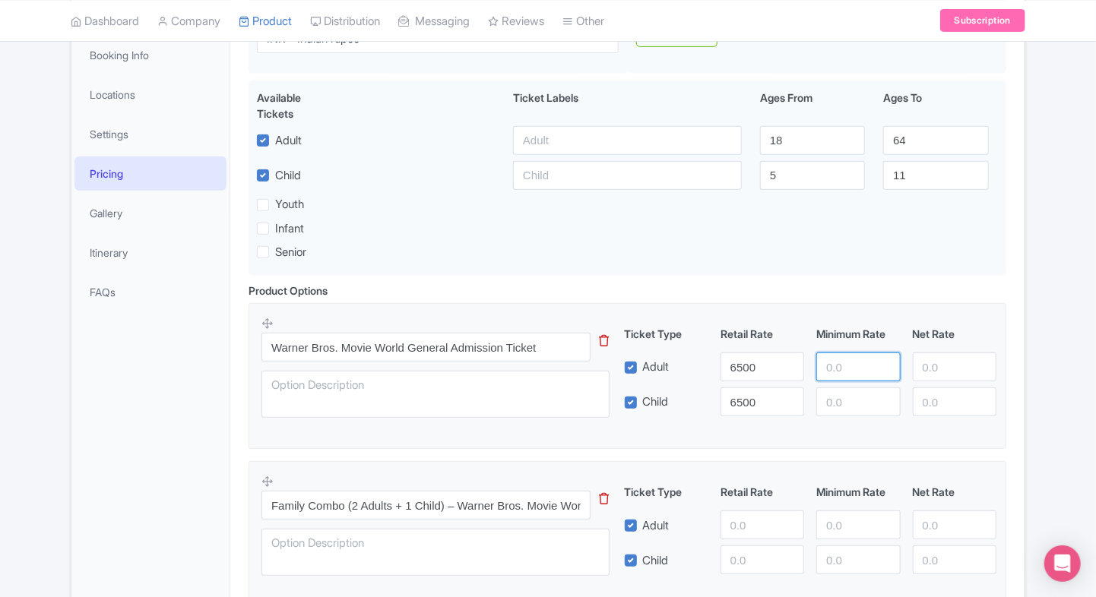
paste input "4719.54"
type input "4719.54"
click at [857, 396] on input "number" at bounding box center [858, 402] width 84 height 29
paste input "4719.54"
type input "4719.54"
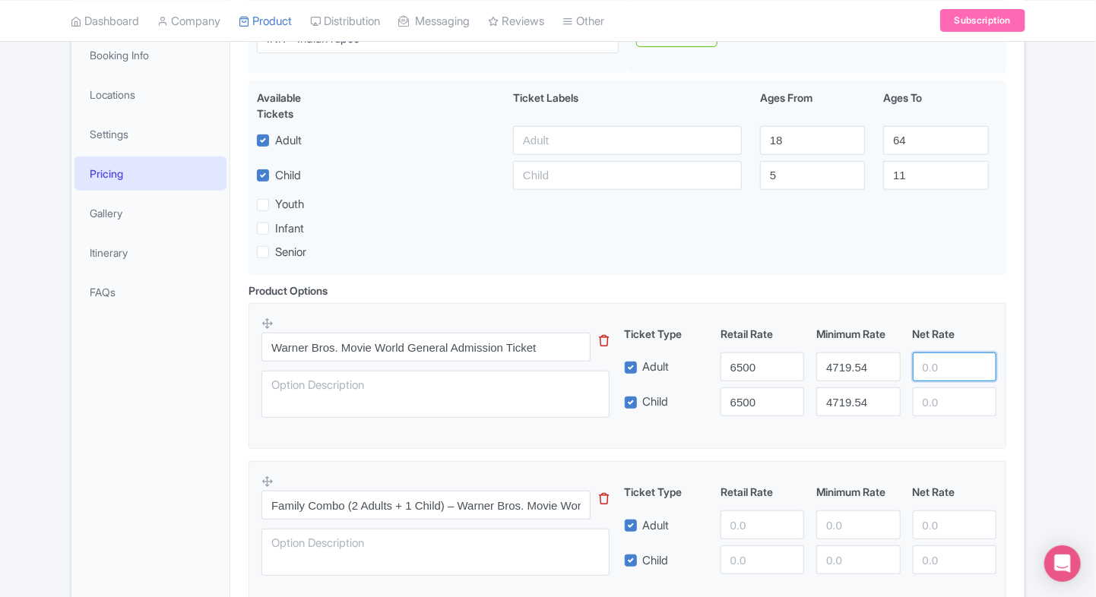
click at [961, 372] on input "number" at bounding box center [955, 367] width 84 height 29
click at [769, 369] on input "6500" at bounding box center [762, 367] width 84 height 29
click at [937, 369] on input "number" at bounding box center [955, 367] width 84 height 29
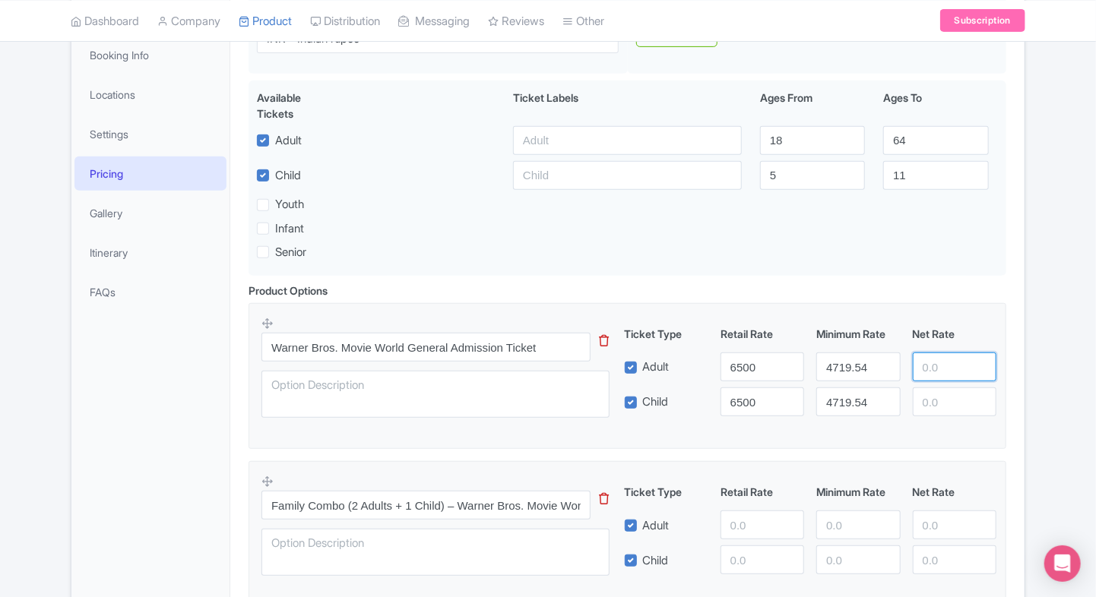
paste input "6500"
type input "6500"
click at [938, 401] on input "number" at bounding box center [955, 402] width 84 height 29
paste input "6500"
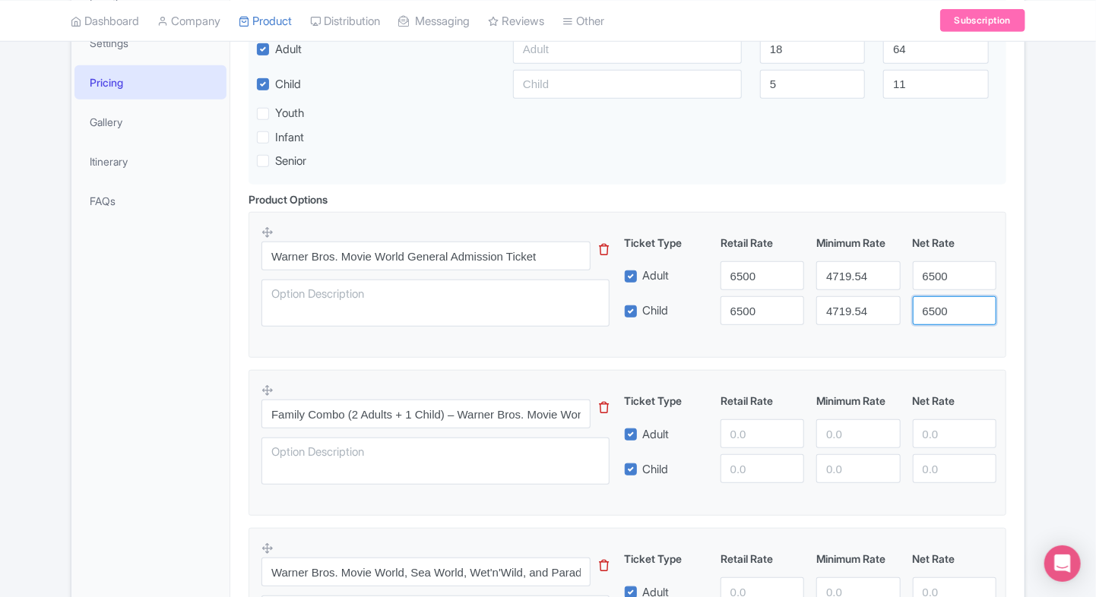
scroll to position [372, 0]
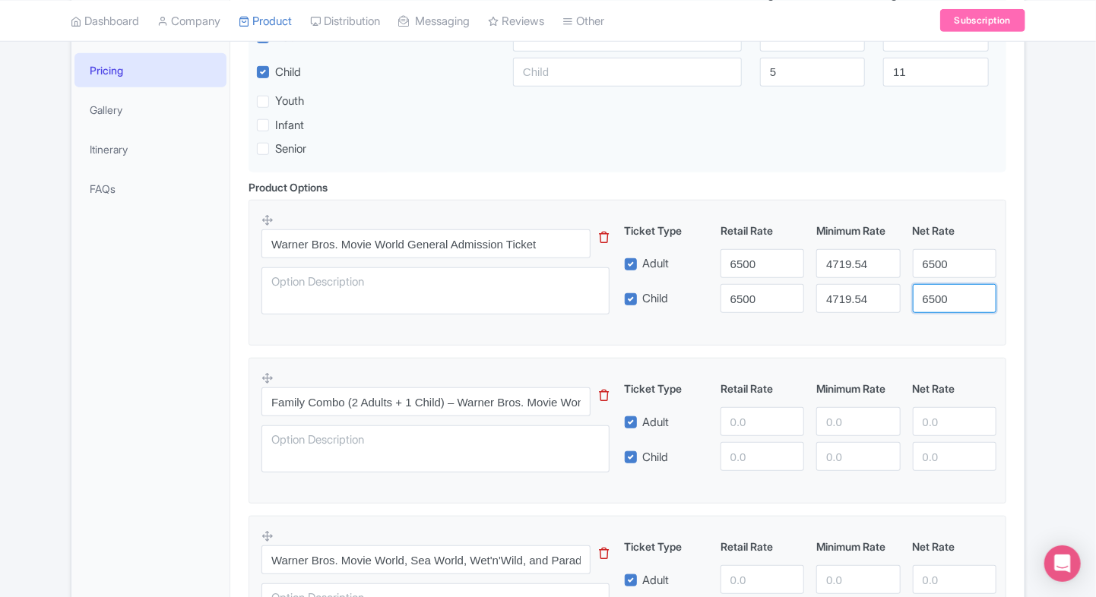
type input "6500"
click at [733, 428] on input "number" at bounding box center [762, 421] width 84 height 29
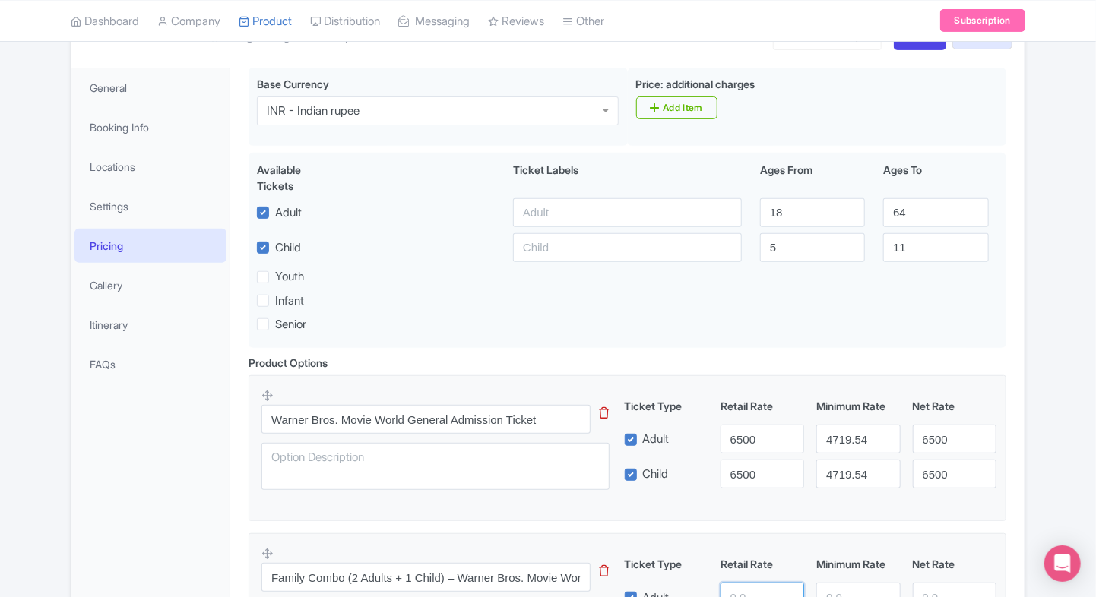
scroll to position [193, 0]
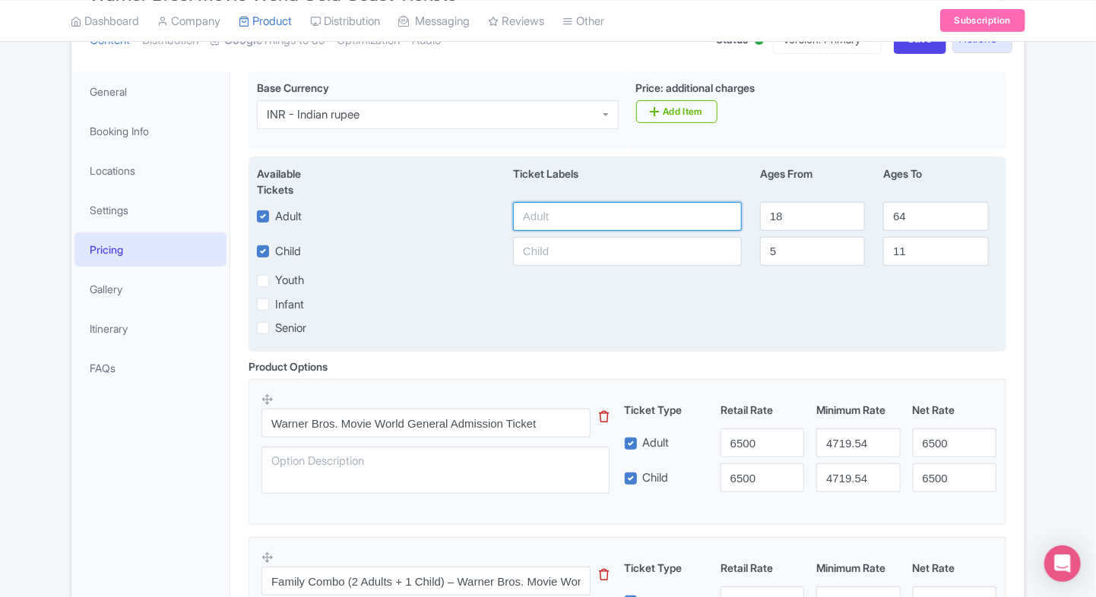
click at [639, 210] on input "text" at bounding box center [627, 216] width 229 height 29
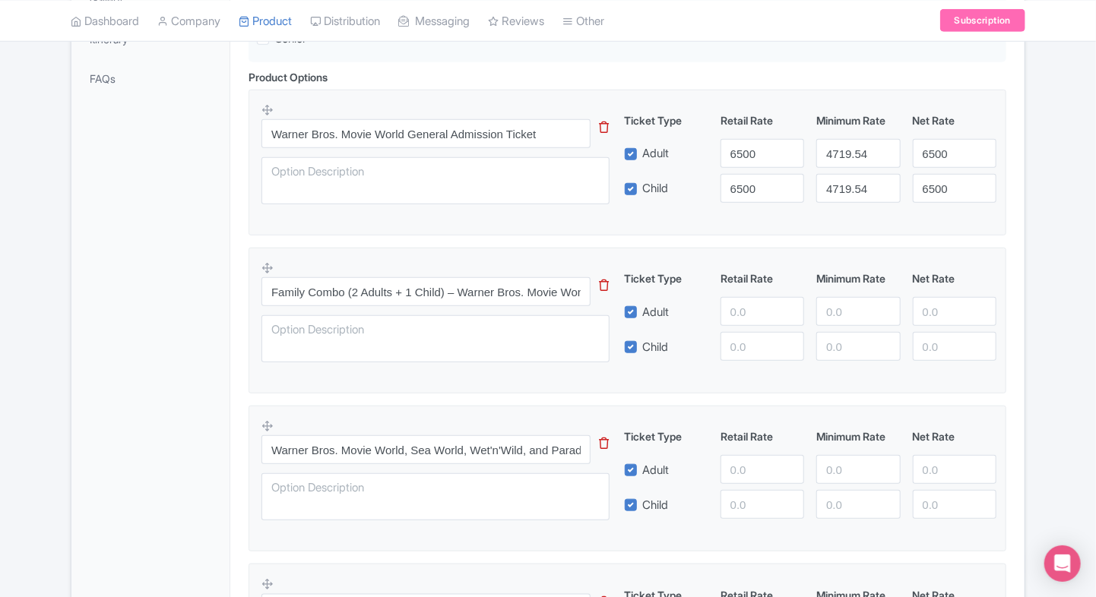
scroll to position [488, 0]
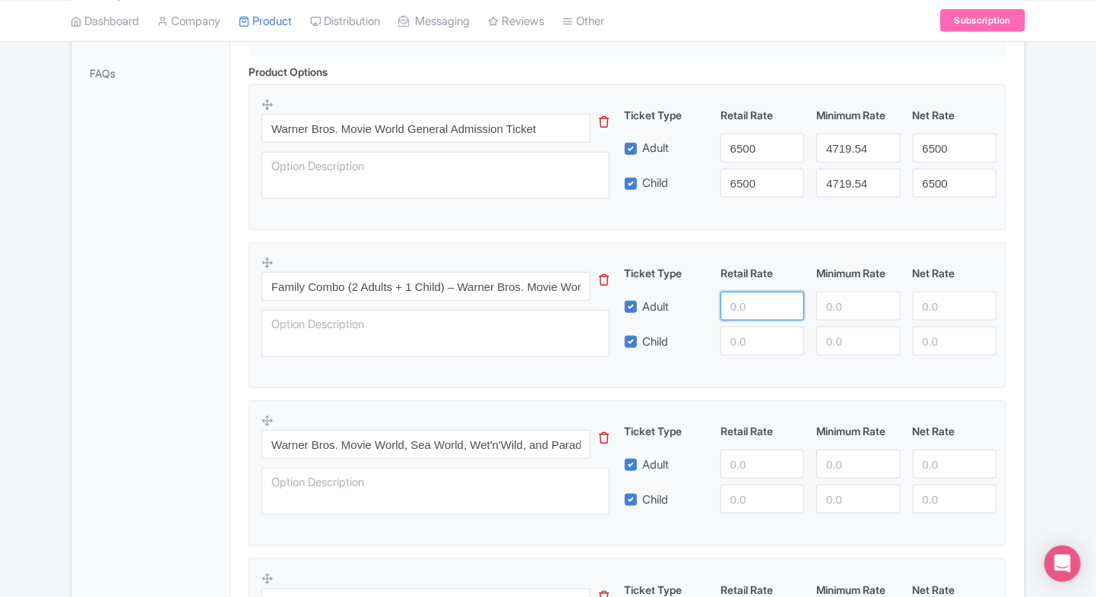
click at [753, 315] on input "number" at bounding box center [762, 306] width 84 height 29
paste input "17000.00"
type input "17000.00"
click at [749, 334] on input "number" at bounding box center [762, 341] width 84 height 29
paste input "17000.00"
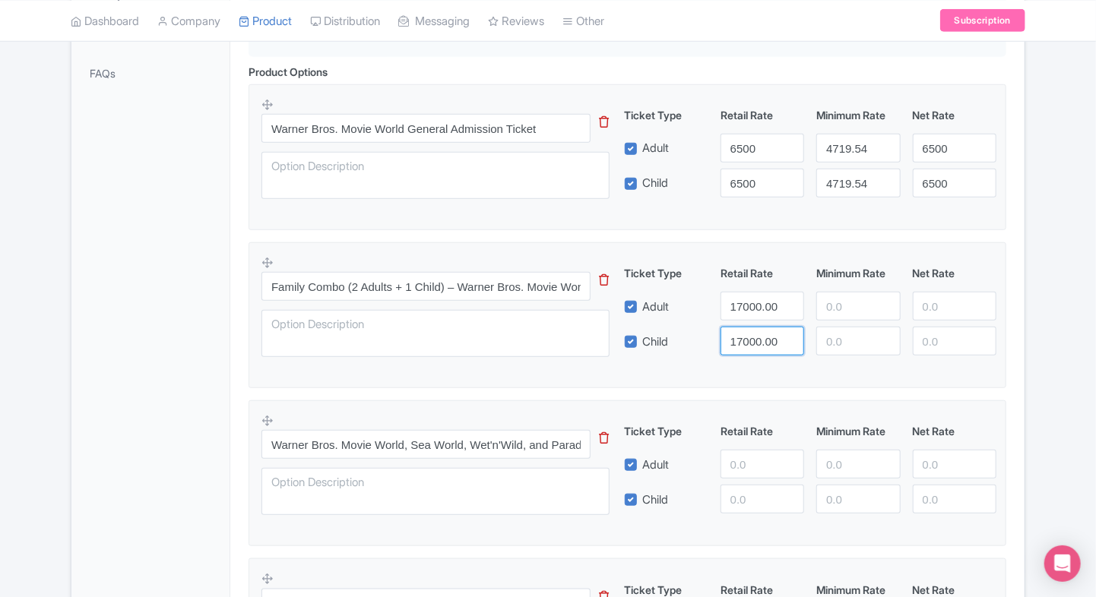
type input "17000.00"
click at [845, 302] on input "number" at bounding box center [858, 306] width 84 height 29
paste input "13500.00"
type input "13500.00"
click at [830, 333] on input "number" at bounding box center [858, 341] width 84 height 29
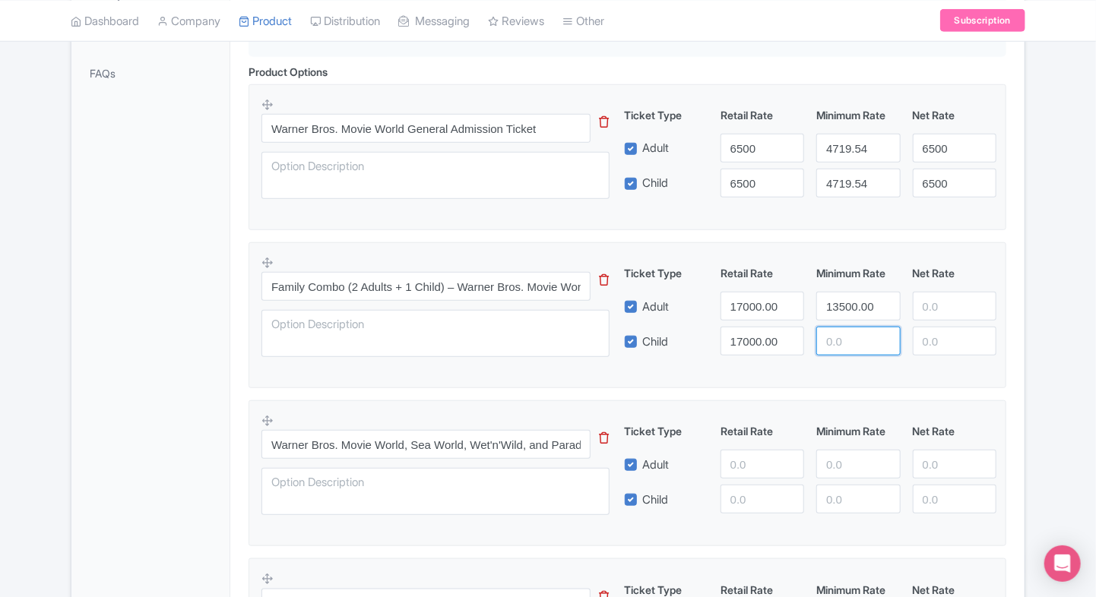
paste input "13500.00"
type input "13500.00"
click at [958, 294] on input "number" at bounding box center [955, 306] width 84 height 29
click at [733, 306] on input "17000.00" at bounding box center [762, 306] width 84 height 29
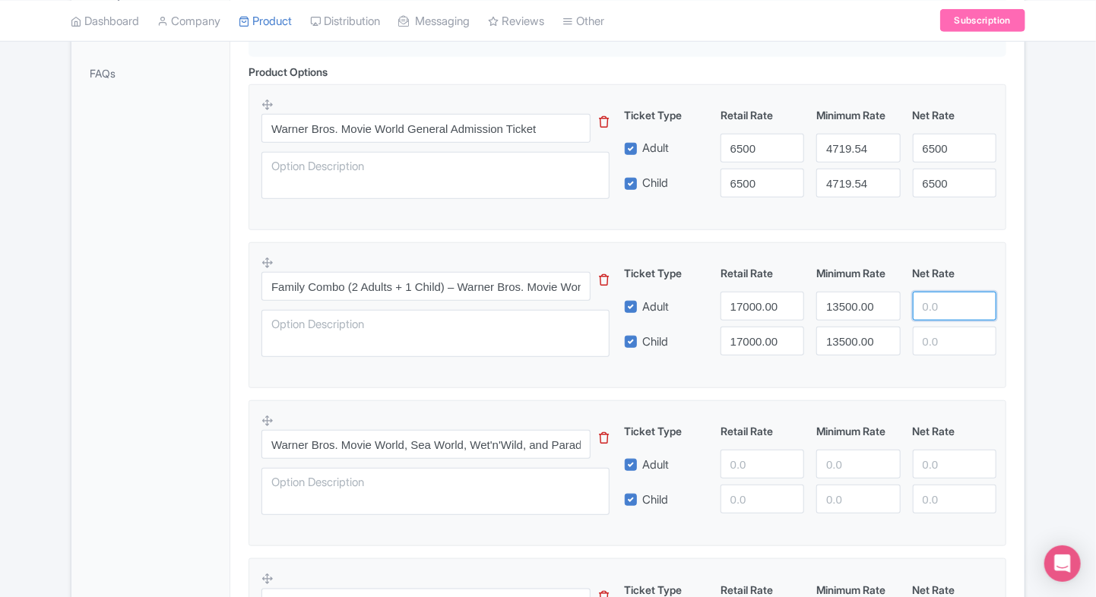
click at [925, 309] on input "number" at bounding box center [955, 306] width 84 height 29
paste input "17000.00"
type input "17000.00"
click at [935, 339] on input "number" at bounding box center [955, 341] width 84 height 29
paste input "17000.00"
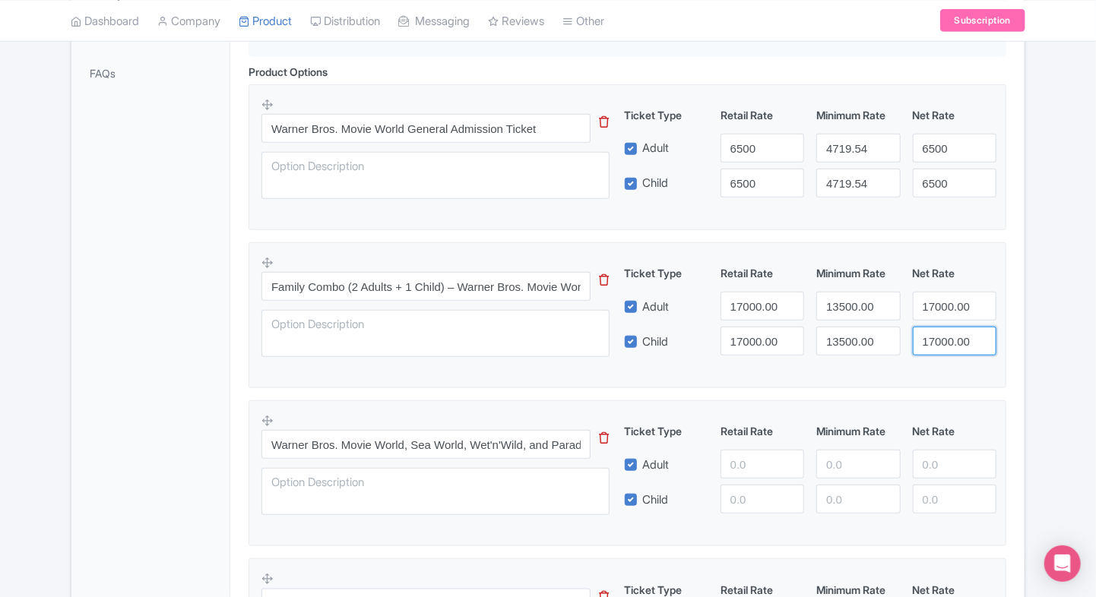
type input "17000.00"
click at [1022, 321] on div "Warner Bros. Movie World Gold Coast Tickets Name * i Warner Bros. Movie World G…" at bounding box center [627, 366] width 794 height 1199
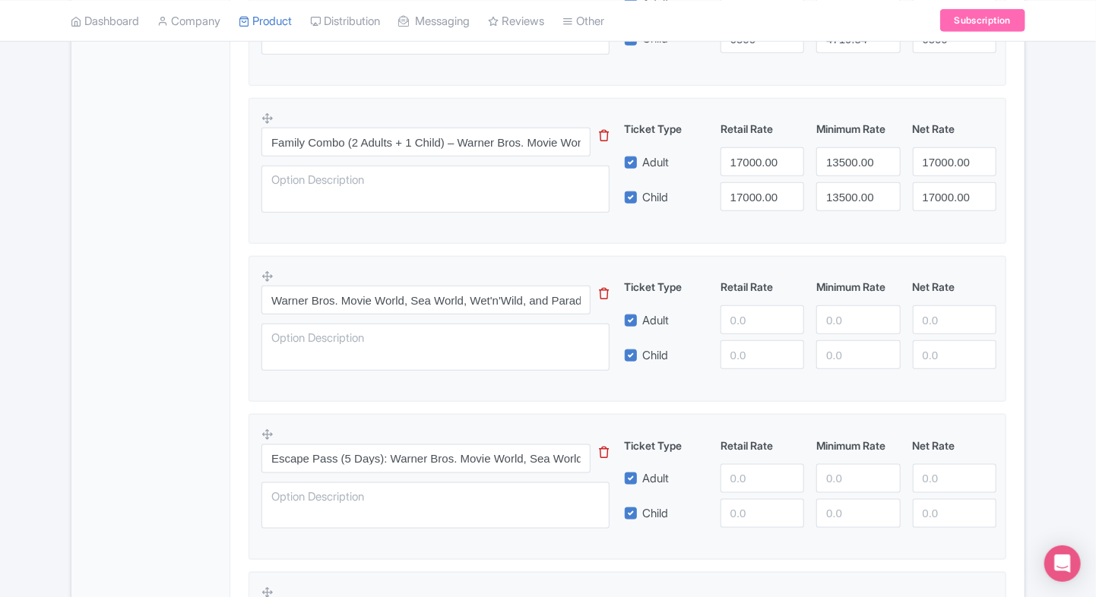
scroll to position [658, 0]
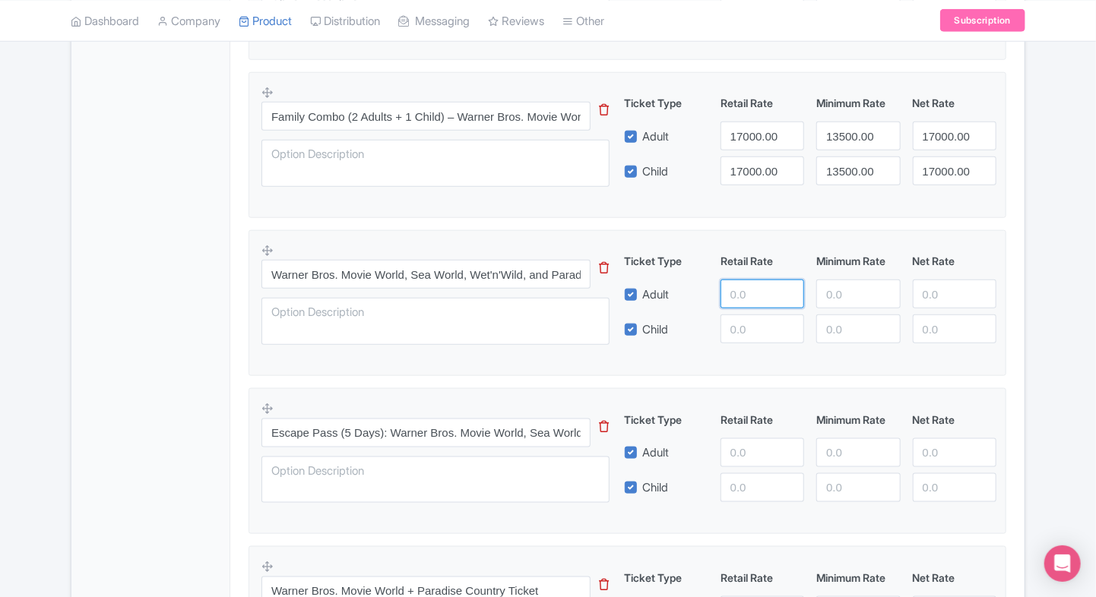
click at [729, 306] on input "number" at bounding box center [762, 294] width 84 height 29
paste input "11500.00"
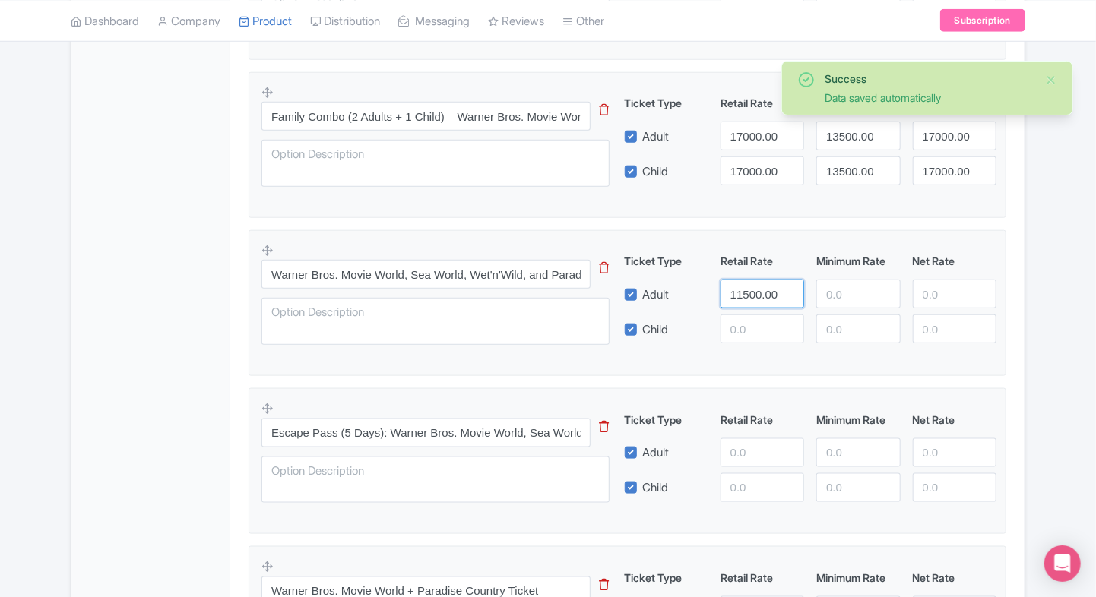
type input "11500.00"
click at [754, 328] on input "number" at bounding box center [762, 329] width 84 height 29
paste input "11500.00"
type input "11500.00"
click at [931, 297] on input "number" at bounding box center [955, 294] width 84 height 29
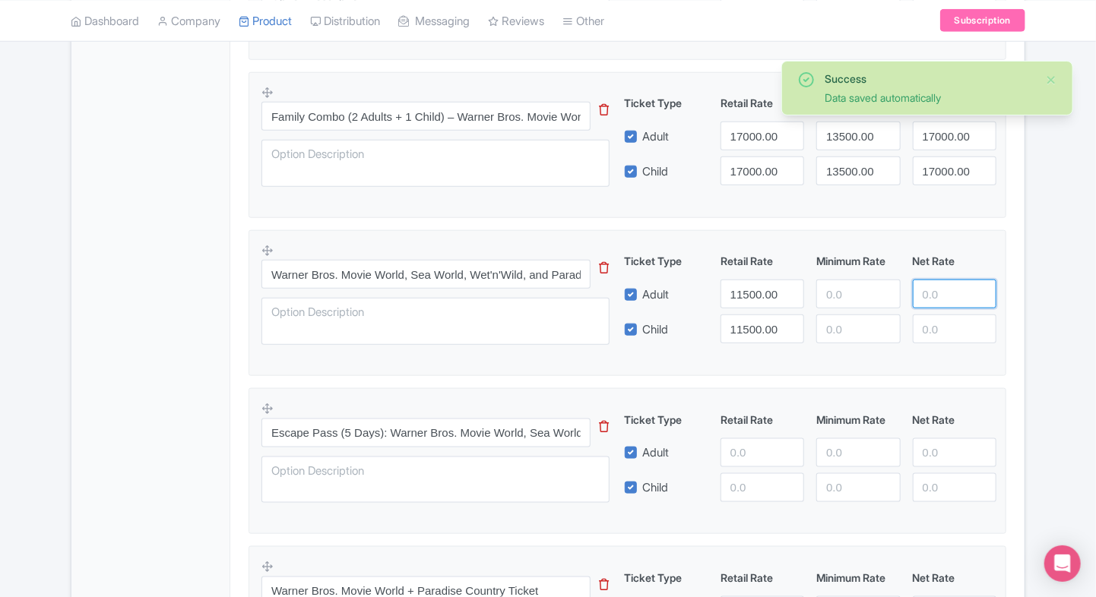
paste input "11500.00"
type input "11500.00"
click at [931, 325] on input "number" at bounding box center [955, 329] width 84 height 29
paste input "11500.00"
type input "11500.00"
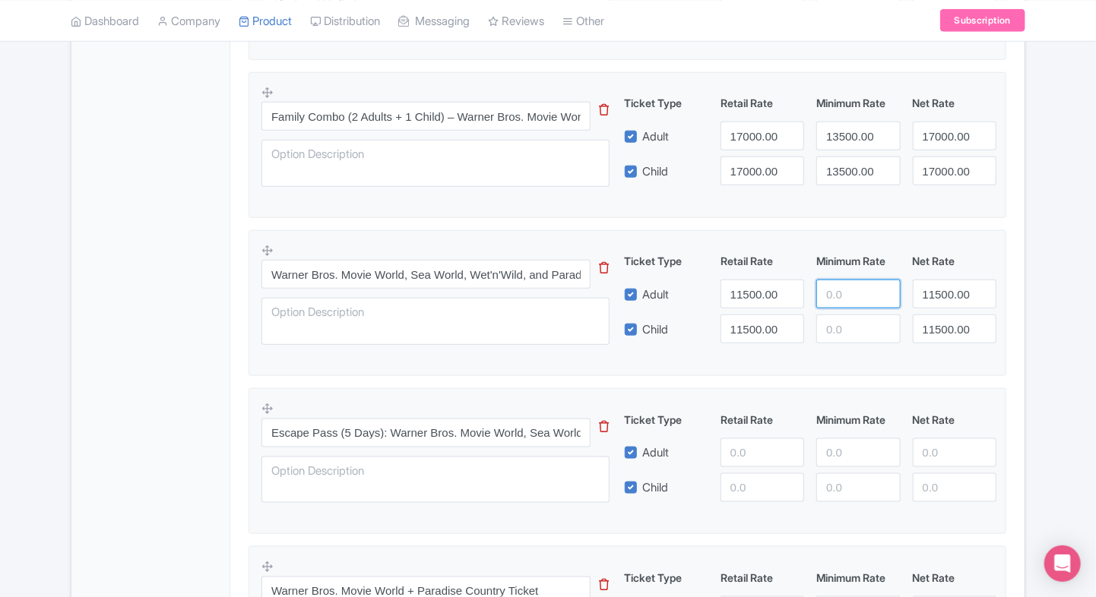
click at [854, 287] on input "number" at bounding box center [858, 294] width 84 height 29
paste input "9500.00"
type input "9500.00"
click at [842, 327] on input "number" at bounding box center [858, 329] width 84 height 29
paste input "9500.00"
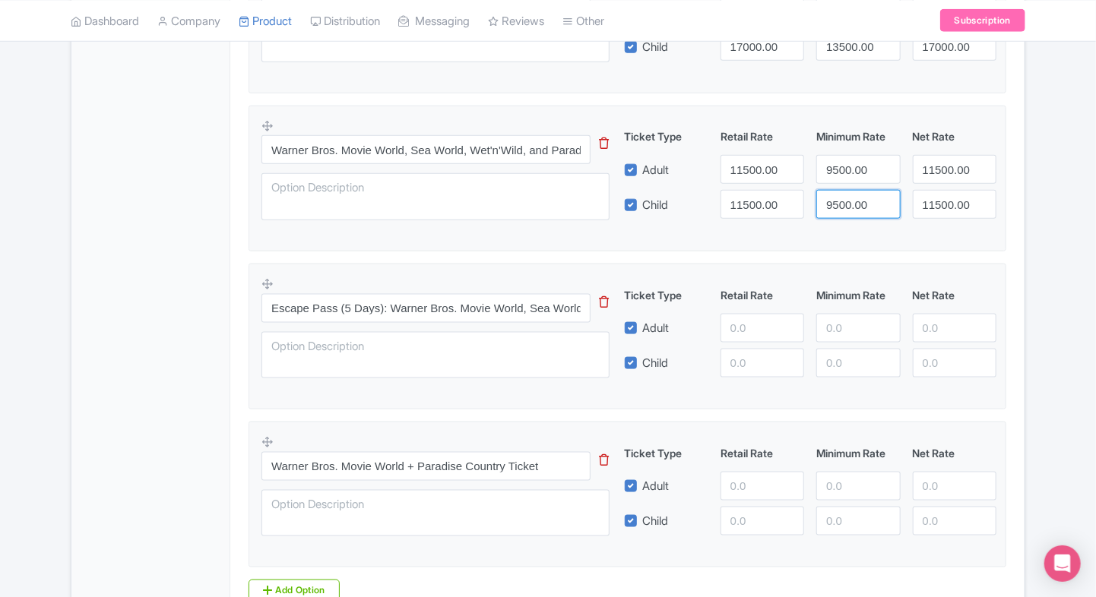
scroll to position [819, 0]
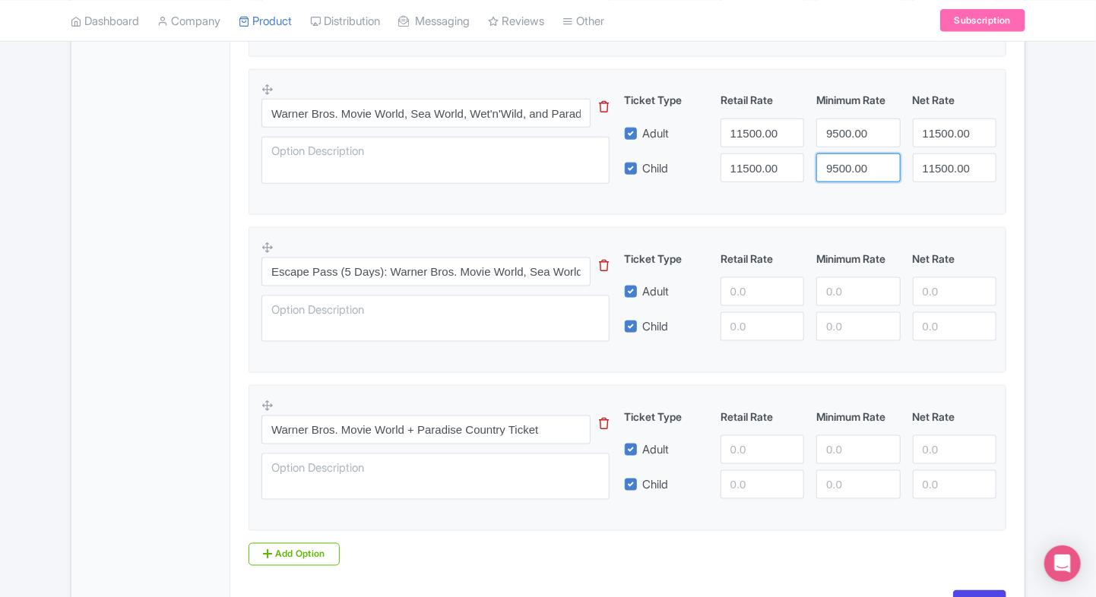
type input "9500.00"
click at [720, 299] on input "number" at bounding box center [762, 291] width 84 height 29
paste input "10000.00"
type input "10000.00"
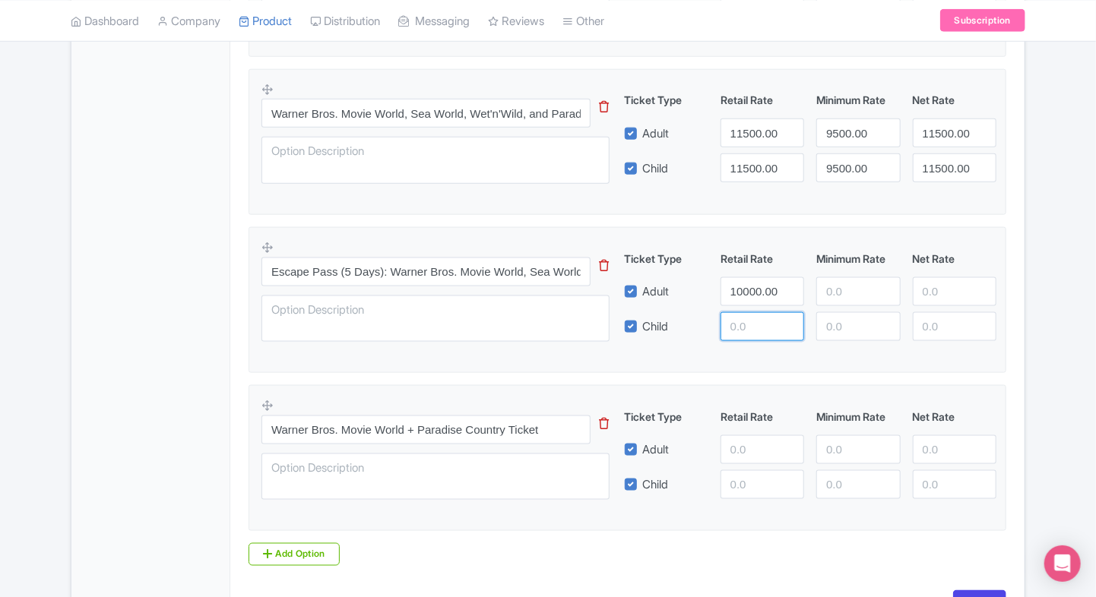
click at [744, 320] on input "number" at bounding box center [762, 326] width 84 height 29
paste input "10000.00"
type input "10000.00"
click at [928, 284] on input "number" at bounding box center [955, 291] width 84 height 29
paste input "10000.00"
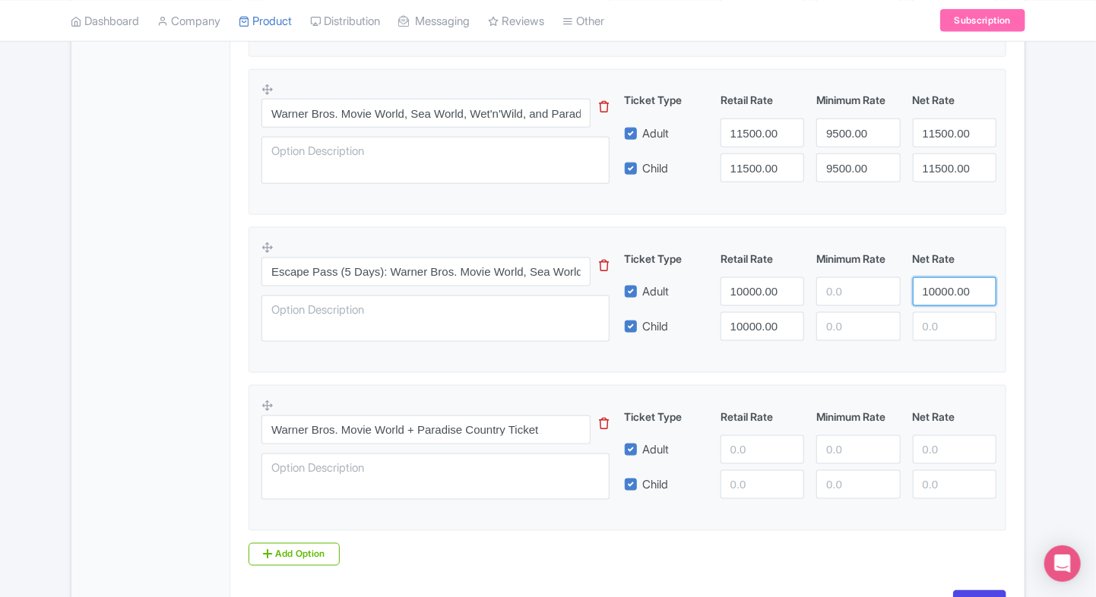
type input "10000.00"
click at [936, 326] on input "number" at bounding box center [955, 326] width 84 height 29
paste input "10000.00"
type input "10000.00"
click at [839, 282] on input "number" at bounding box center [858, 291] width 84 height 29
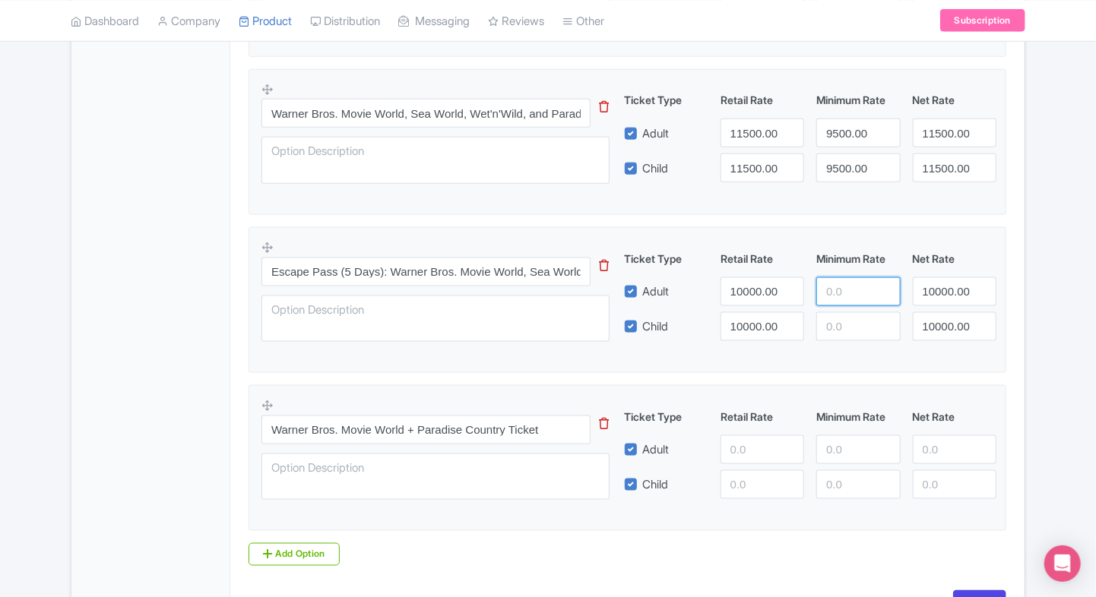
paste input "9100.00"
type input "9100.00"
click at [839, 323] on input "number" at bounding box center [858, 326] width 84 height 29
paste input "9100.00"
type input "9100.00"
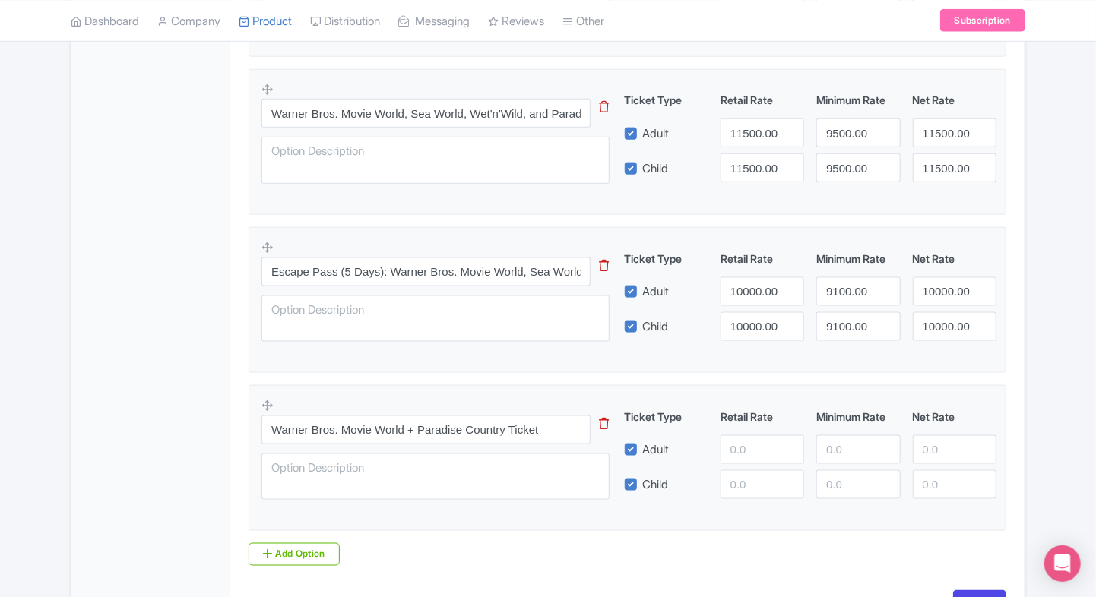
click at [195, 362] on div "General Booking Info Locations Settings Pricing Gallery Itinerary FAQs" at bounding box center [150, 39] width 159 height 1189
click at [743, 458] on input "number" at bounding box center [762, 449] width 84 height 29
paste input "11500.00"
type input "11500.00"
click at [743, 477] on input "number" at bounding box center [762, 484] width 84 height 29
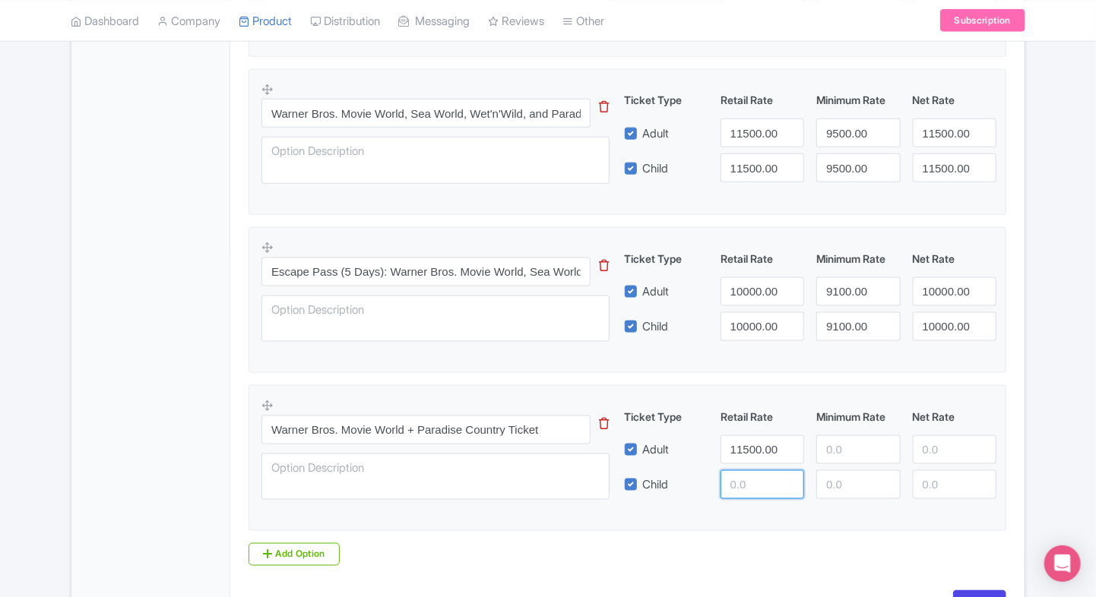
paste input "11500.00"
type input "11500.00"
click at [952, 437] on input "number" at bounding box center [955, 449] width 84 height 29
paste input "11500.00"
type input "11500.00"
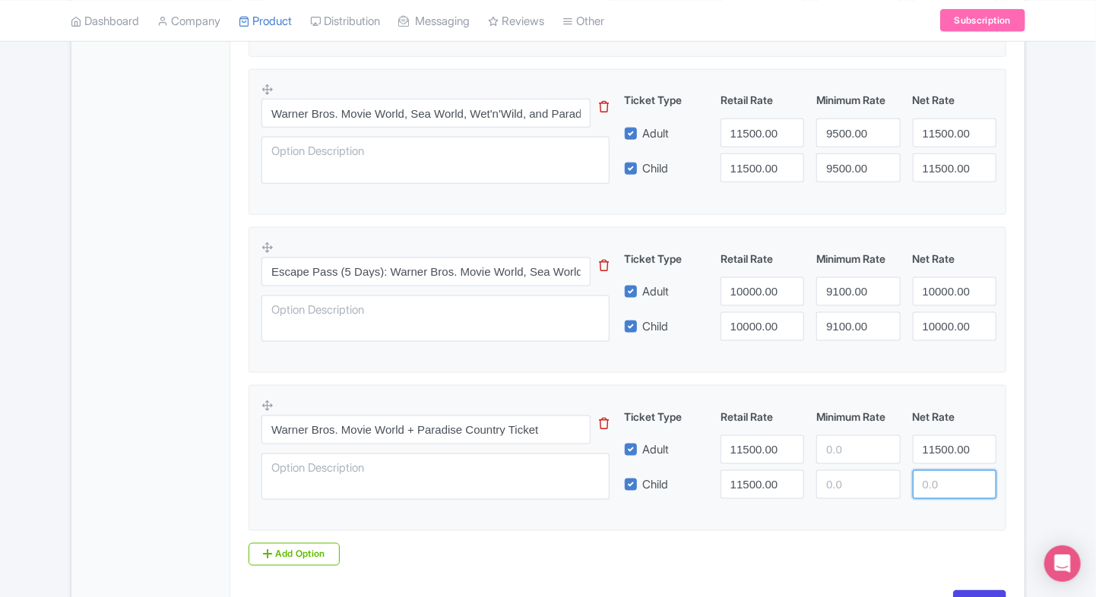
click at [933, 473] on input "number" at bounding box center [955, 484] width 84 height 29
paste input "11500.00"
type input "11500.00"
click at [825, 439] on input "number" at bounding box center [858, 449] width 84 height 29
paste input "10800.00"
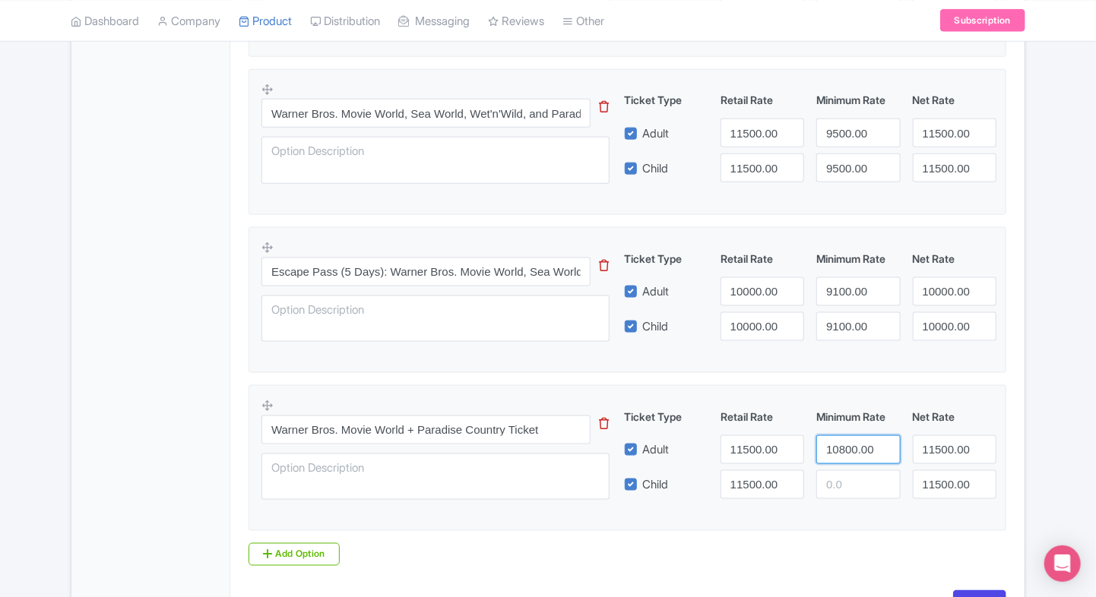
type input "10800.00"
click at [838, 472] on input "number" at bounding box center [858, 484] width 84 height 29
paste input "10800.00"
type input "10800.00"
click at [1024, 381] on div "Content Distribution Google Things to do Optimization Audio Status Active Inact…" at bounding box center [548, 13] width 955 height 1246
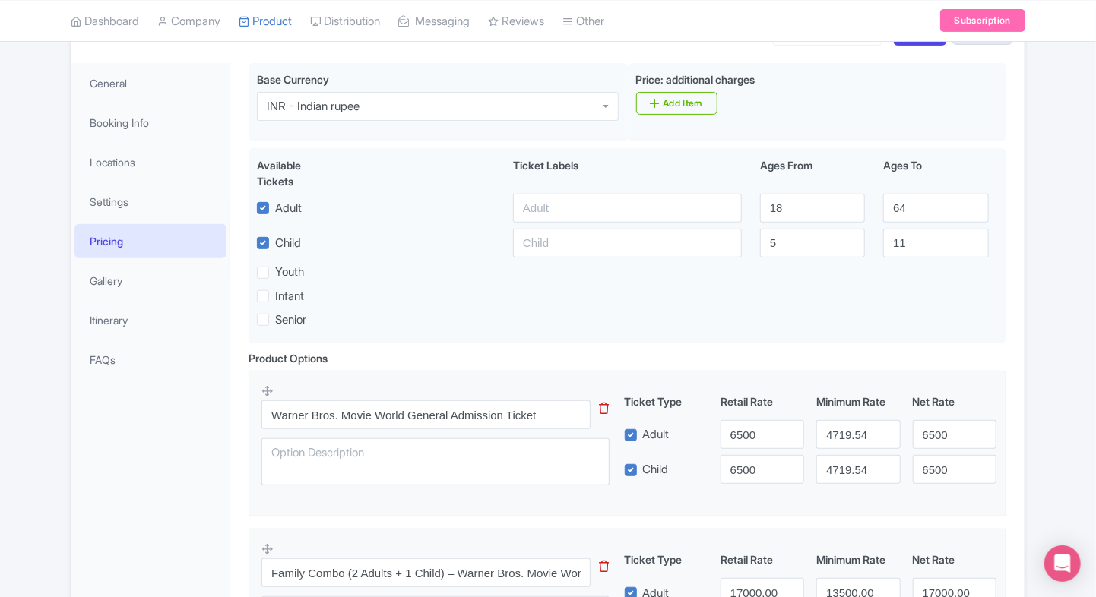
scroll to position [920, 0]
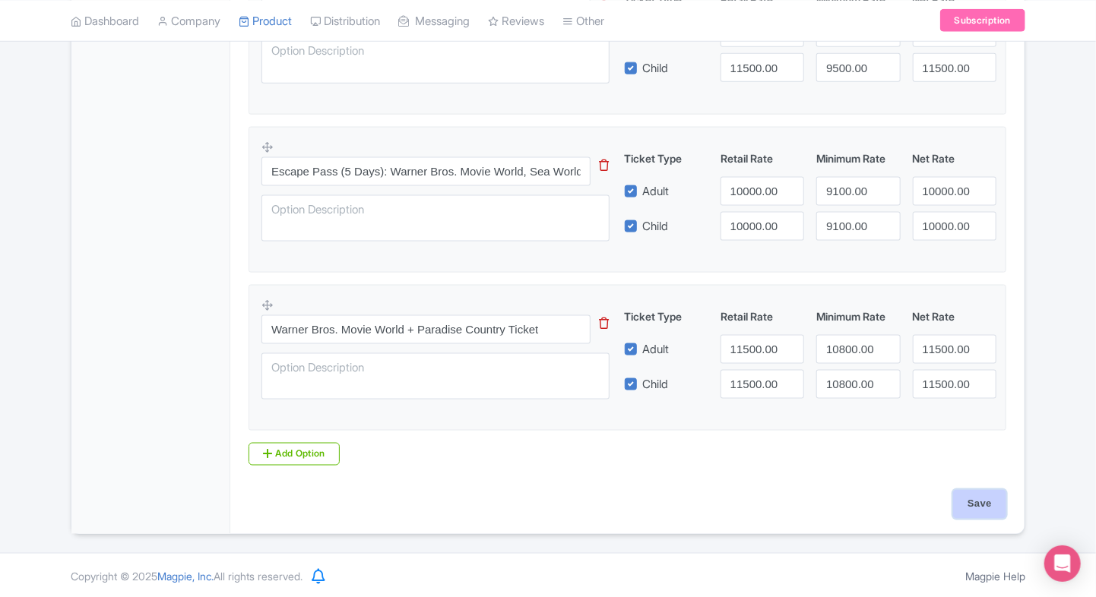
click at [979, 508] on input "Save" at bounding box center [979, 504] width 53 height 29
type input "Saving..."
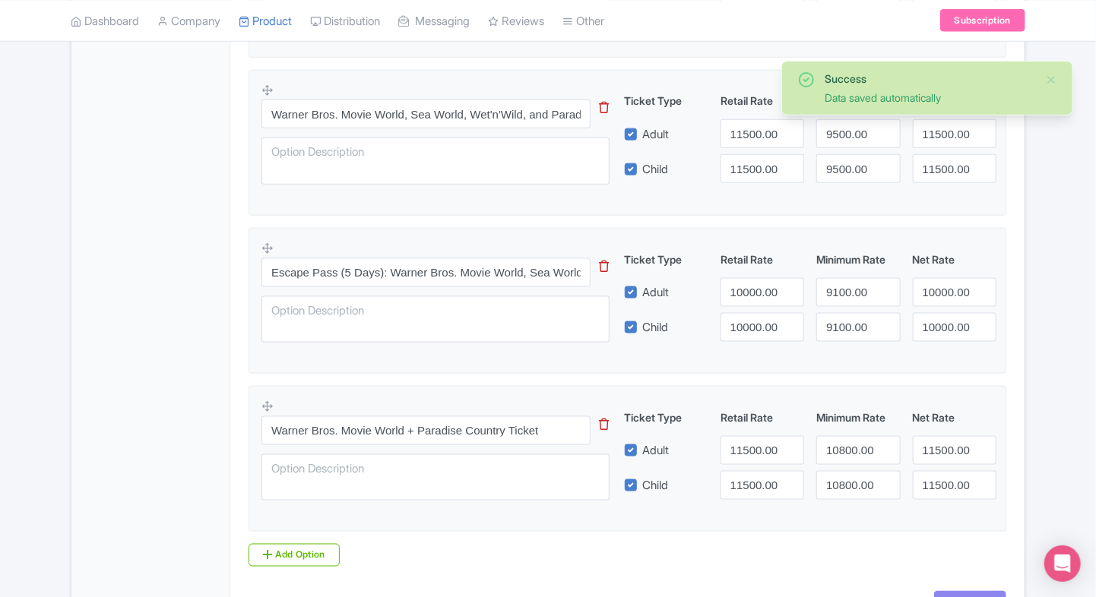
scroll to position [818, 0]
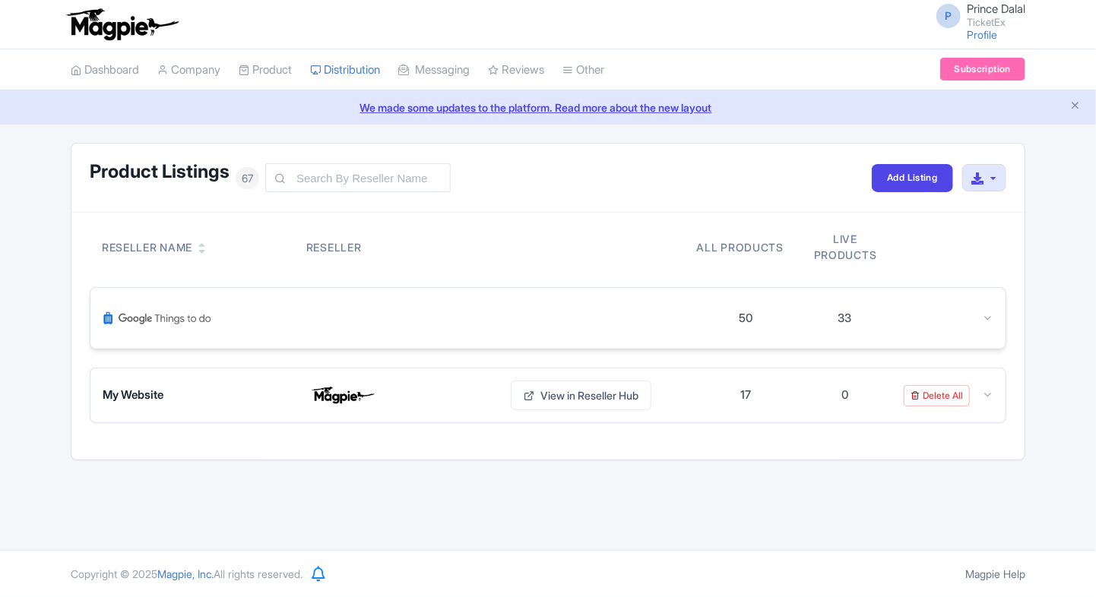
click at [964, 327] on div "50 33" at bounding box center [547, 318] width 915 height 61
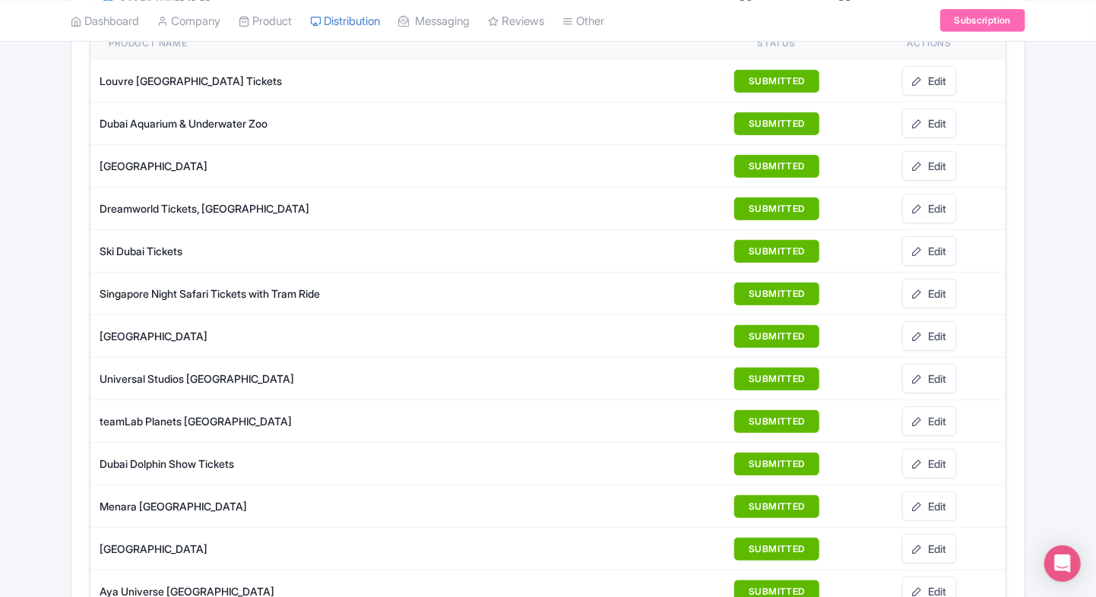
scroll to position [220, 0]
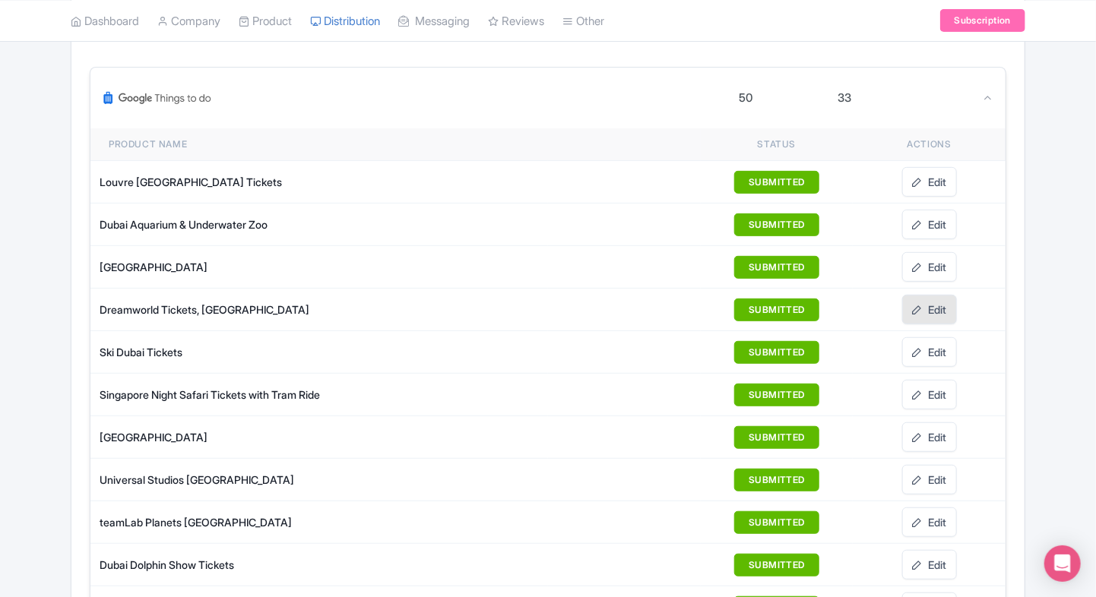
click at [910, 302] on link "Edit" at bounding box center [929, 310] width 55 height 30
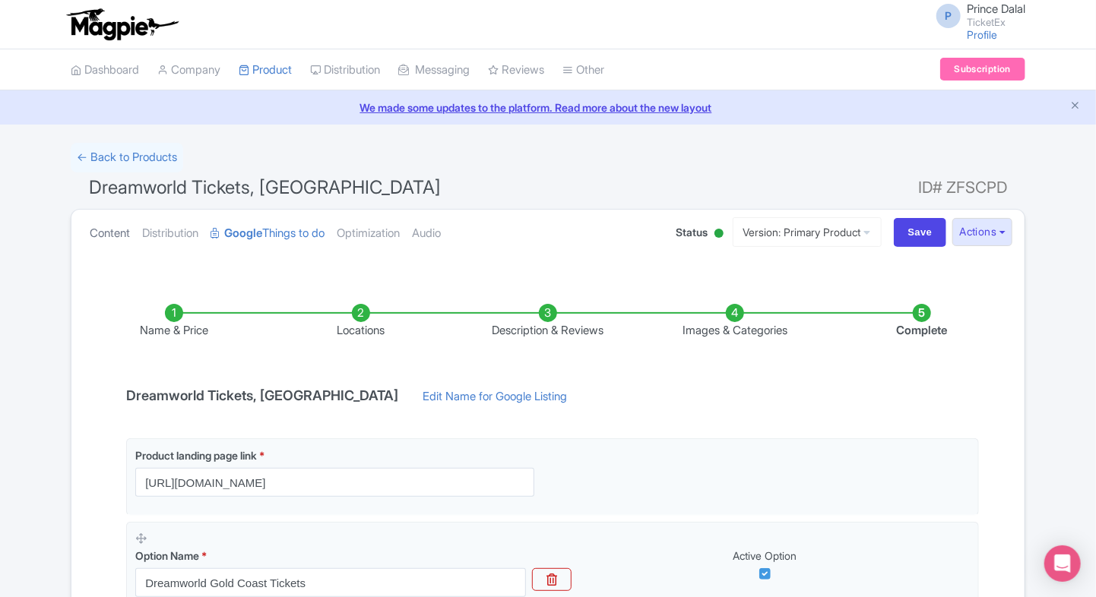
click at [126, 239] on link "Content" at bounding box center [110, 234] width 40 height 48
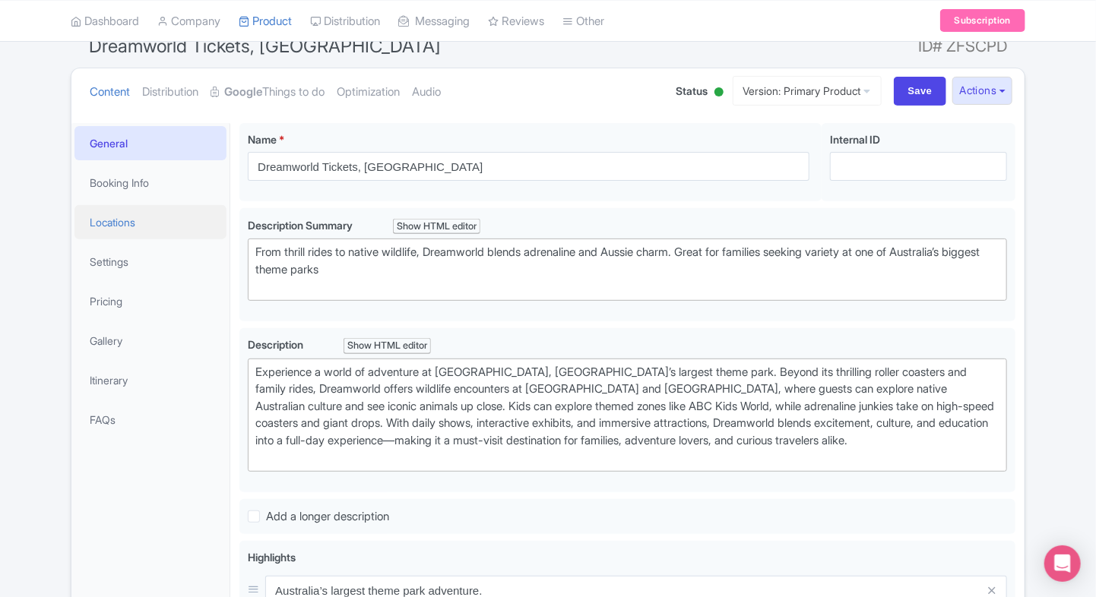
scroll to position [143, 0]
click at [105, 290] on link "Pricing" at bounding box center [150, 300] width 152 height 34
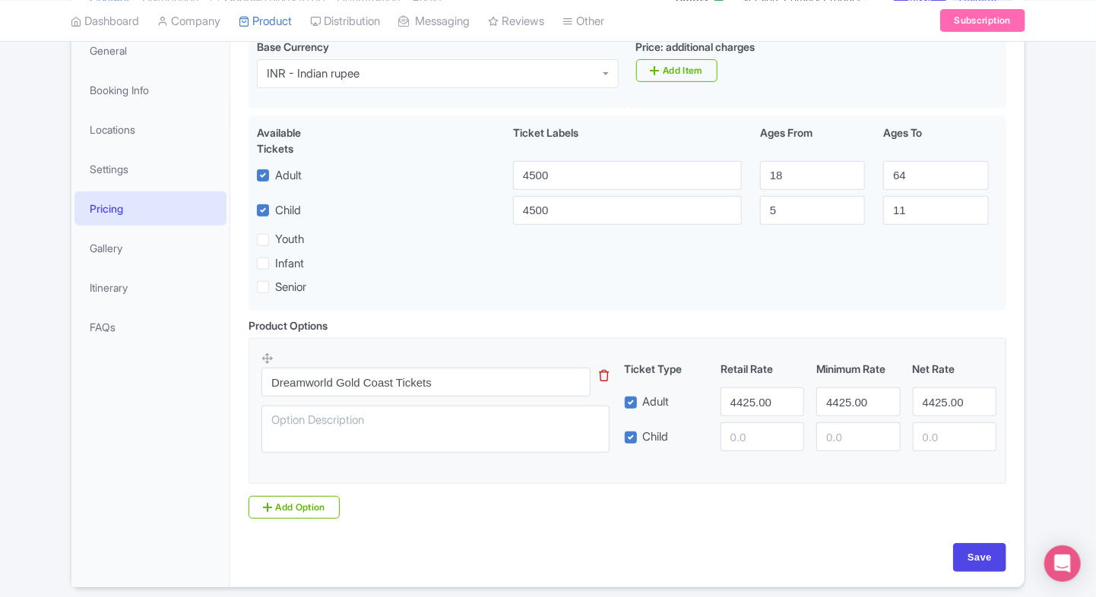
scroll to position [0, 0]
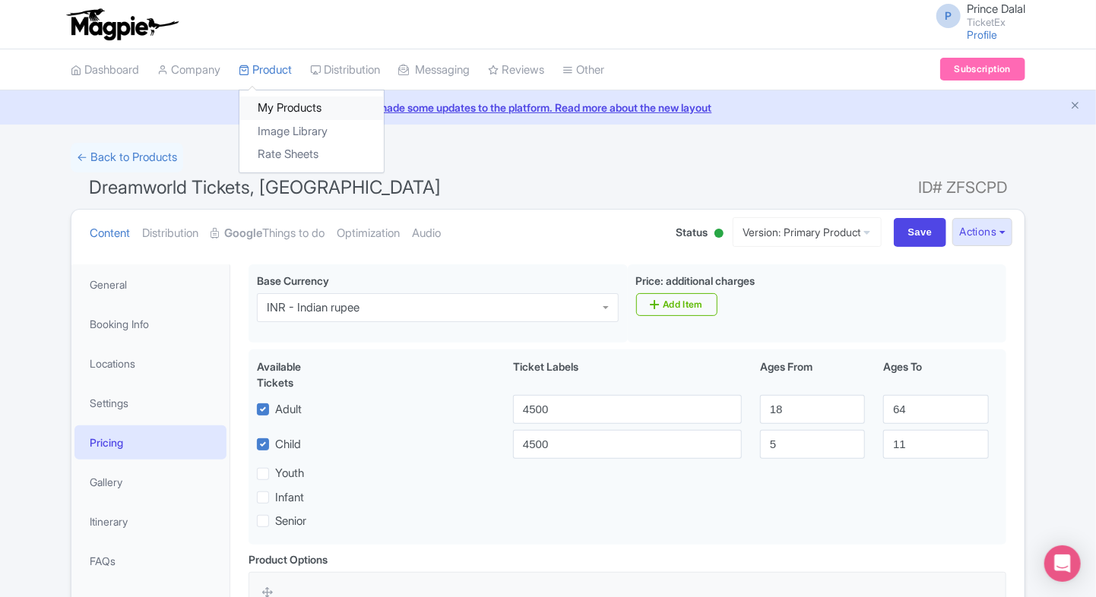
click at [276, 108] on link "My Products" at bounding box center [311, 109] width 144 height 24
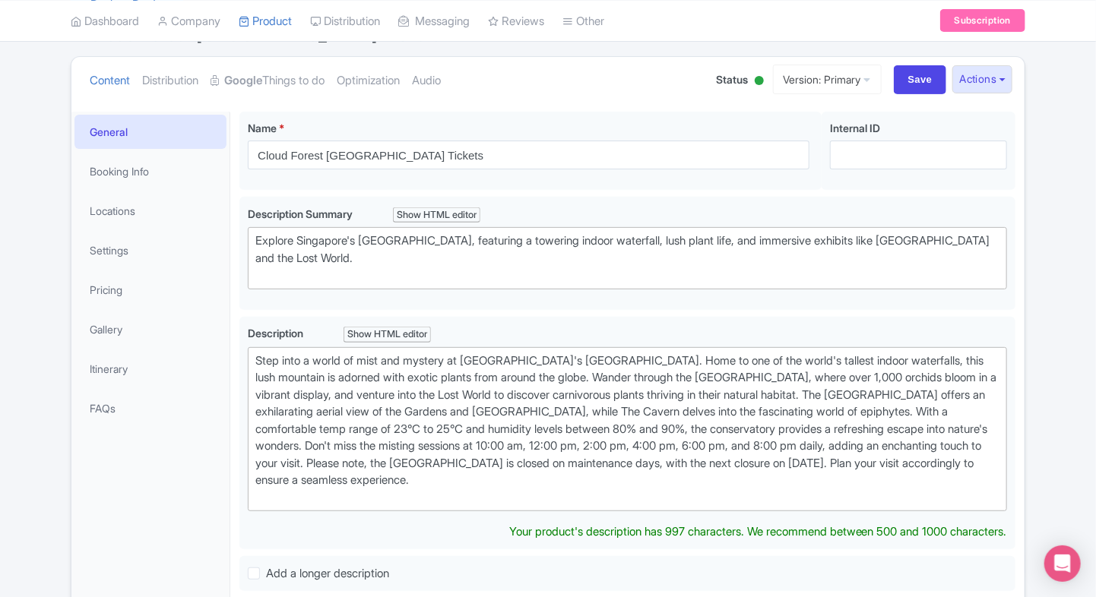
scroll to position [38, 0]
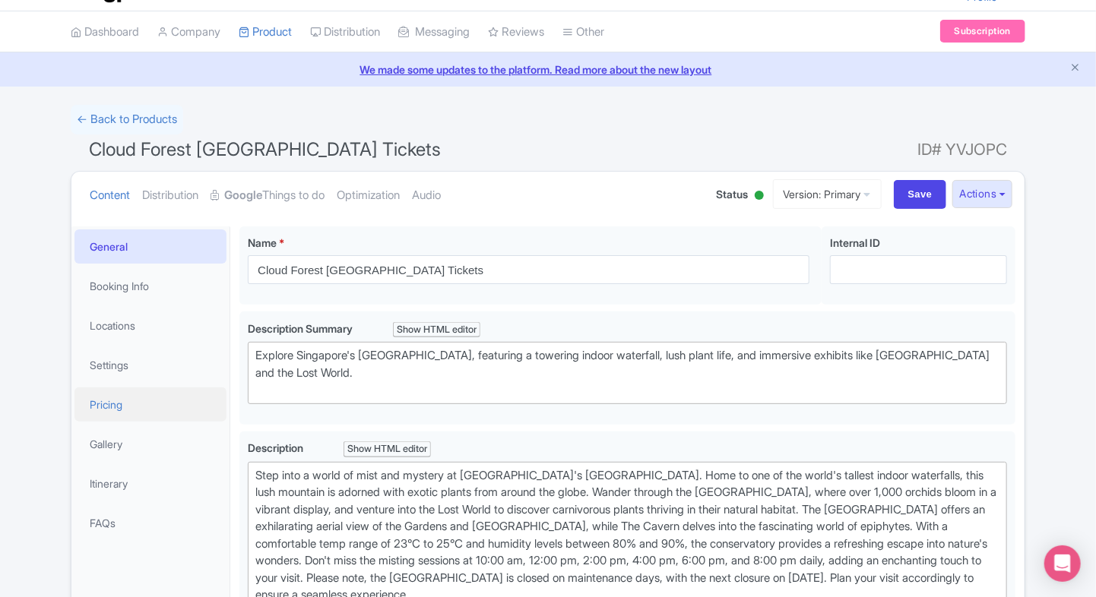
click at [95, 398] on link "Pricing" at bounding box center [150, 405] width 152 height 34
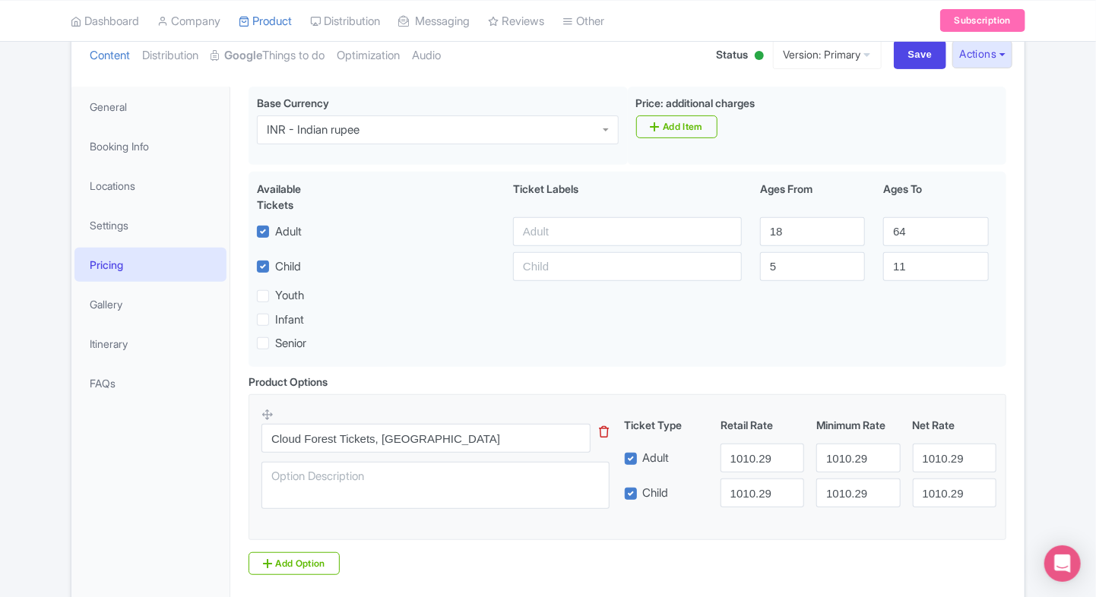
scroll to position [0, 0]
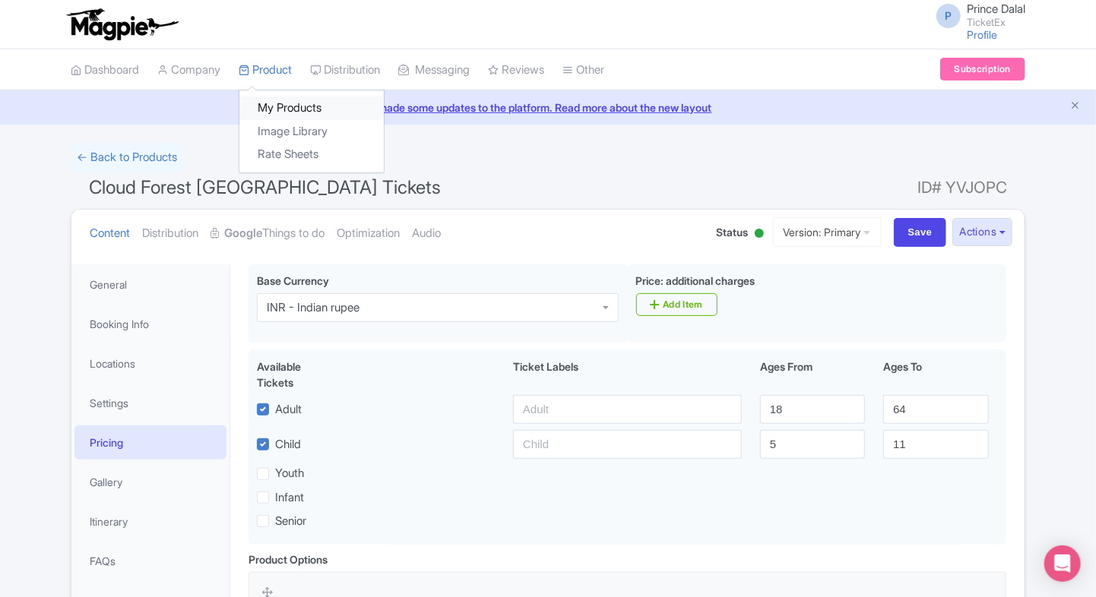
click at [264, 106] on link "My Products" at bounding box center [311, 109] width 144 height 24
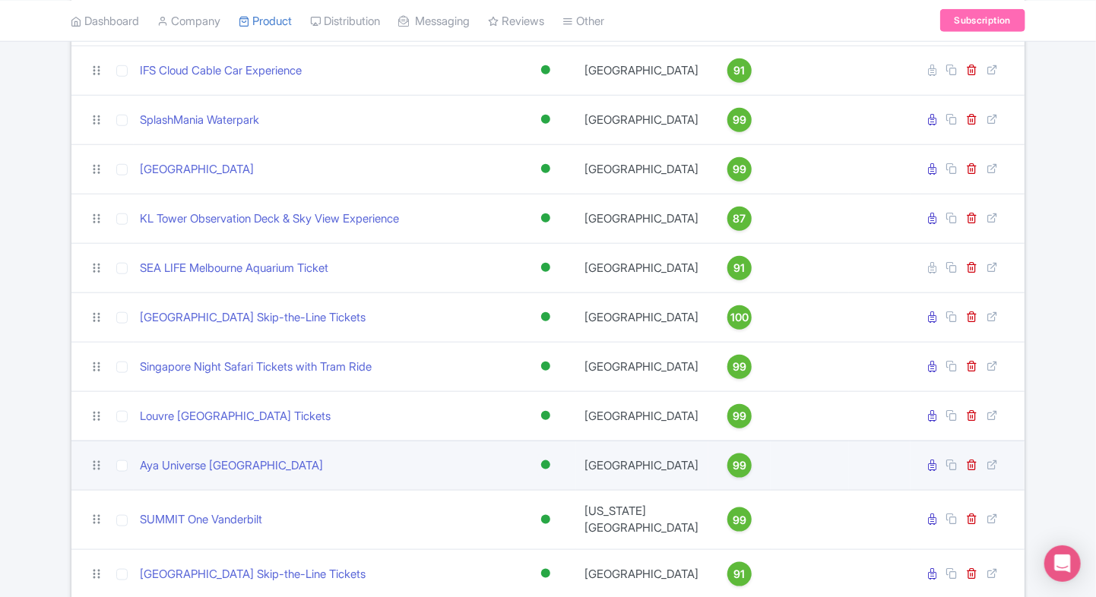
scroll to position [604, 0]
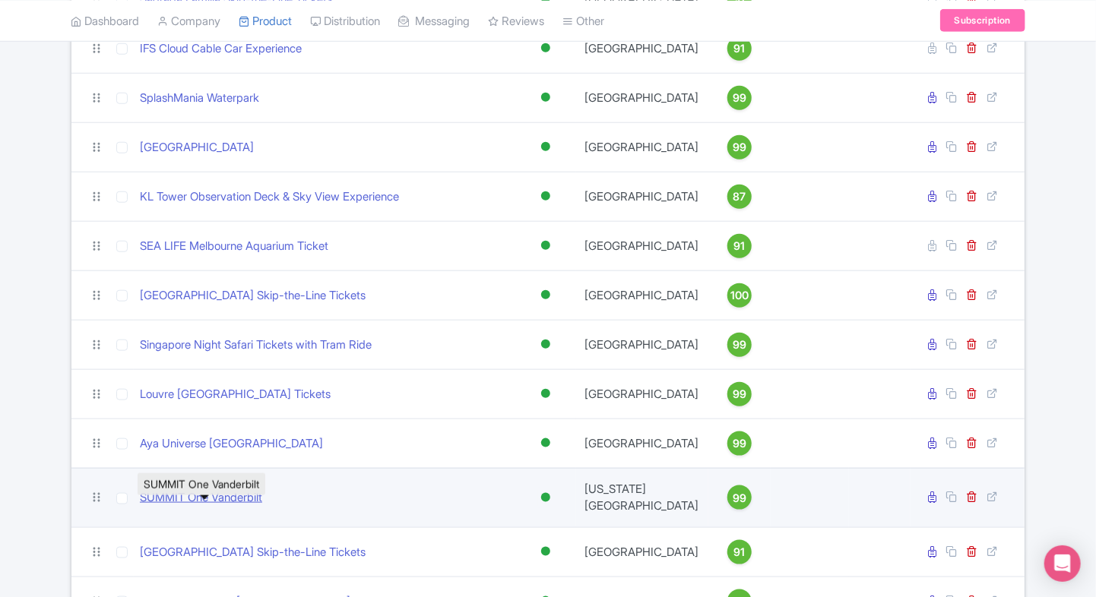
click at [188, 503] on link "SUMMIT One Vanderbilt" at bounding box center [201, 497] width 122 height 17
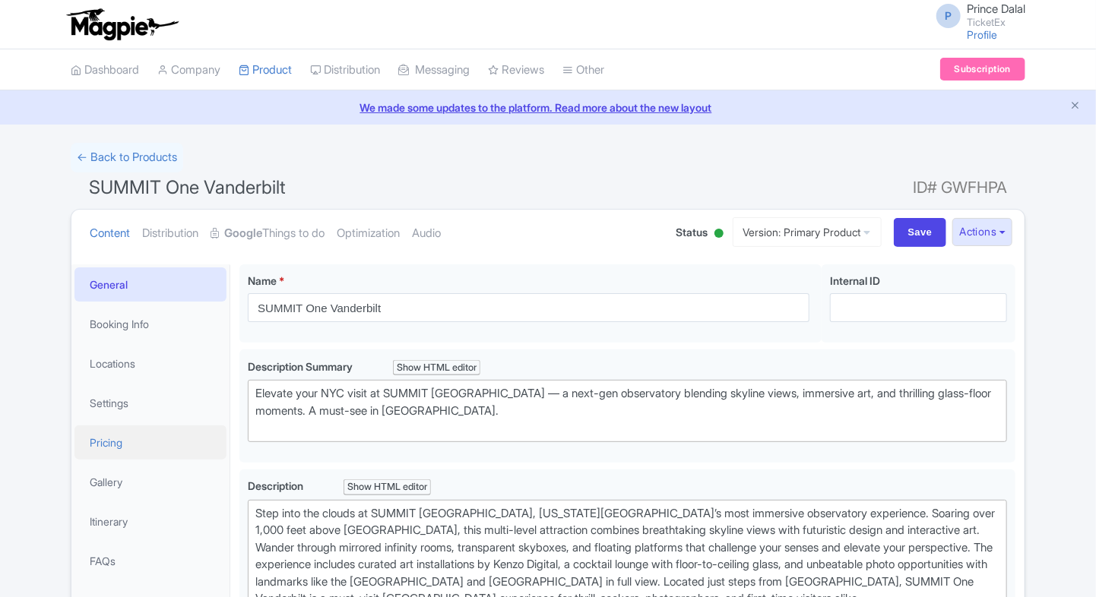
click at [100, 435] on link "Pricing" at bounding box center [150, 443] width 152 height 34
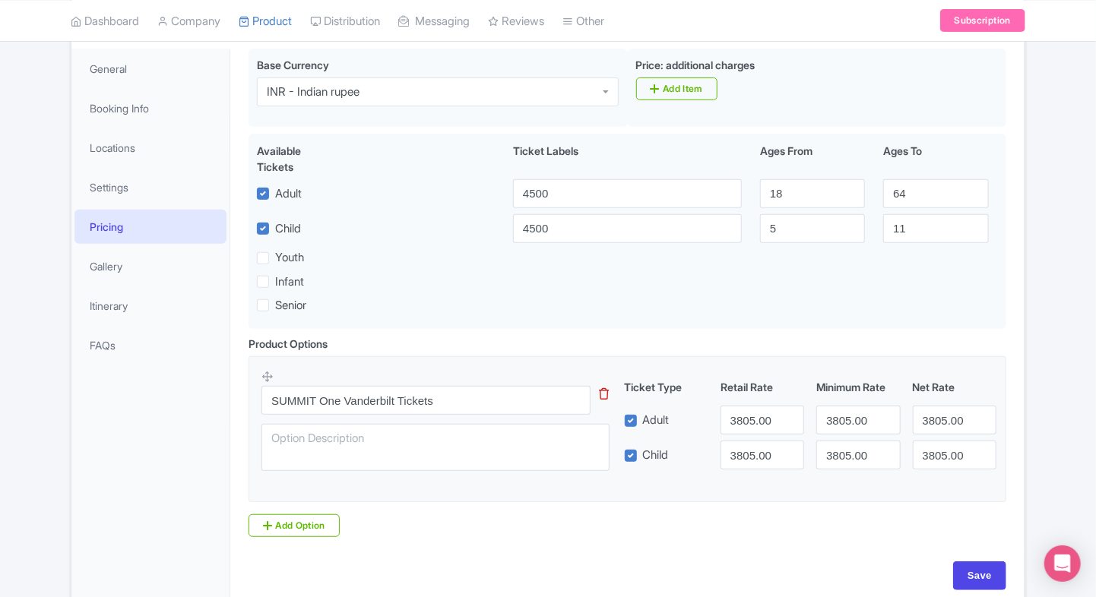
scroll to position [210, 0]
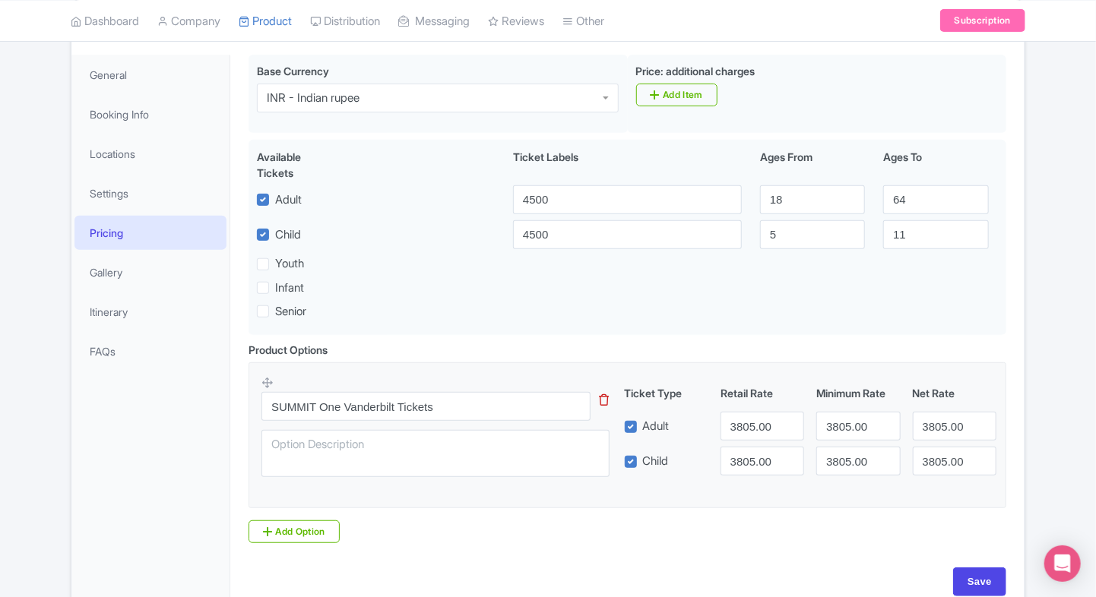
click at [0, 382] on html "P Prince Dalal TicketEx Profile Users Settings Sign out Dashboard Company Produ…" at bounding box center [548, 88] width 1096 height 597
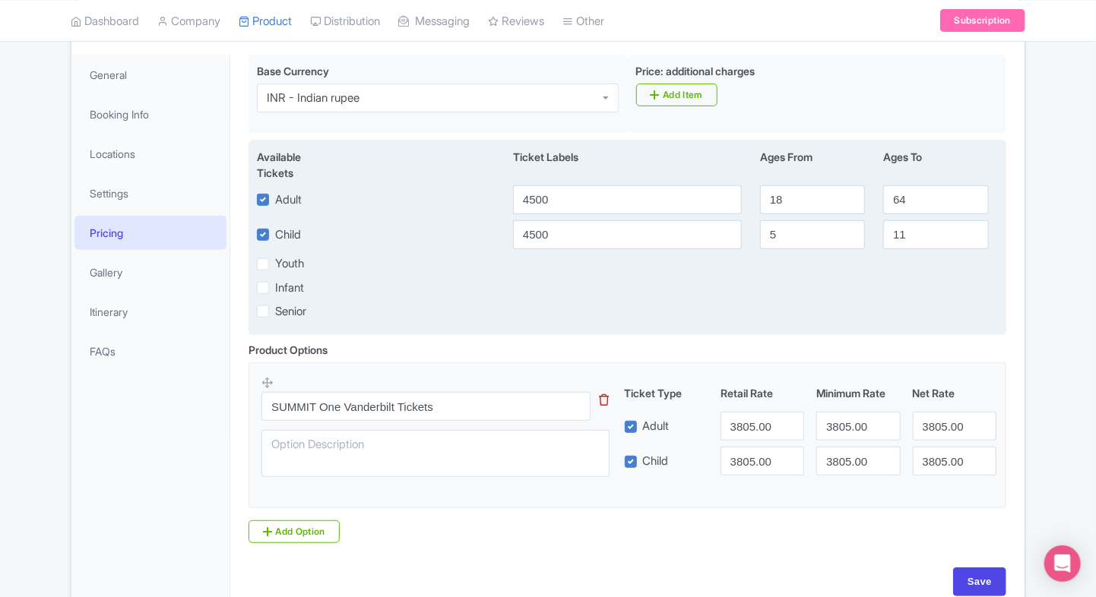
scroll to position [0, 0]
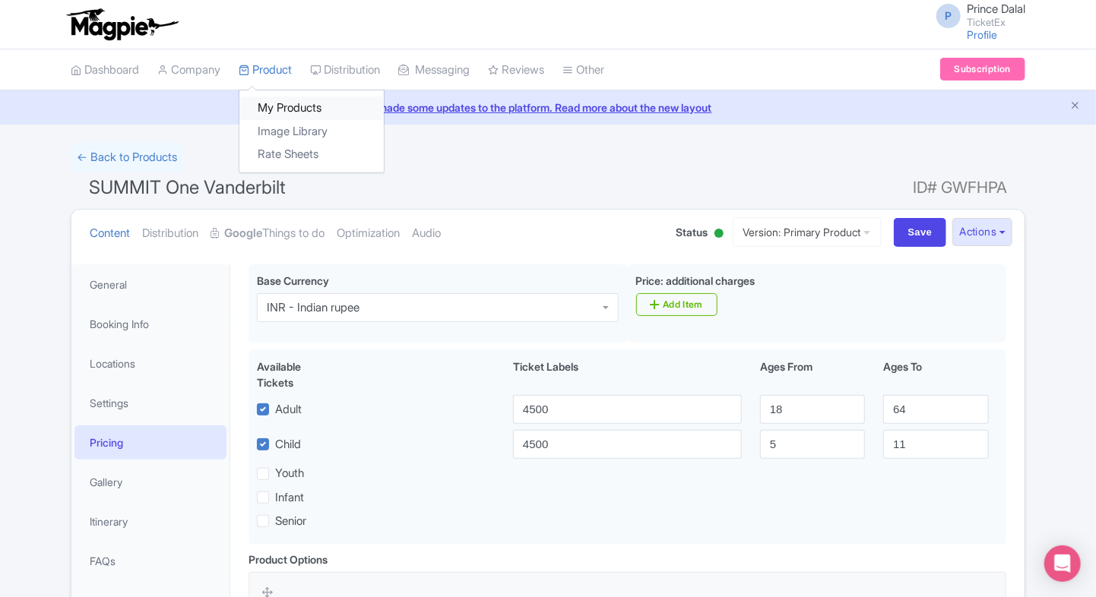
click at [286, 106] on link "My Products" at bounding box center [311, 109] width 144 height 24
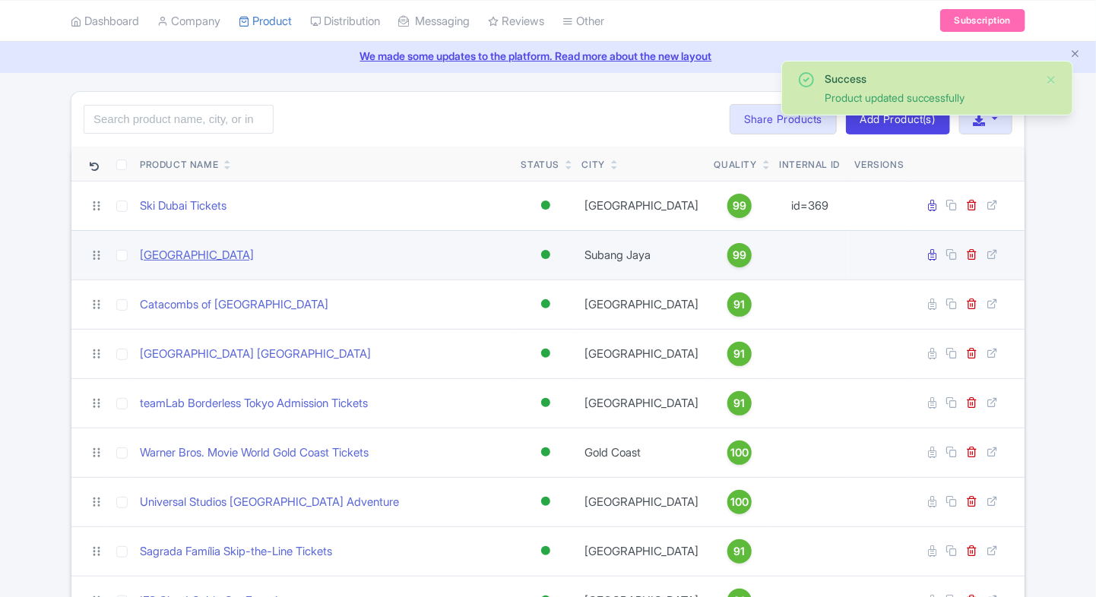
scroll to position [53, 0]
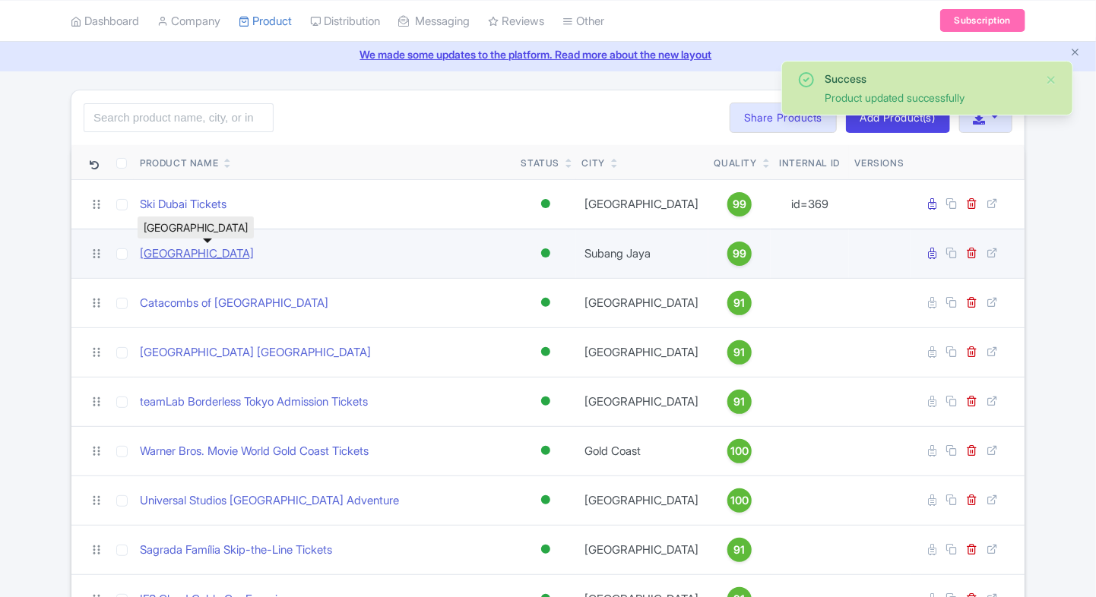
click at [243, 257] on link "[GEOGRAPHIC_DATA]" at bounding box center [197, 253] width 114 height 17
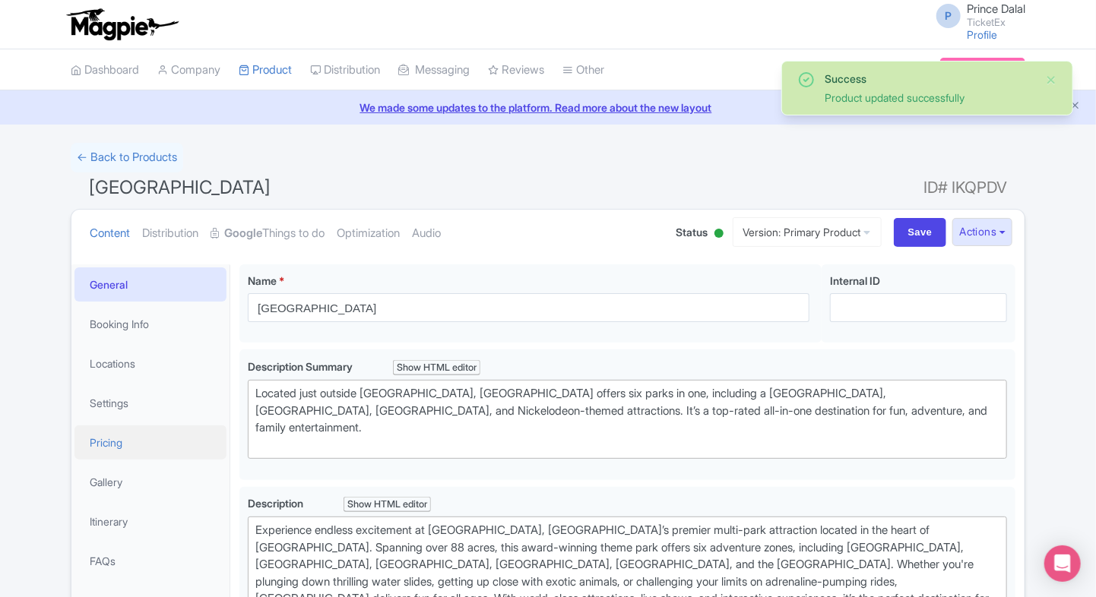
click at [91, 437] on link "Pricing" at bounding box center [150, 443] width 152 height 34
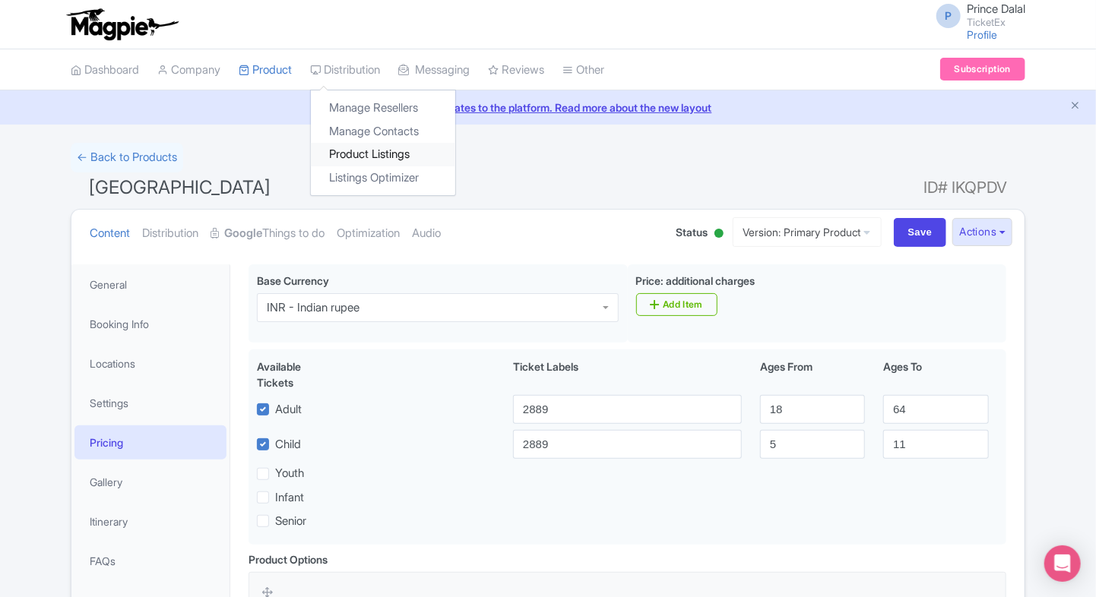
click at [344, 150] on link "Product Listings" at bounding box center [383, 155] width 144 height 24
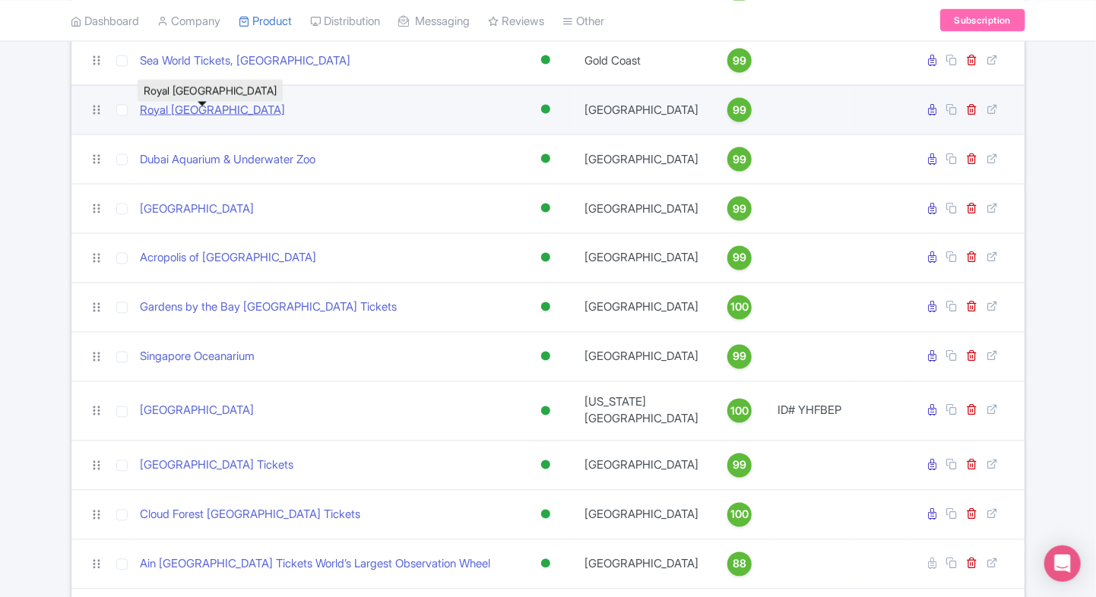
scroll to position [1041, 0]
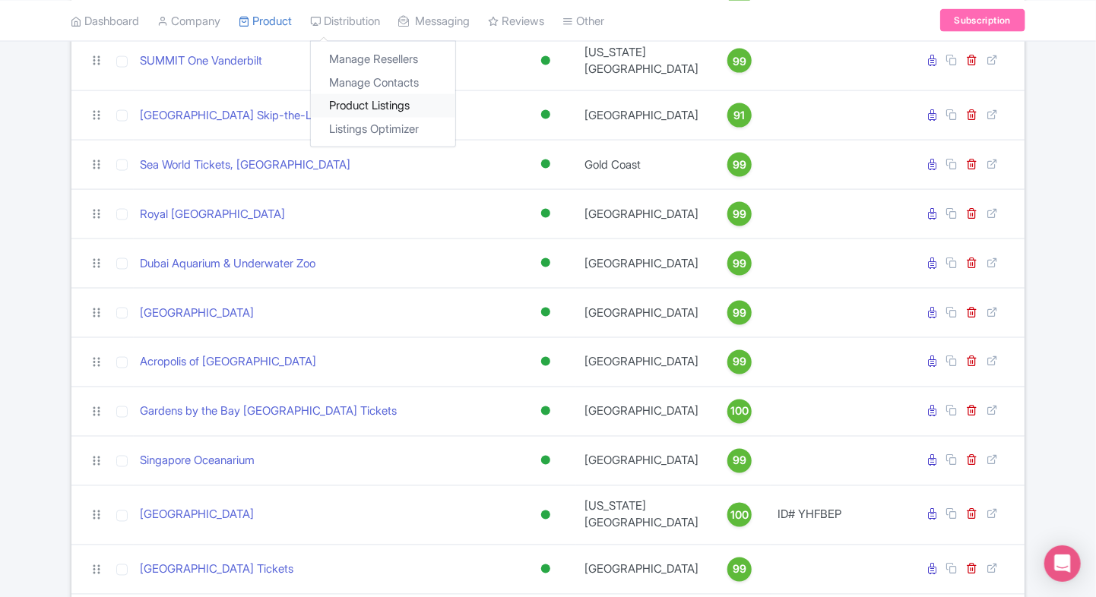
click at [358, 103] on link "Product Listings" at bounding box center [383, 106] width 144 height 24
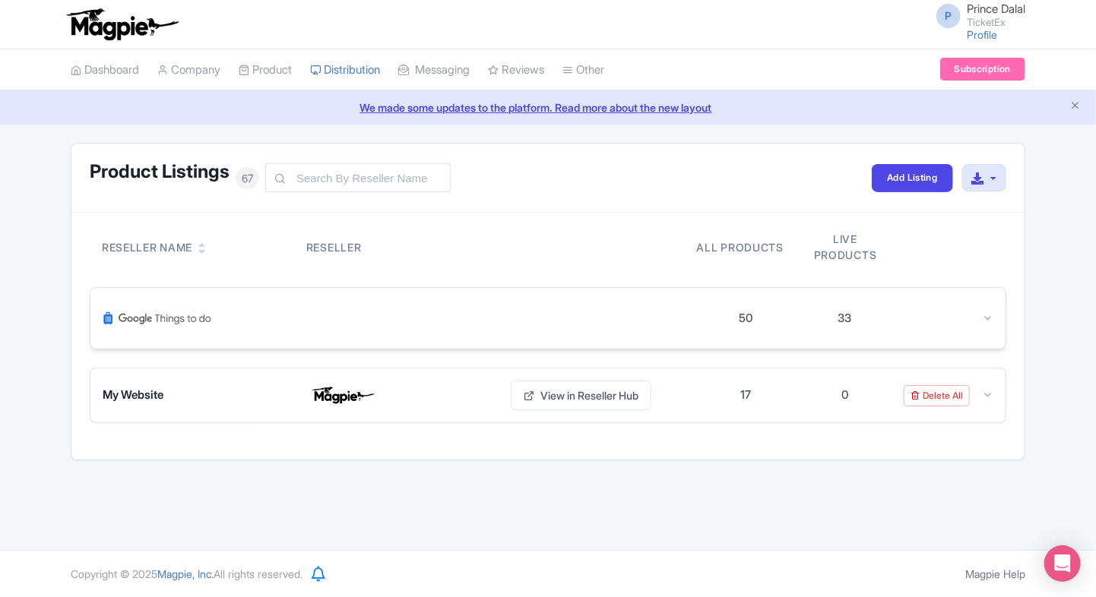
click at [151, 309] on img at bounding box center [157, 318] width 109 height 36
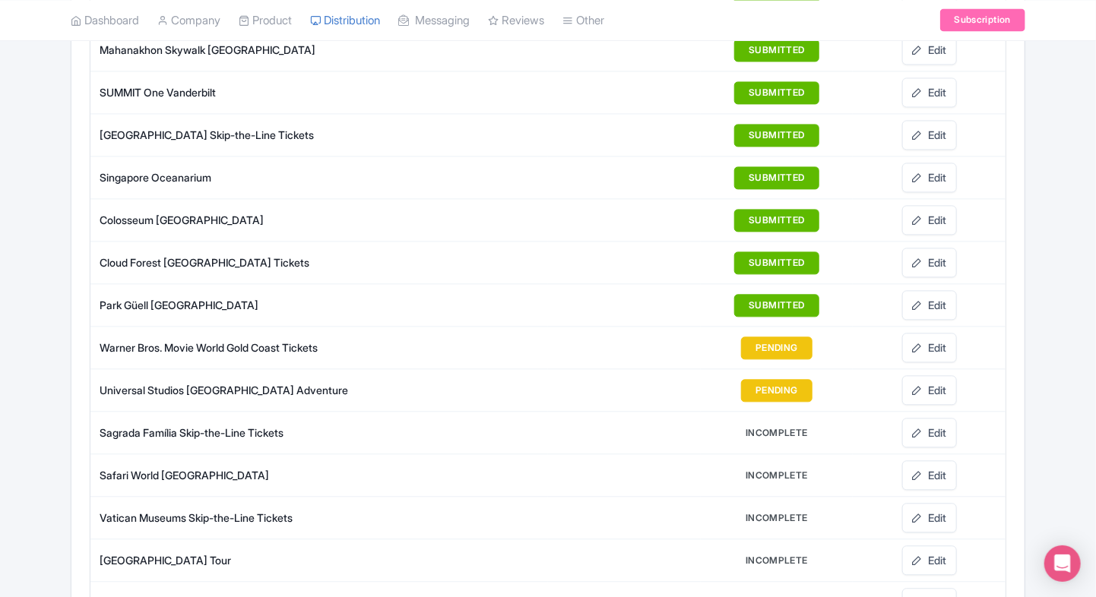
scroll to position [1459, 0]
click at [933, 385] on link "Edit" at bounding box center [929, 390] width 55 height 30
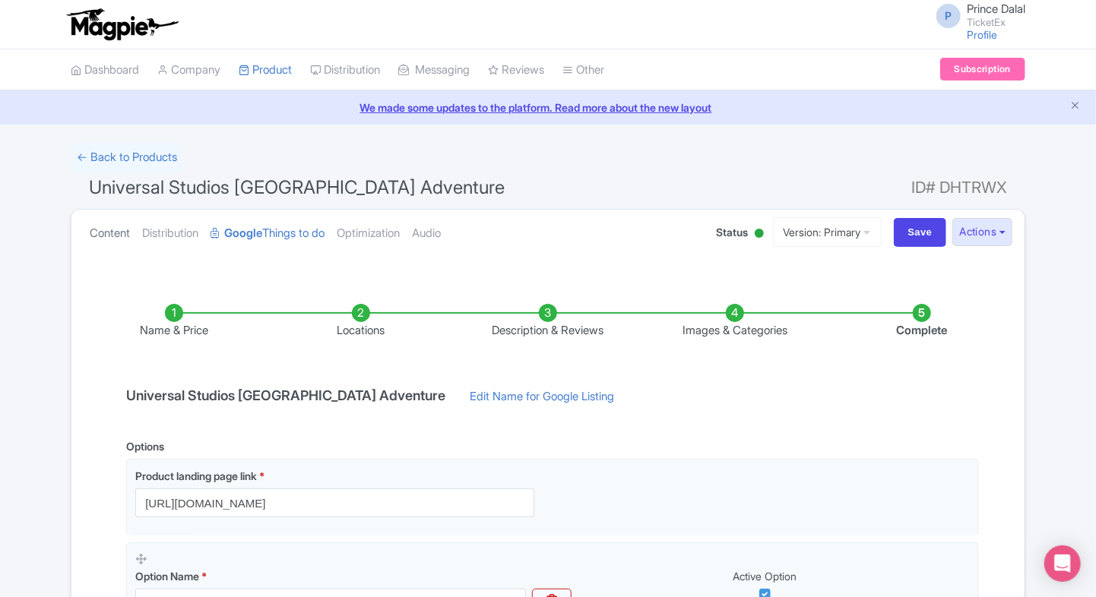
click at [116, 225] on link "Content" at bounding box center [110, 234] width 40 height 48
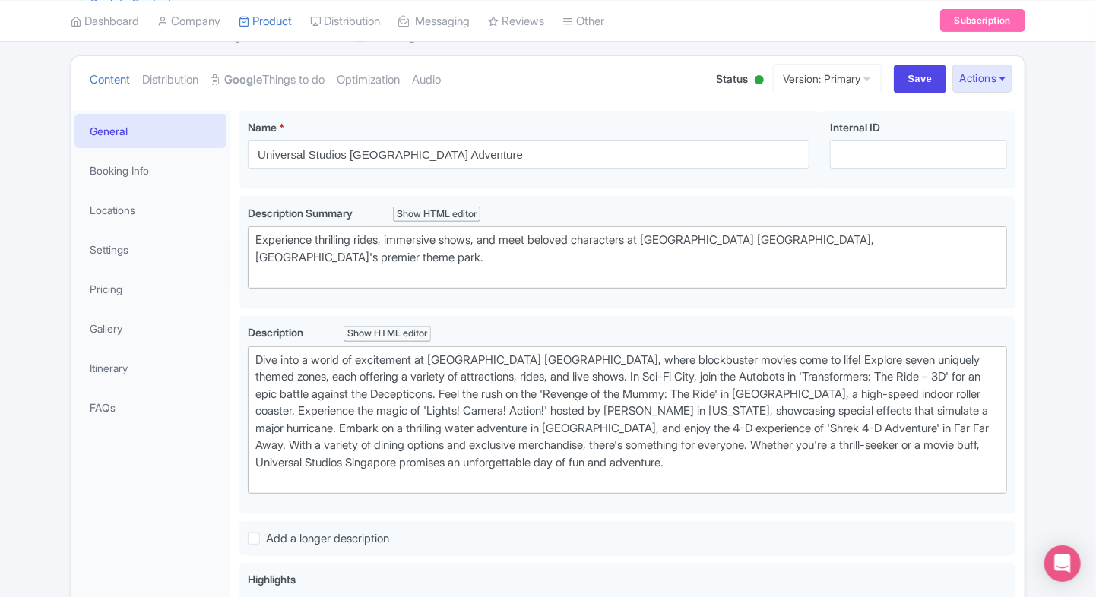
scroll to position [147, 0]
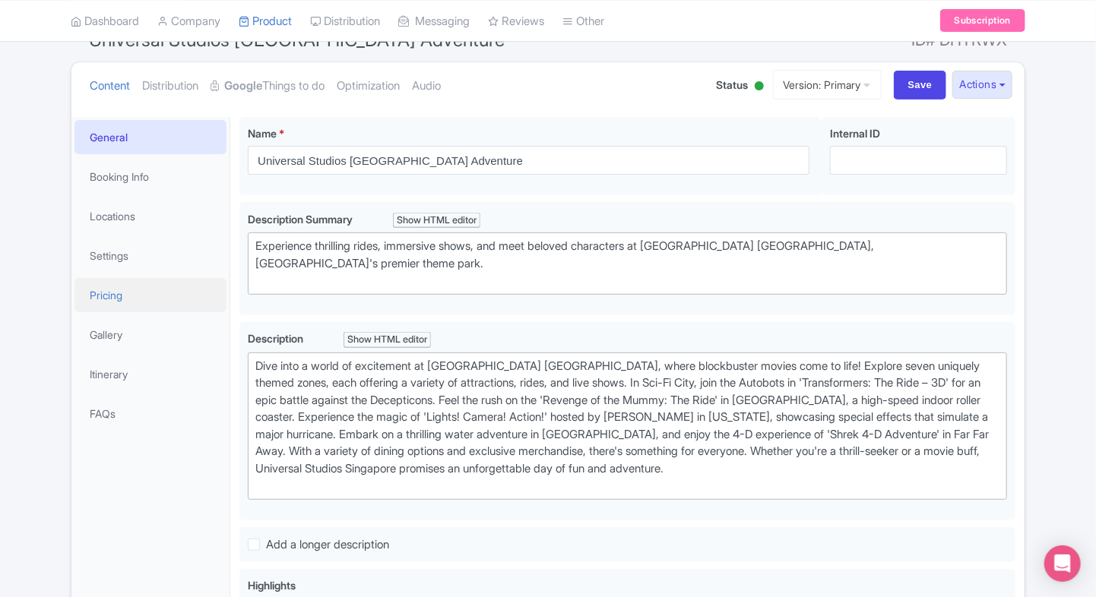
click at [124, 281] on link "Pricing" at bounding box center [150, 295] width 152 height 34
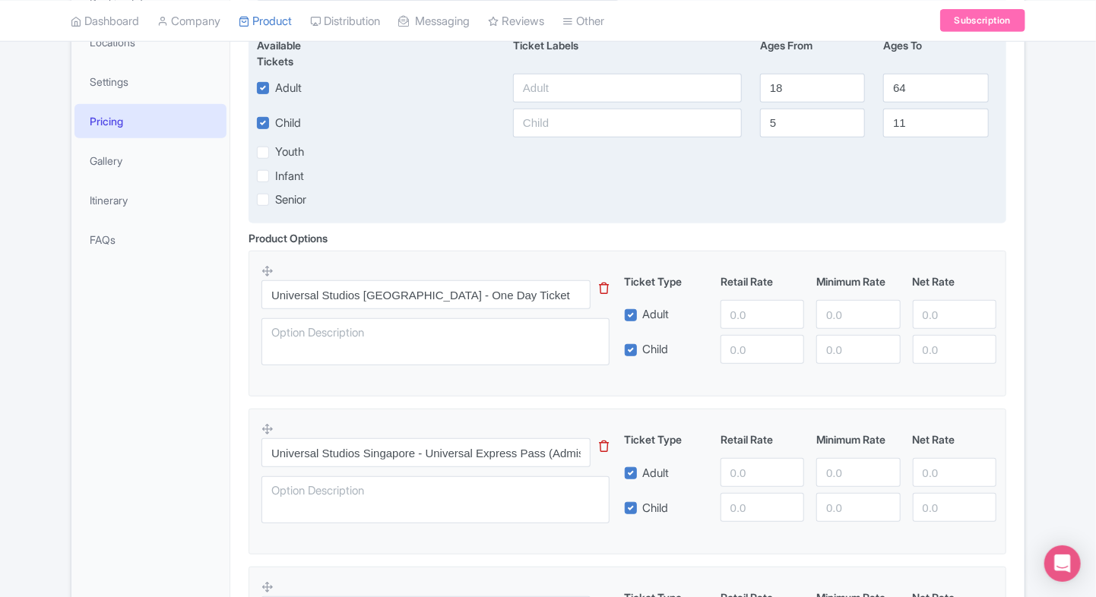
scroll to position [325, 0]
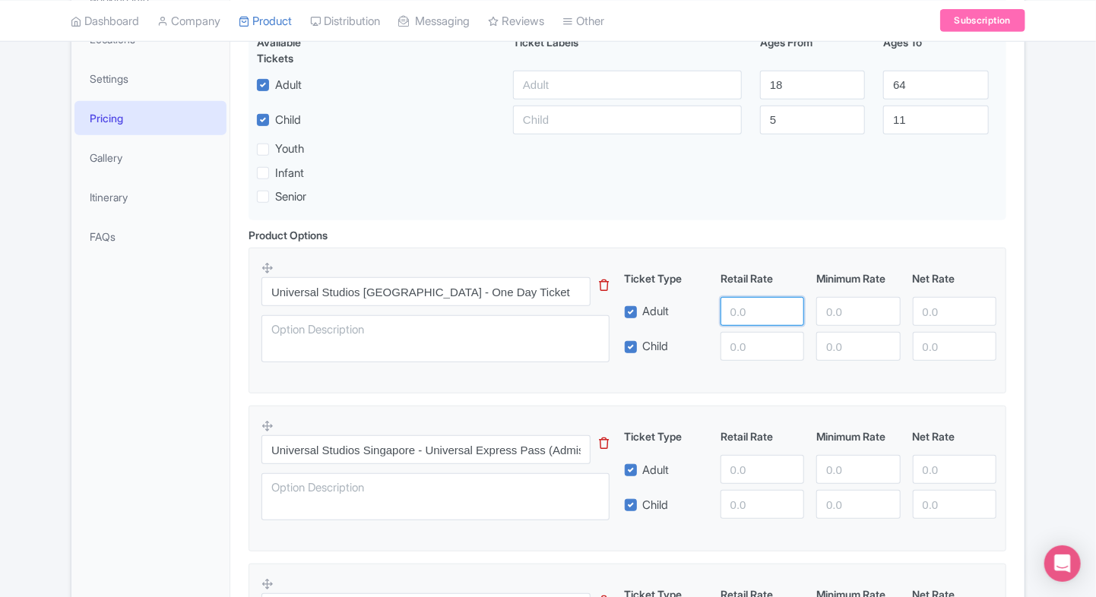
click at [730, 313] on input "number" at bounding box center [762, 311] width 84 height 29
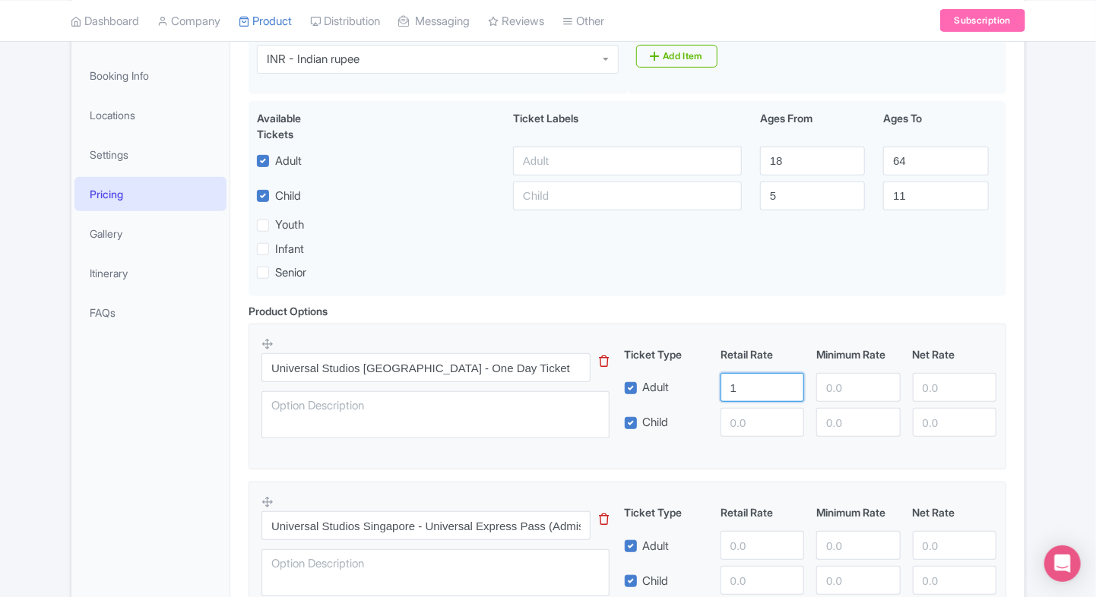
scroll to position [248, 0]
type input "1"
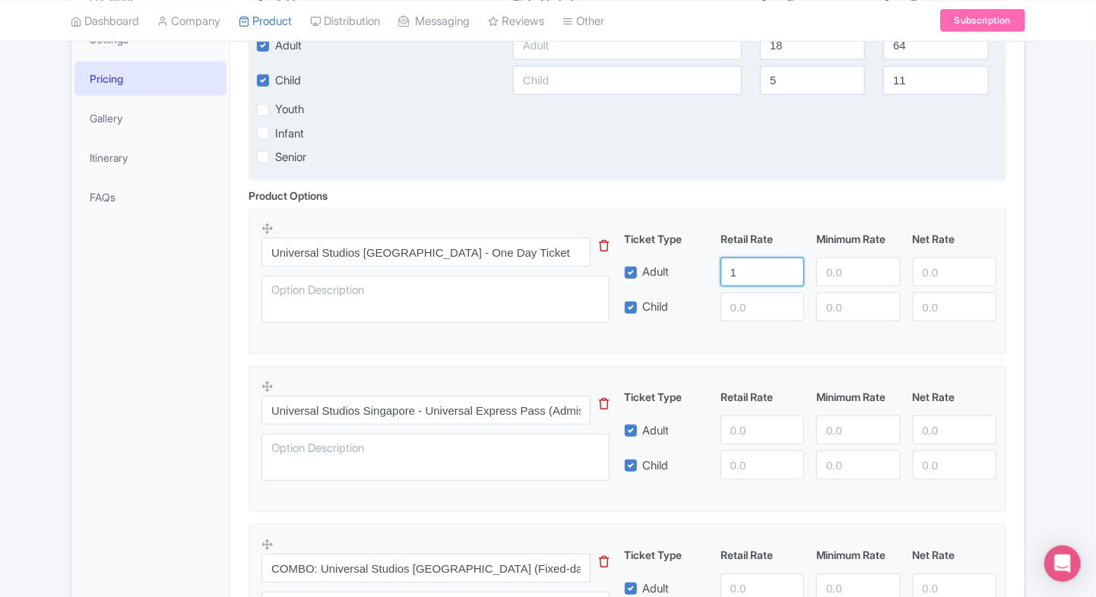
scroll to position [375, 0]
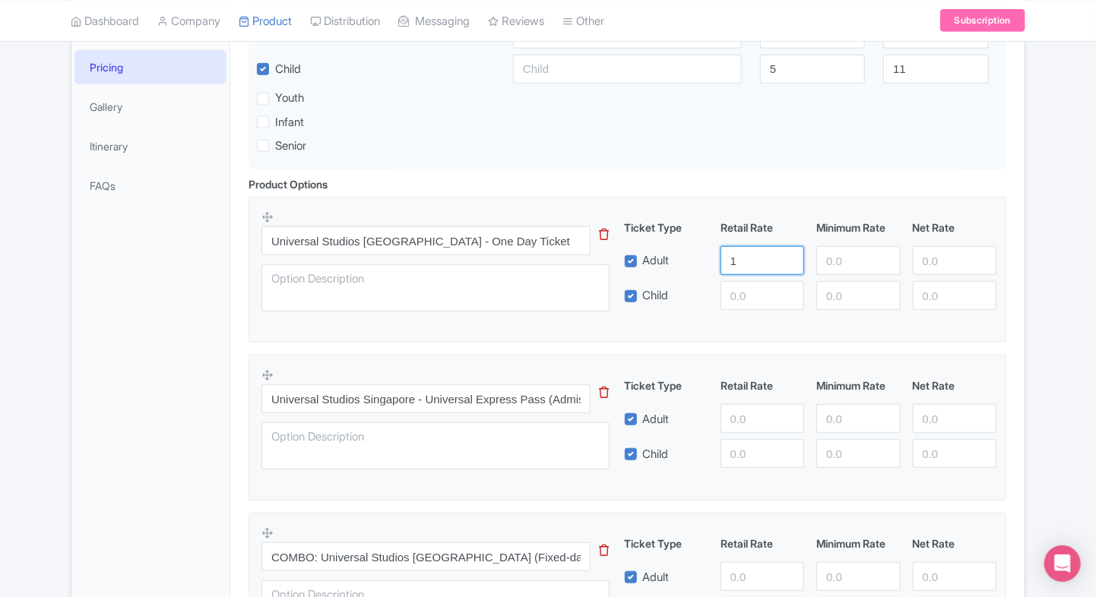
click at [752, 267] on input "1" at bounding box center [762, 260] width 84 height 29
type input "5800"
click at [739, 305] on input "number" at bounding box center [762, 295] width 84 height 29
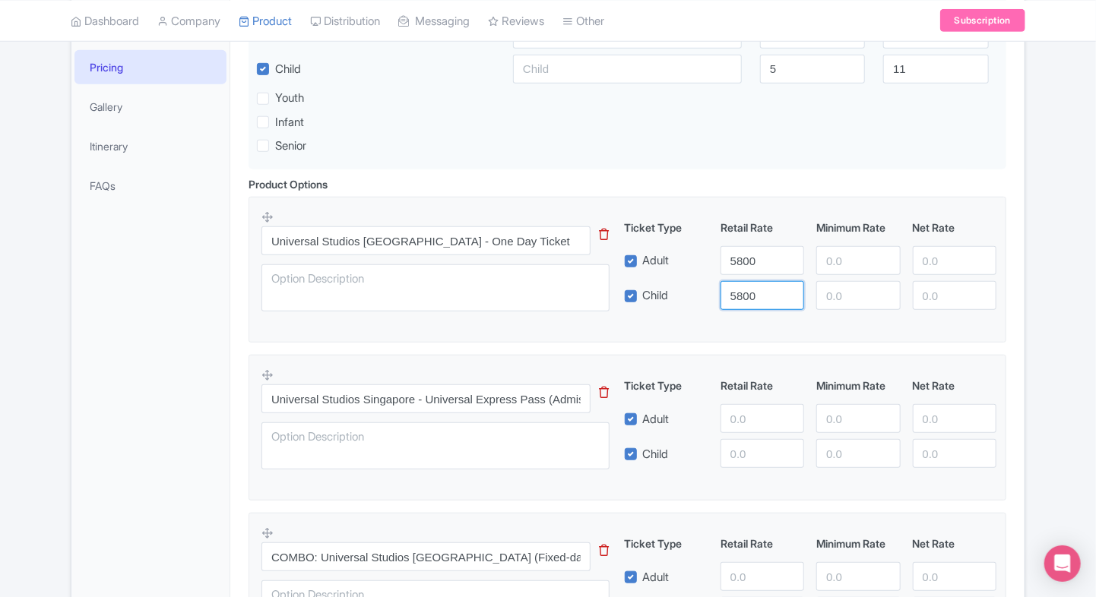
type input "5800"
click at [922, 272] on input "number" at bounding box center [955, 260] width 84 height 29
type input "5800"
click at [942, 309] on input "number" at bounding box center [955, 295] width 84 height 29
type input "5800"
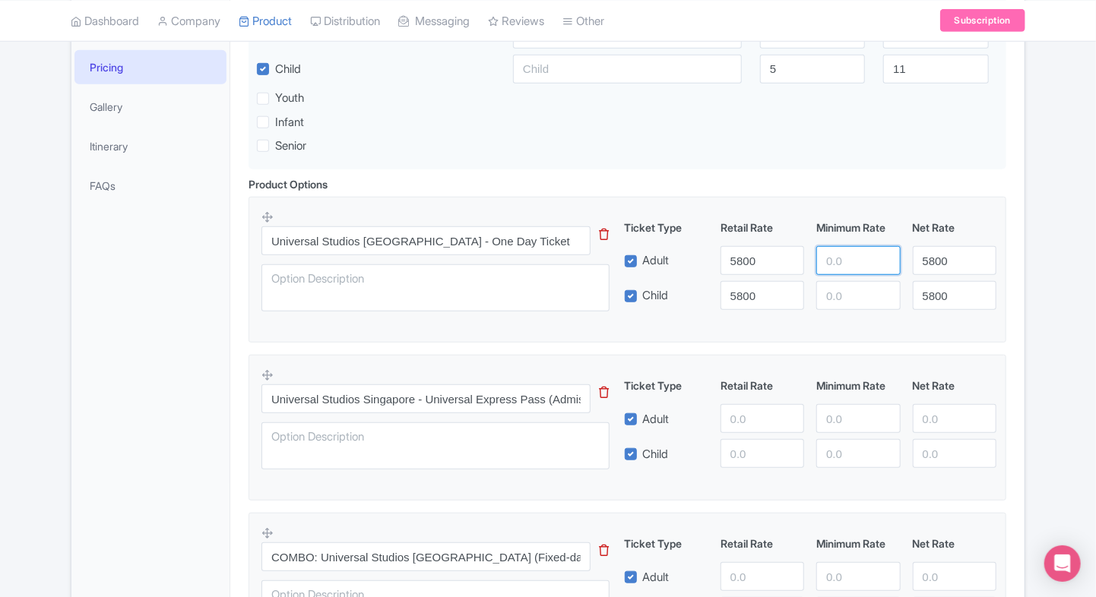
click at [846, 272] on input "number" at bounding box center [858, 260] width 84 height 29
type input "4500"
click at [831, 310] on div "Universal Studios Singapore - One Day Ticket This tip has not data. Code: tip_o…" at bounding box center [627, 265] width 732 height 111
click at [834, 306] on input "number" at bounding box center [858, 295] width 84 height 29
type input "4500"
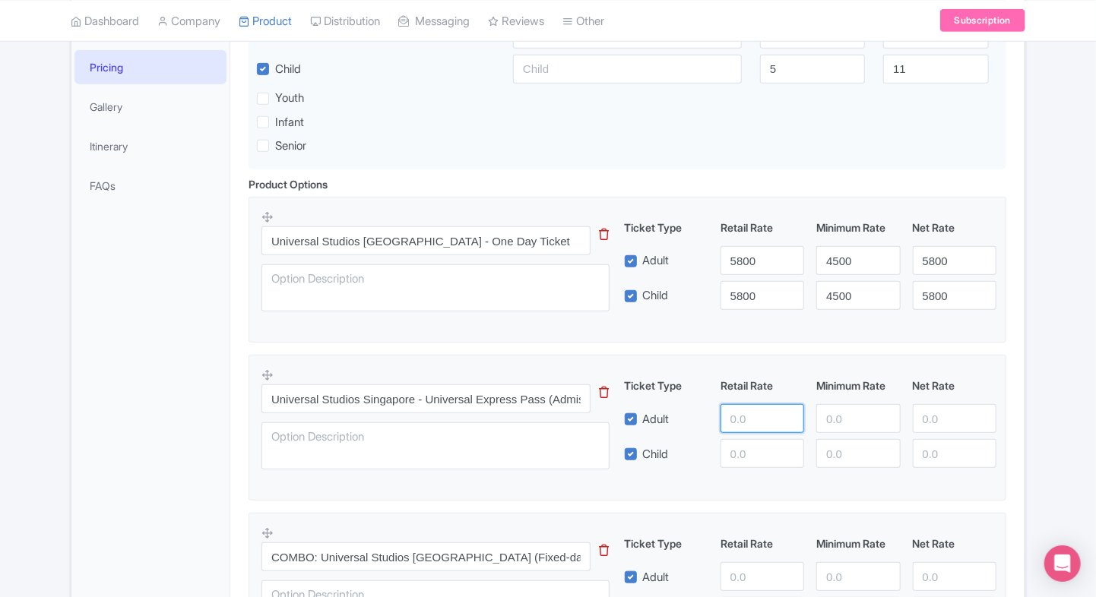
click at [755, 416] on input "number" at bounding box center [762, 418] width 84 height 29
paste input "11000.00"
type input "11000.00"
click at [736, 450] on input "number" at bounding box center [762, 453] width 84 height 29
paste input "11000.00"
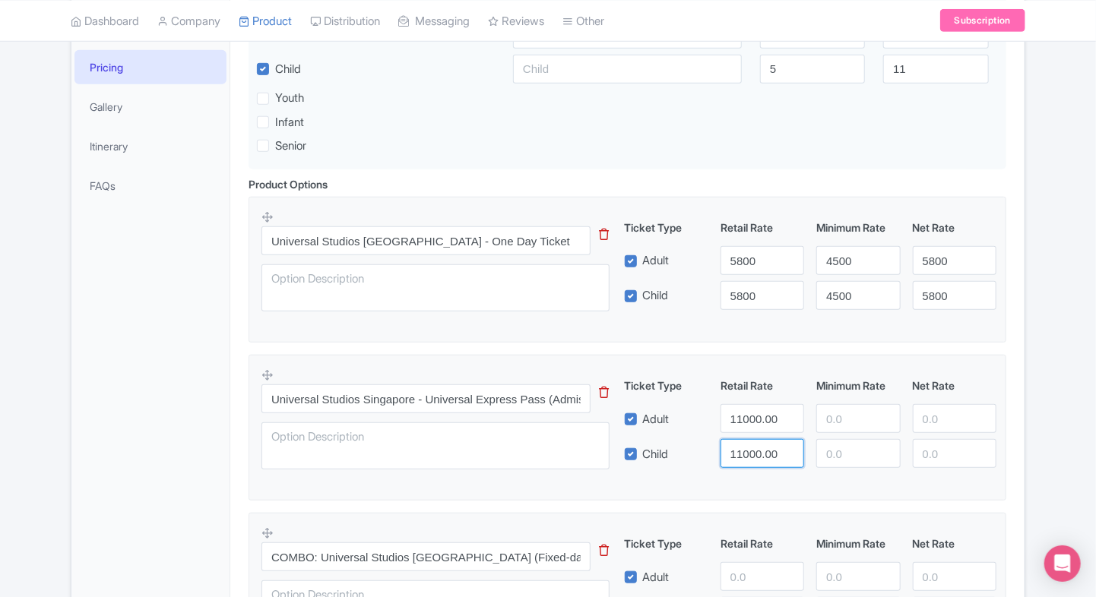
type input "11000.00"
click at [942, 412] on input "number" at bounding box center [955, 418] width 84 height 29
paste input "11000.00"
type input "11000.00"
click at [932, 461] on input "number" at bounding box center [955, 453] width 84 height 29
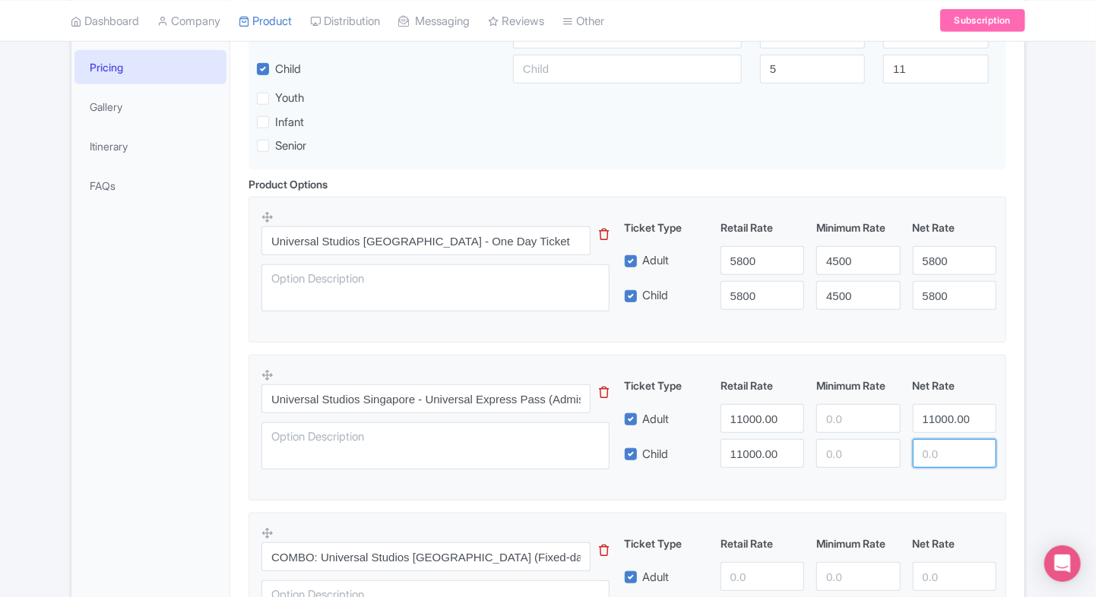
paste input "11000.00"
type input "11000.00"
type input "11001"
click at [784, 416] on input "11001" at bounding box center [762, 418] width 84 height 29
paste input "11000.00"
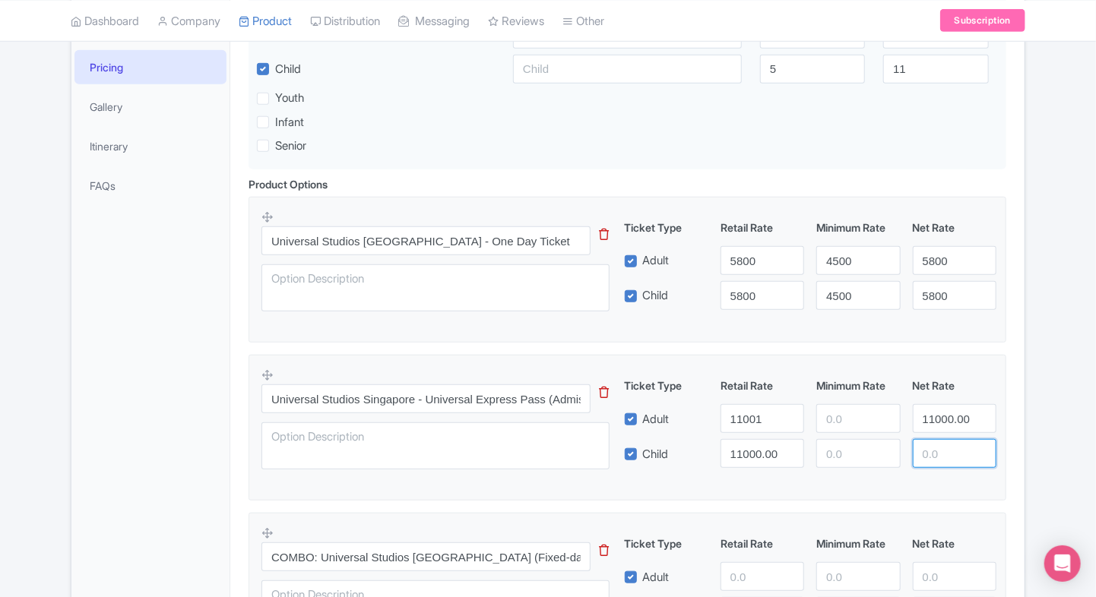
type input "11000.00"
click at [769, 424] on input "11001" at bounding box center [762, 418] width 84 height 29
type input "11000"
click at [777, 451] on input "11000.00" at bounding box center [762, 453] width 84 height 29
type input "11000"
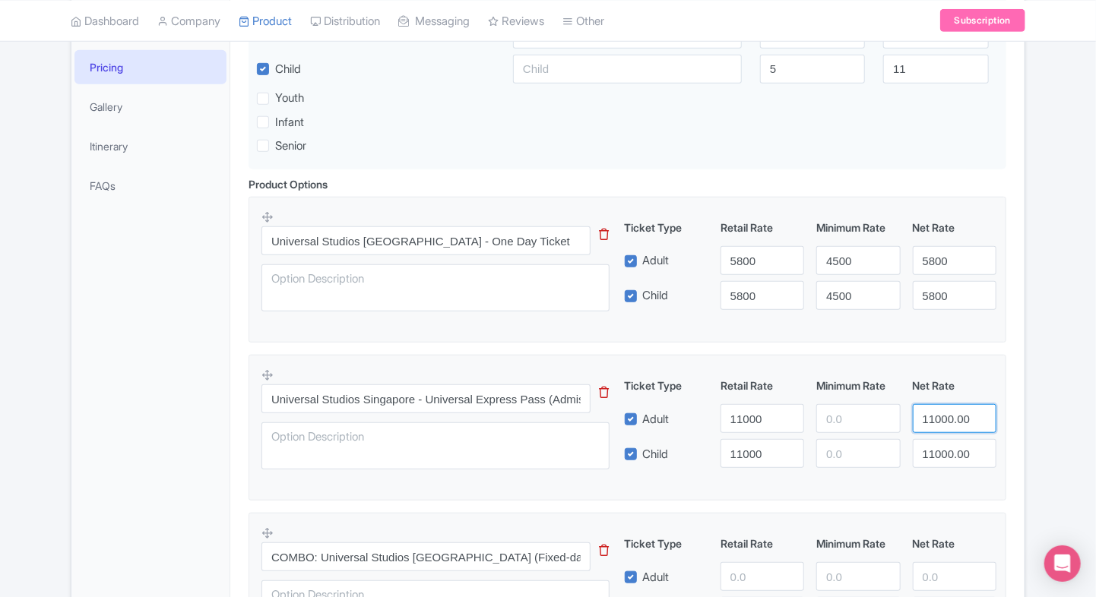
click at [969, 417] on input "11000.00" at bounding box center [955, 418] width 84 height 29
type input "11000"
click at [967, 454] on input "11000.00" at bounding box center [955, 453] width 84 height 29
type input "11000"
click at [858, 423] on input "number" at bounding box center [858, 418] width 84 height 29
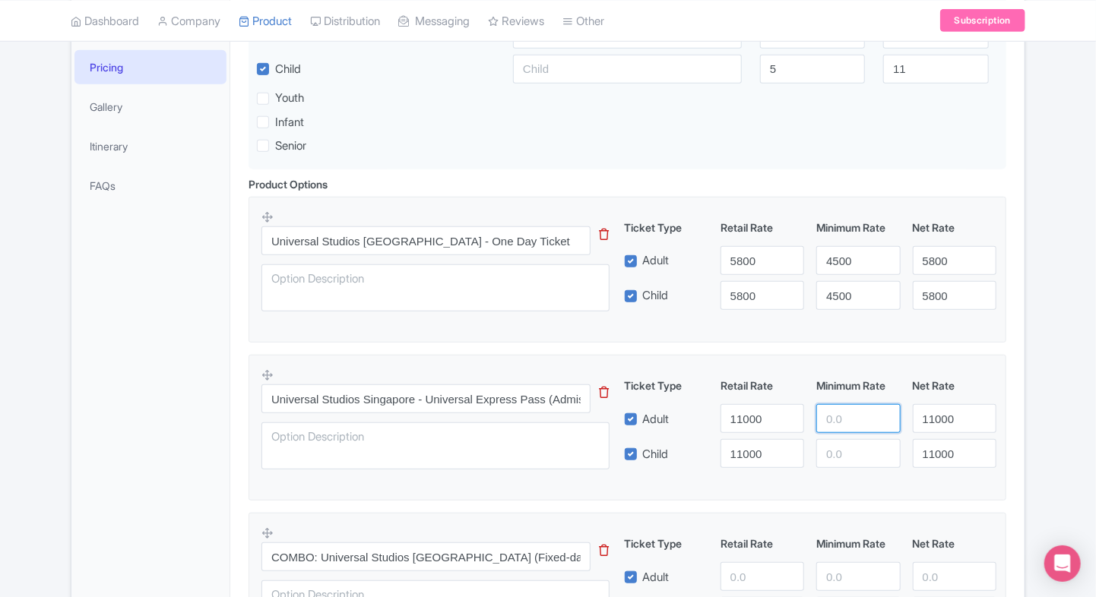
paste input "8000.00"
type input "8000"
click at [838, 461] on input "number" at bounding box center [858, 453] width 84 height 29
paste input "8000.00"
type input "8000"
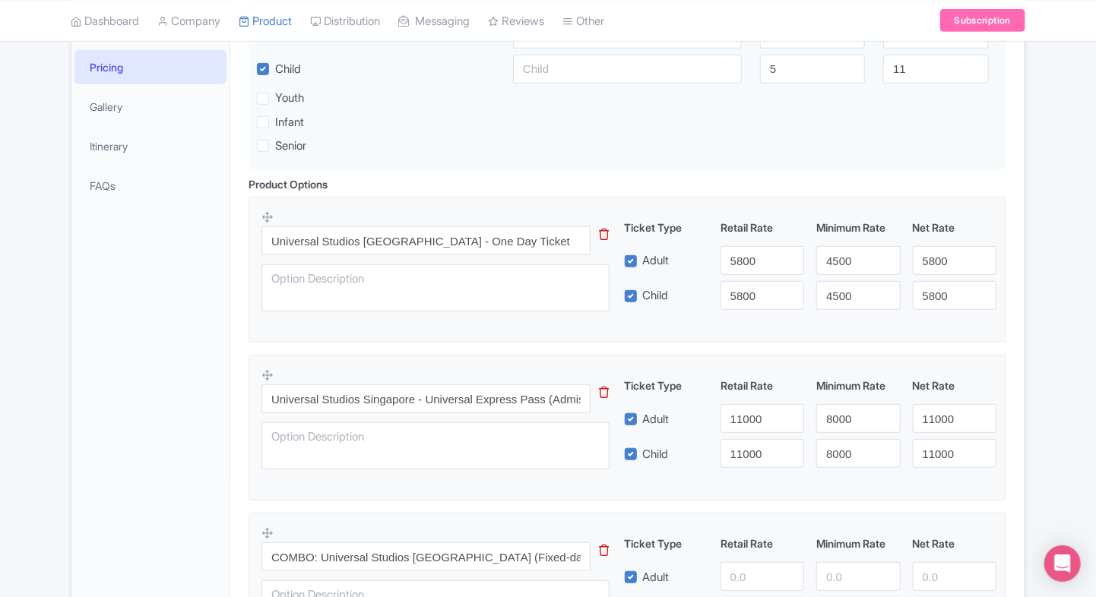
click at [1014, 420] on div "Product Options i Universal Studios Singapore - One Day Ticket This tip has not…" at bounding box center [627, 435] width 776 height 518
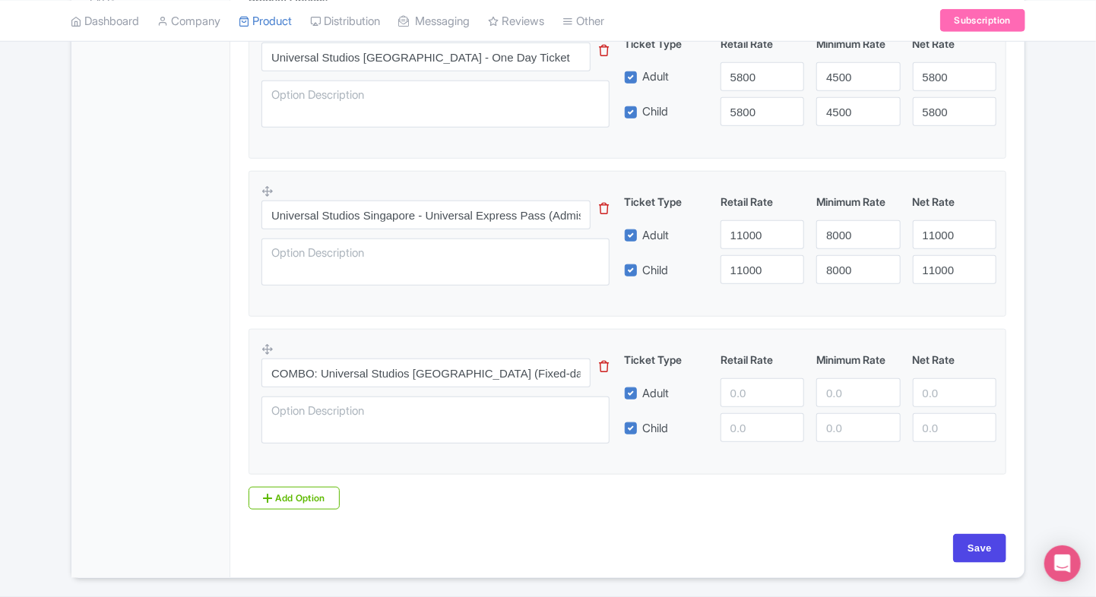
scroll to position [566, 0]
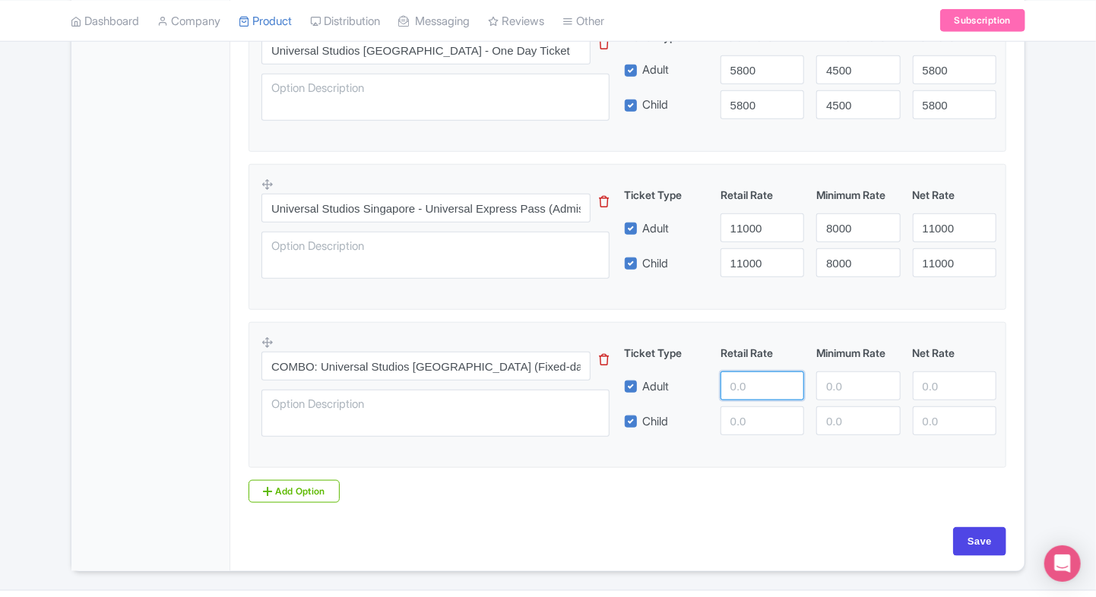
click at [754, 394] on input "number" at bounding box center [762, 386] width 84 height 29
paste input "8500.00"
type input "8500.00"
paste input "8500.00"
click at [746, 420] on input "number" at bounding box center [762, 421] width 84 height 29
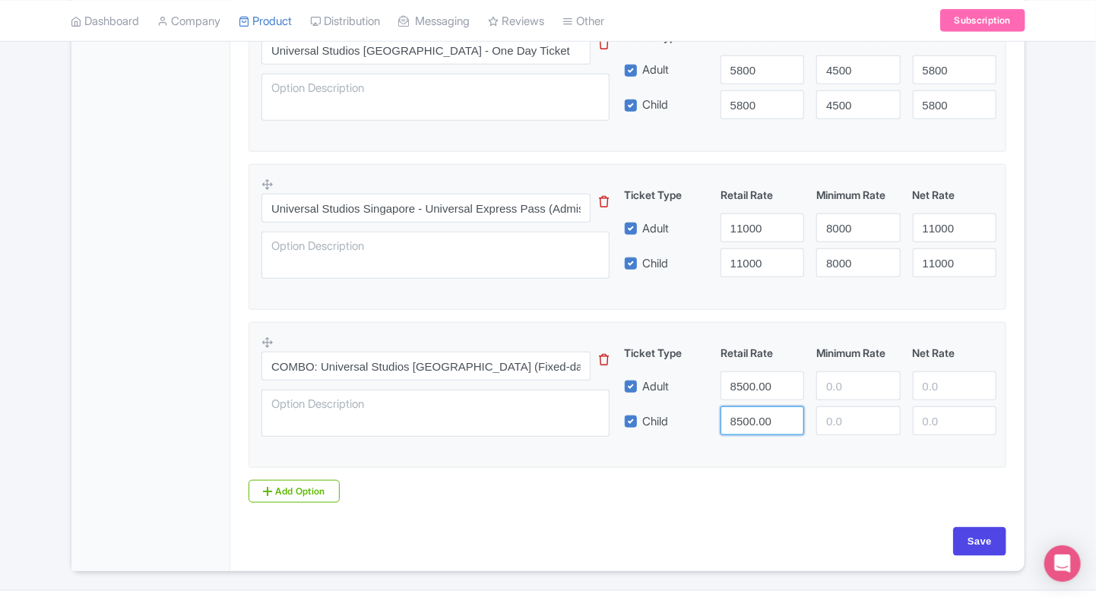
type input "8500.00"
click at [921, 382] on input "number" at bounding box center [955, 386] width 84 height 29
paste input "8500.00"
type input "8500.00"
paste input "8500.00"
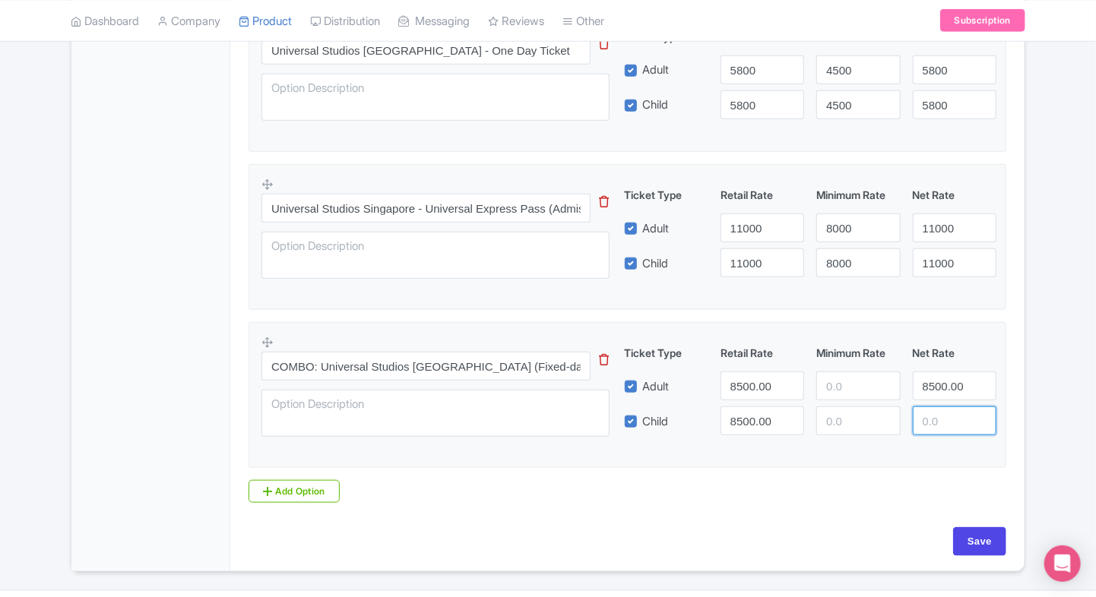
click at [931, 422] on input "number" at bounding box center [955, 421] width 84 height 29
type input "8500.00"
click at [833, 376] on input "number" at bounding box center [858, 386] width 84 height 29
type input "7500"
click at [833, 420] on input "number" at bounding box center [858, 421] width 84 height 29
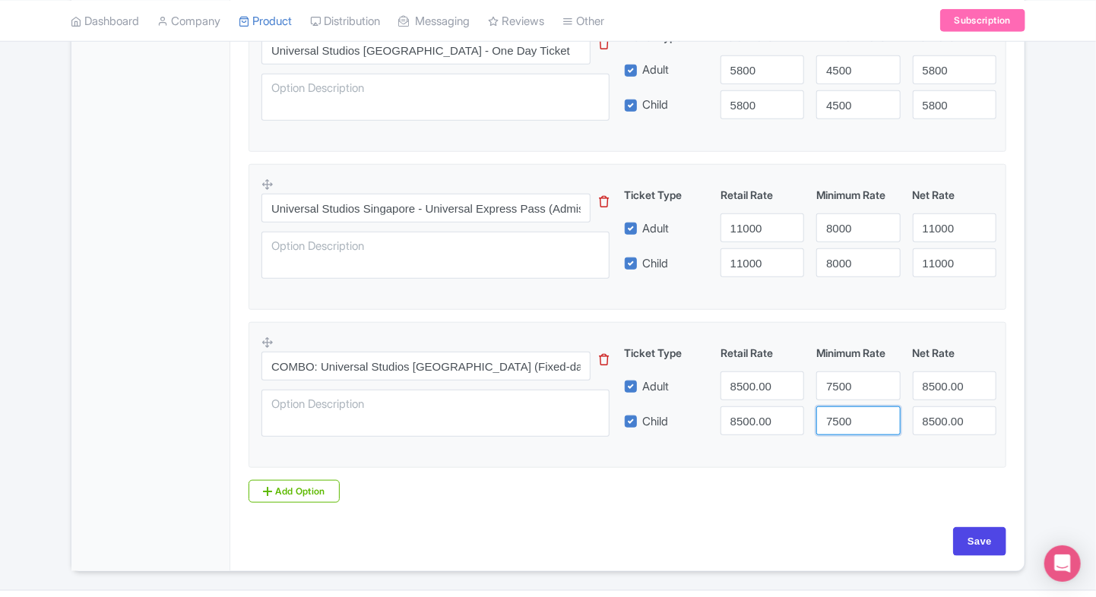
type input "7500"
click at [776, 385] on input "8500.00" at bounding box center [762, 386] width 84 height 29
type input "8500"
click at [770, 415] on input "8500.00" at bounding box center [762, 421] width 84 height 29
type input "8500"
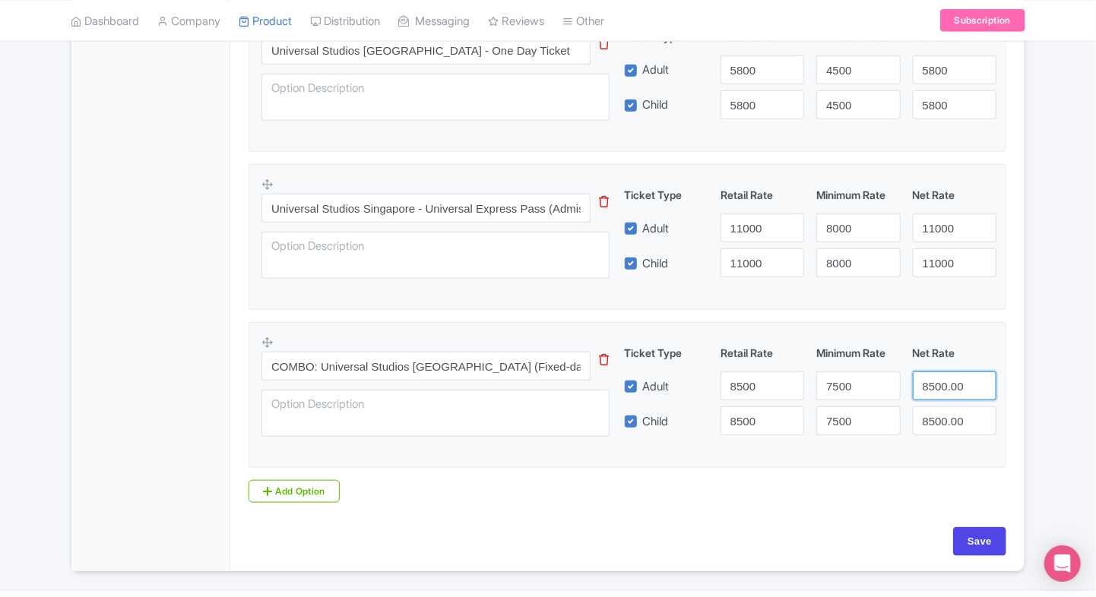
click at [968, 383] on input "8500.00" at bounding box center [955, 386] width 84 height 29
type input "8500"
click at [958, 419] on input "8500.00" at bounding box center [955, 421] width 84 height 29
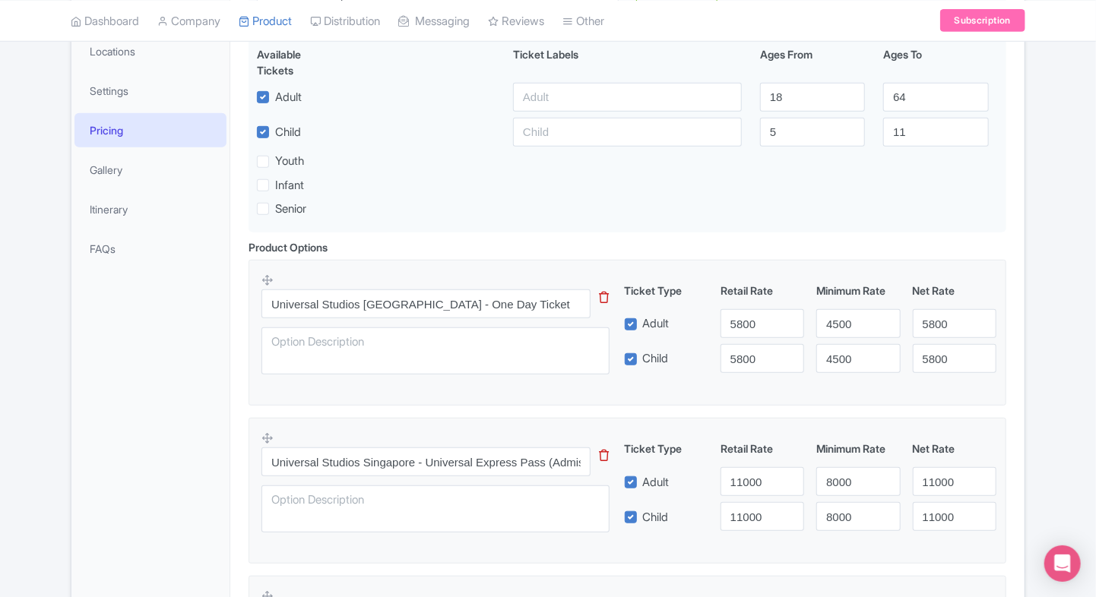
scroll to position [604, 0]
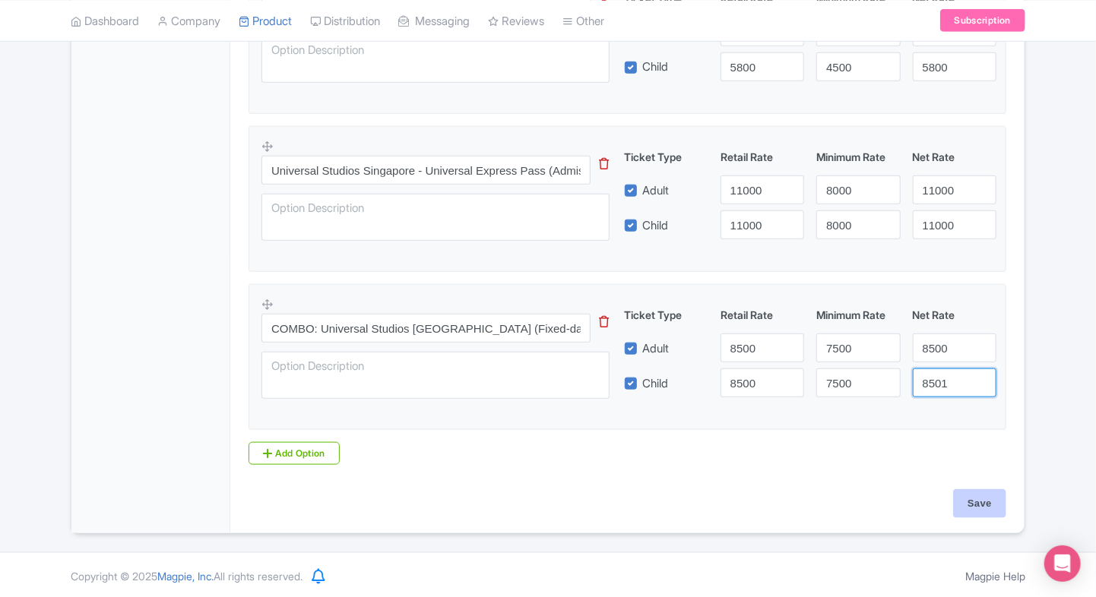
type input "8501"
click at [964, 496] on input "Save" at bounding box center [979, 503] width 53 height 29
type input "Saving..."
click at [958, 380] on input "8501" at bounding box center [955, 383] width 84 height 29
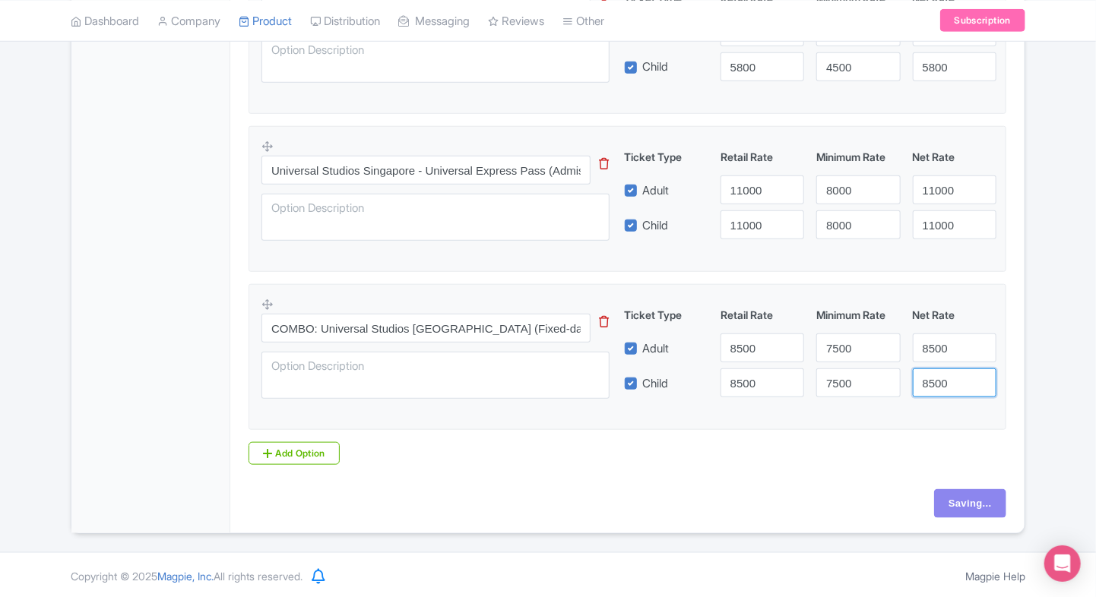
type input "8500"
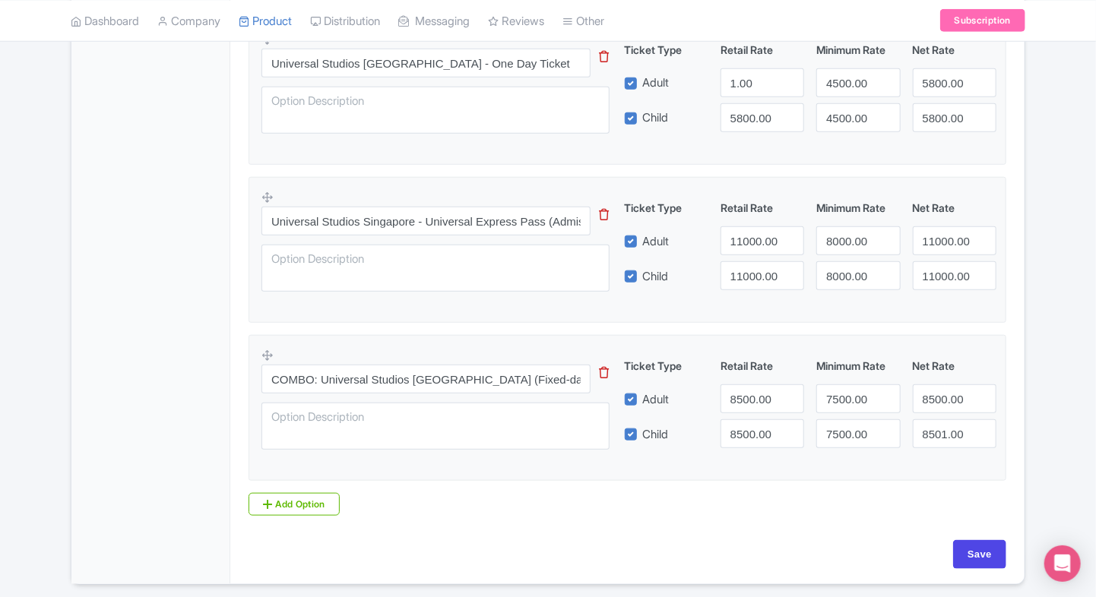
scroll to position [556, 0]
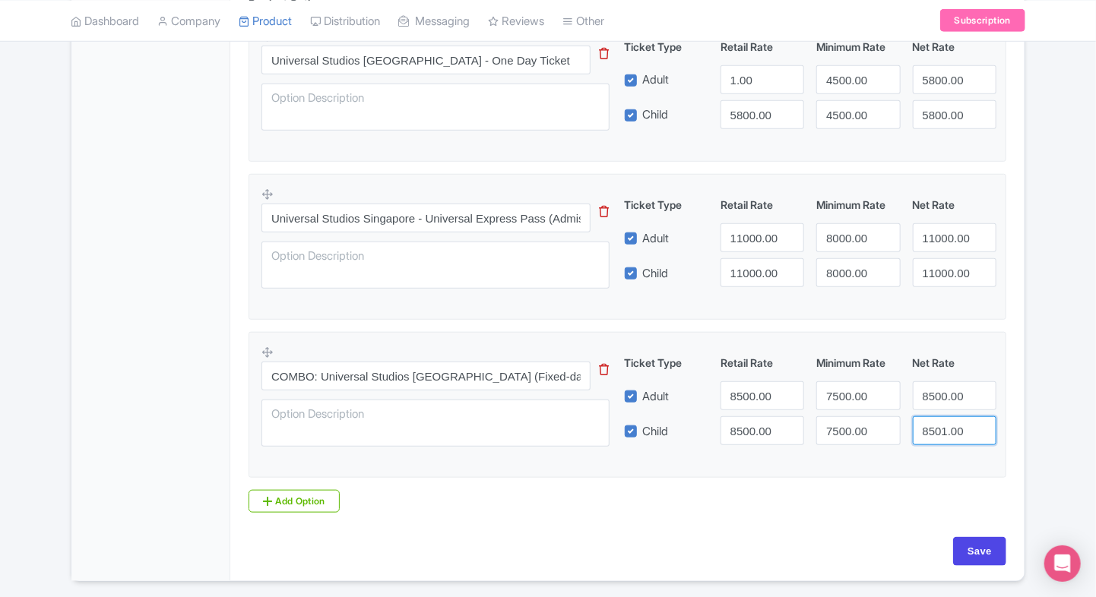
click at [958, 428] on input "8501.00" at bounding box center [955, 430] width 84 height 29
type input "8500.00"
click at [970, 535] on div "Base Currency INR - Indian rupee INR - Indian rupee Price: additional charges i…" at bounding box center [627, 122] width 776 height 829
click at [977, 557] on input "Save" at bounding box center [979, 551] width 53 height 29
type input "Saving..."
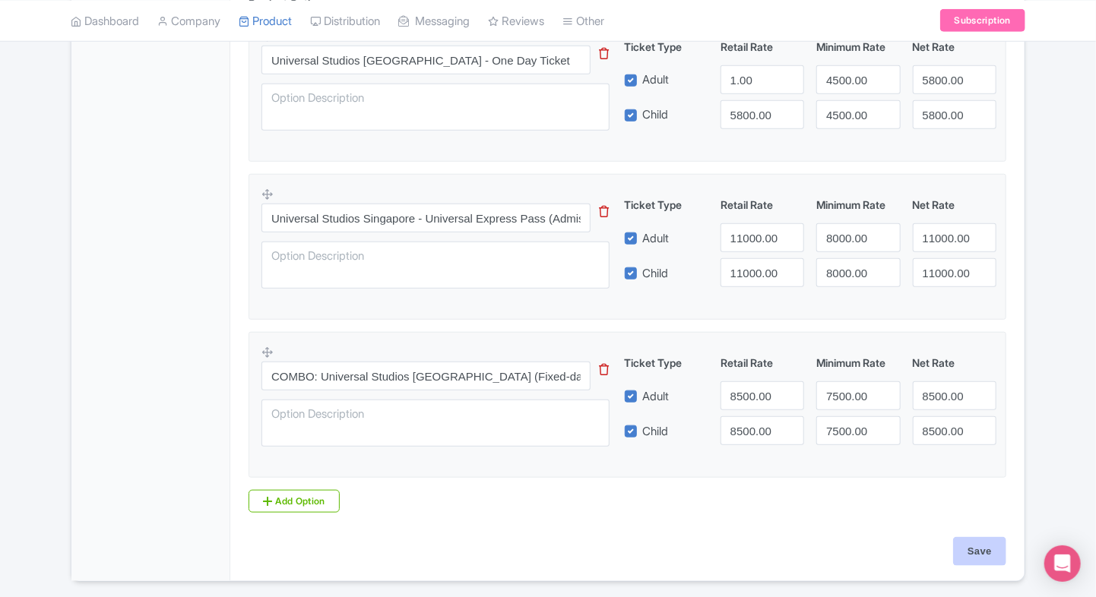
type input "Saving..."
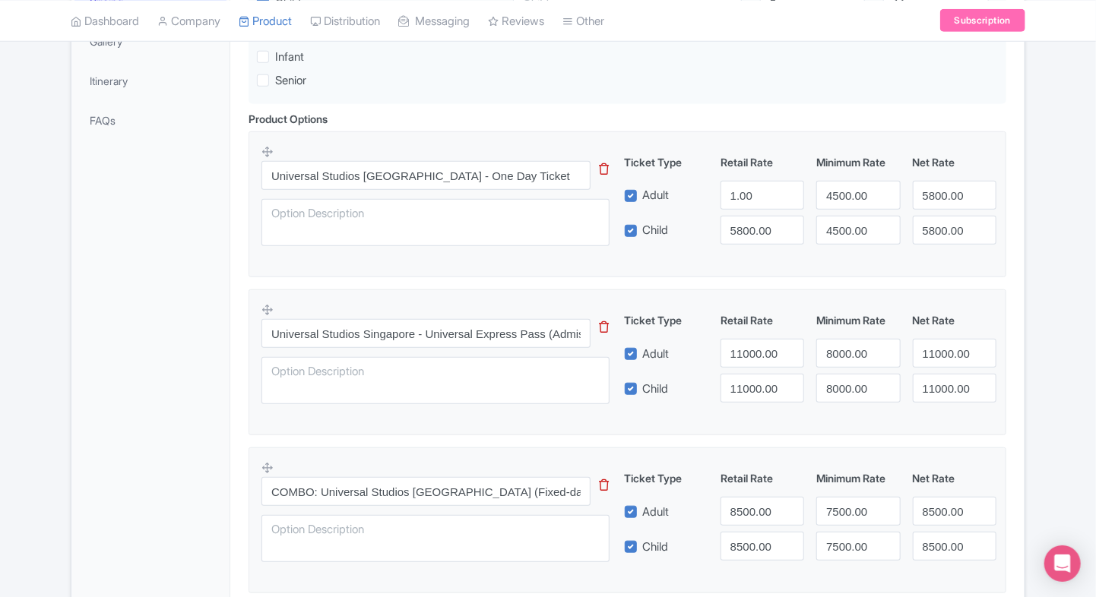
scroll to position [440, 0]
click at [760, 194] on input "1.00" at bounding box center [762, 196] width 84 height 29
type input "5800"
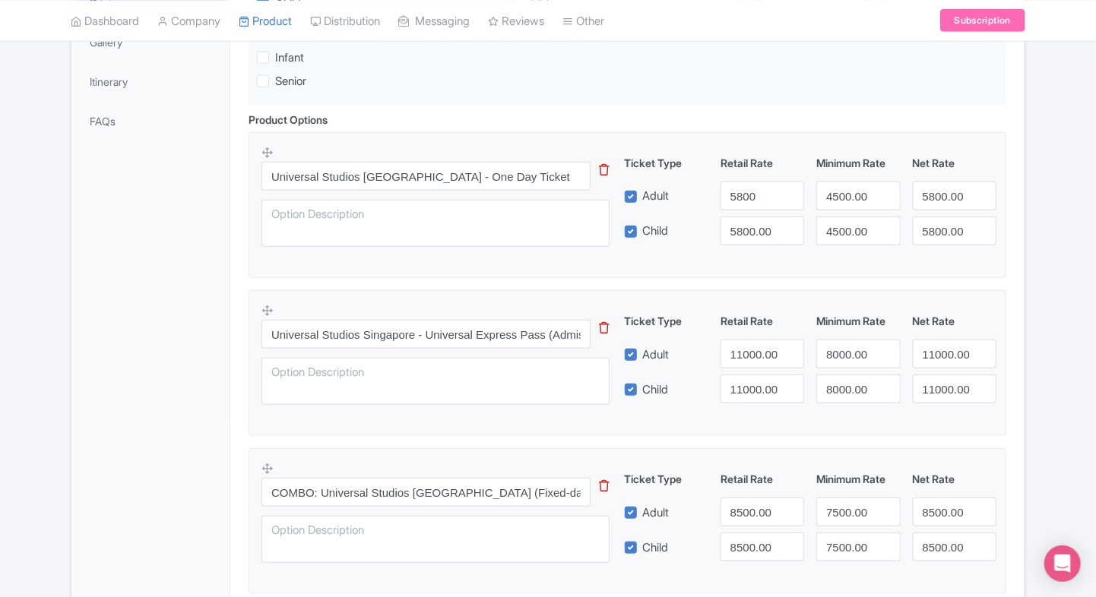
click at [1024, 221] on div "Wear comfortable clothing and footwear suitable for walking and water rides. Br…" at bounding box center [627, 256] width 794 height 882
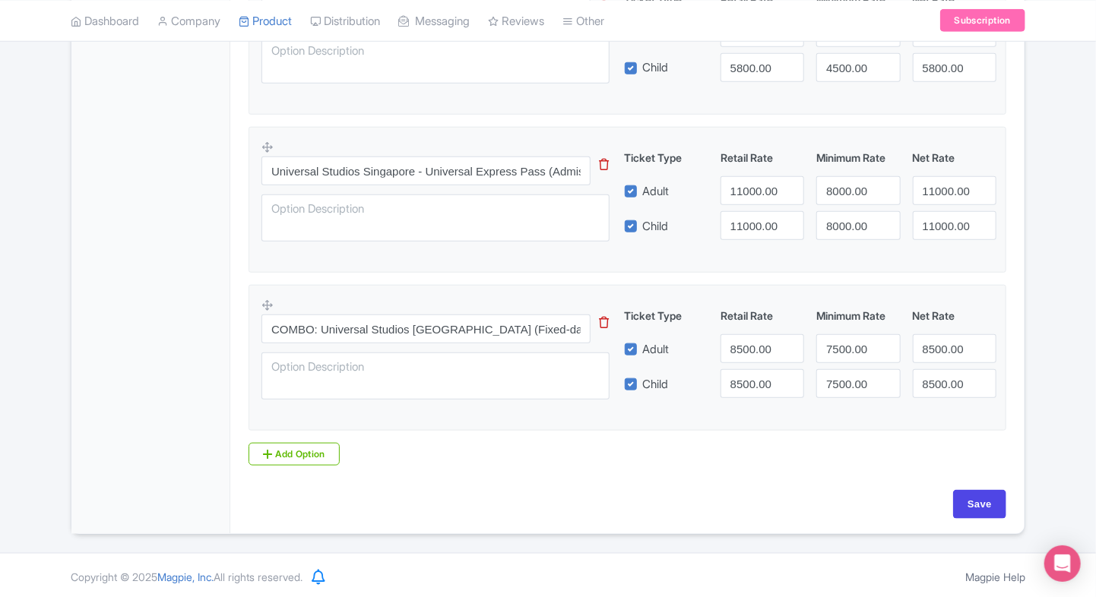
scroll to position [604, 0]
click at [974, 503] on input "Save" at bounding box center [979, 503] width 53 height 29
type input "Saving..."
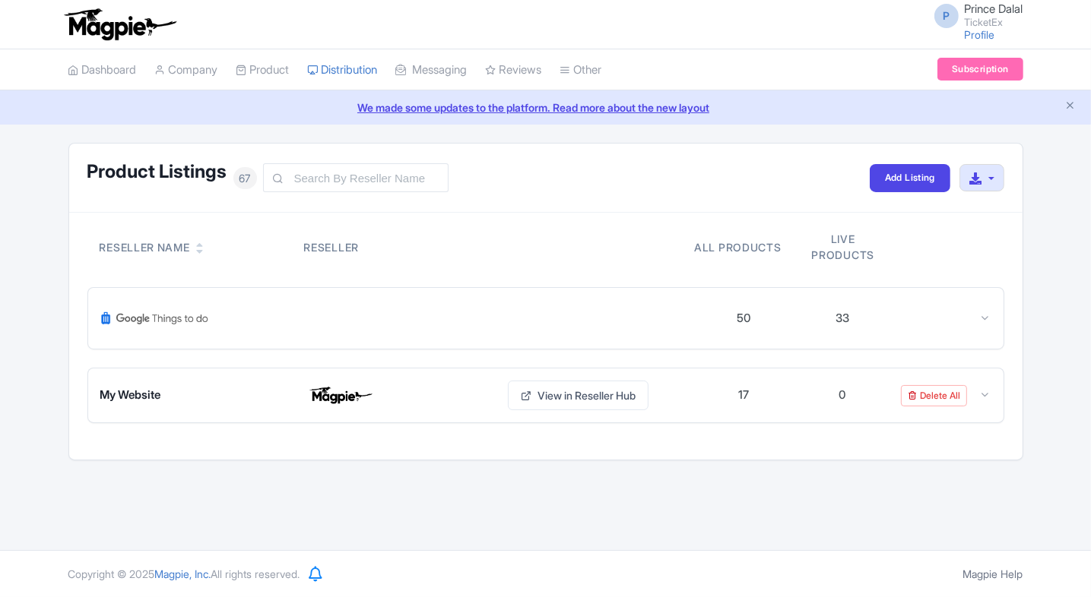
scroll to position [236, 0]
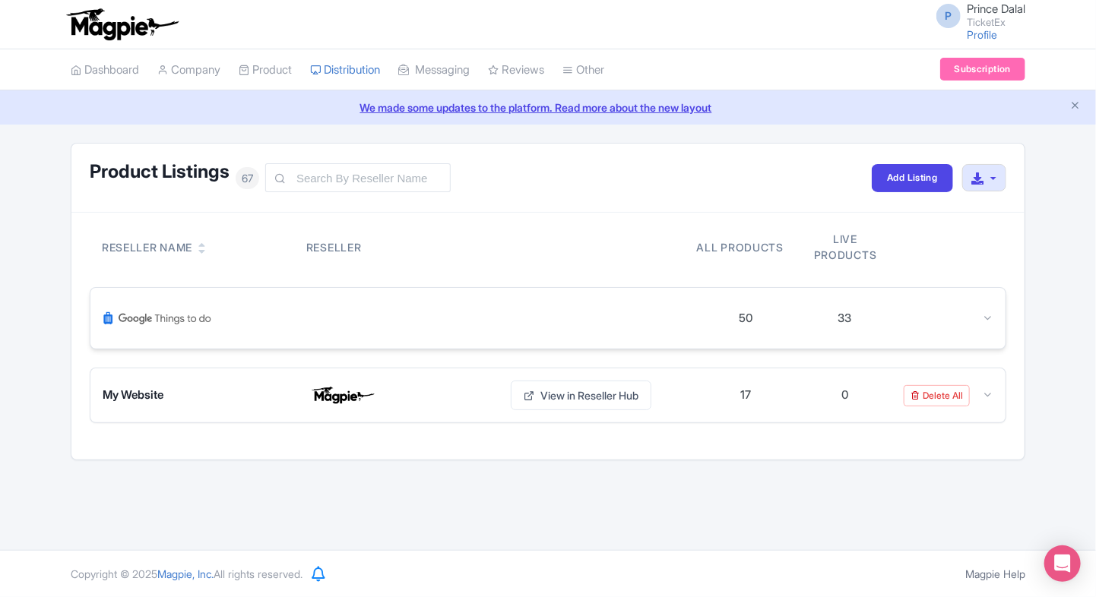
click at [993, 319] on icon at bounding box center [987, 317] width 11 height 11
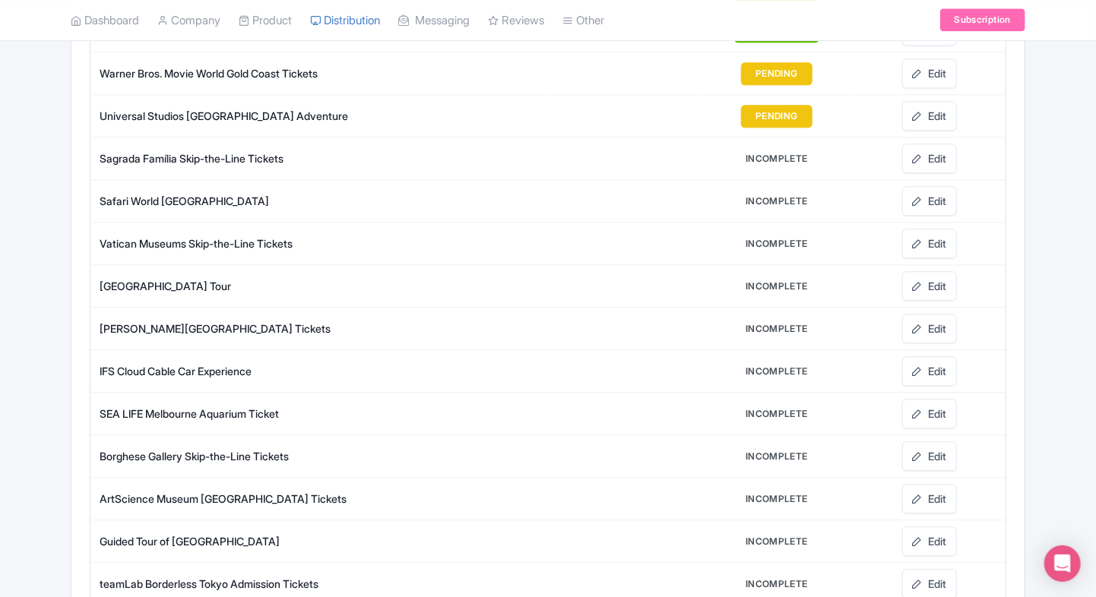
scroll to position [1727, 0]
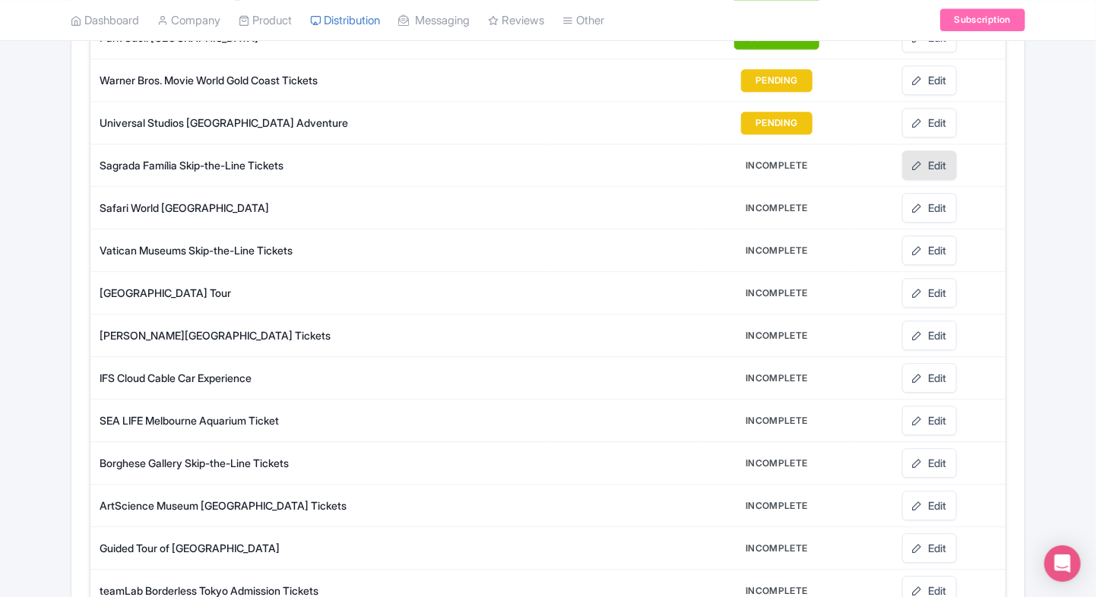
click at [948, 157] on link "Edit" at bounding box center [929, 165] width 55 height 30
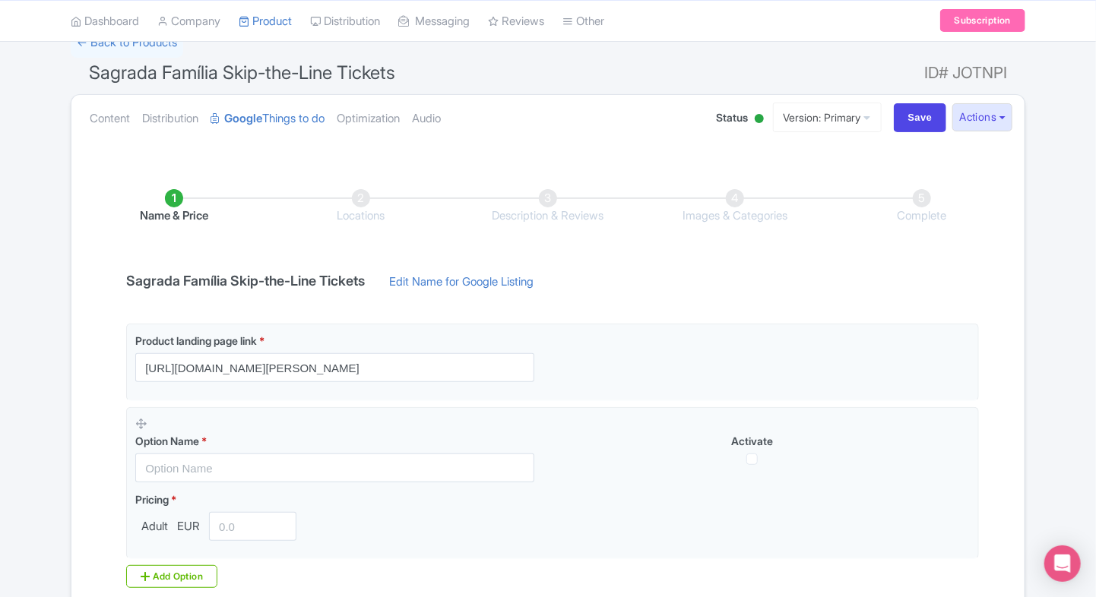
scroll to position [114, 0]
click at [119, 126] on link "Content" at bounding box center [110, 120] width 40 height 48
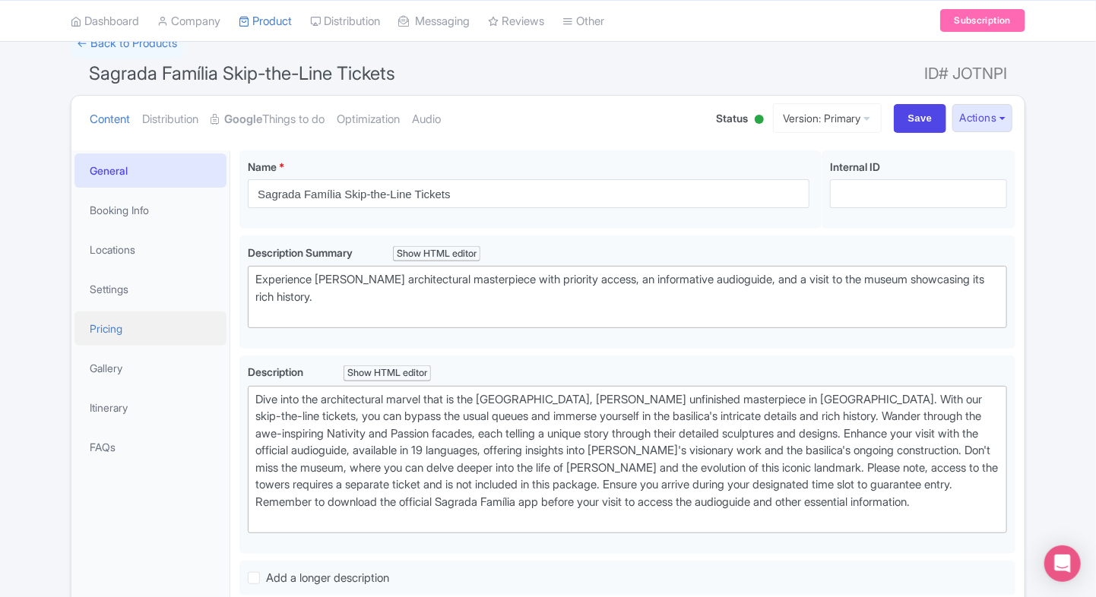
click at [111, 318] on link "Pricing" at bounding box center [150, 329] width 152 height 34
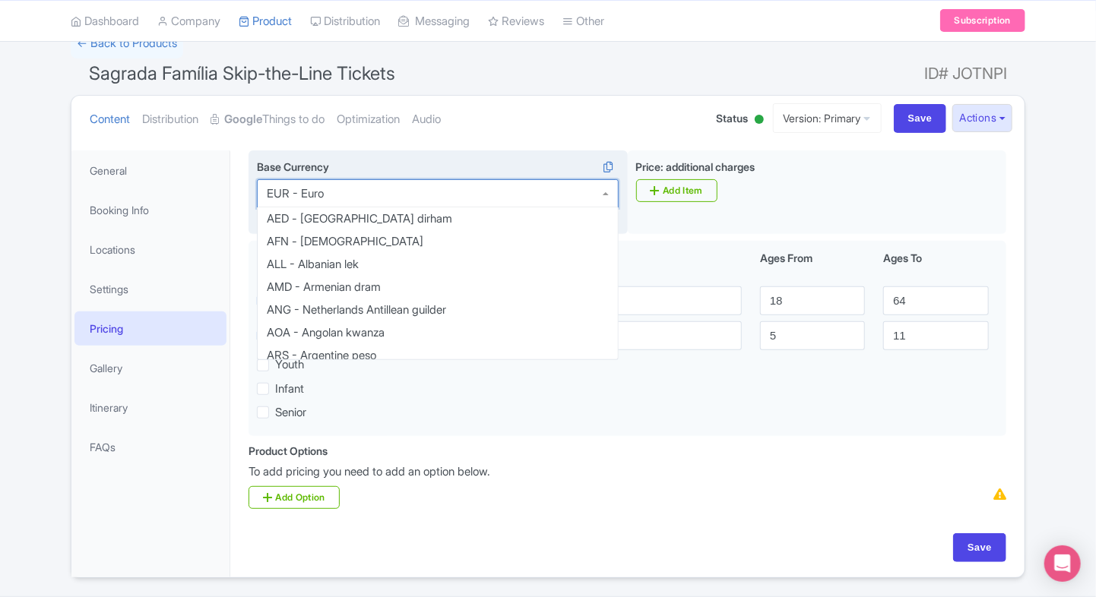
click at [360, 201] on div "EUR - Euro" at bounding box center [438, 193] width 362 height 29
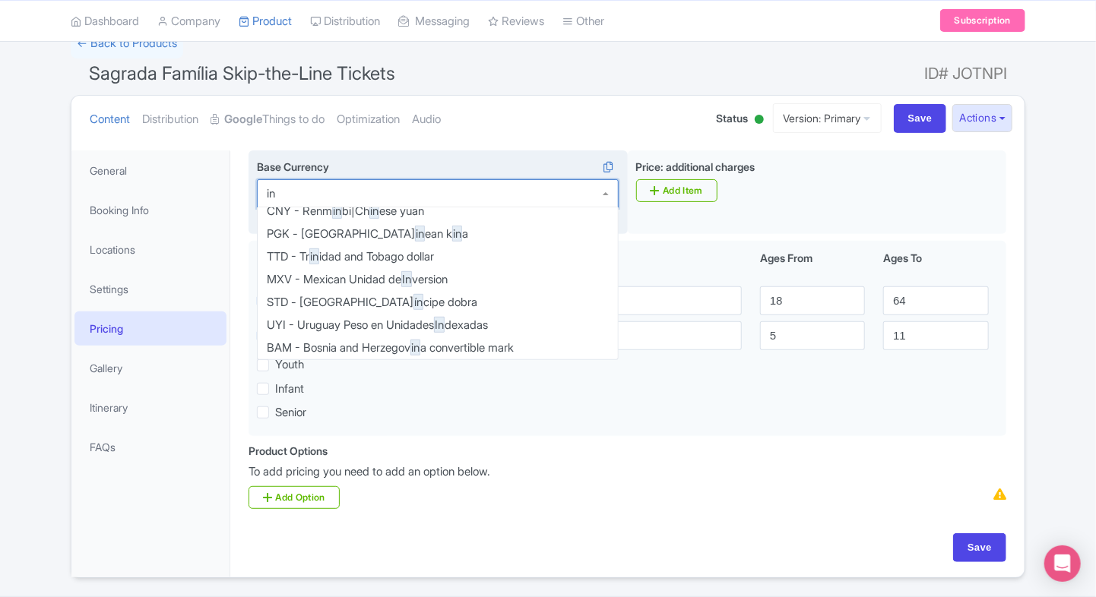
scroll to position [0, 0]
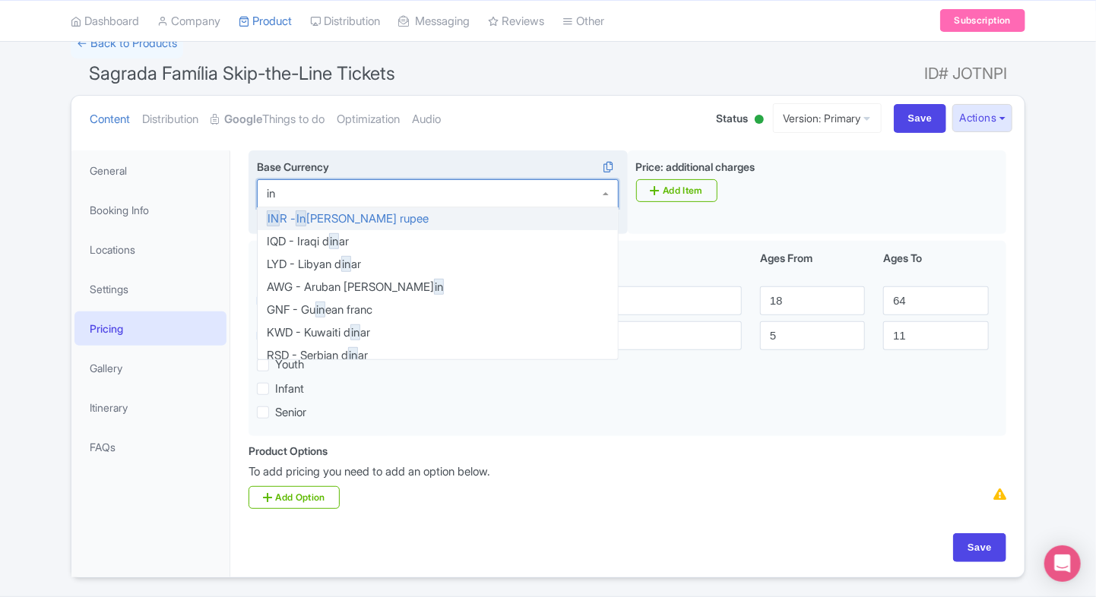
type input "inr"
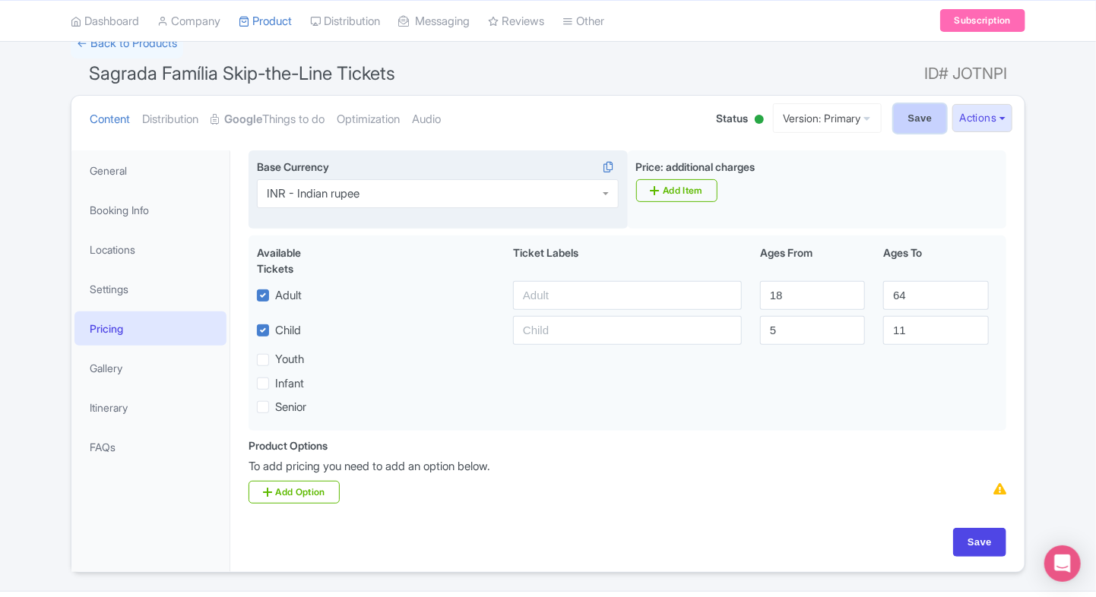
click at [907, 125] on input "Save" at bounding box center [920, 118] width 53 height 29
type input "Saving..."
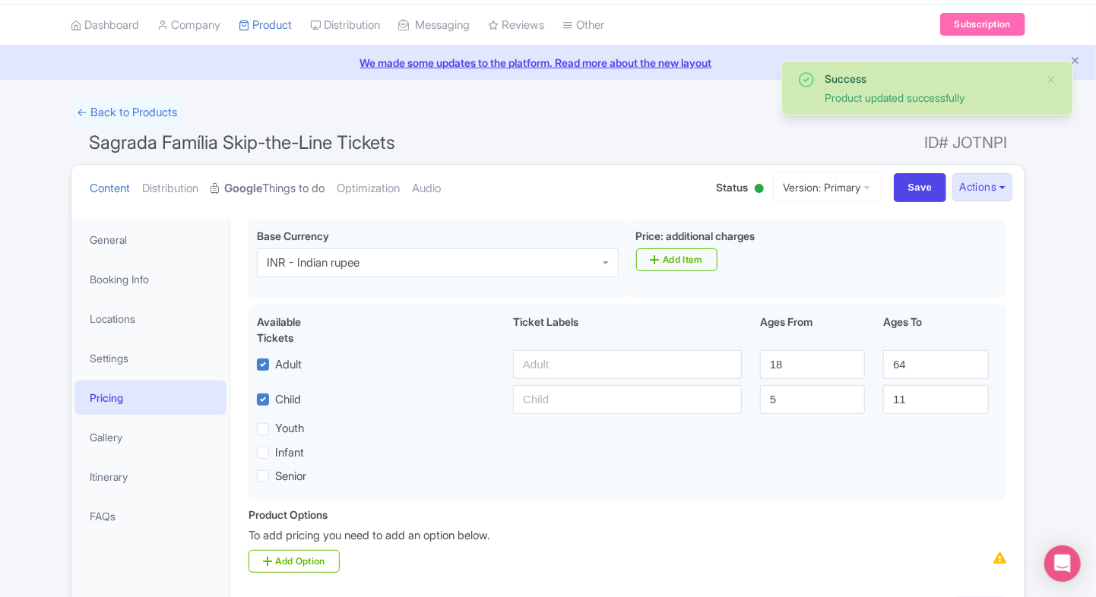
scroll to position [43, 0]
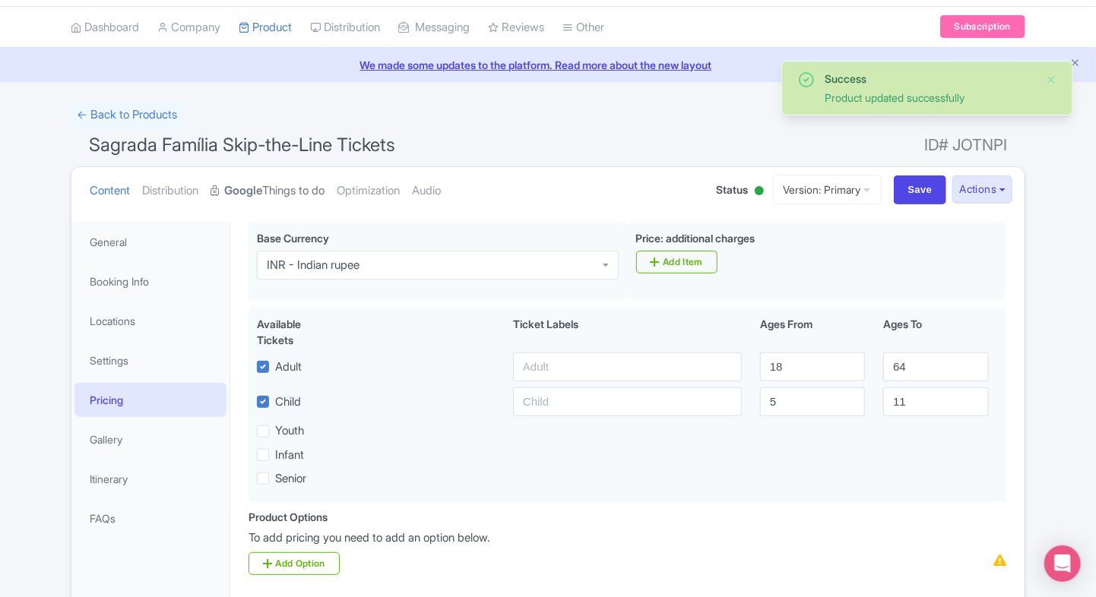
click at [296, 179] on link "Google Things to do" at bounding box center [268, 191] width 114 height 48
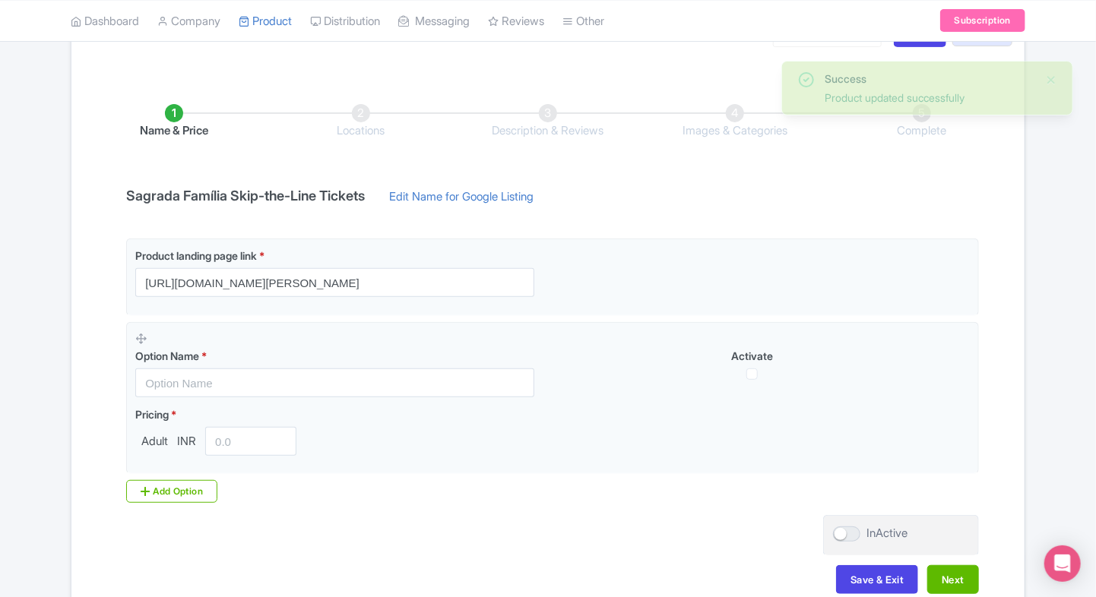
scroll to position [285, 0]
